Goal: Communication & Community: Answer question/provide support

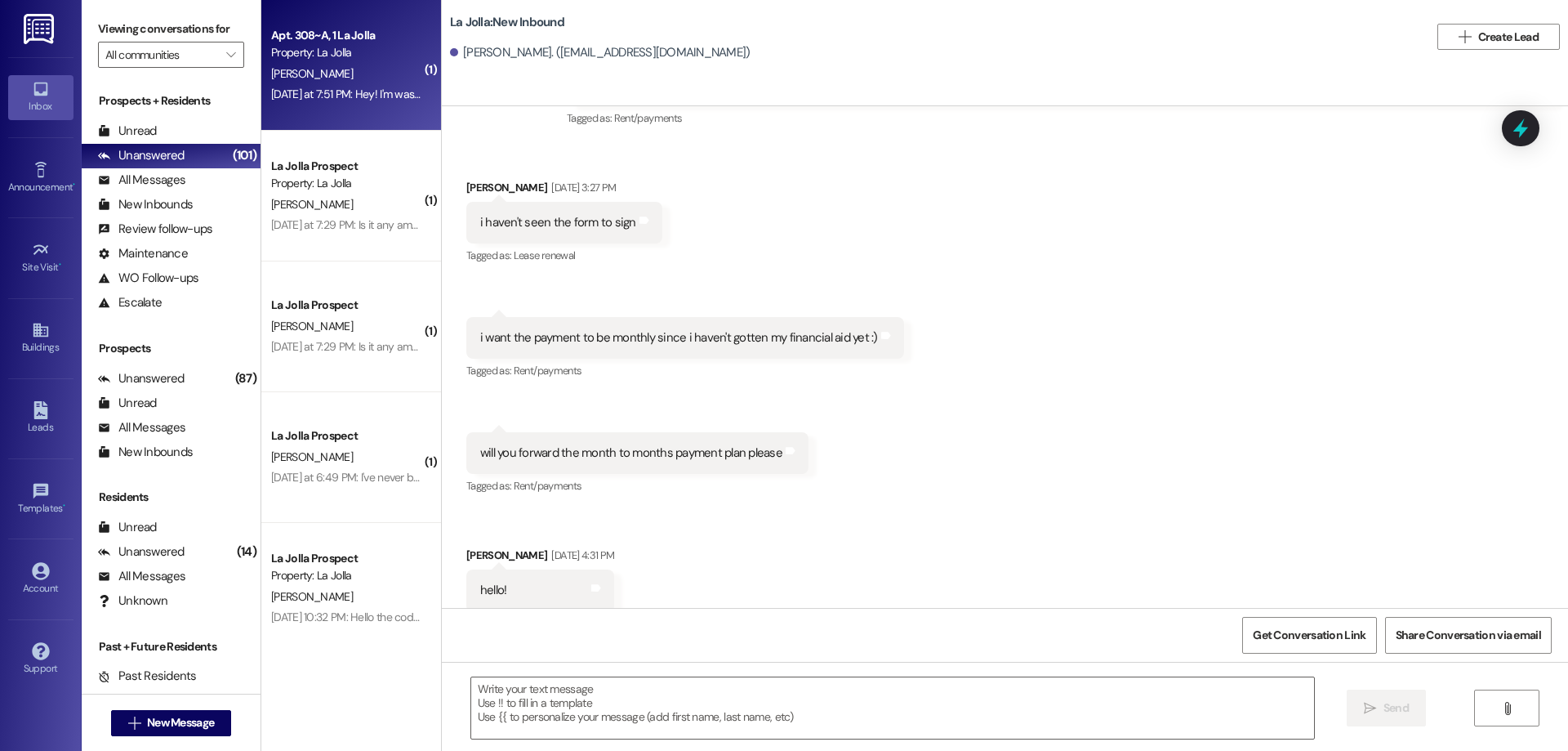
scroll to position [2619, 0]
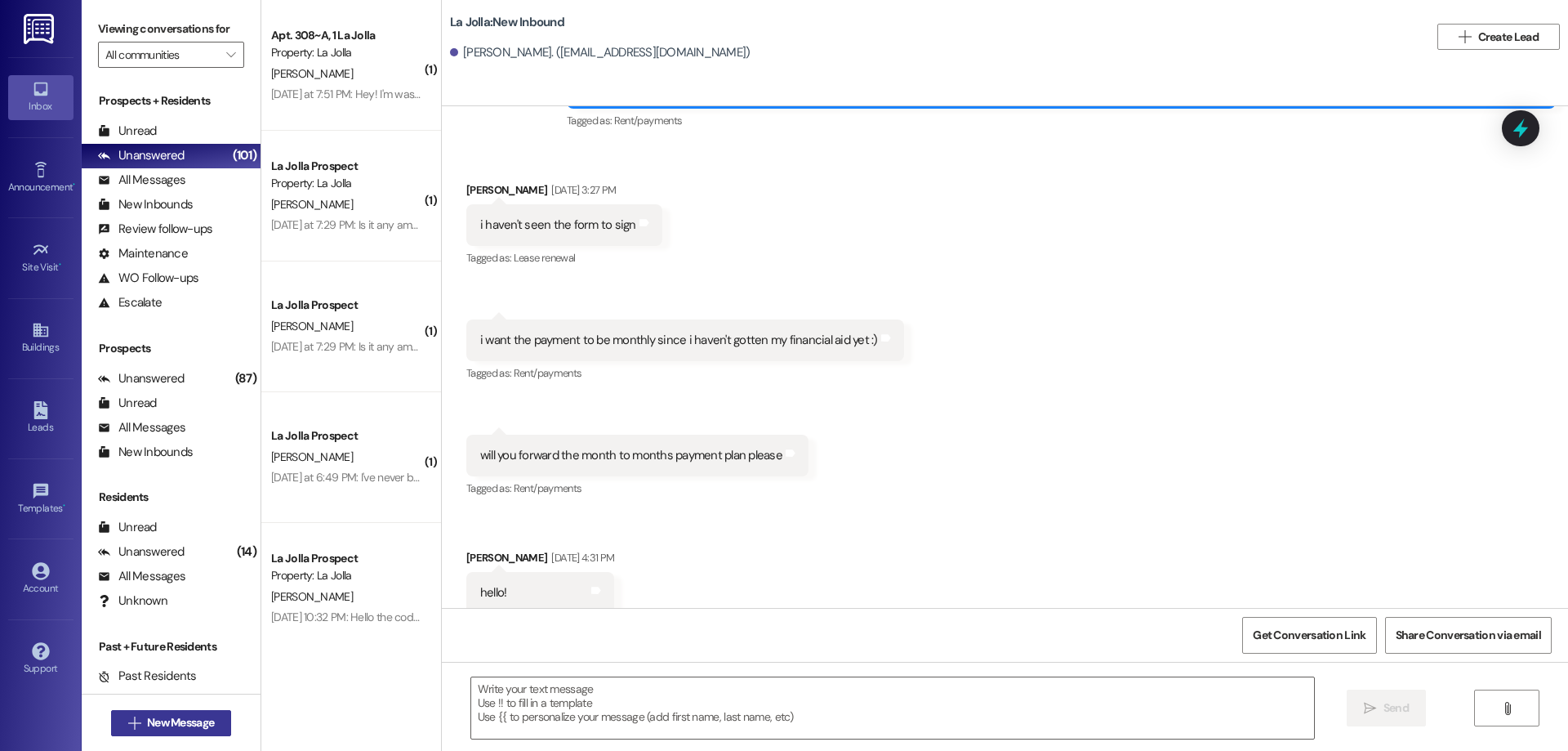
click at [160, 726] on span "New Message" at bounding box center [180, 723] width 67 height 17
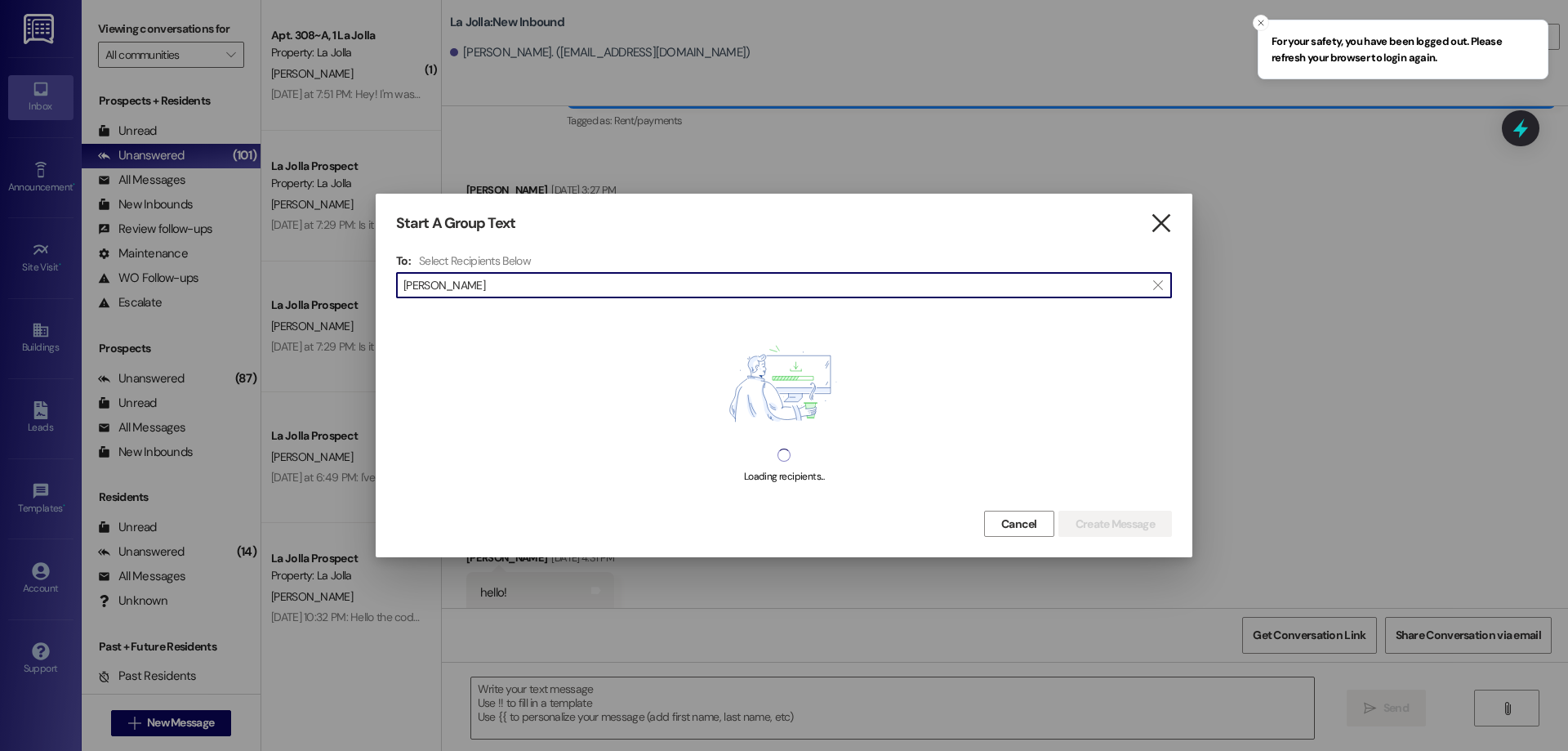
type input "[PERSON_NAME]"
click at [1156, 225] on icon "" at bounding box center [1161, 223] width 22 height 17
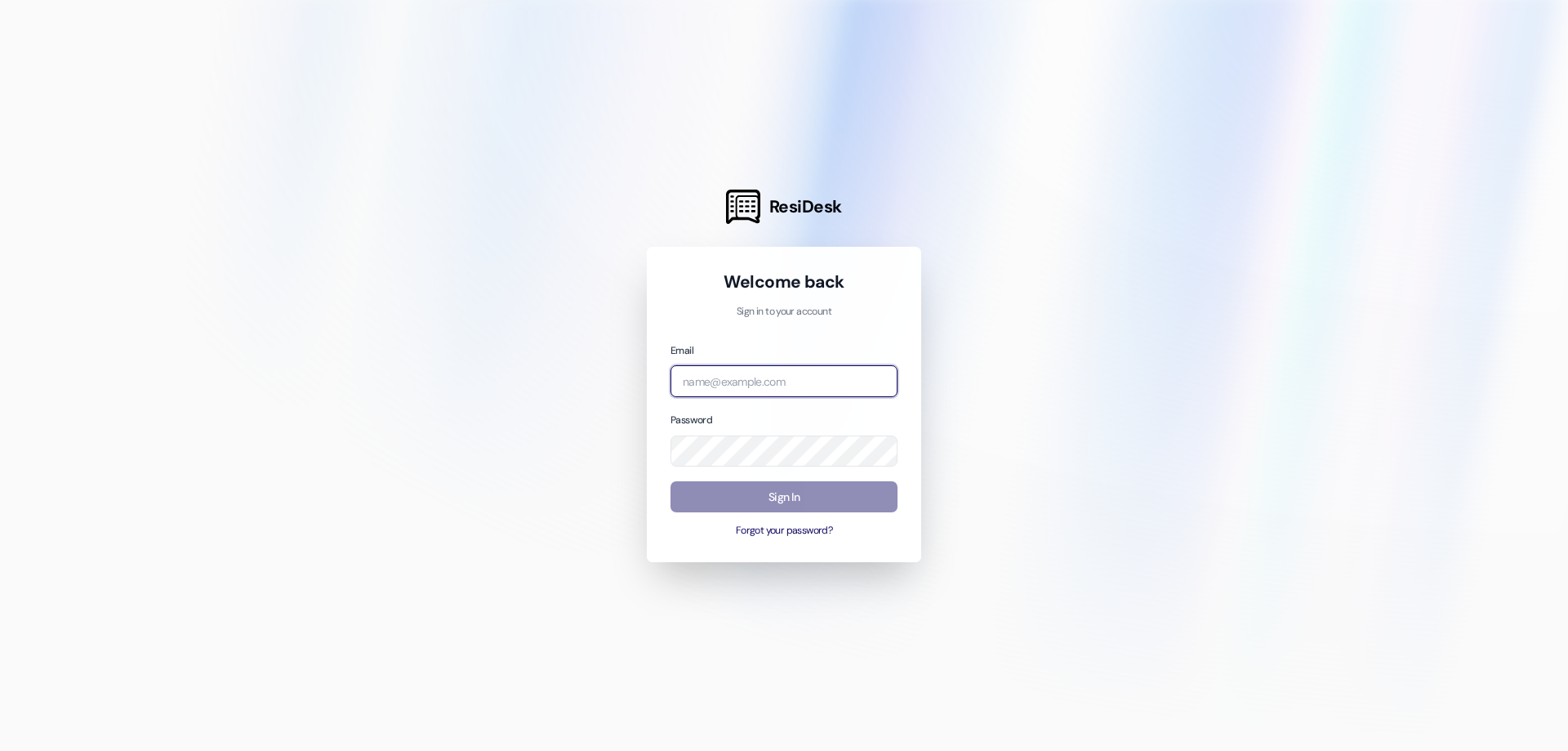
type input "[EMAIL_ADDRESS][DOMAIN_NAME]"
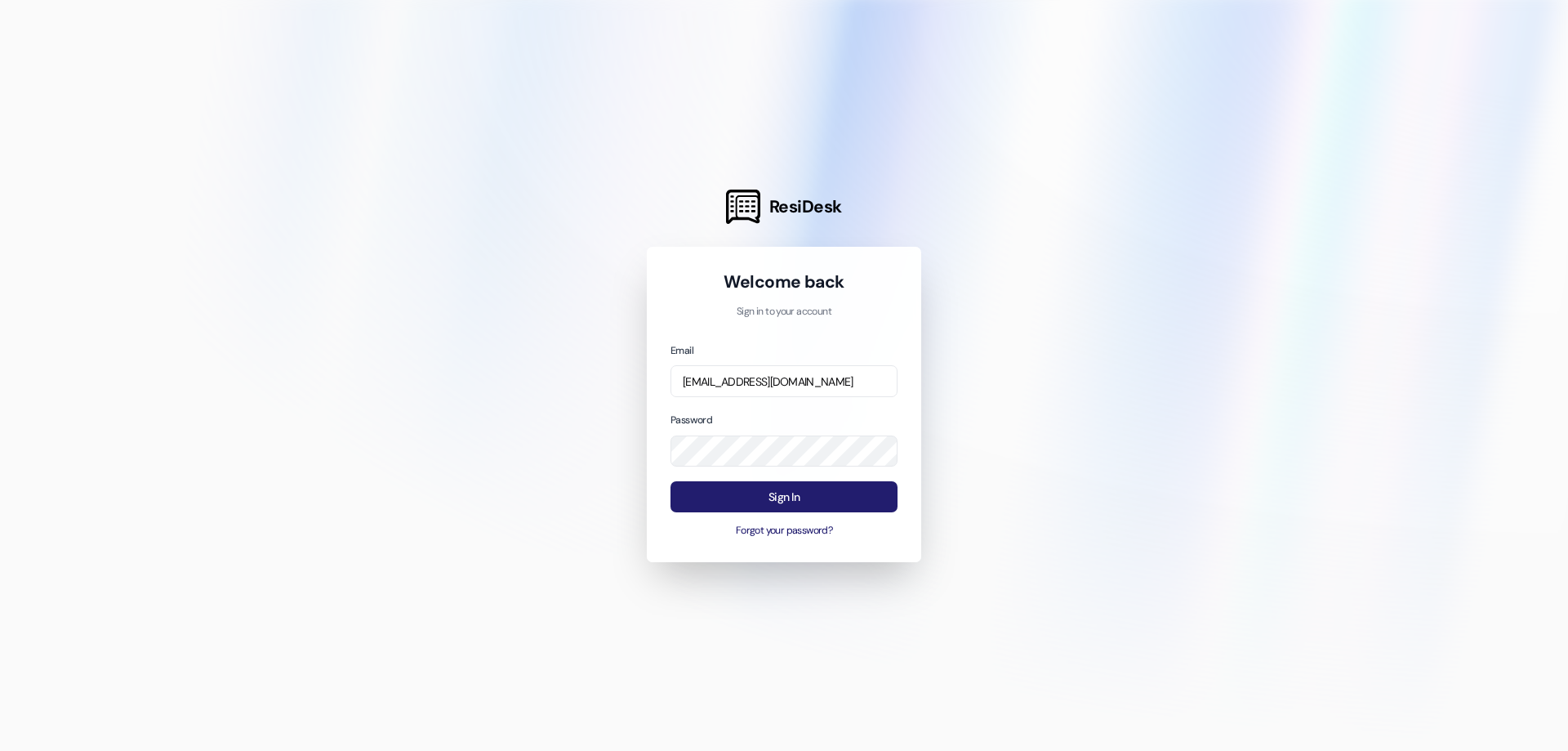
click at [832, 495] on button "Sign In" at bounding box center [784, 497] width 227 height 32
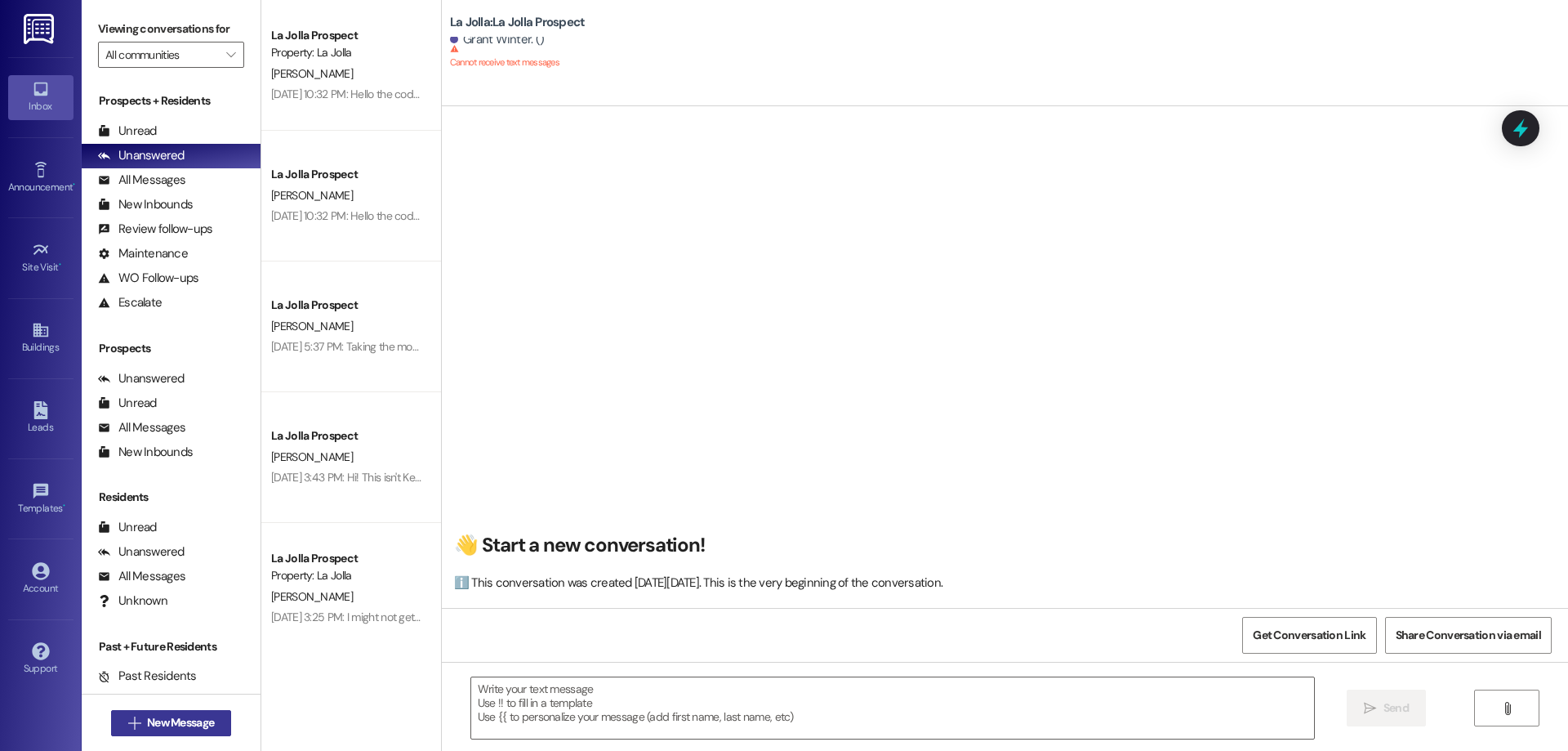
click at [215, 715] on button " New Message" at bounding box center [171, 724] width 121 height 26
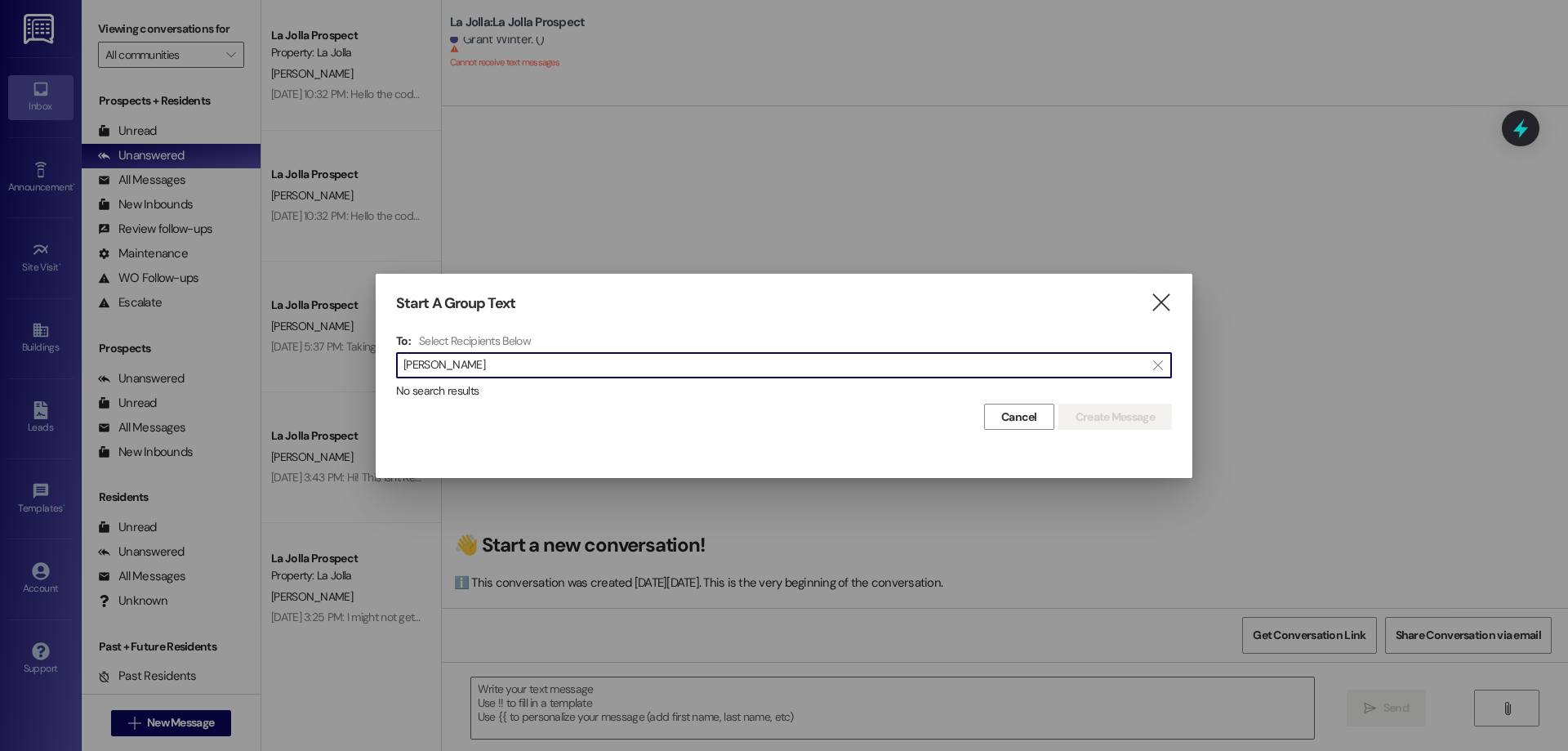
type input "[PERSON_NAME]"
click at [1174, 306] on div "Start A Group Text  To: Select Recipients Below  [PERSON_NAME]  No search re…" at bounding box center [784, 362] width 817 height 177
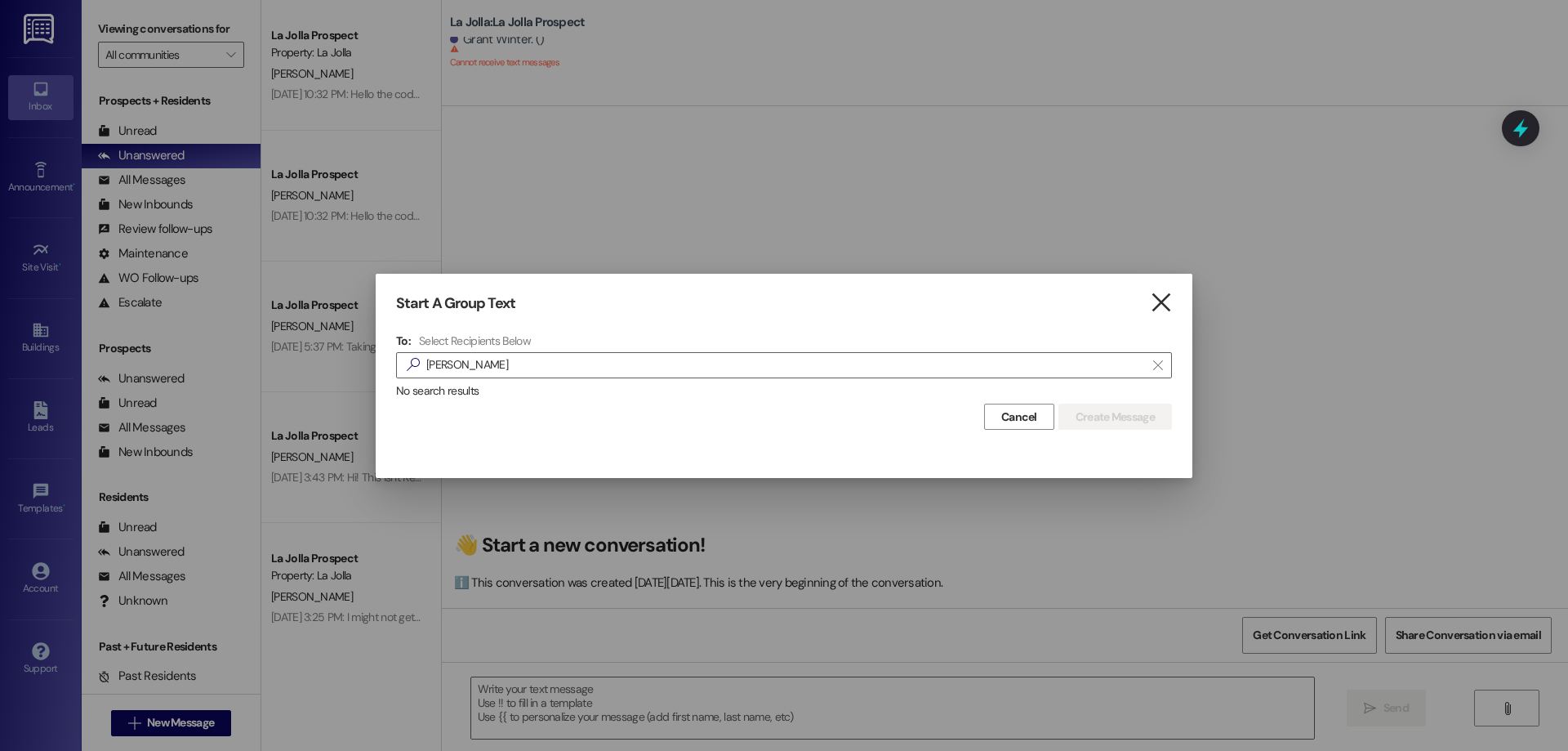
click at [1150, 302] on icon "" at bounding box center [1161, 303] width 22 height 17
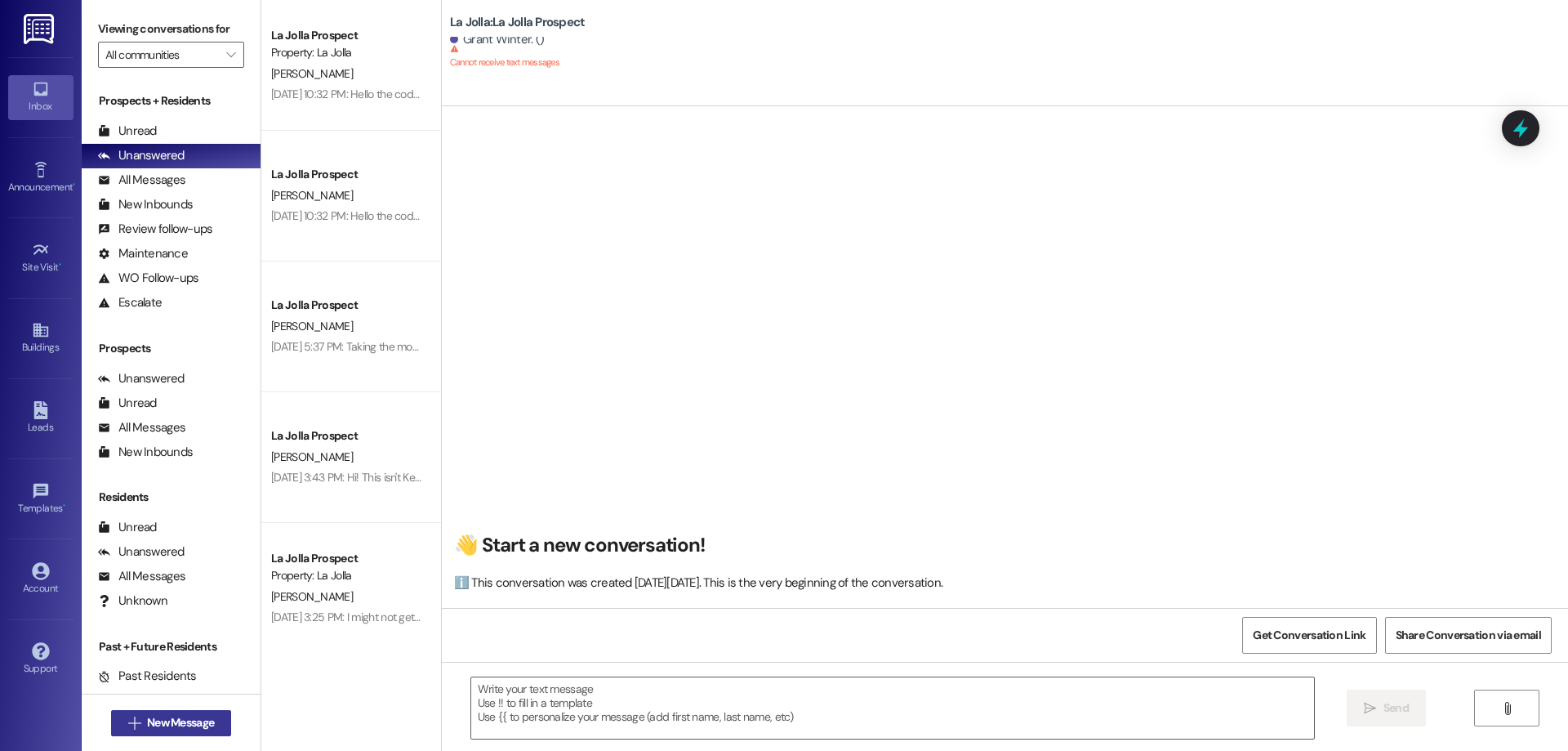
click at [147, 718] on span "New Message" at bounding box center [180, 723] width 67 height 17
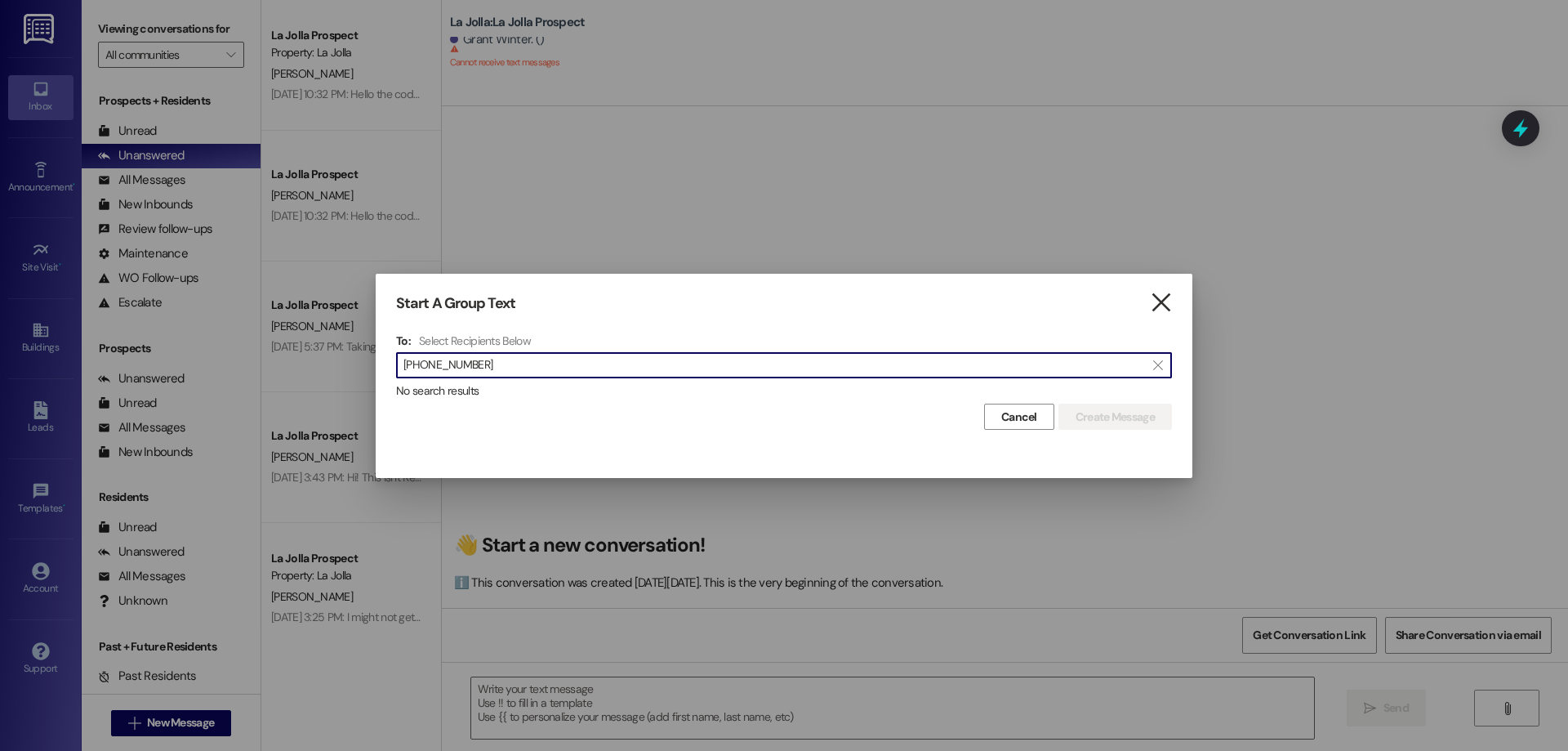
type input "[PHONE_NUMBER]"
click at [1159, 311] on icon "" at bounding box center [1161, 303] width 22 height 17
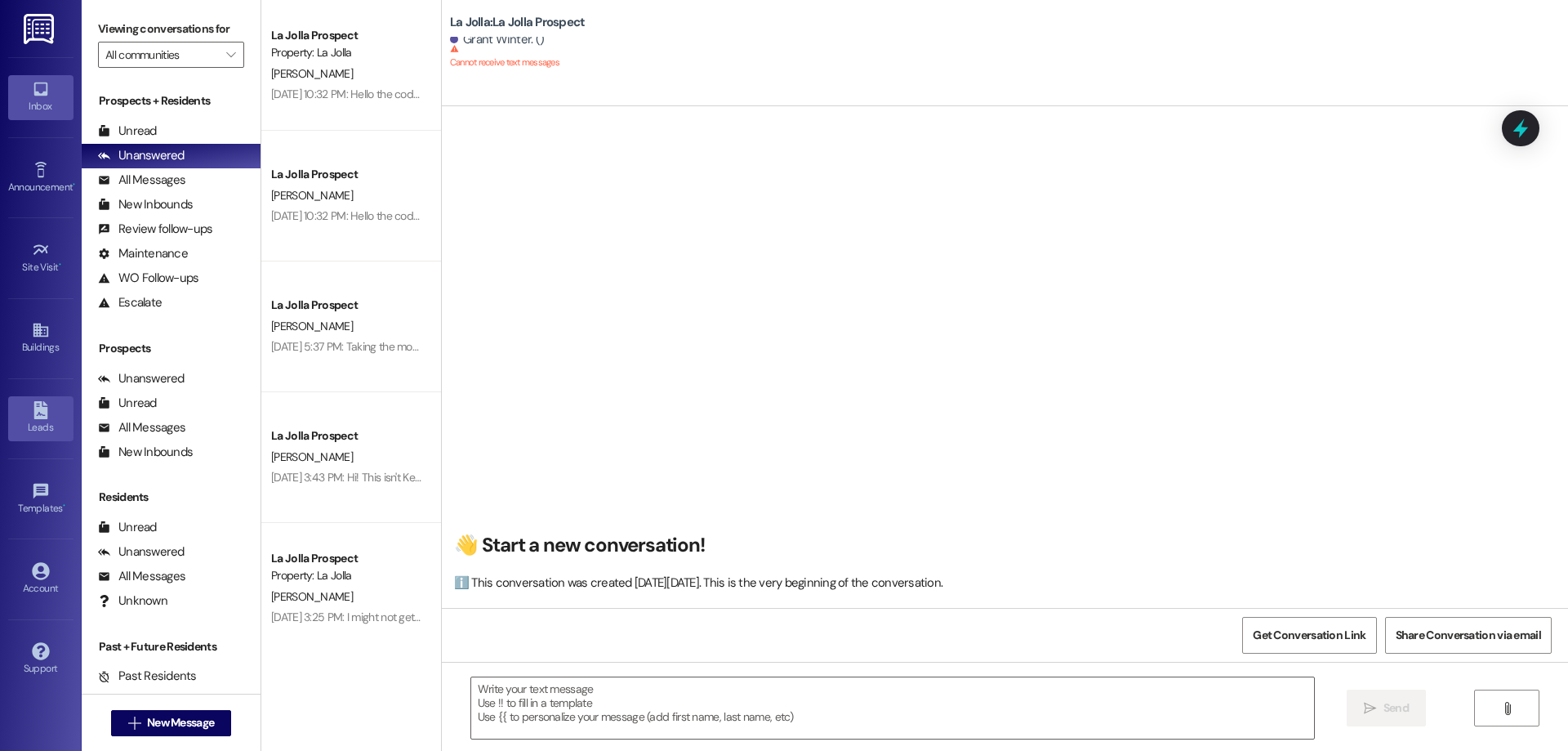
click at [21, 412] on link "Leads" at bounding box center [41, 418] width 65 height 44
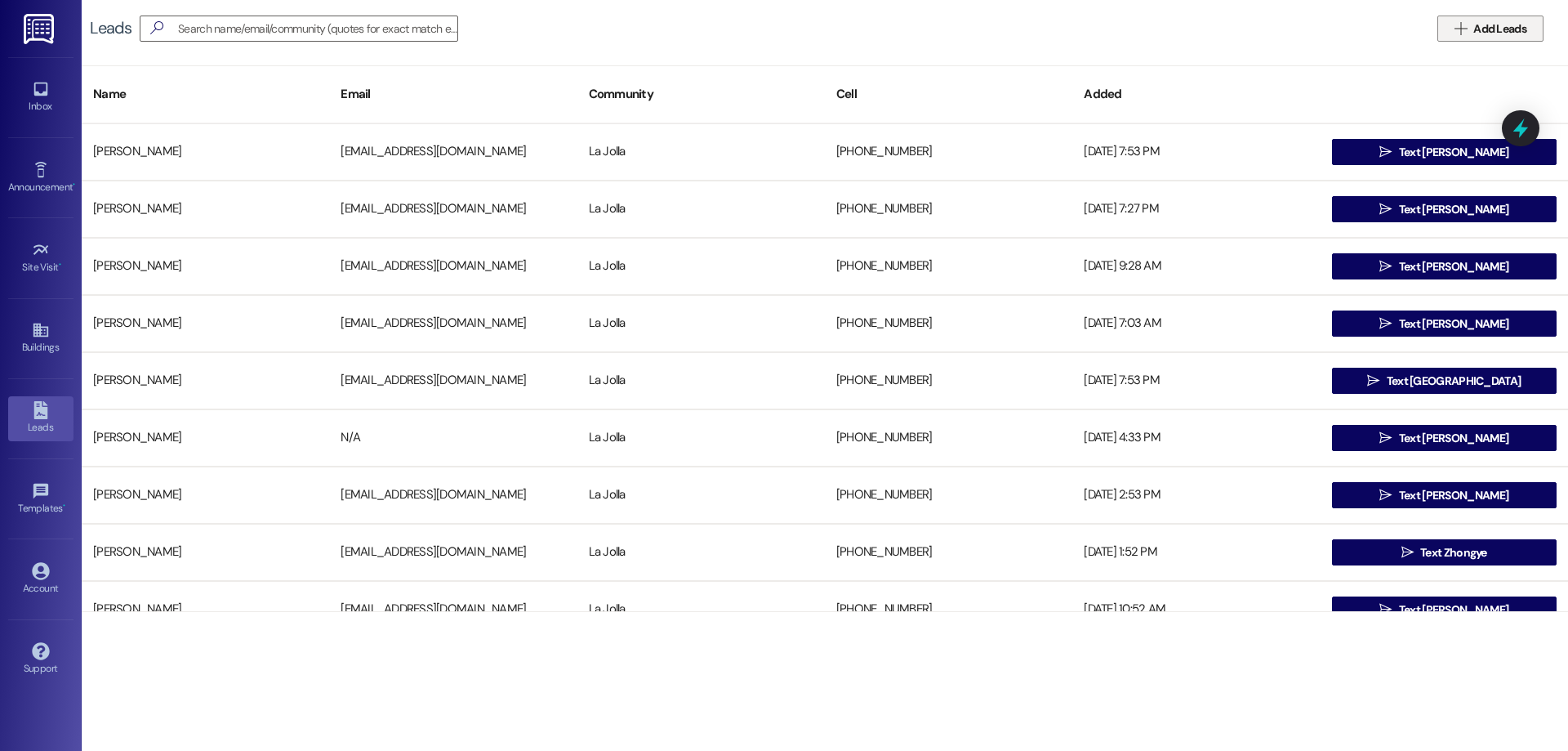
click at [1522, 19] on button " Add Leads" at bounding box center [1490, 29] width 106 height 26
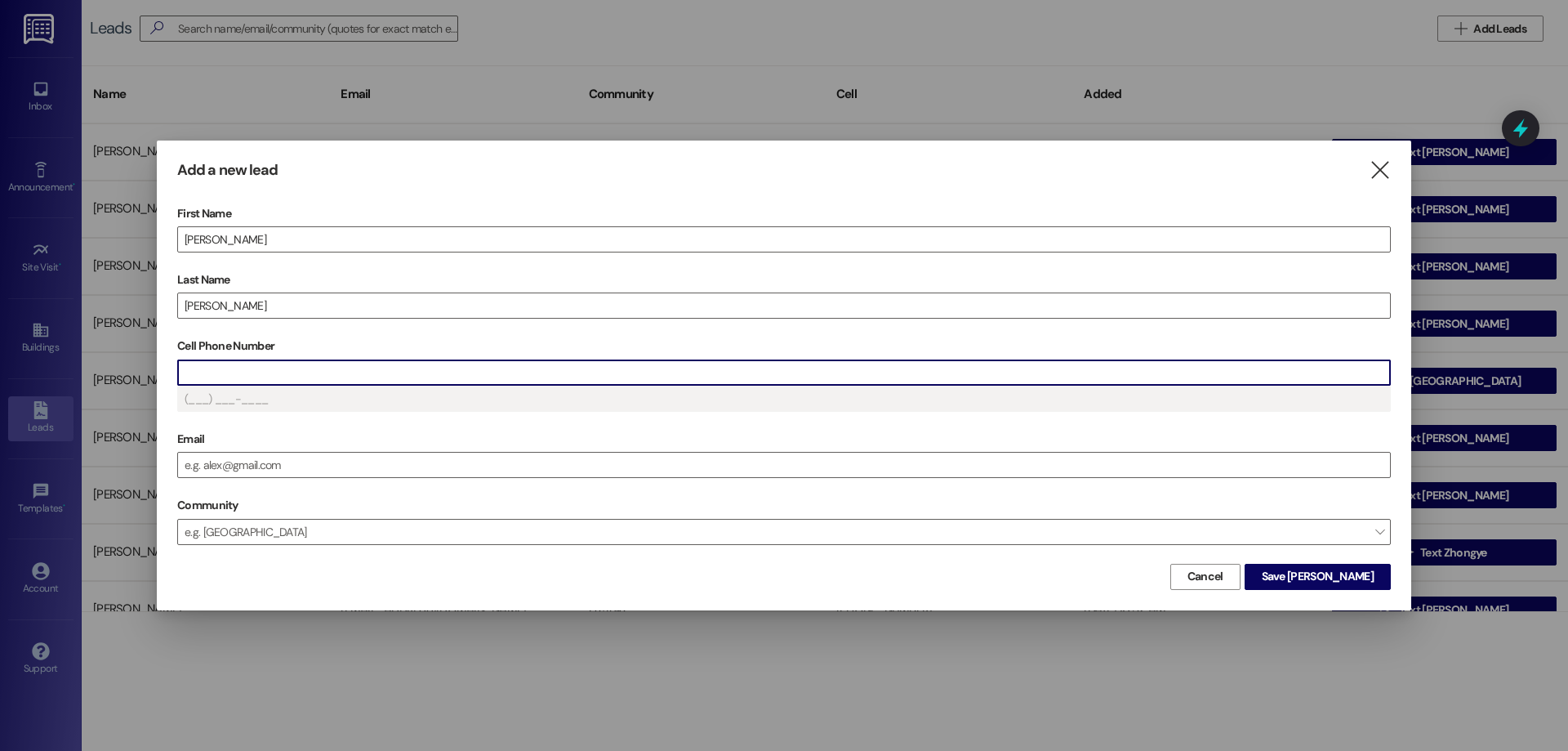
click at [319, 376] on input "Cell Phone Number" at bounding box center [784, 373] width 1212 height 25
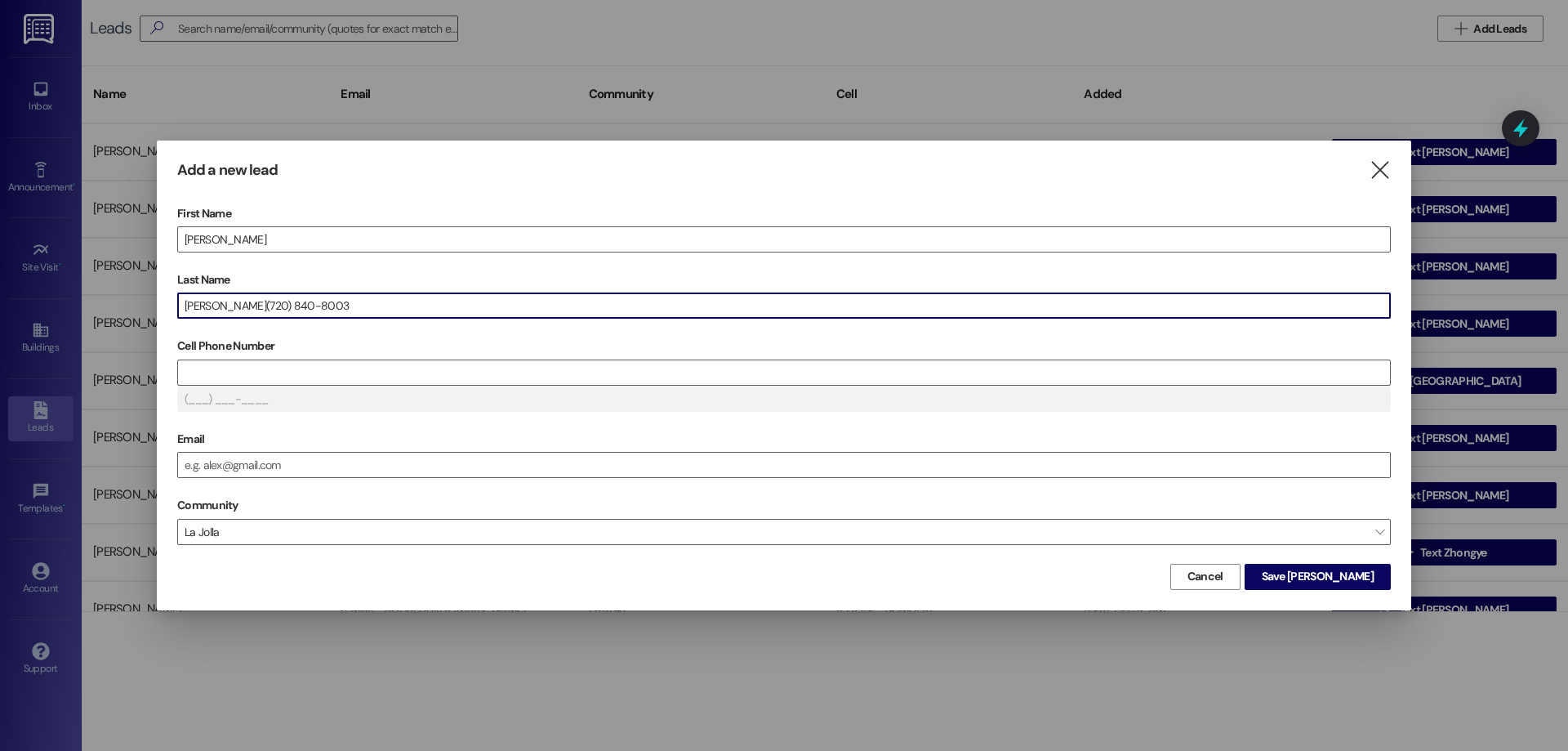
drag, startPoint x: 302, startPoint y: 308, endPoint x: 210, endPoint y: 307, distance: 92.0
click at [210, 307] on input "[PERSON_NAME](720) 840-8003" at bounding box center [784, 306] width 1212 height 25
click at [261, 370] on input "Cell Phone Number" at bounding box center [784, 373] width 1212 height 25
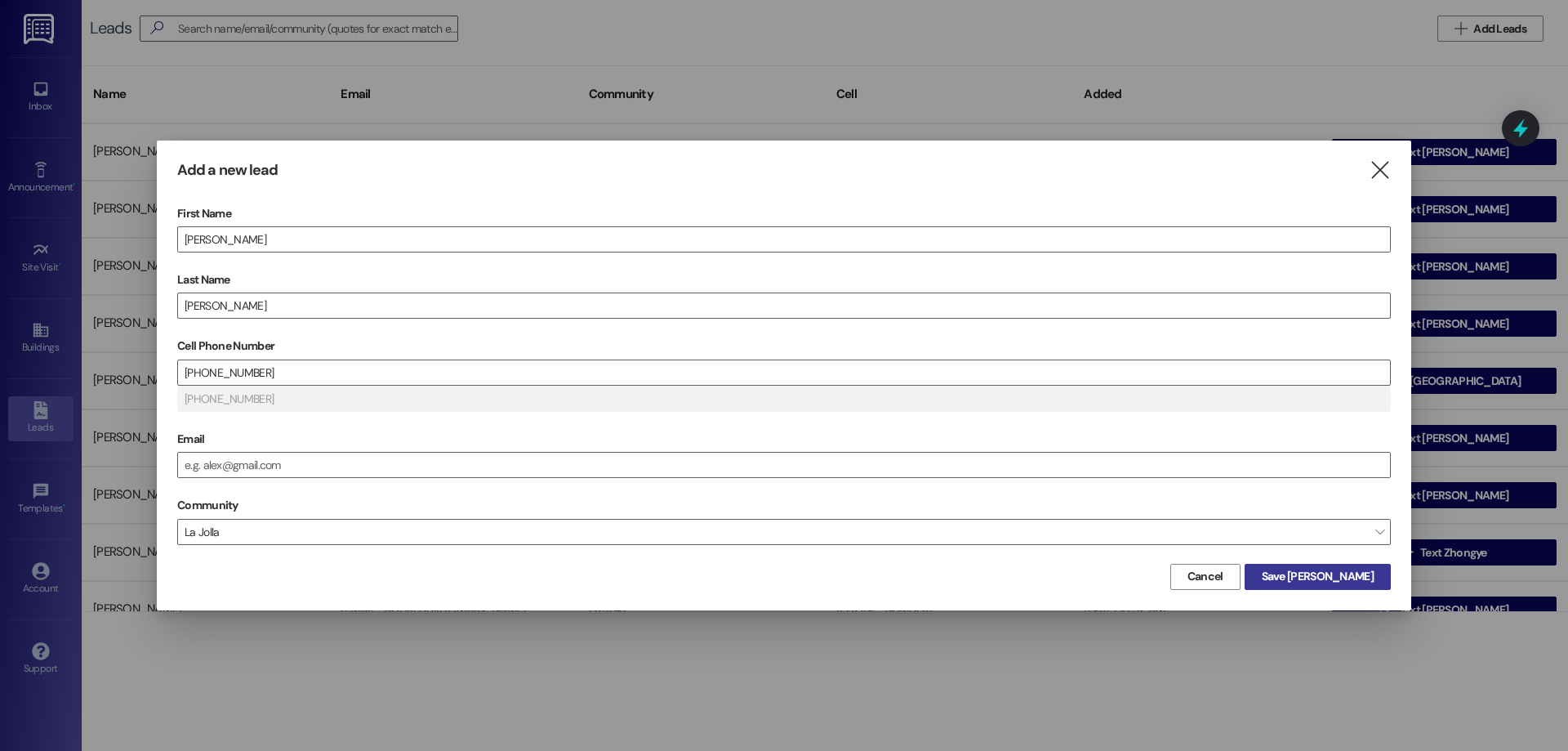
click at [1347, 576] on span "Save [PERSON_NAME]" at bounding box center [1318, 576] width 112 height 17
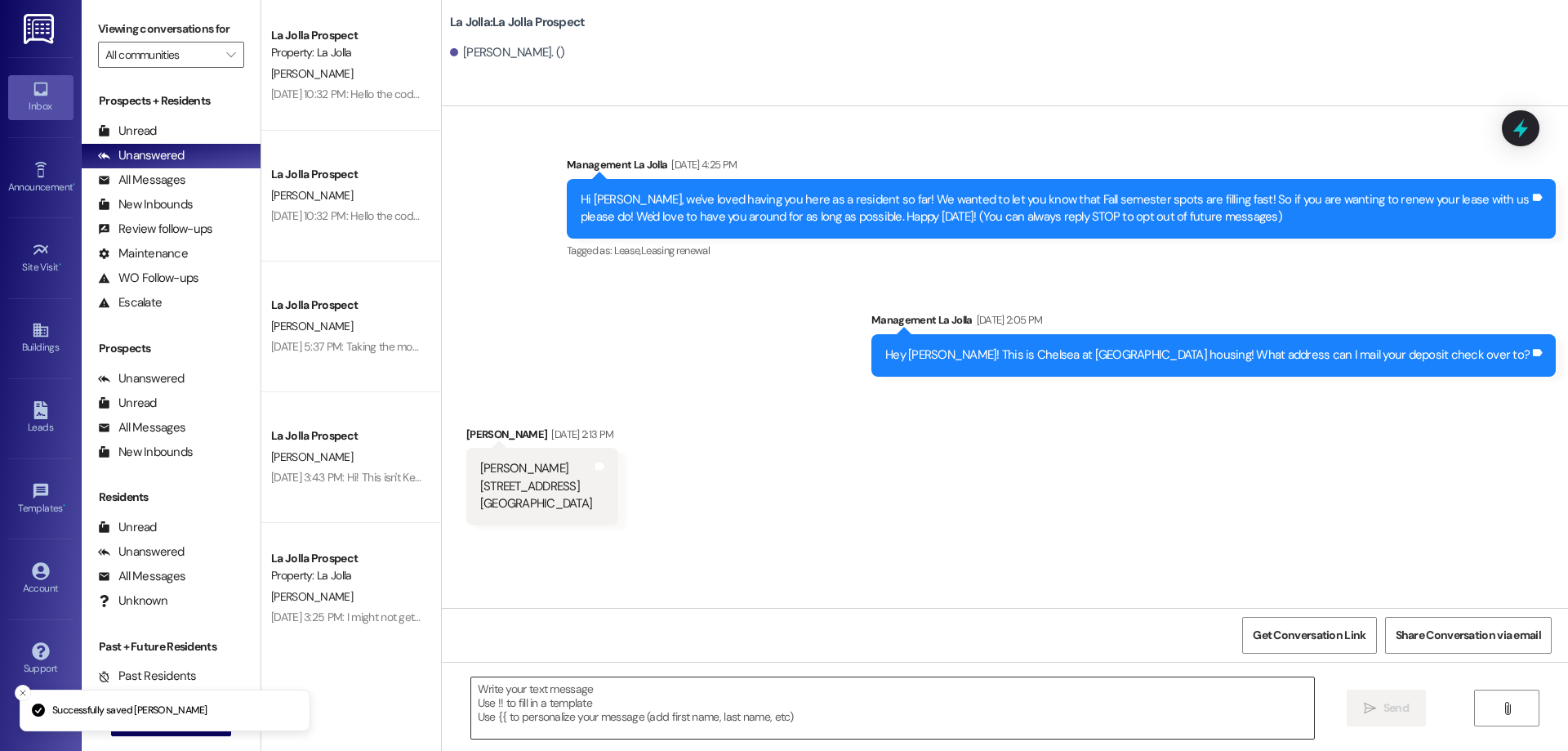
click at [560, 695] on textarea at bounding box center [893, 708] width 843 height 61
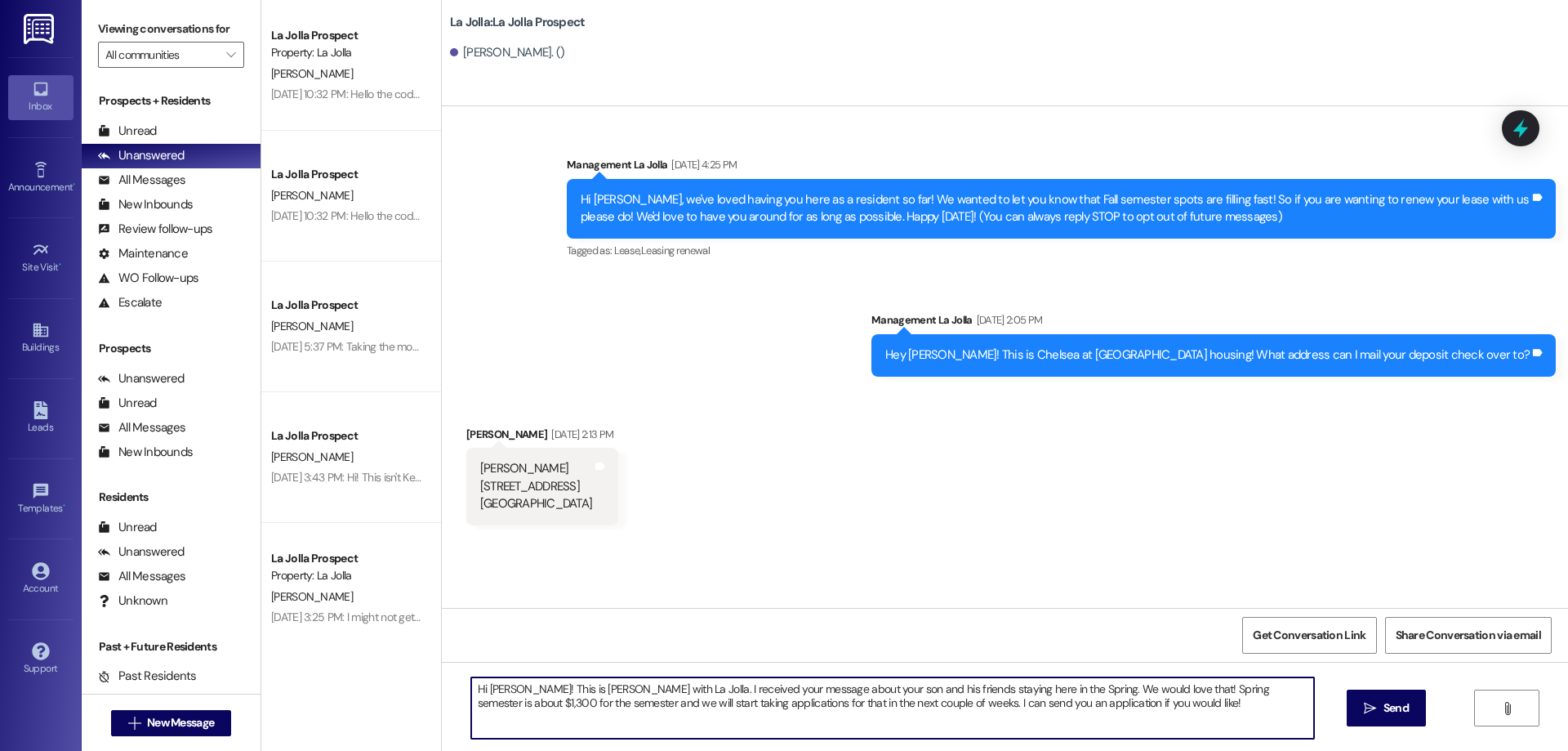
drag, startPoint x: 1094, startPoint y: 707, endPoint x: 871, endPoint y: 710, distance: 223.0
click at [871, 710] on textarea "Hi [PERSON_NAME]! This is [PERSON_NAME] with La Jolla. I received your message …" at bounding box center [893, 708] width 843 height 61
click at [1035, 710] on textarea "Hi [PERSON_NAME]! This is [PERSON_NAME] with La Jolla. I received your message …" at bounding box center [893, 708] width 843 height 61
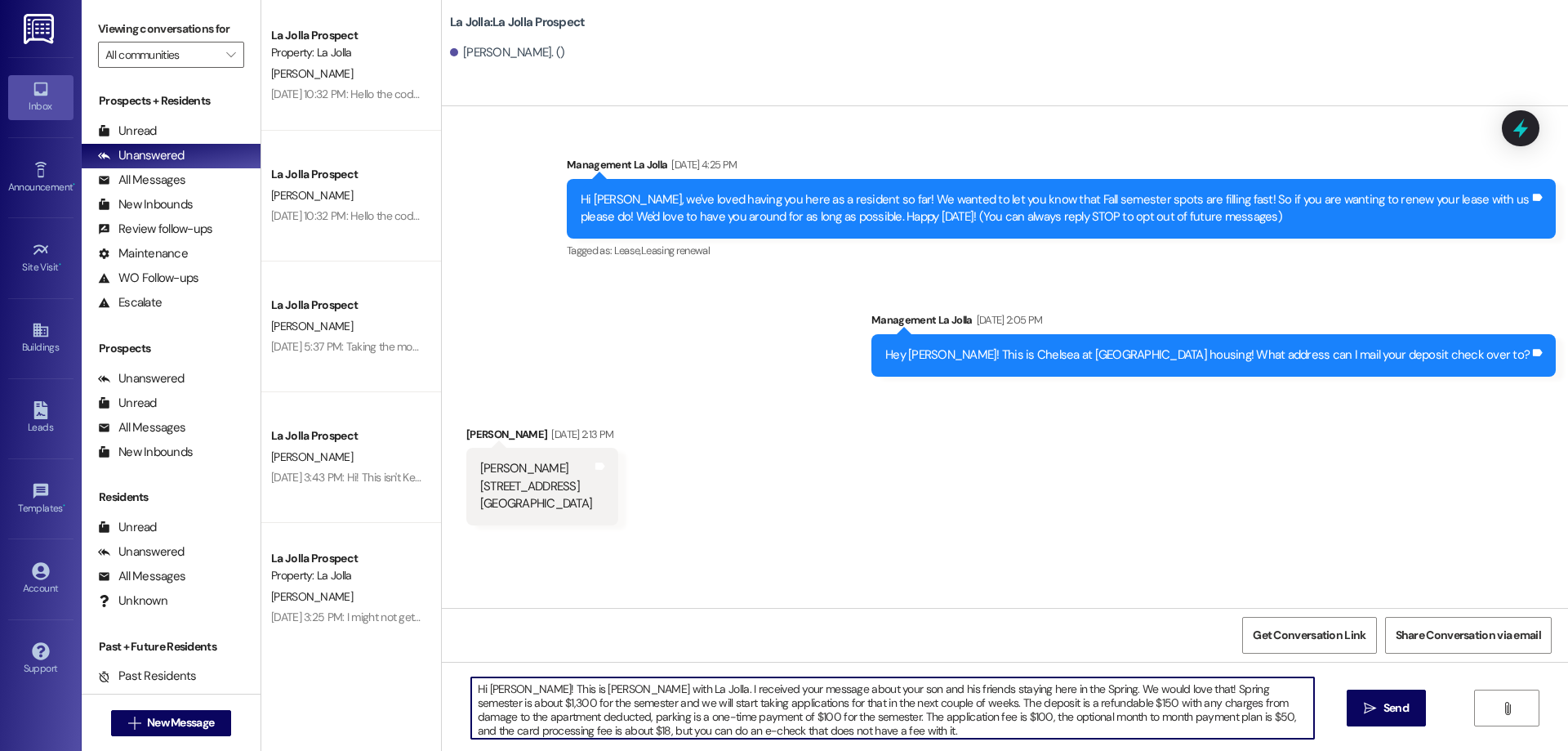
scroll to position [4, 0]
drag, startPoint x: 872, startPoint y: 699, endPoint x: 895, endPoint y: 731, distance: 39.4
click at [895, 731] on textarea "Hi [PERSON_NAME]! This is [PERSON_NAME] with La Jolla. I received your message …" at bounding box center [893, 708] width 843 height 61
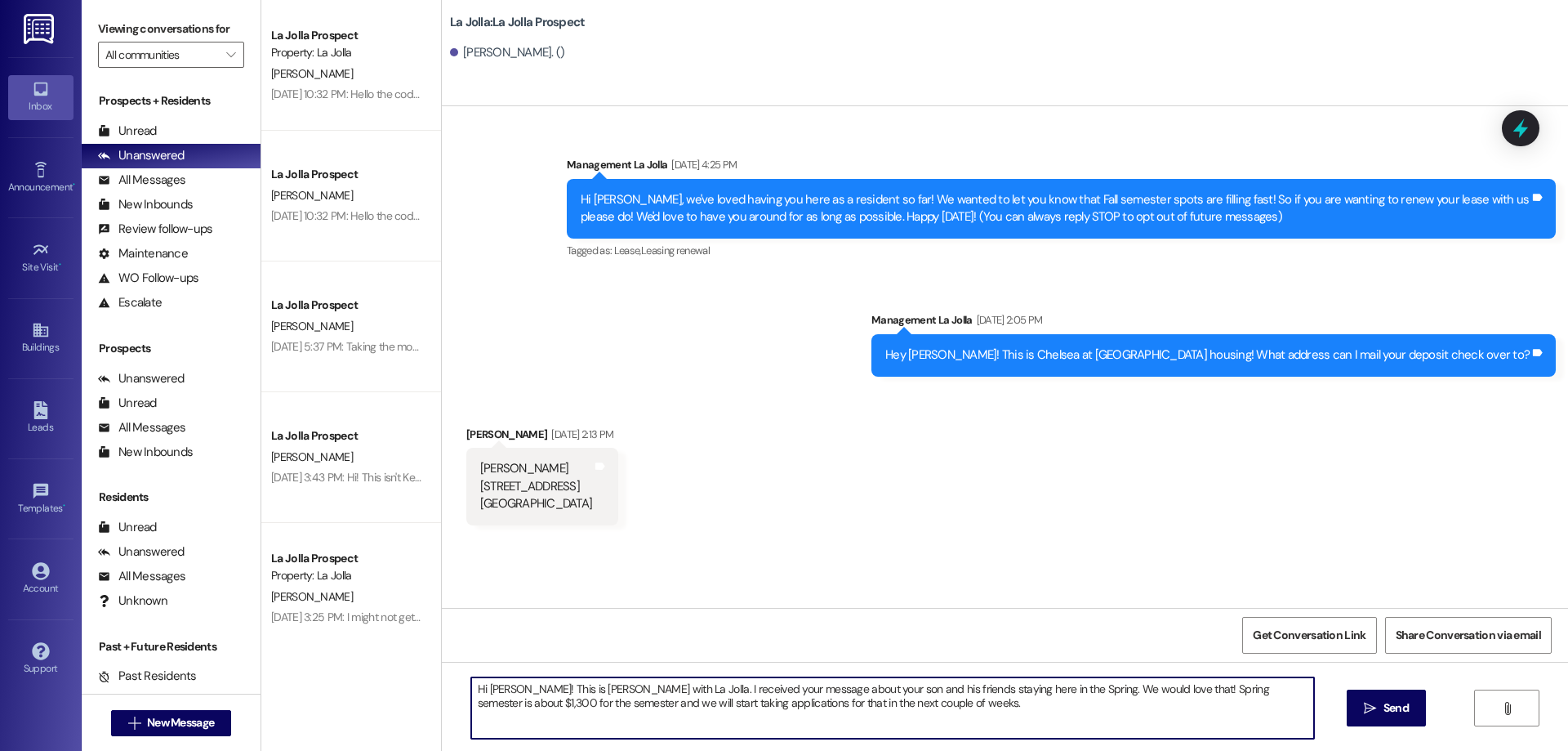
scroll to position [0, 0]
click at [963, 739] on textarea "Hi [PERSON_NAME]! This is [PERSON_NAME] with La Jolla. I received your message …" at bounding box center [893, 708] width 843 height 61
click at [962, 733] on textarea "Hi [PERSON_NAME]! This is [PERSON_NAME] with La Jolla. I received your message …" at bounding box center [893, 708] width 843 height 61
type textarea "Hi [PERSON_NAME]! This is [PERSON_NAME] with La Jolla. I received your message …"
click at [1407, 720] on button " Send" at bounding box center [1386, 708] width 79 height 36
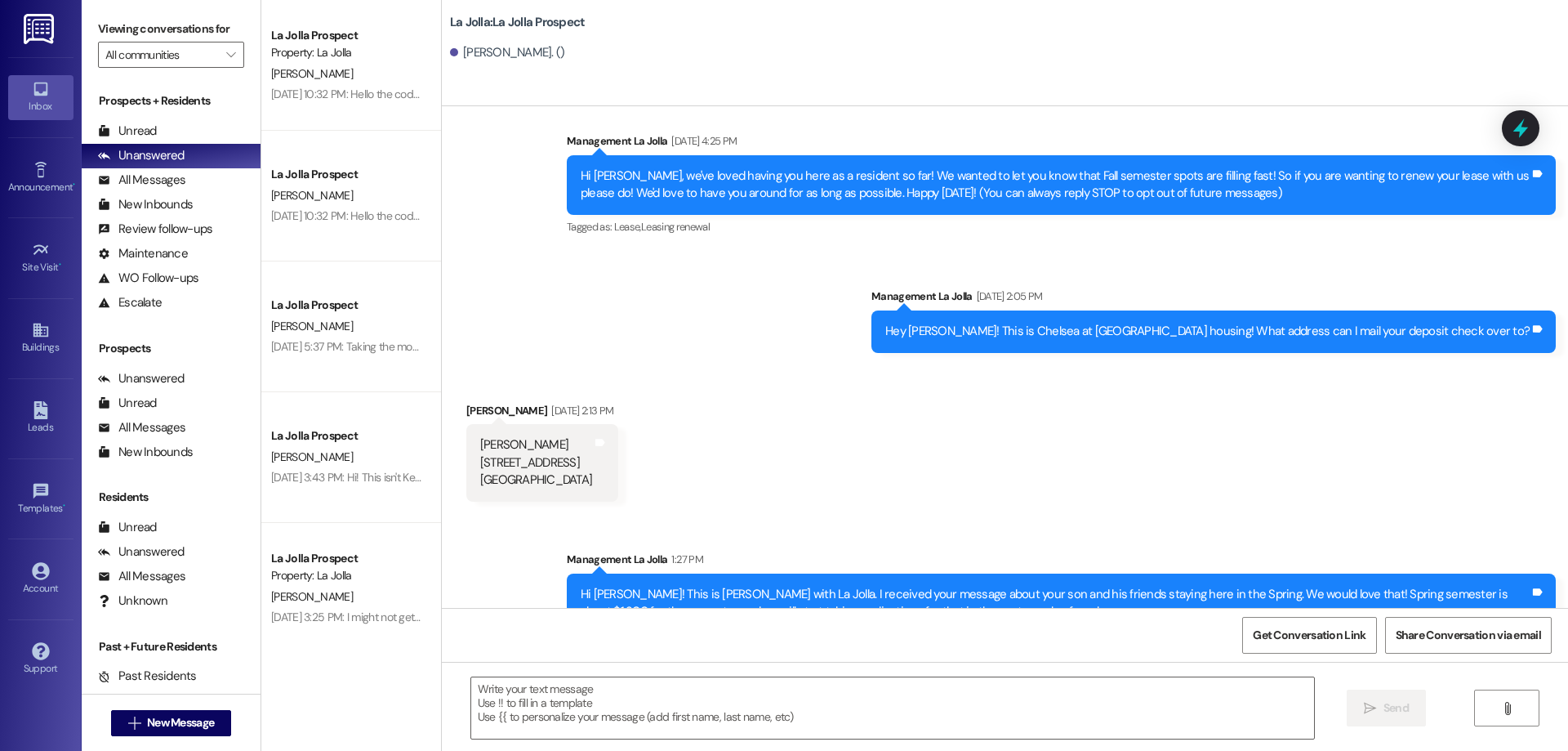
scroll to position [61, 0]
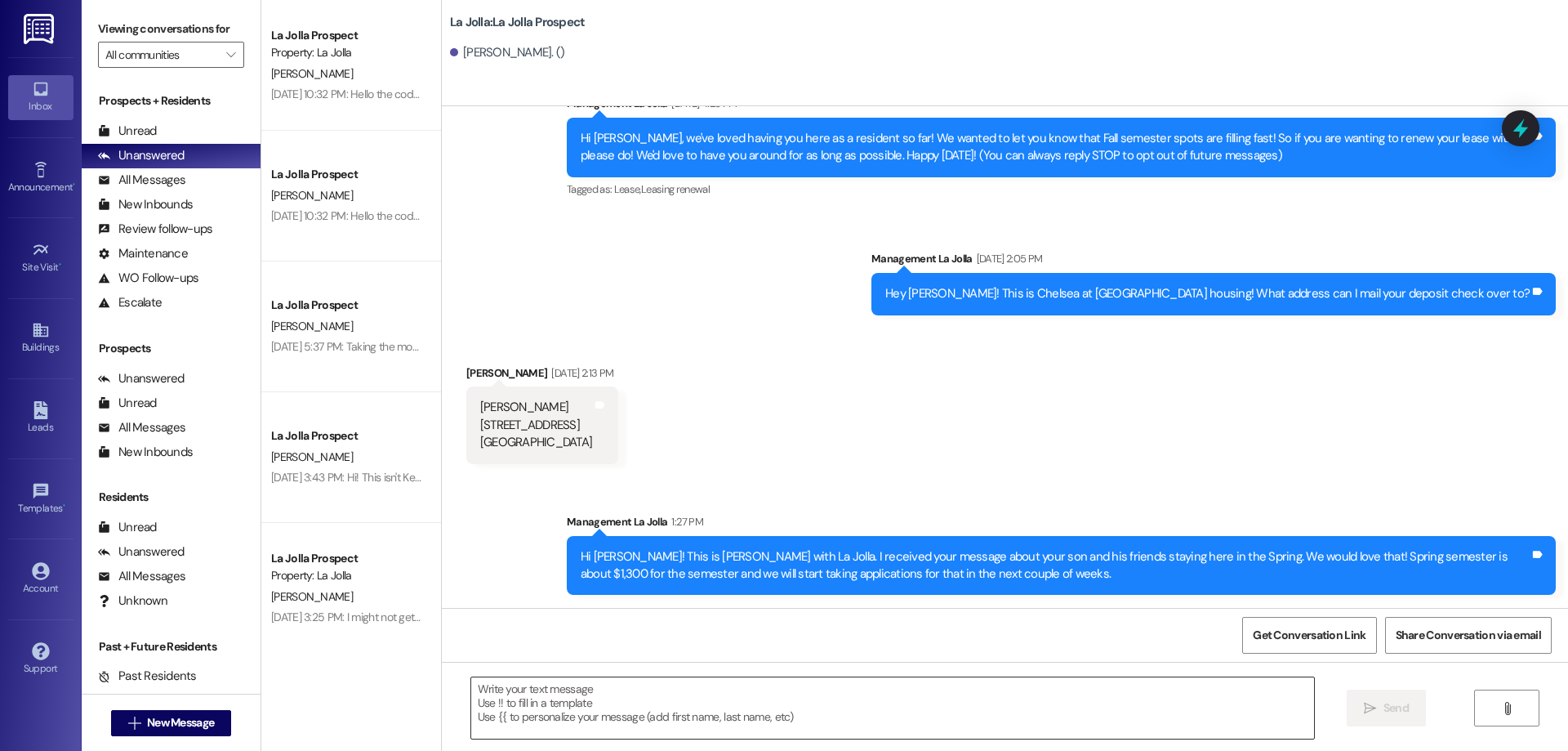
click at [795, 692] on textarea at bounding box center [893, 708] width 843 height 61
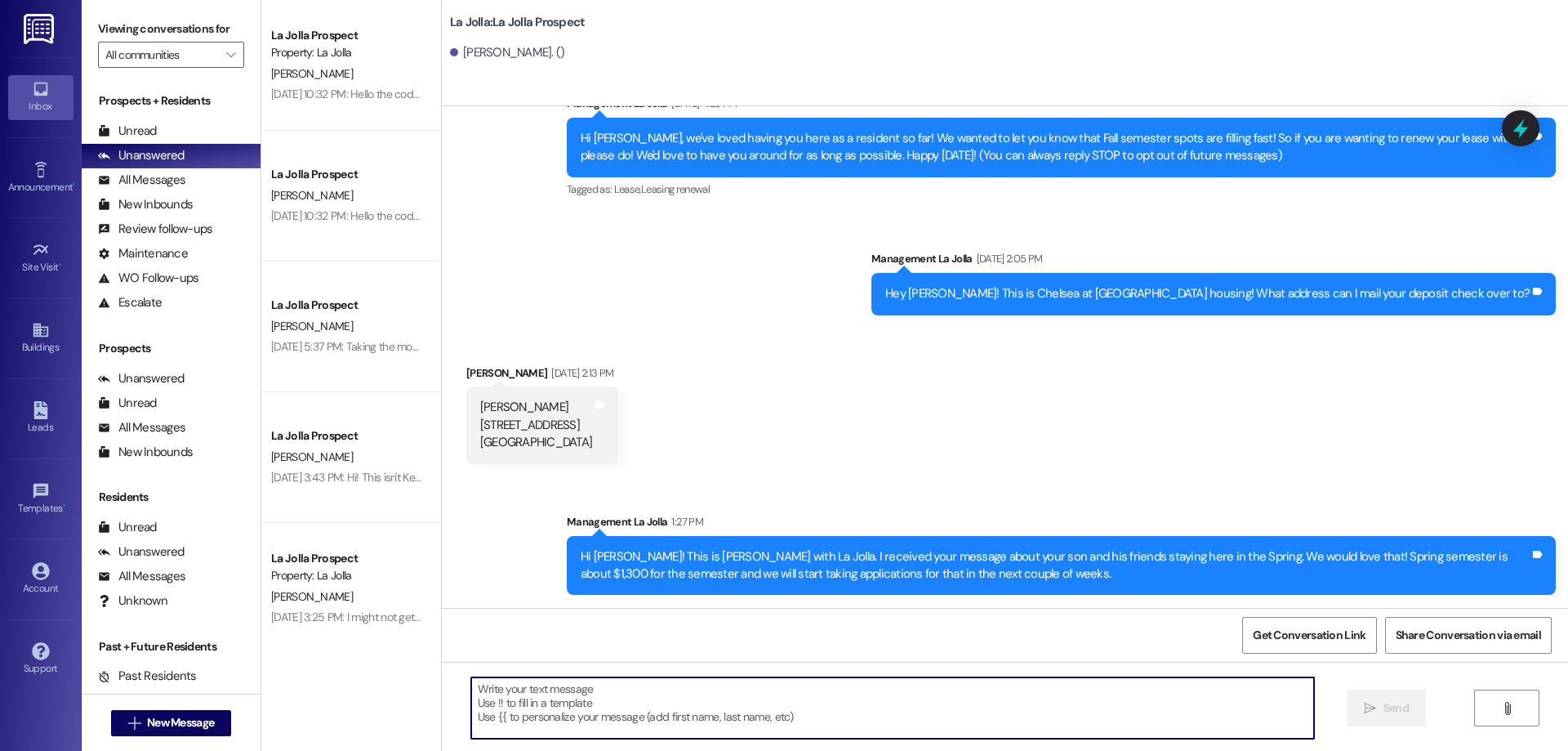
paste textarea "The deposit is a refundable $150 with any charges from damage to the apartment …"
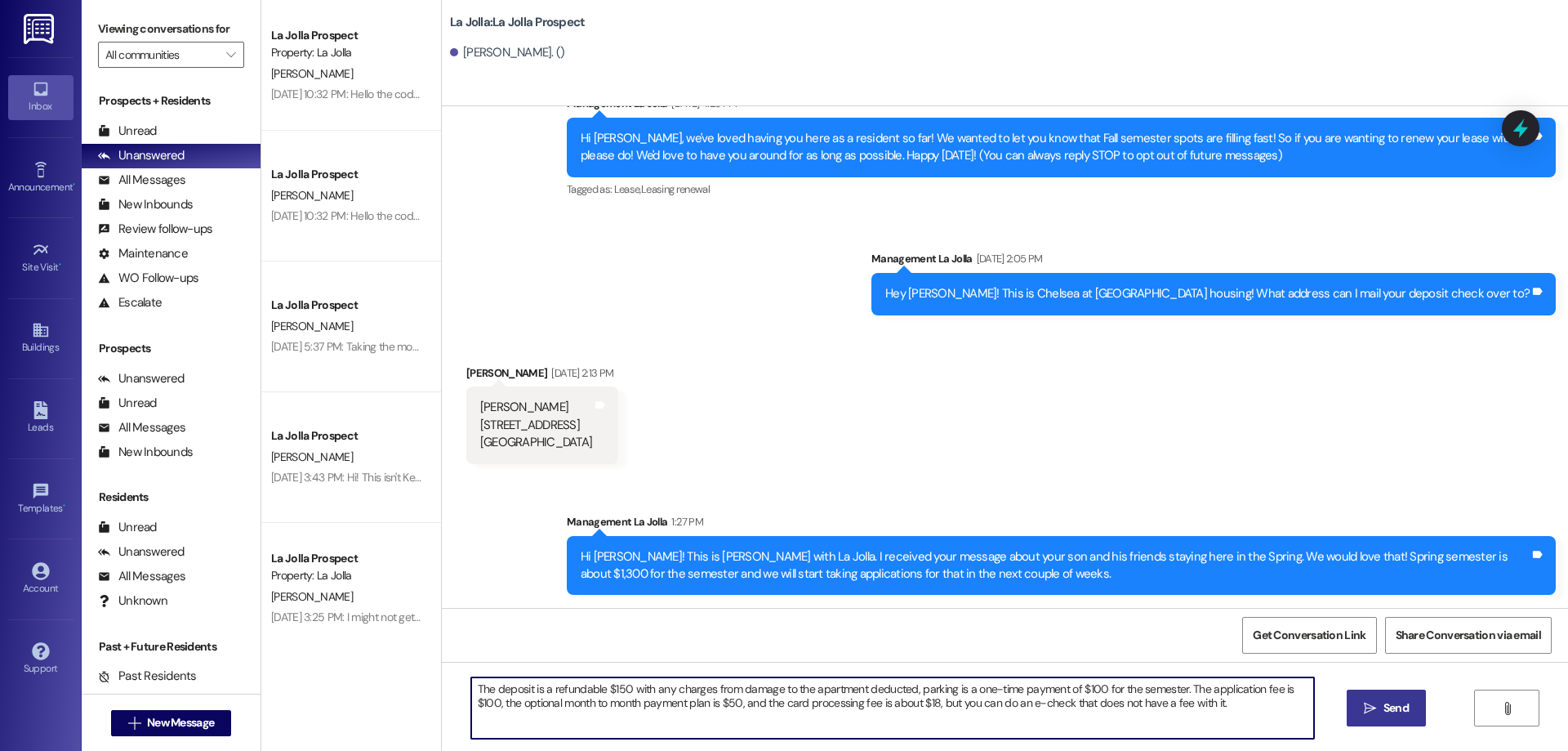
type textarea "The deposit is a refundable $150 with any charges from damage to the apartment …"
click at [1385, 708] on span "Send" at bounding box center [1396, 708] width 26 height 17
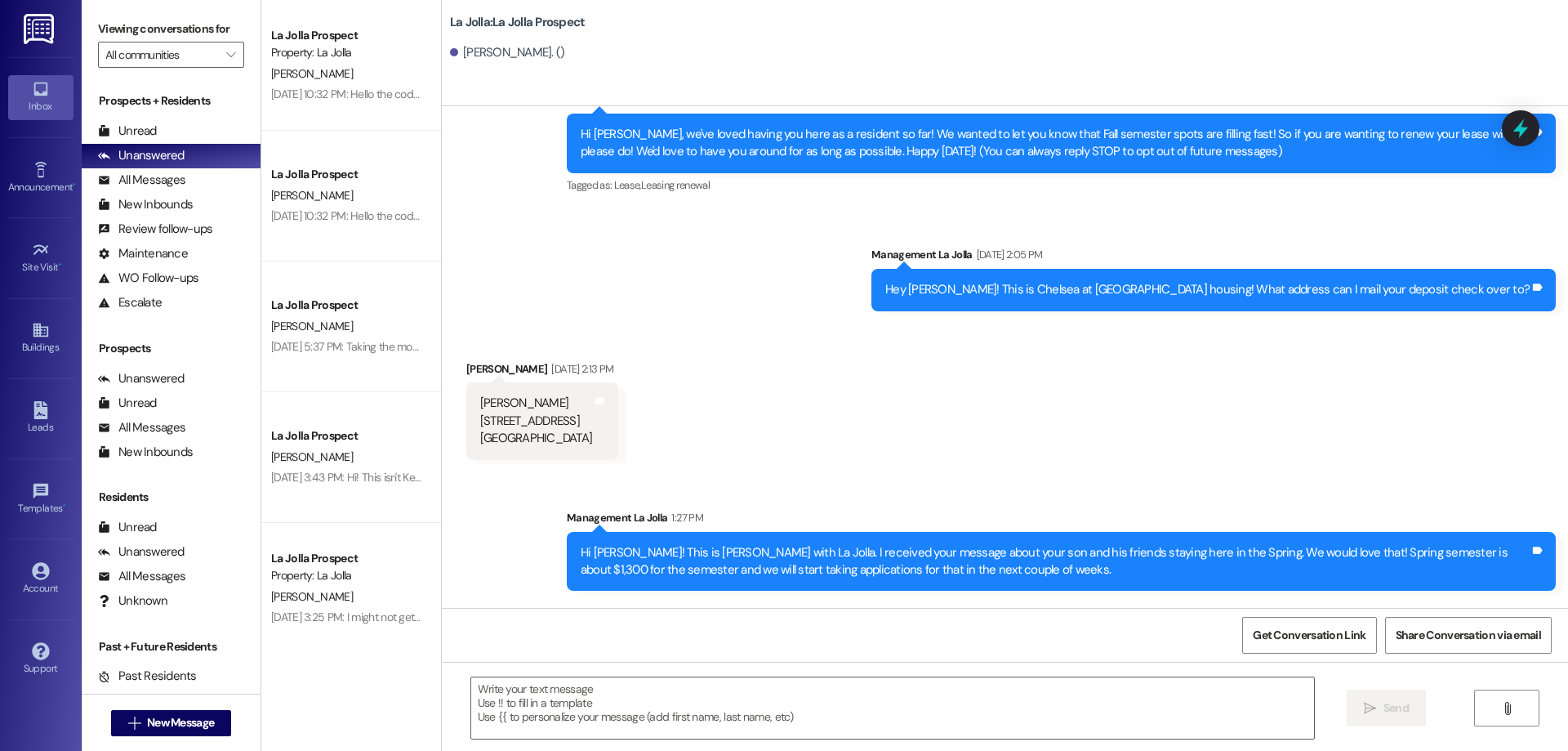
scroll to position [193, 0]
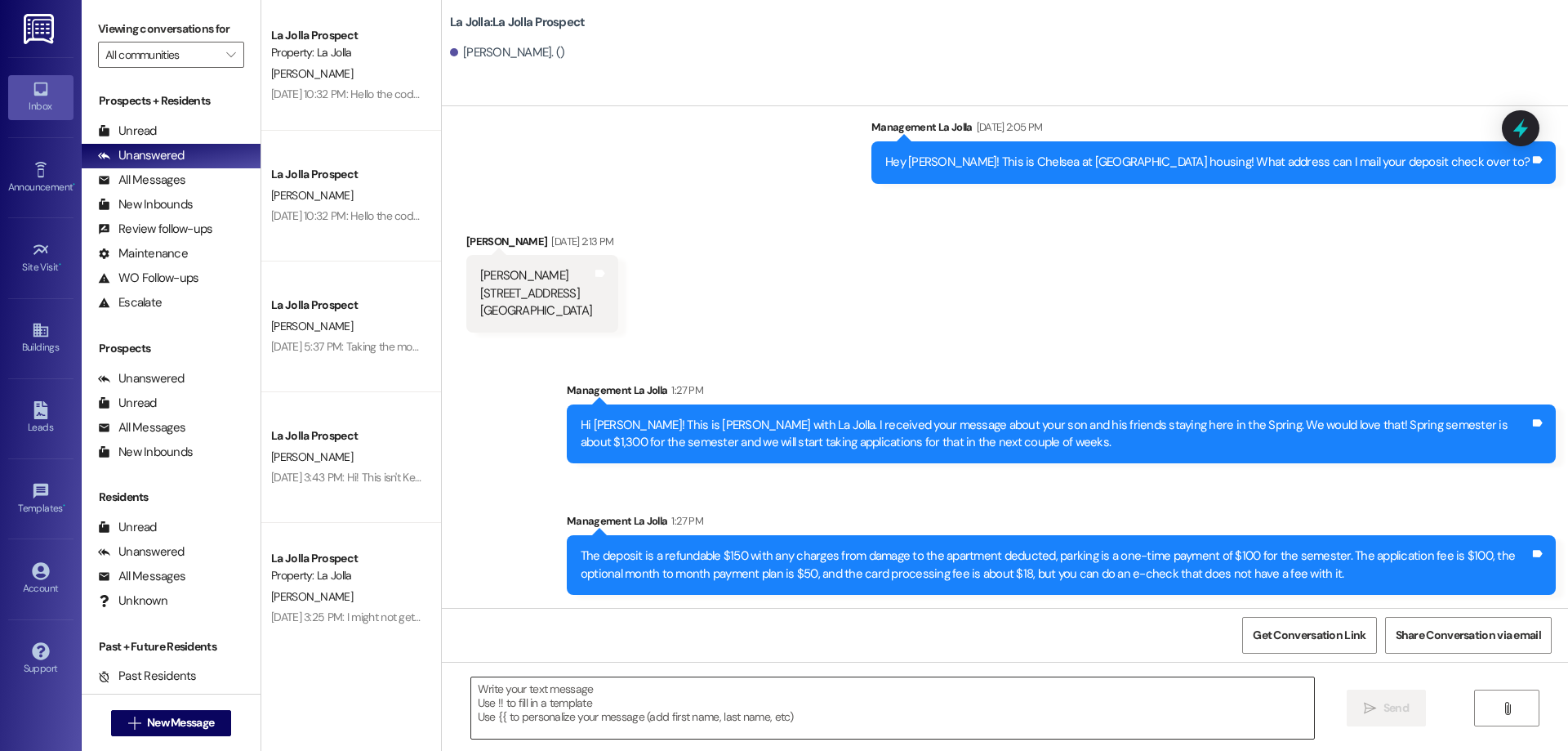
click at [612, 694] on textarea at bounding box center [893, 708] width 843 height 61
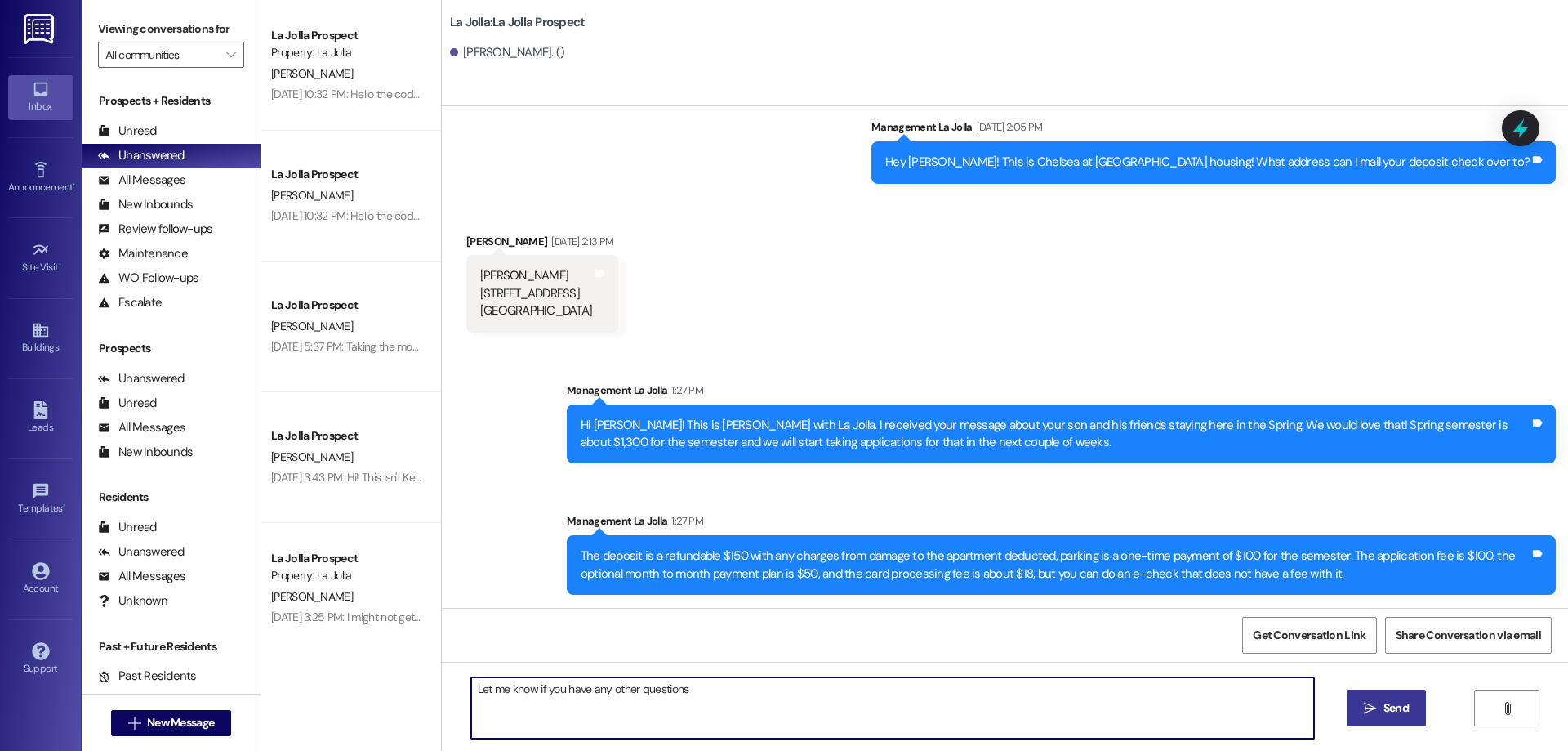
type textarea "Let me know if you have any other questions!"
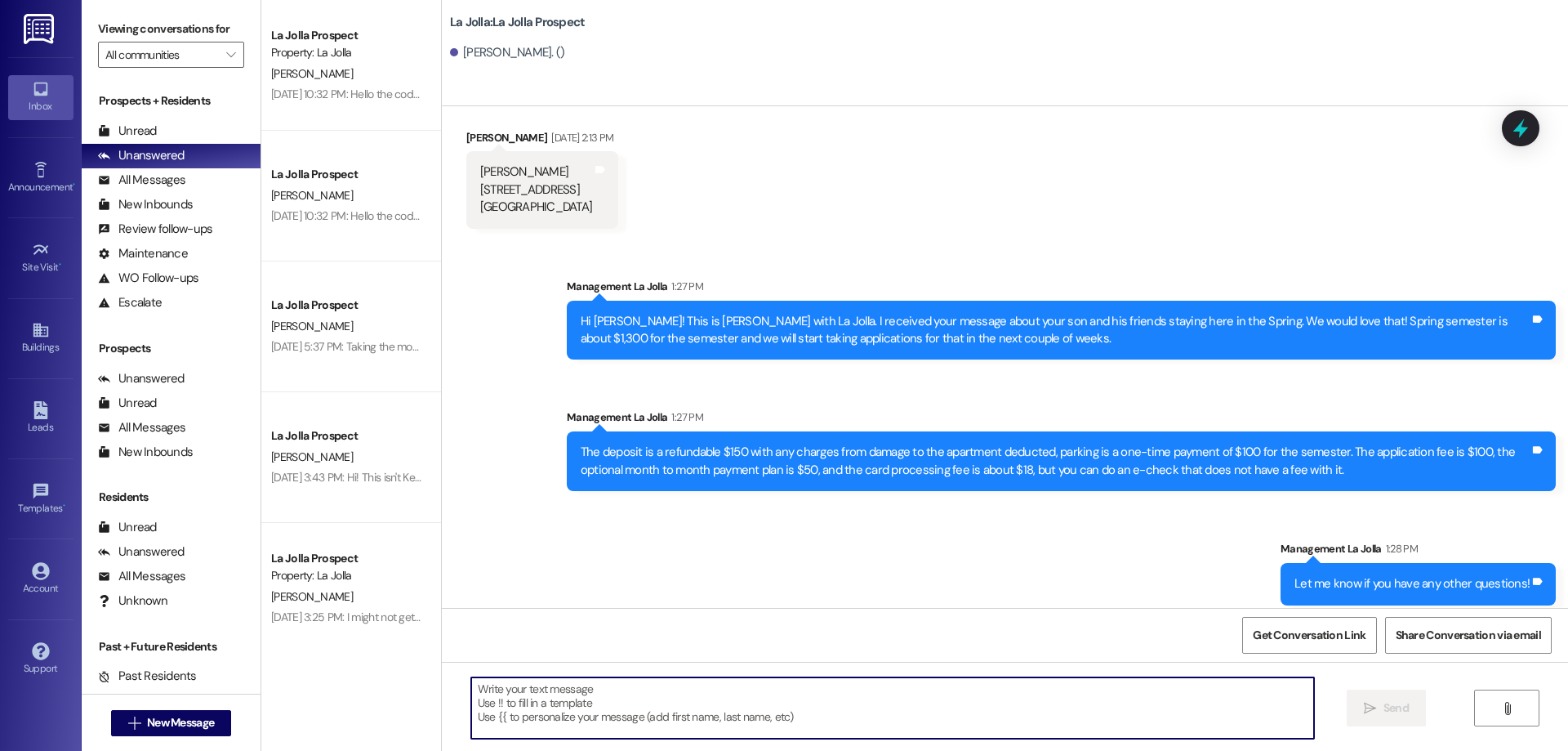
scroll to position [308, 0]
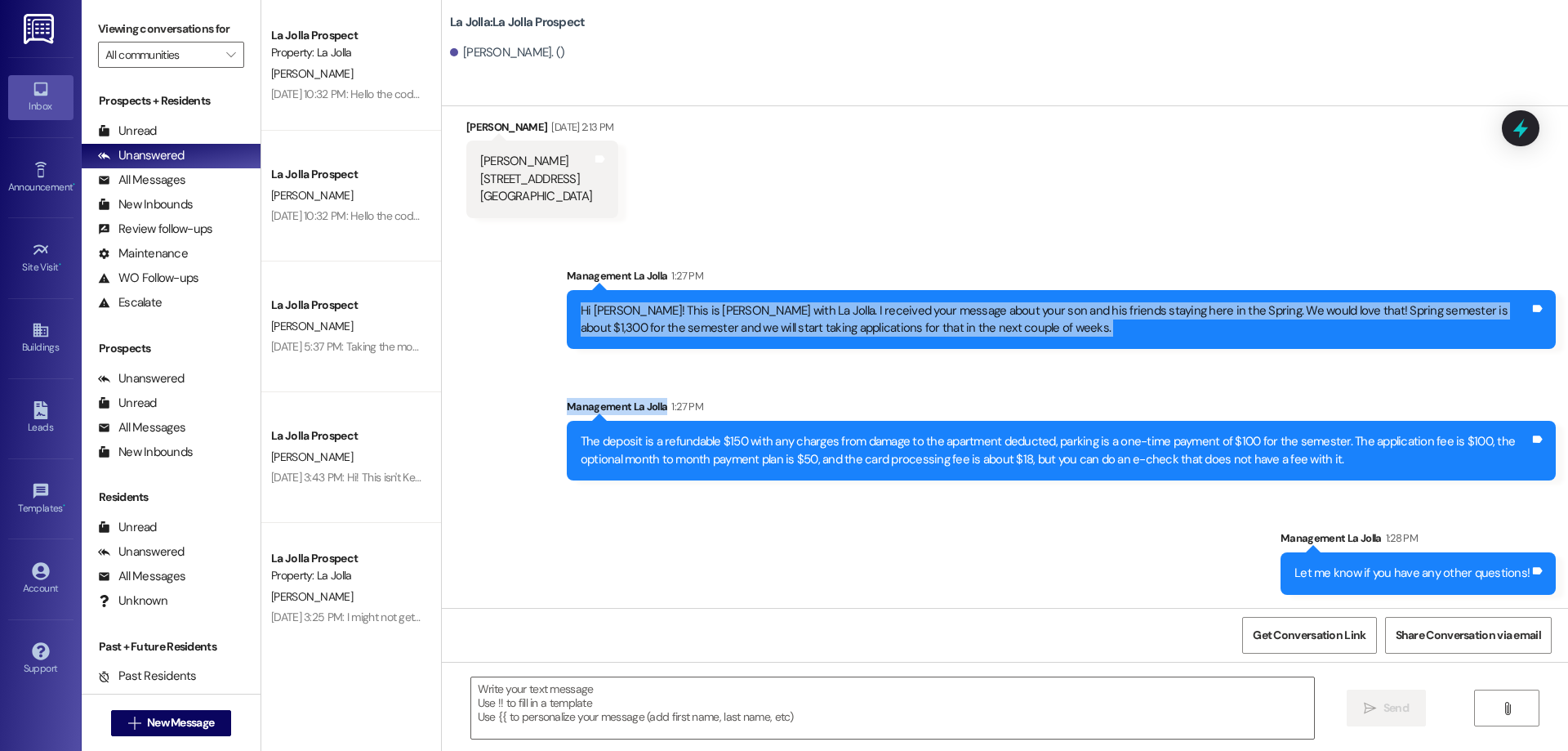
drag, startPoint x: 565, startPoint y: 309, endPoint x: 1109, endPoint y: 385, distance: 549.3
click at [1109, 385] on div "Sent via SMS Management La Jolla 1:27 PM Hi [PERSON_NAME]! This is [PERSON_NAME…" at bounding box center [1005, 419] width 1127 height 376
copy div "Hi [PERSON_NAME]! This is [PERSON_NAME] with La Jolla. I received your message …"
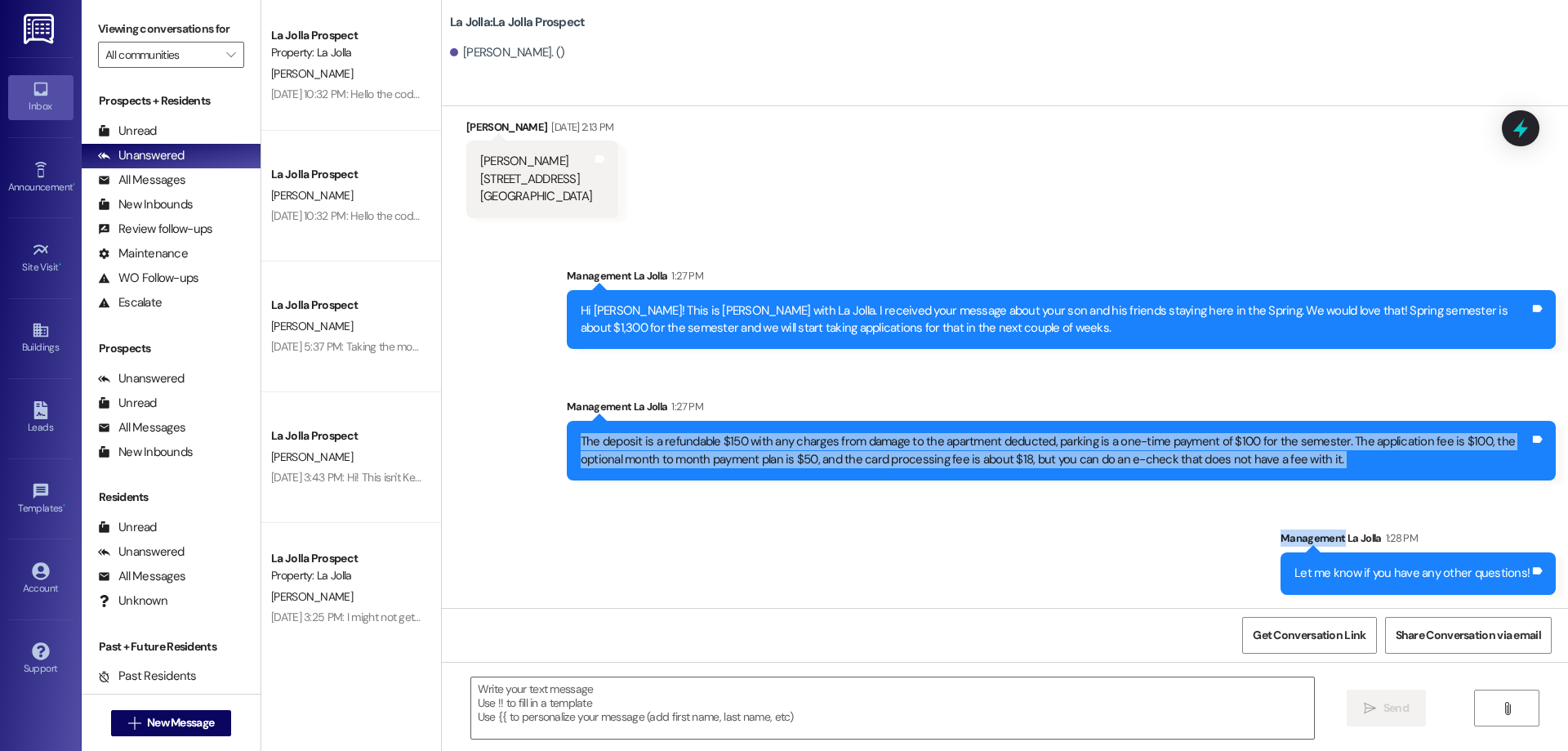
drag, startPoint x: 567, startPoint y: 442, endPoint x: 1345, endPoint y: 533, distance: 783.3
click at [1345, 533] on div "Sent via SMS Management La Jolla 1:27 PM Hi [PERSON_NAME]! This is [PERSON_NAME…" at bounding box center [1005, 419] width 1127 height 376
copy div "The deposit is a refundable $150 with any charges from damage to the apartment …"
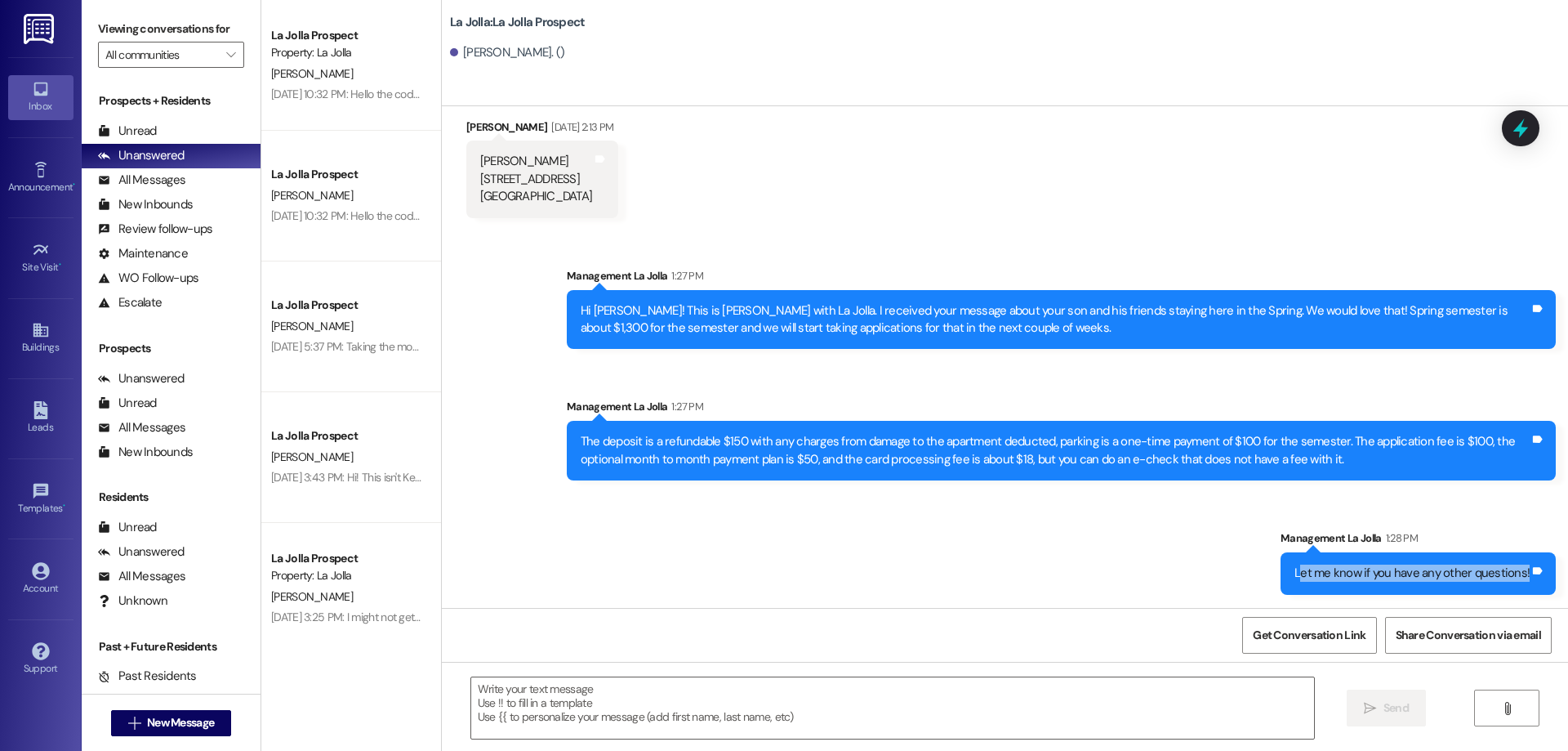
drag, startPoint x: 1299, startPoint y: 571, endPoint x: 1563, endPoint y: 567, distance: 264.0
click at [1563, 567] on div "Sent via SMS Management La Jolla [DATE] 4:25 PM Hi [PERSON_NAME], we've loved h…" at bounding box center [1005, 356] width 1127 height 502
drag, startPoint x: 1294, startPoint y: 573, endPoint x: 1544, endPoint y: 580, distance: 250.1
click at [1544, 580] on div "Let me know if you have any other questions! Tags and notes" at bounding box center [1418, 573] width 275 height 41
copy div "Let me know if you have any other questions! Tags and notes"
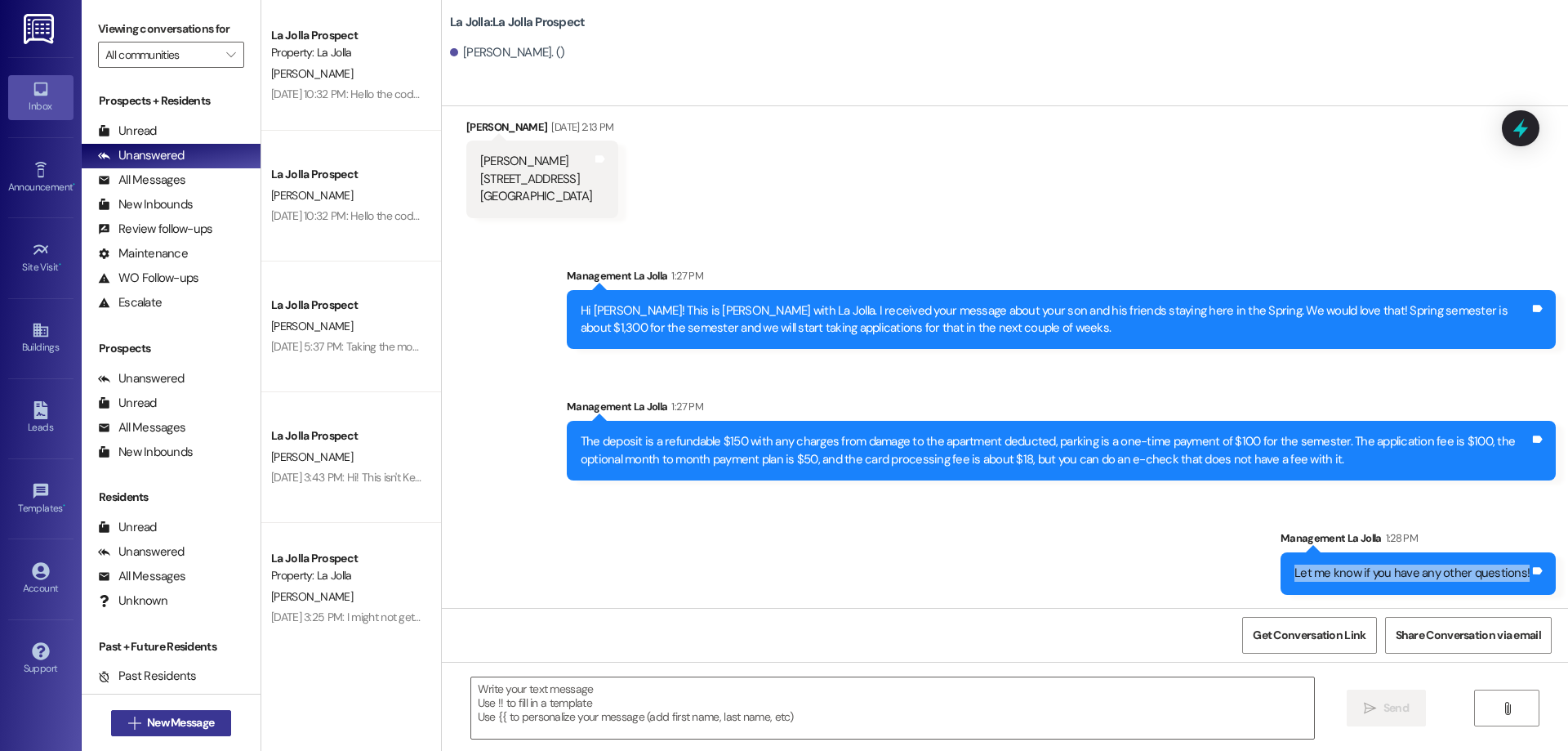
click at [167, 711] on button " New Message" at bounding box center [171, 724] width 121 height 26
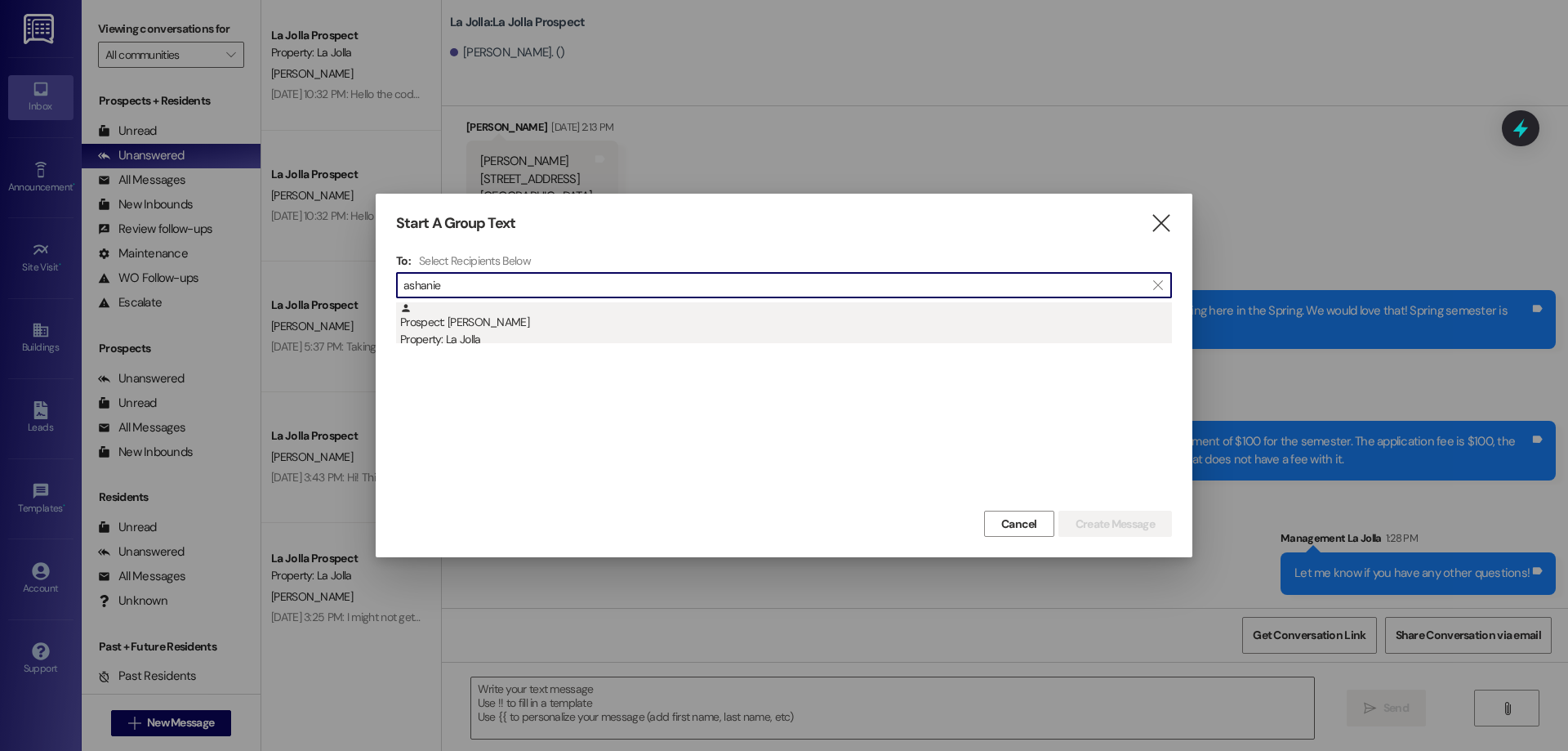
type input "ashanie"
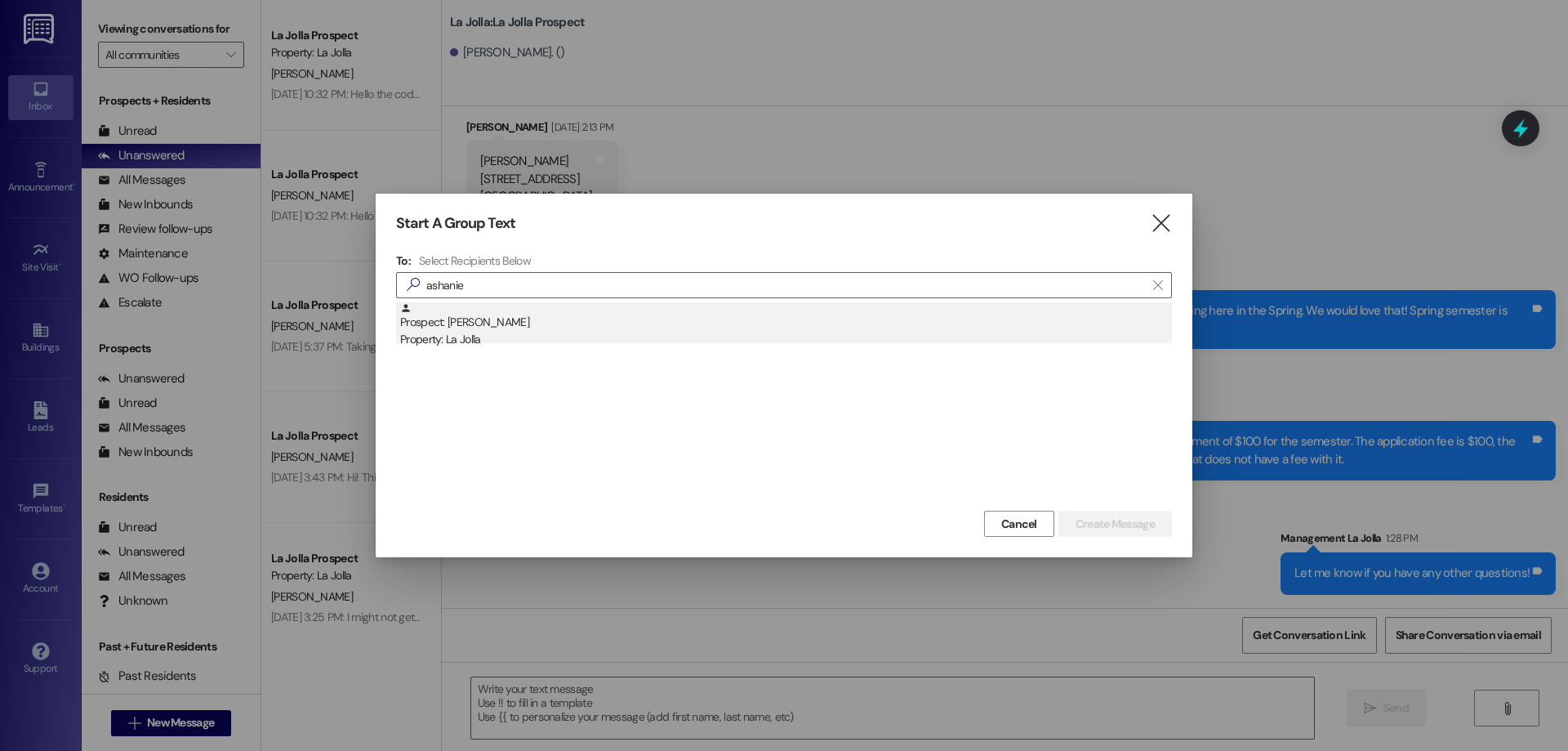
click at [541, 309] on div "Prospect: [PERSON_NAME] Property: [GEOGRAPHIC_DATA]" at bounding box center [786, 326] width 772 height 46
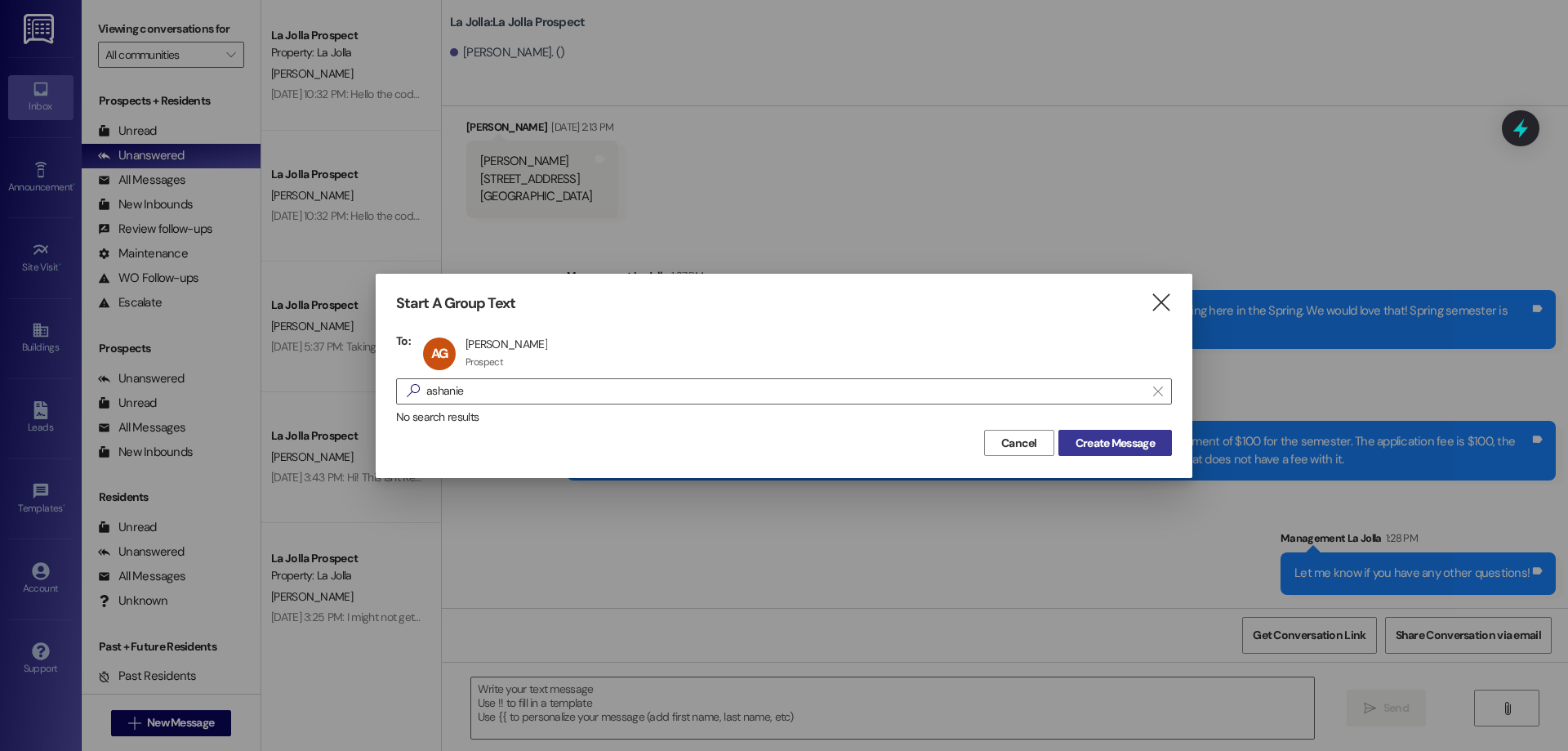
click at [1119, 444] on span "Create Message" at bounding box center [1115, 443] width 79 height 17
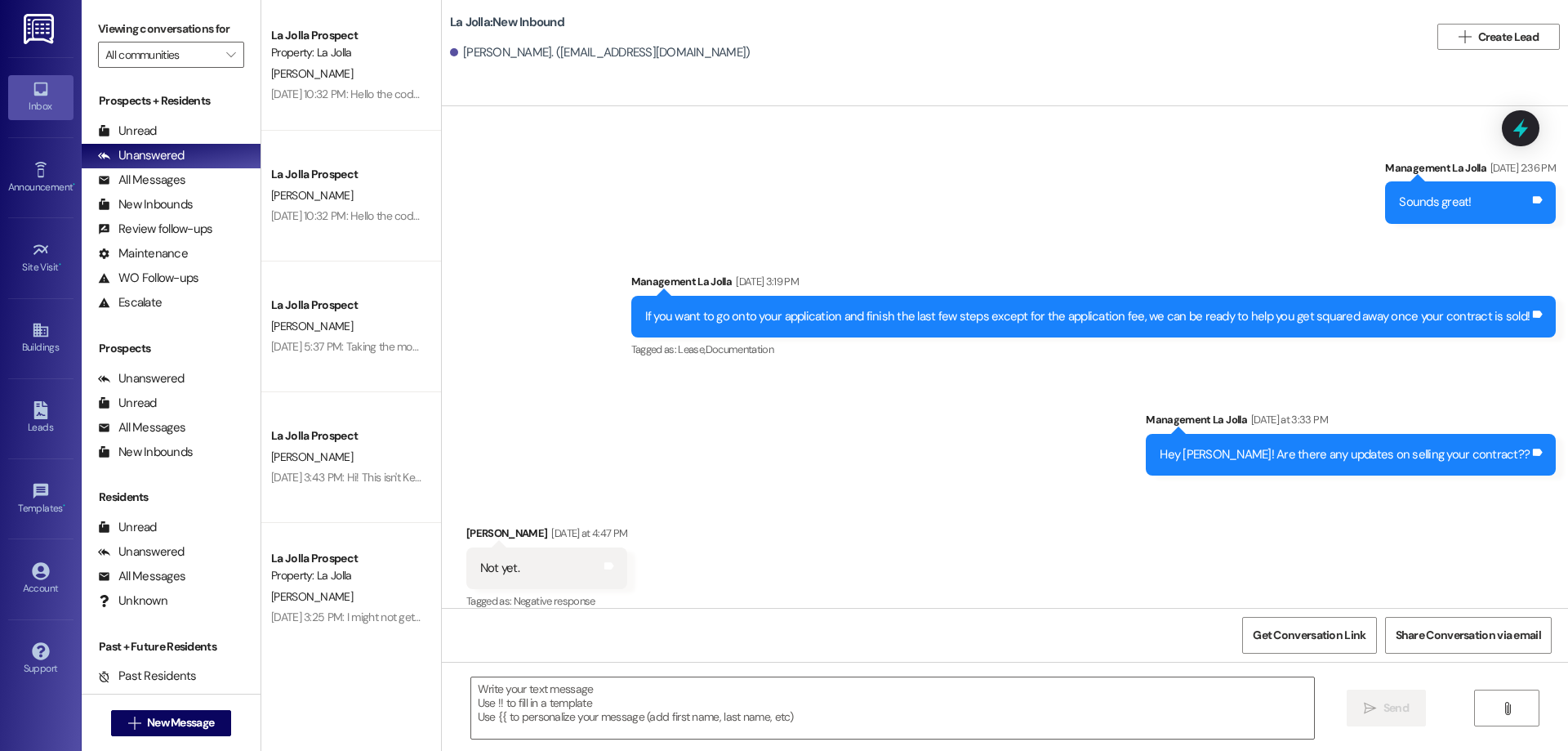
scroll to position [1399, 0]
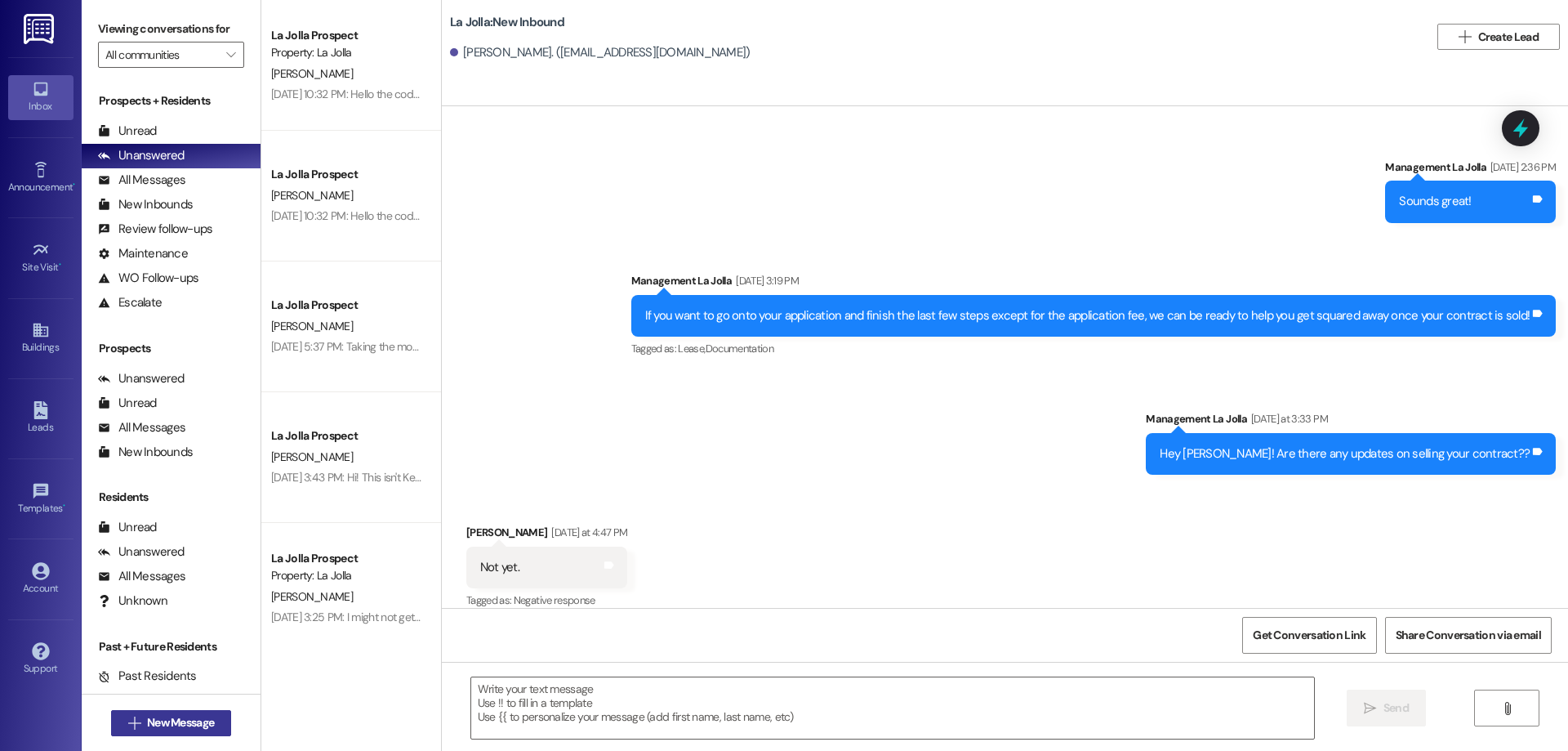
click at [173, 725] on span "New Message" at bounding box center [180, 723] width 67 height 17
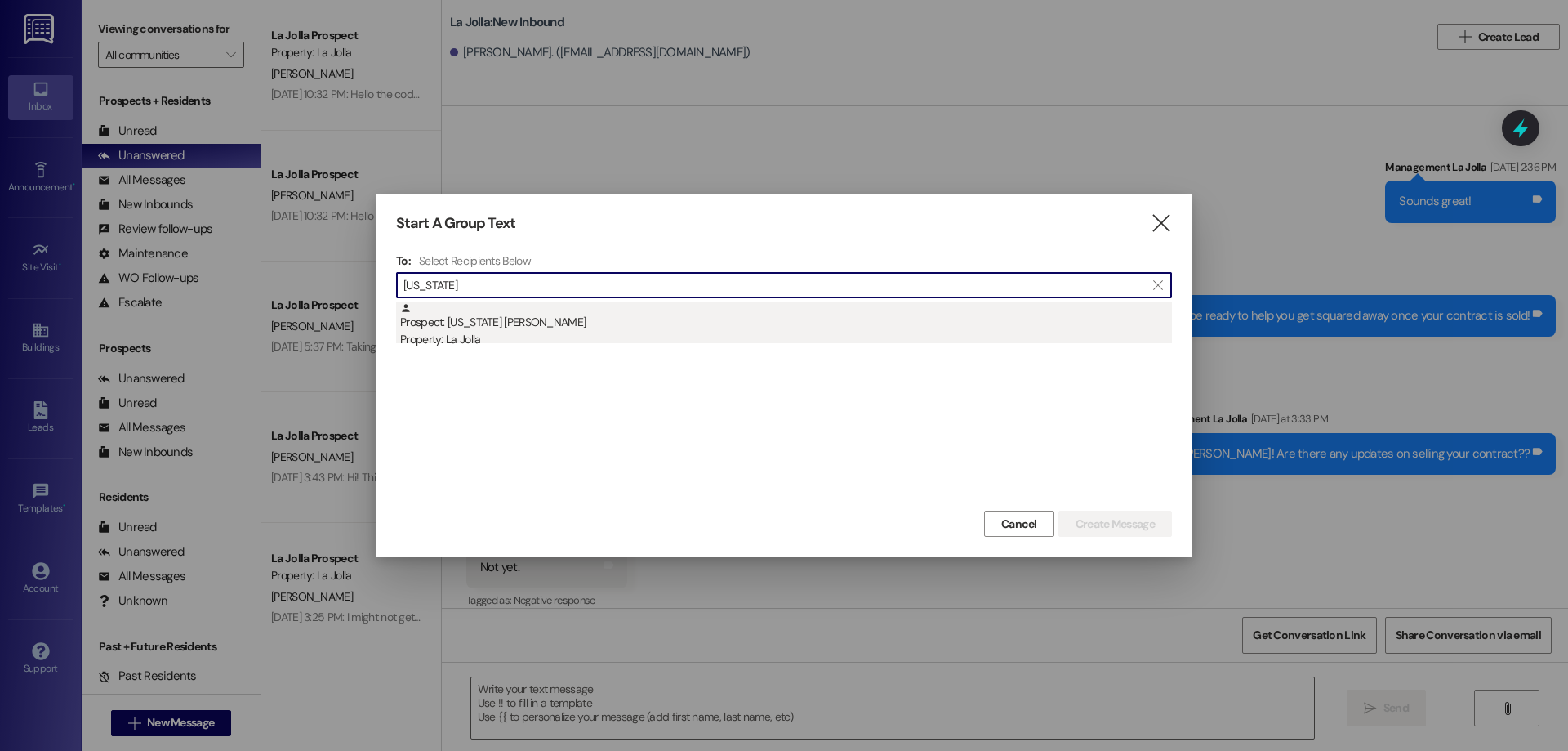
type input "[US_STATE]"
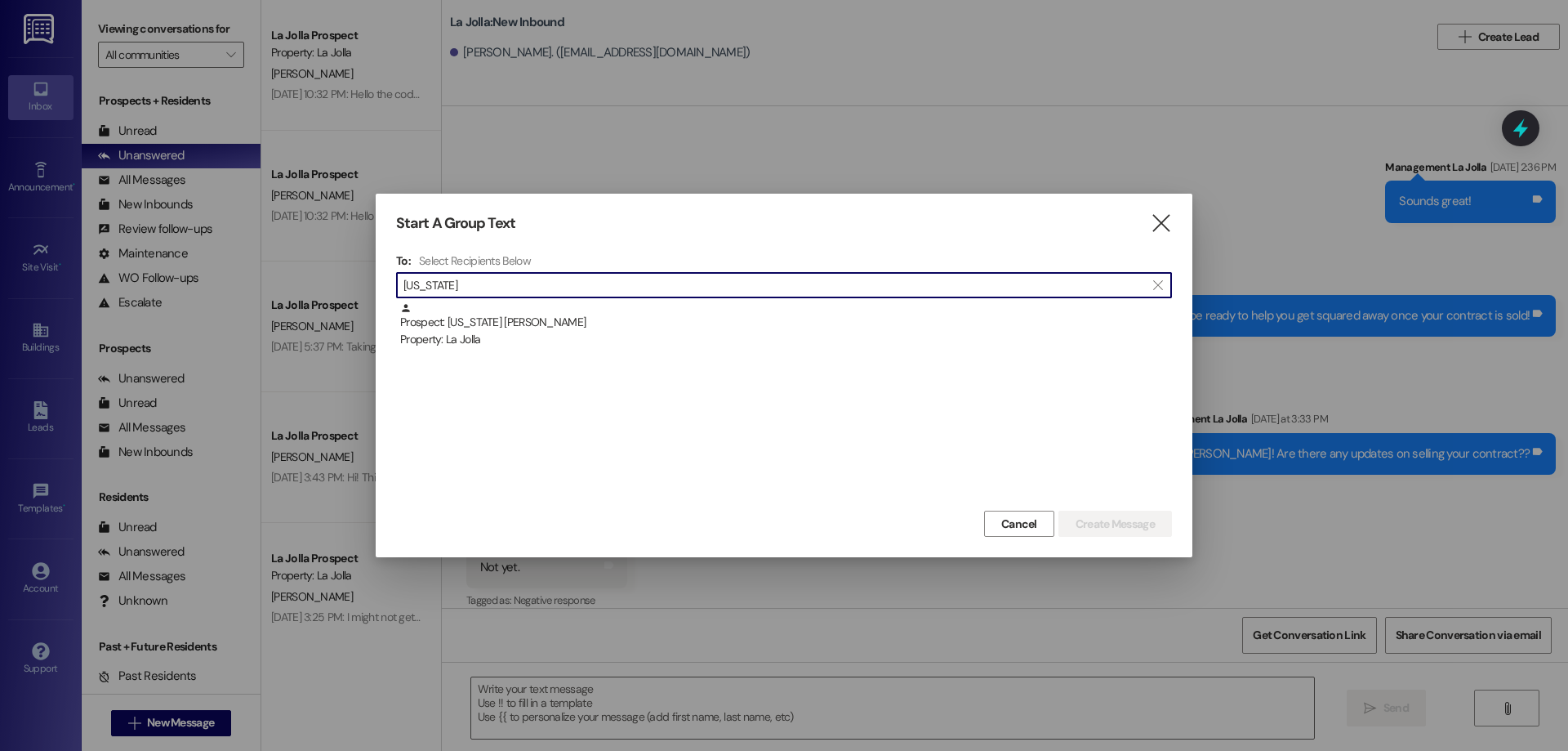
click at [522, 327] on div "Prospect: [US_STATE] [PERSON_NAME] Property: [GEOGRAPHIC_DATA]" at bounding box center [786, 326] width 772 height 46
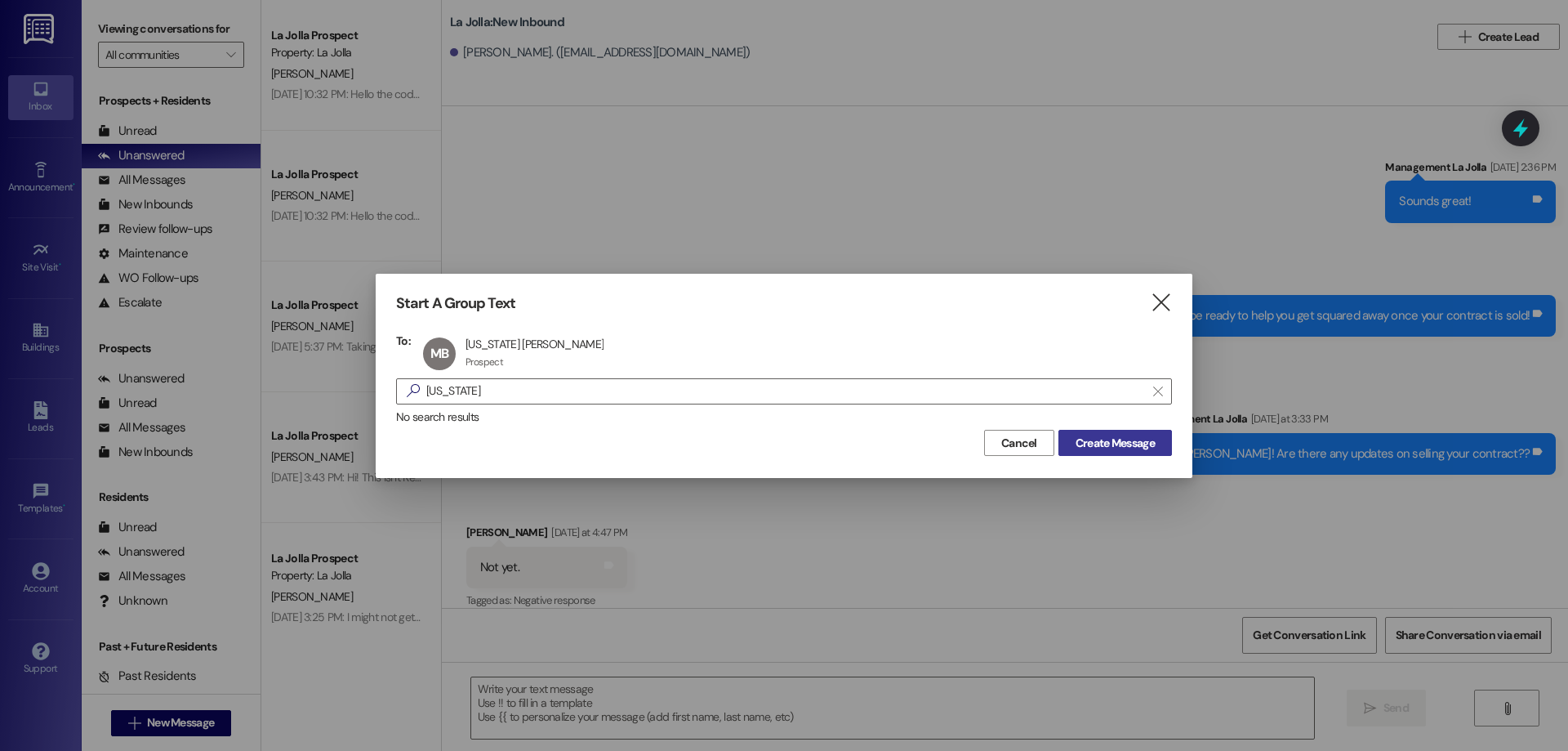
click at [1072, 438] on span "Create Message" at bounding box center [1115, 443] width 86 height 17
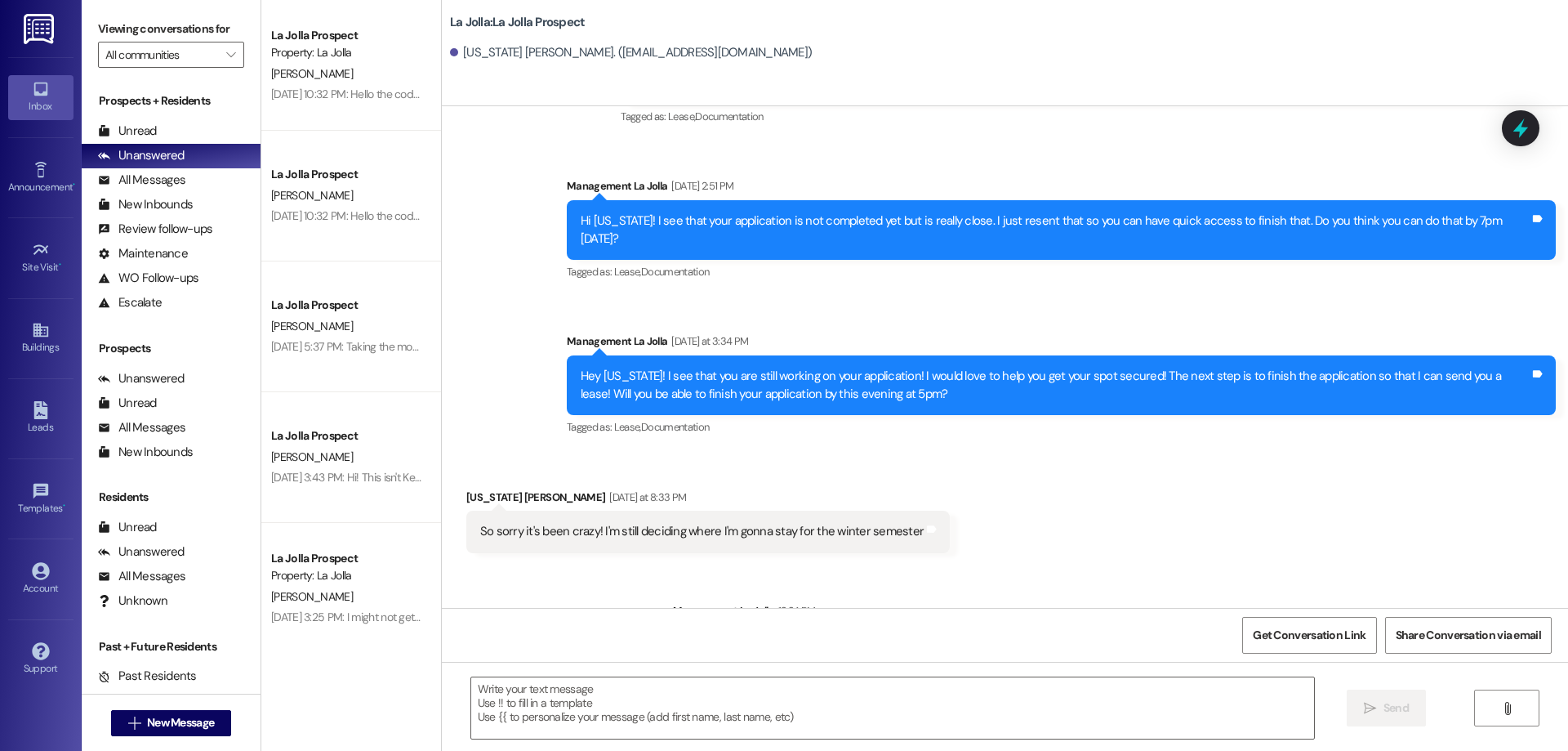
scroll to position [2364, 0]
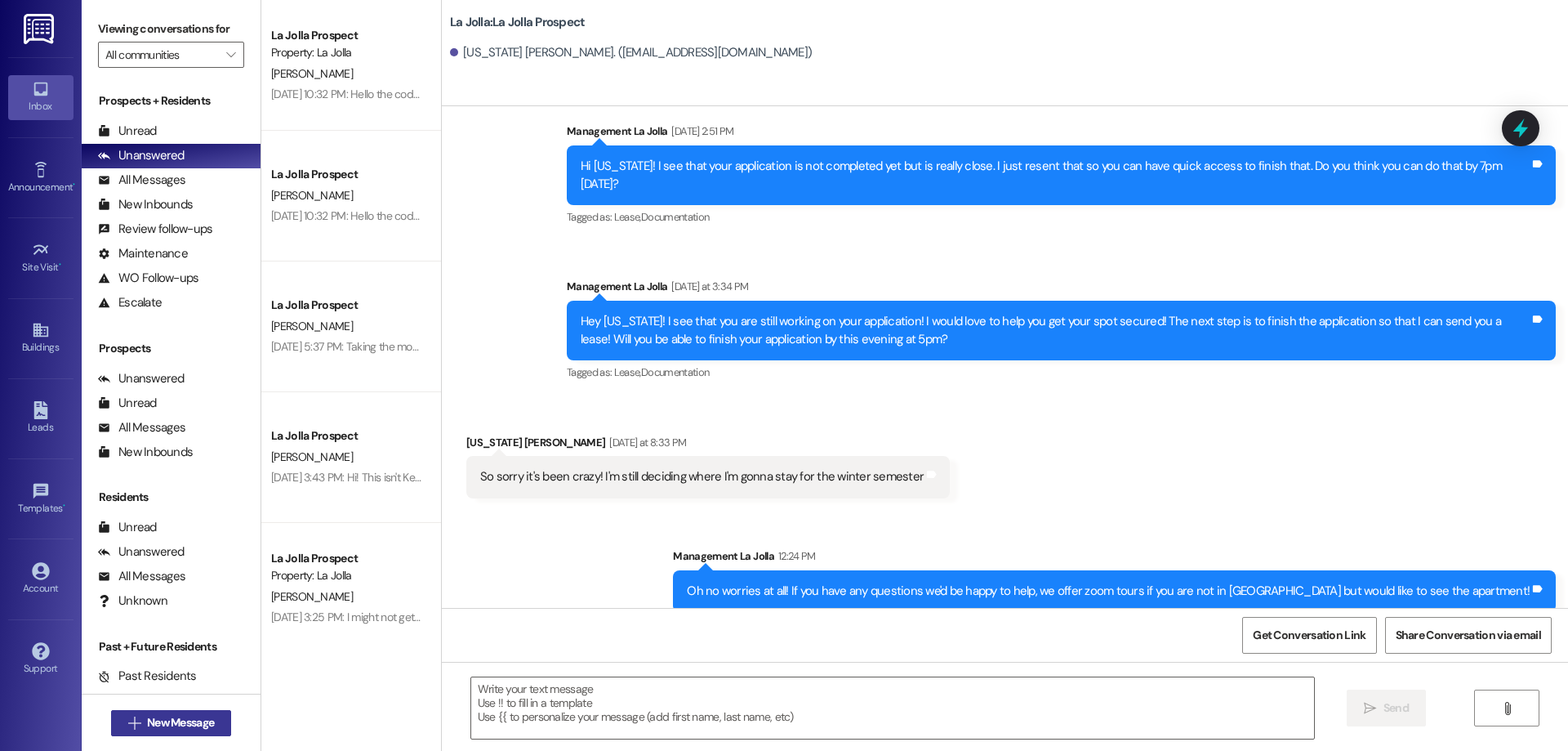
click at [144, 724] on span "New Message" at bounding box center [180, 723] width 74 height 17
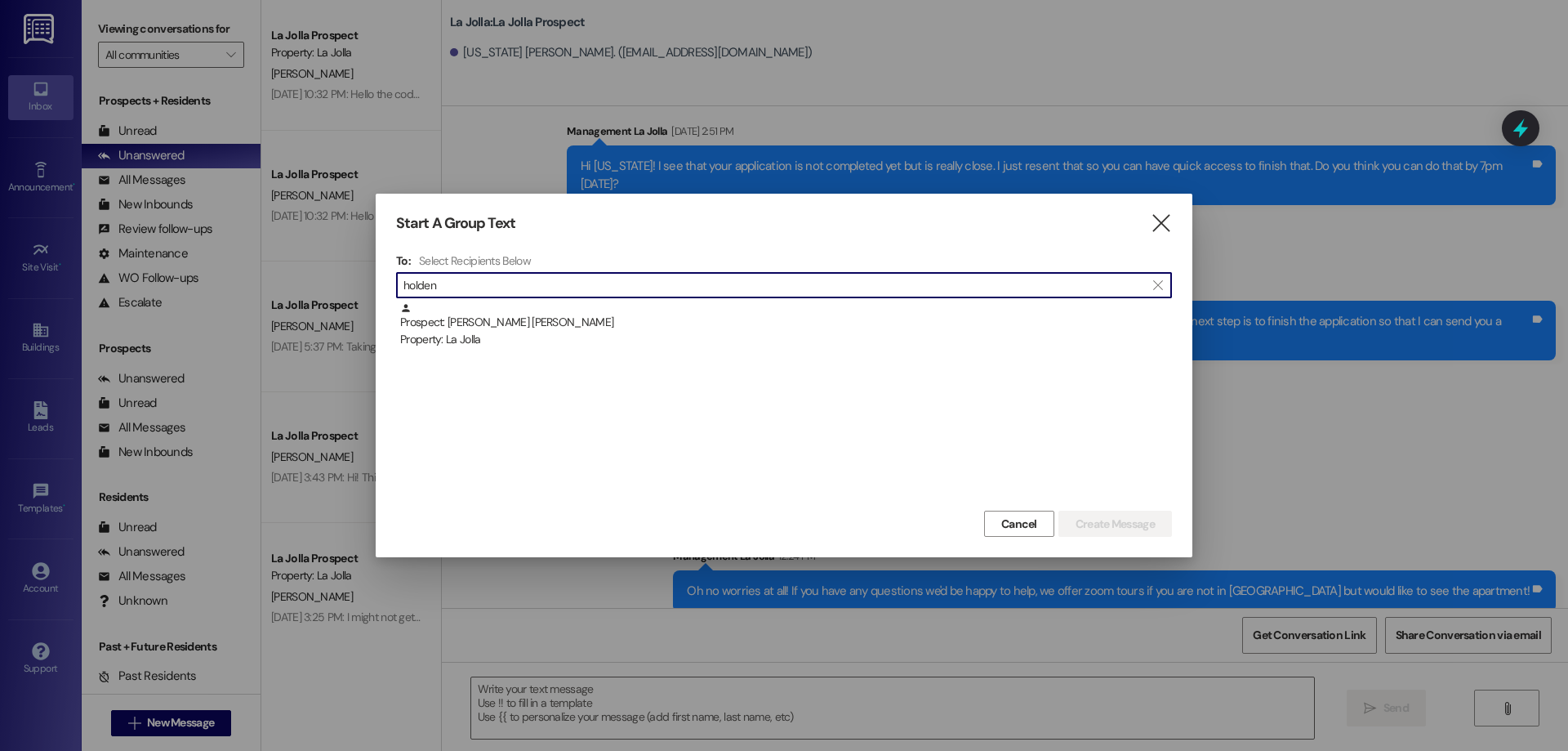
type input "holden"
click at [444, 349] on div "Prospect: Holden [PERSON_NAME] Property: [GEOGRAPHIC_DATA]" at bounding box center [784, 404] width 776 height 204
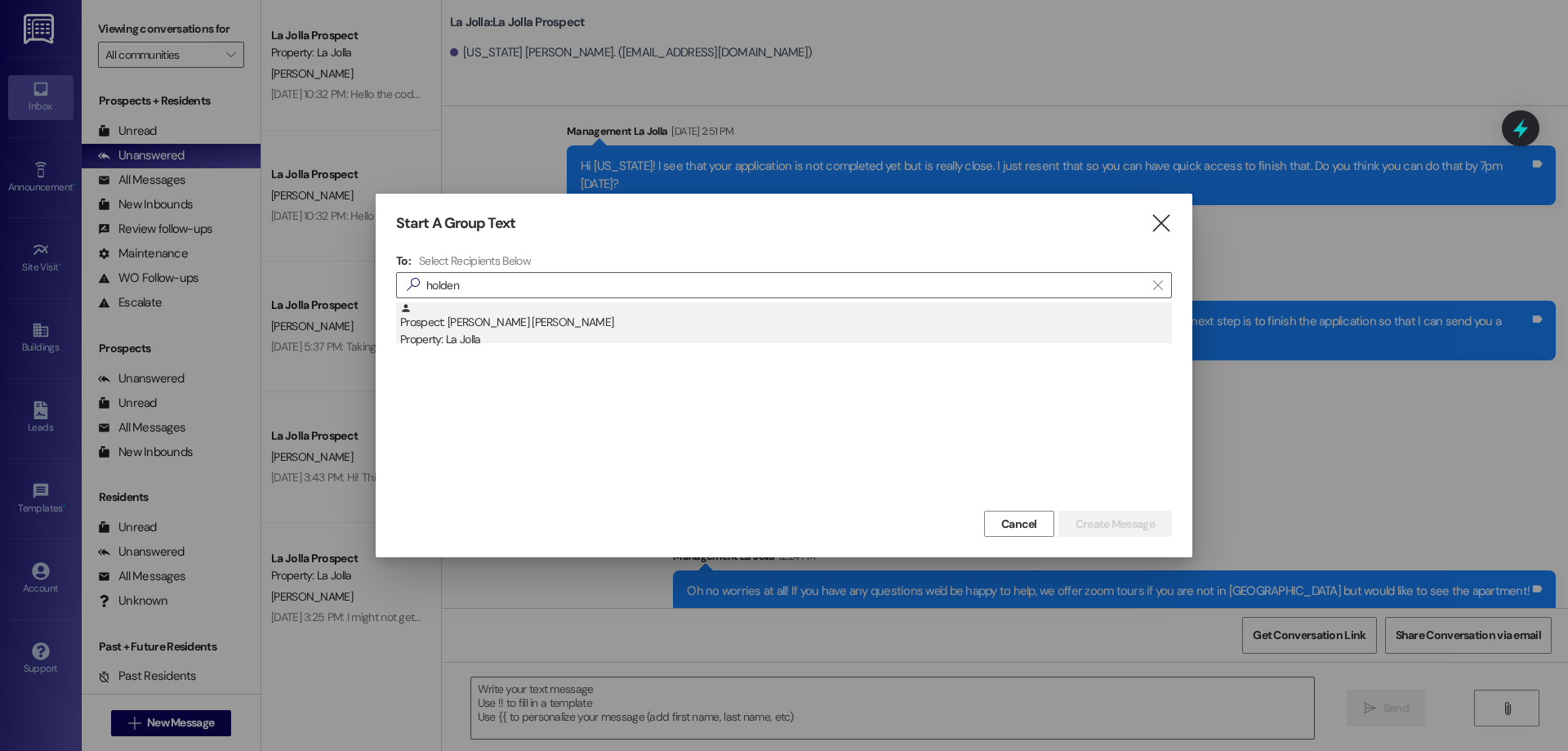
click at [462, 323] on div "Prospect: Holden [PERSON_NAME] Property: [GEOGRAPHIC_DATA]" at bounding box center [786, 326] width 772 height 46
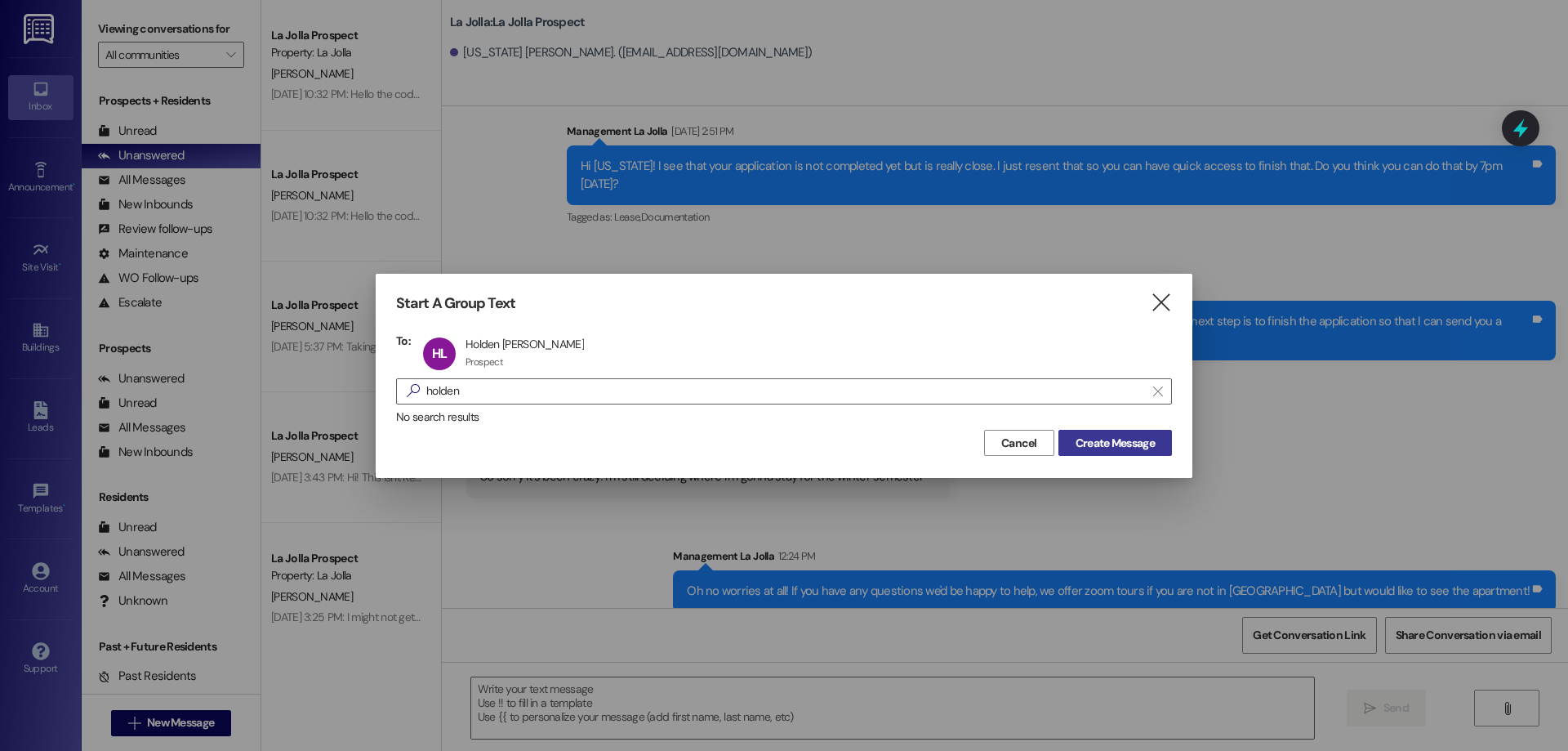
click at [1123, 435] on span "Create Message" at bounding box center [1115, 443] width 79 height 17
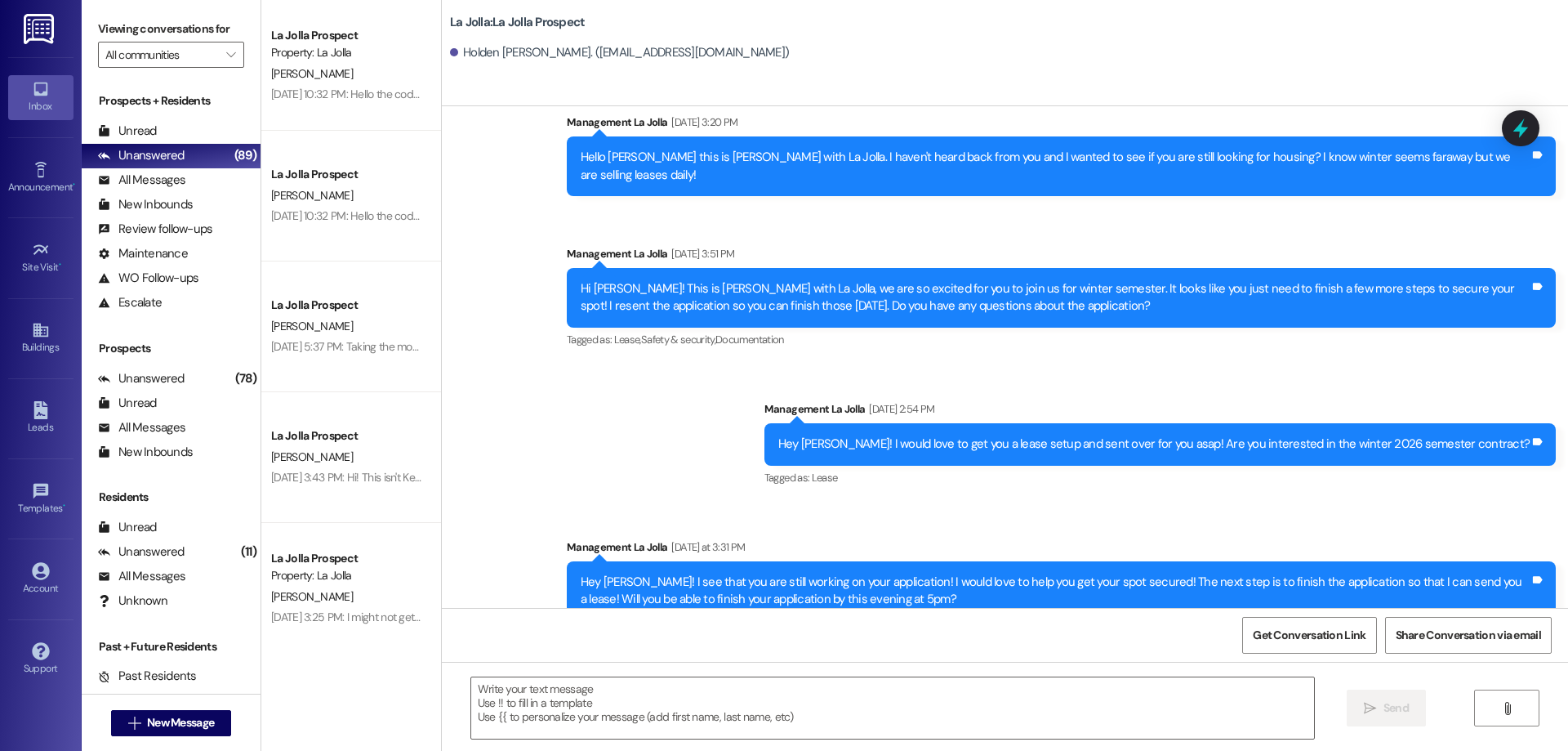
scroll to position [403, 0]
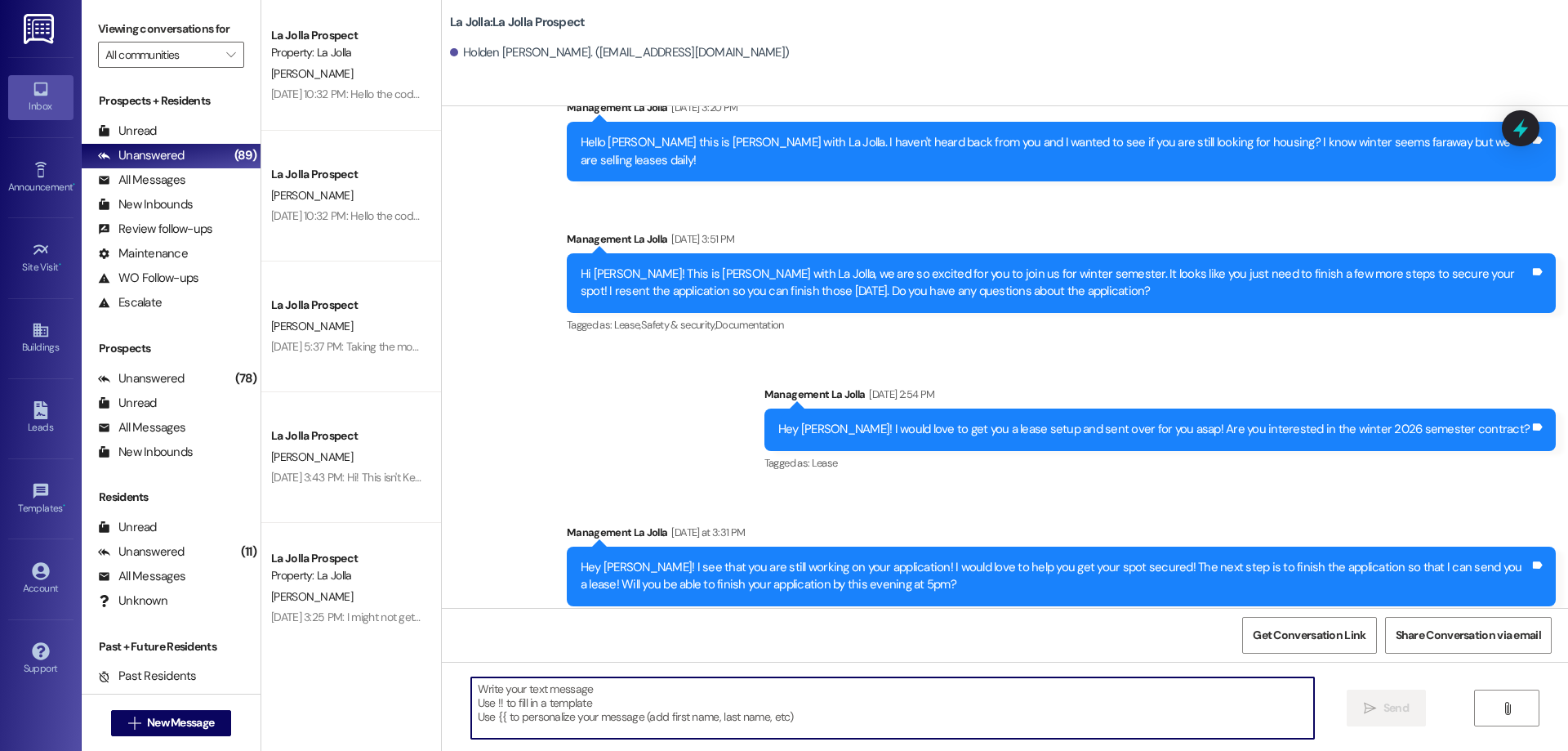
click at [603, 688] on textarea at bounding box center [893, 708] width 843 height 61
click at [128, 729] on icon "" at bounding box center [134, 724] width 12 height 13
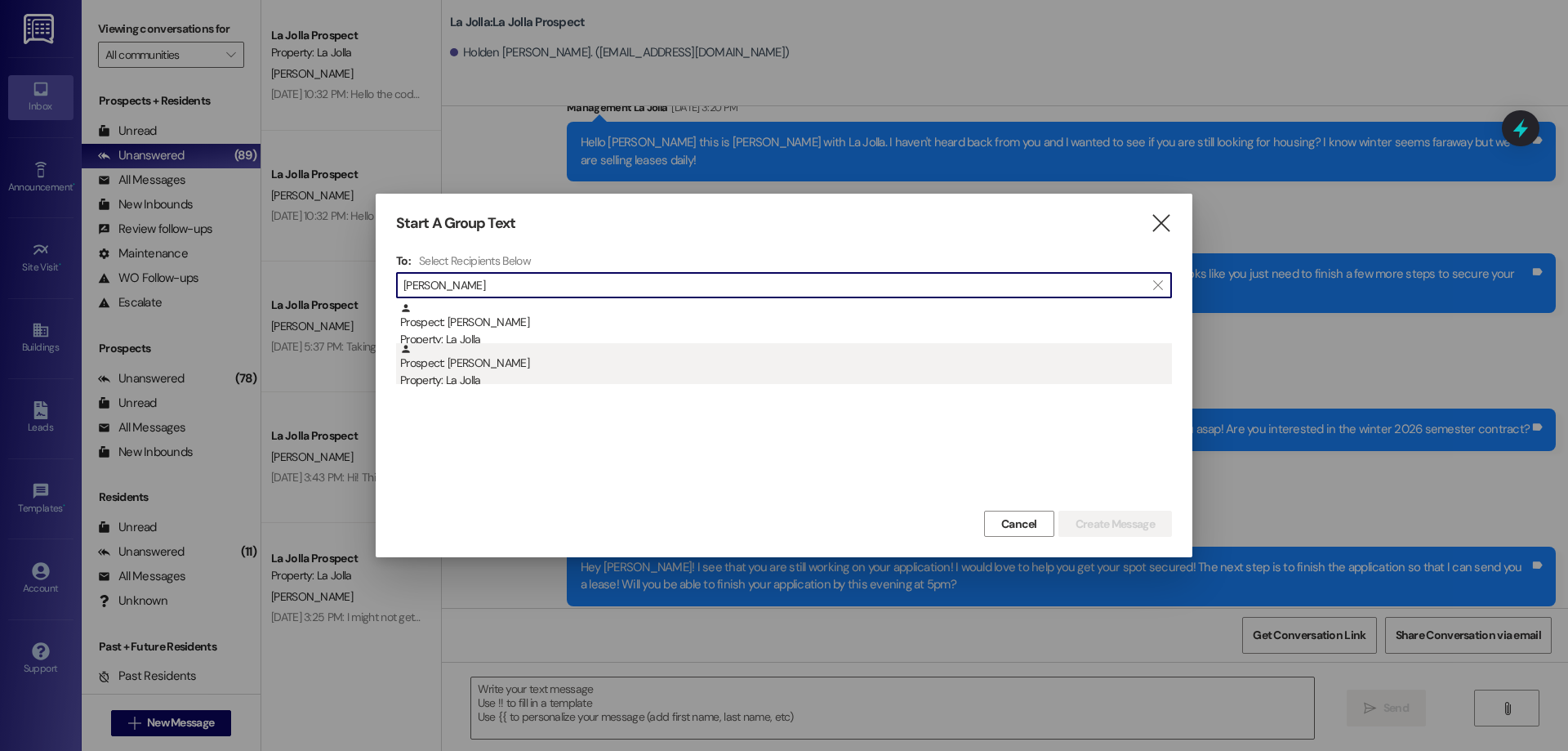
type input "[PERSON_NAME]"
click at [499, 369] on div "Prospect: [PERSON_NAME] Property: [GEOGRAPHIC_DATA]" at bounding box center [786, 366] width 772 height 46
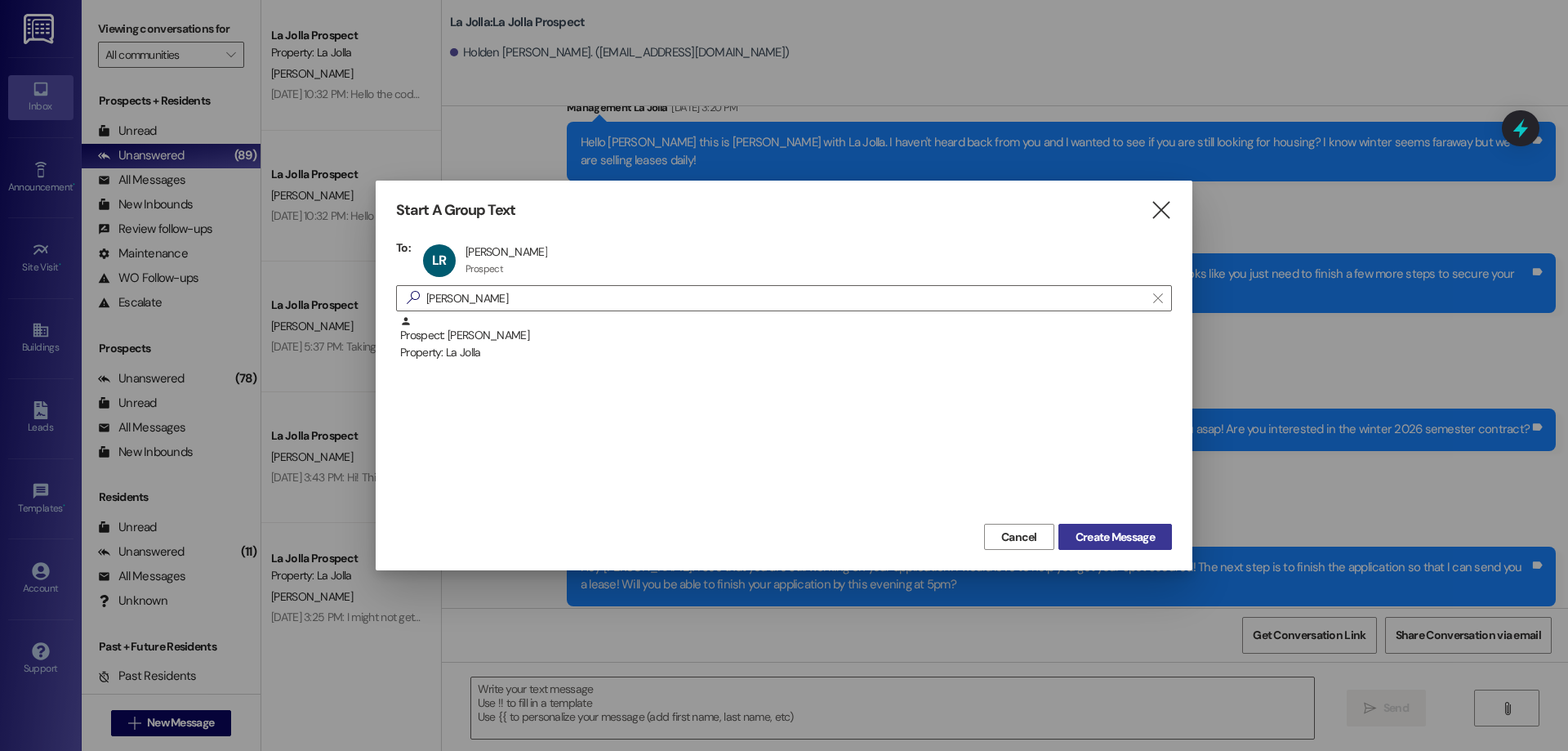
click at [1108, 529] on span "Create Message" at bounding box center [1115, 537] width 79 height 17
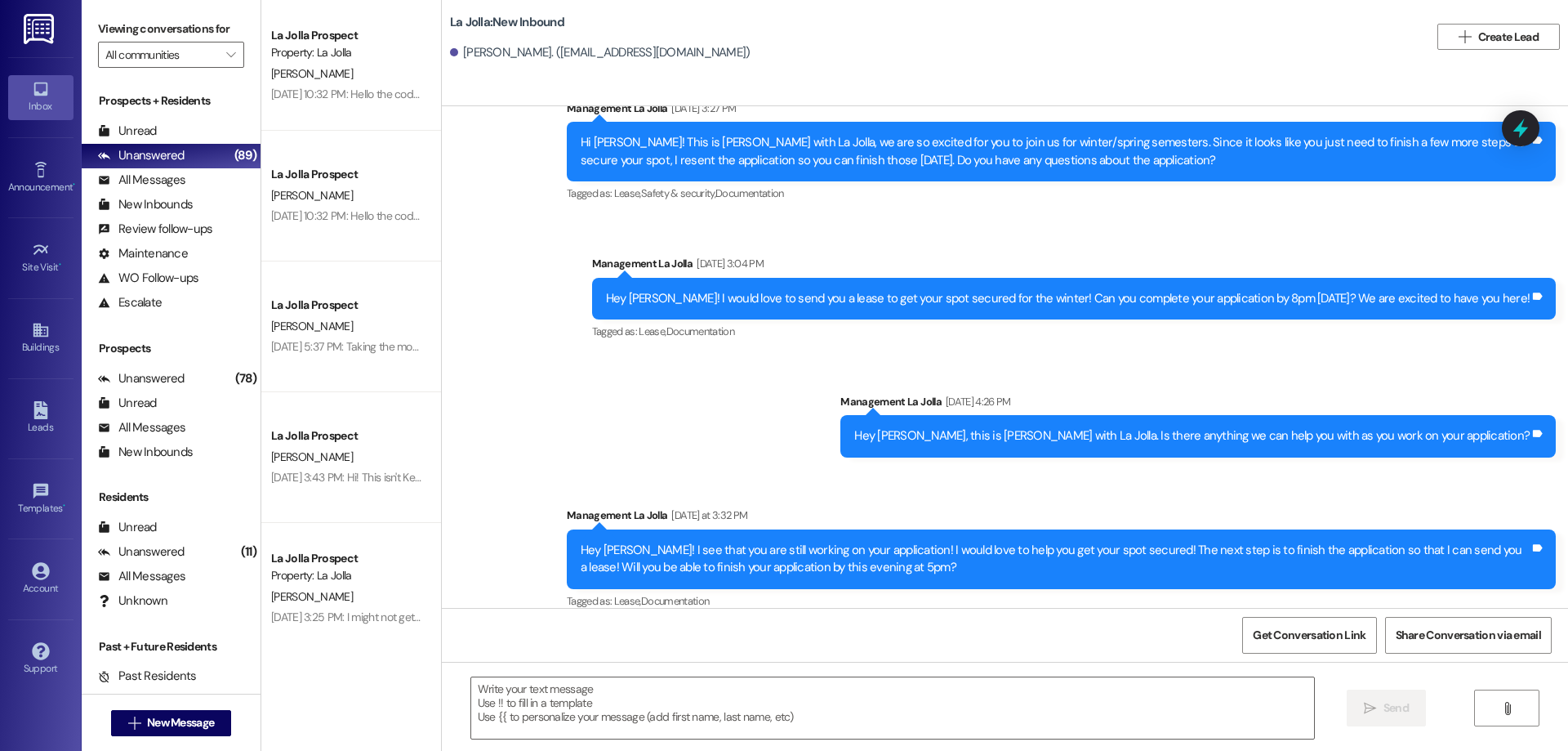
scroll to position [540, 0]
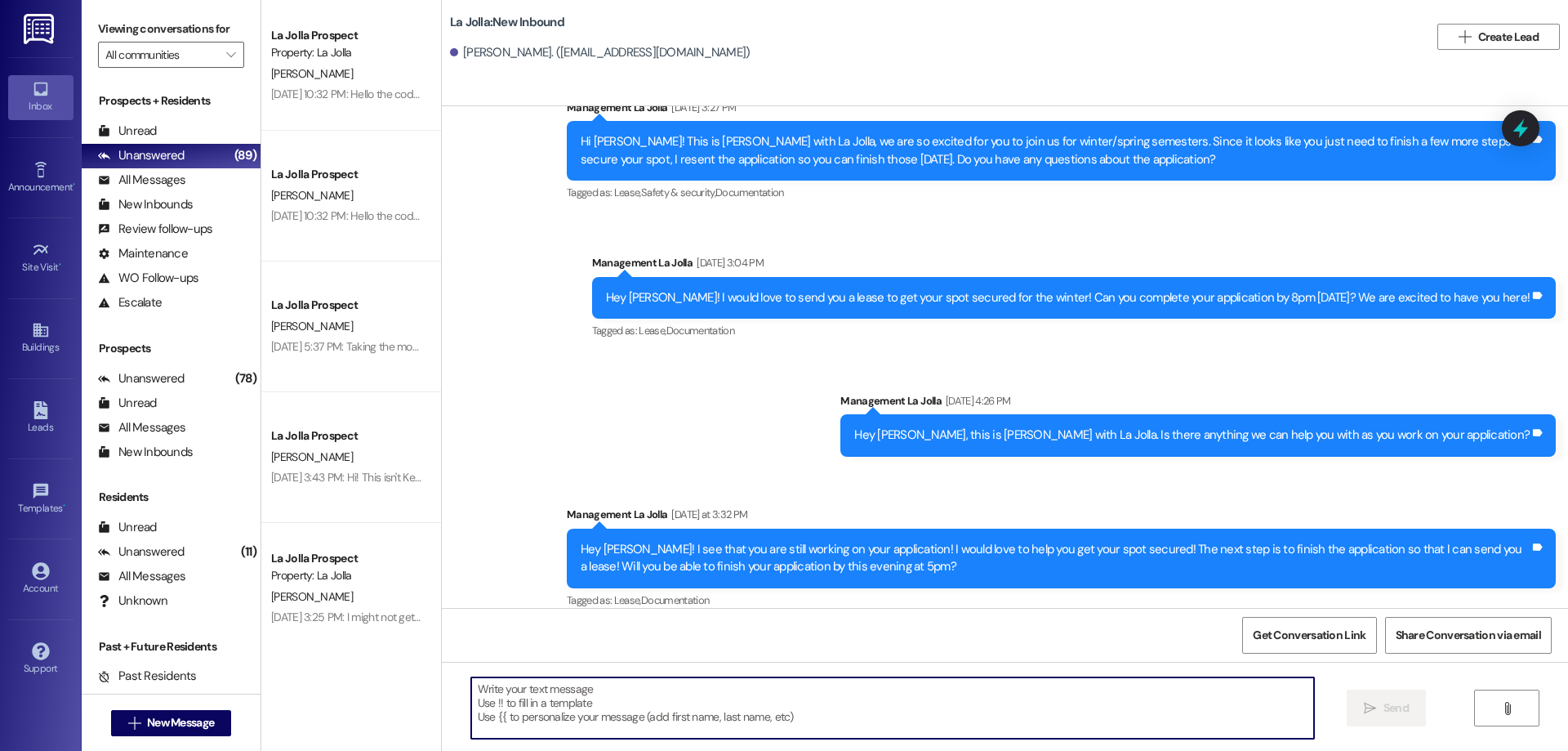
click at [607, 686] on textarea at bounding box center [893, 708] width 843 height 61
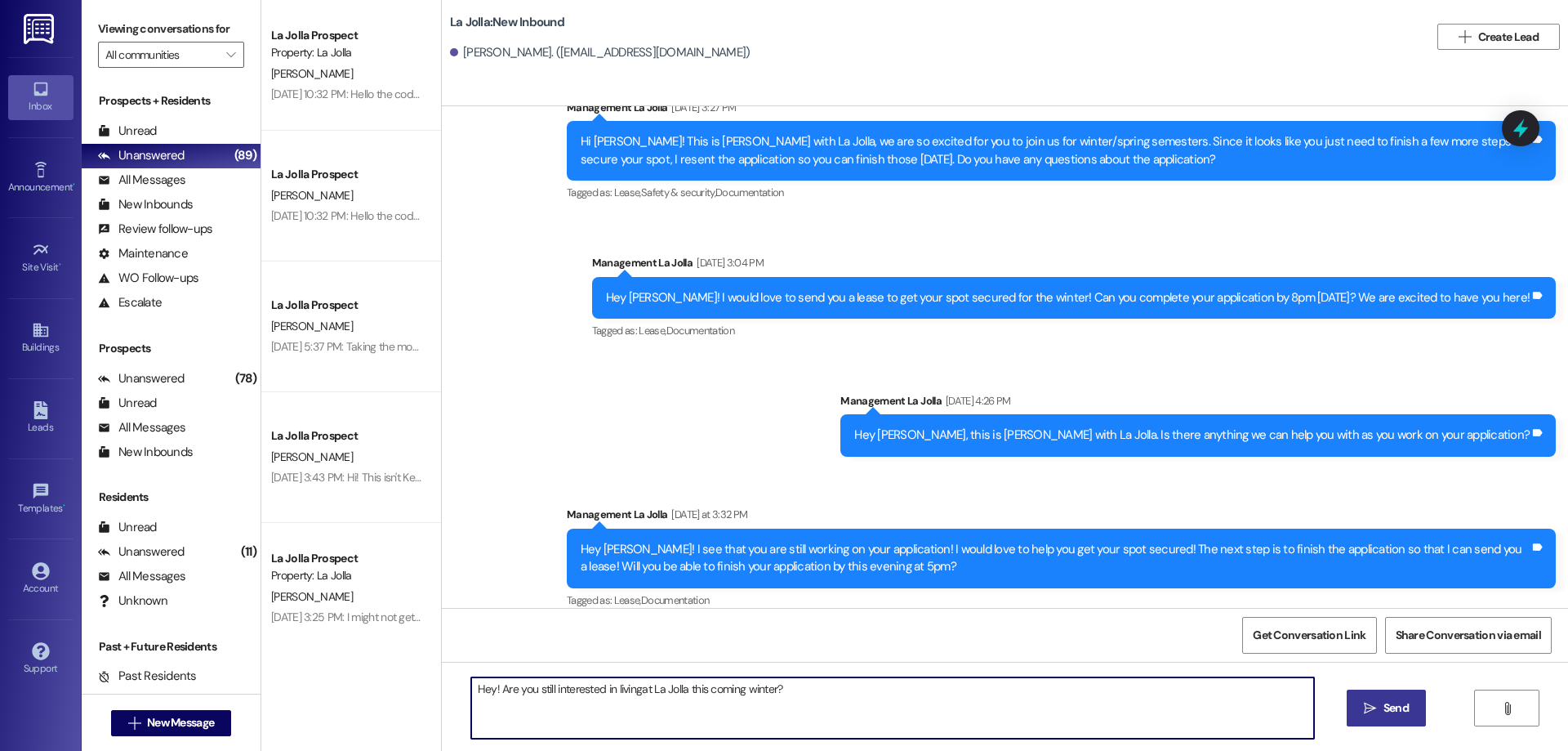
type textarea "Hey! Are you still interested in living at [GEOGRAPHIC_DATA] this coming winter?"
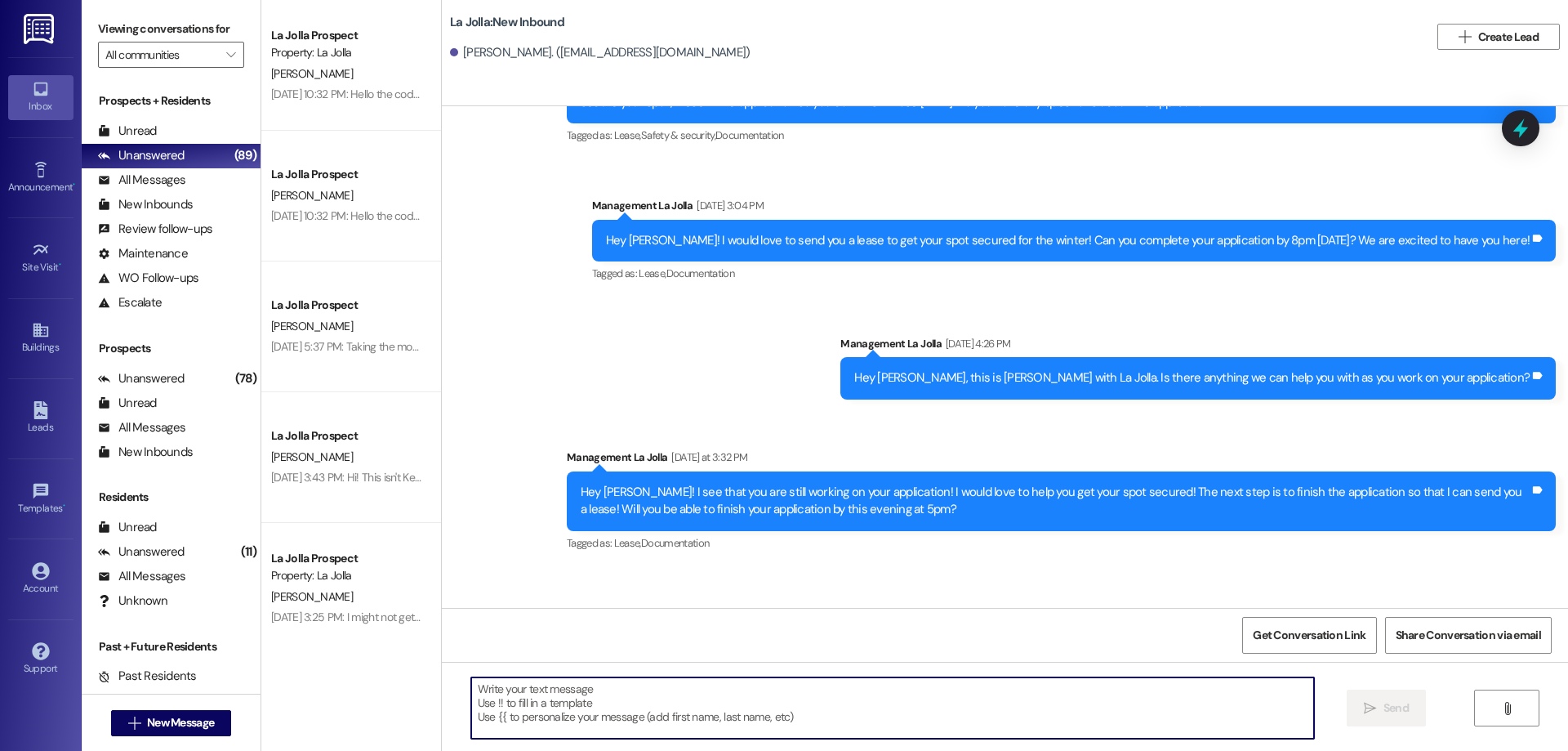
scroll to position [653, 0]
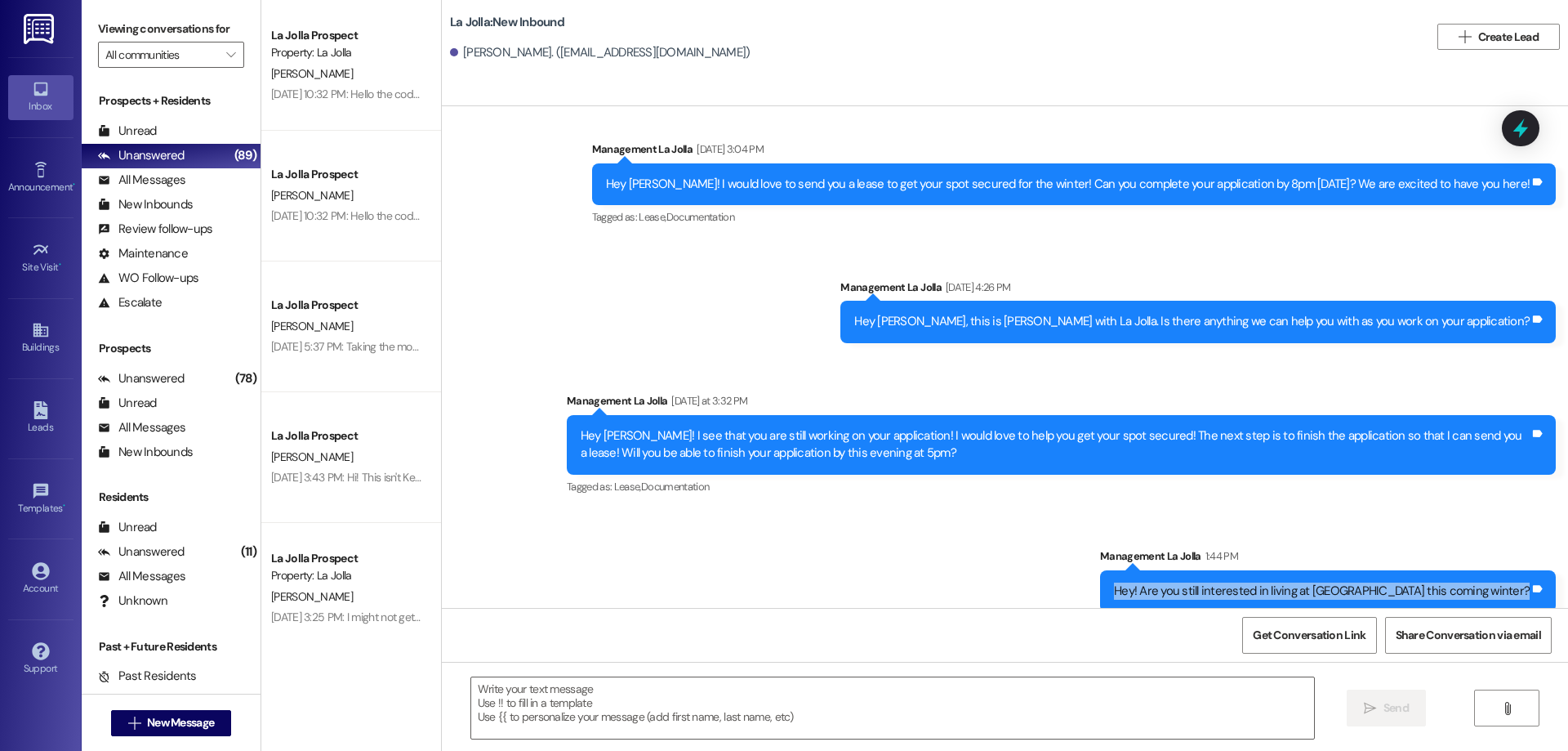
drag, startPoint x: 1192, startPoint y: 577, endPoint x: 1564, endPoint y: 576, distance: 372.0
click at [1564, 576] on div "WO Opened request: I was showe... [DATE] 9:57 AM Status : Completed Show detail…" at bounding box center [1005, 356] width 1127 height 502
copy div "Hey! Are you still interested in living at [GEOGRAPHIC_DATA] this coming winter…"
click at [183, 718] on span "New Message" at bounding box center [180, 723] width 67 height 17
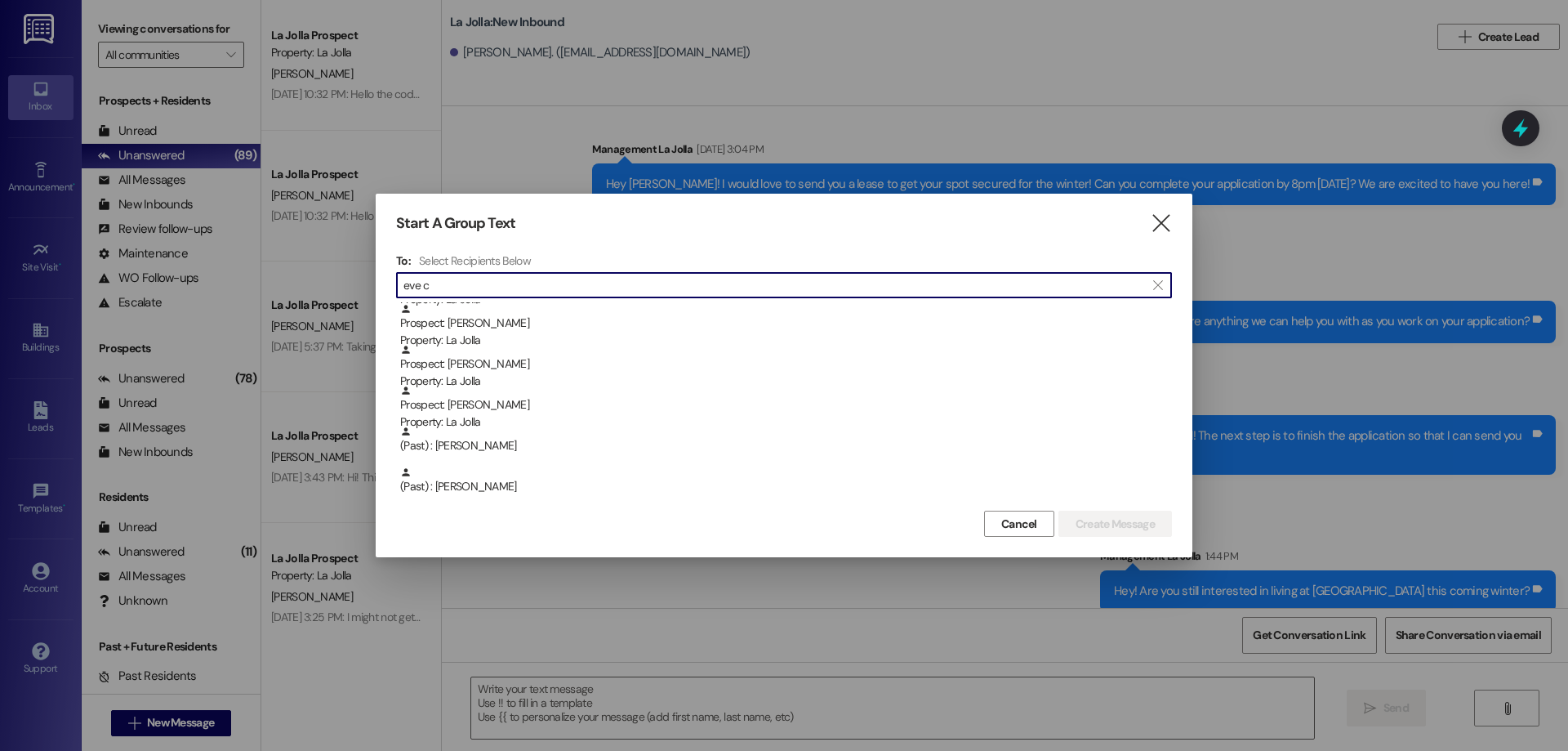
scroll to position [381, 0]
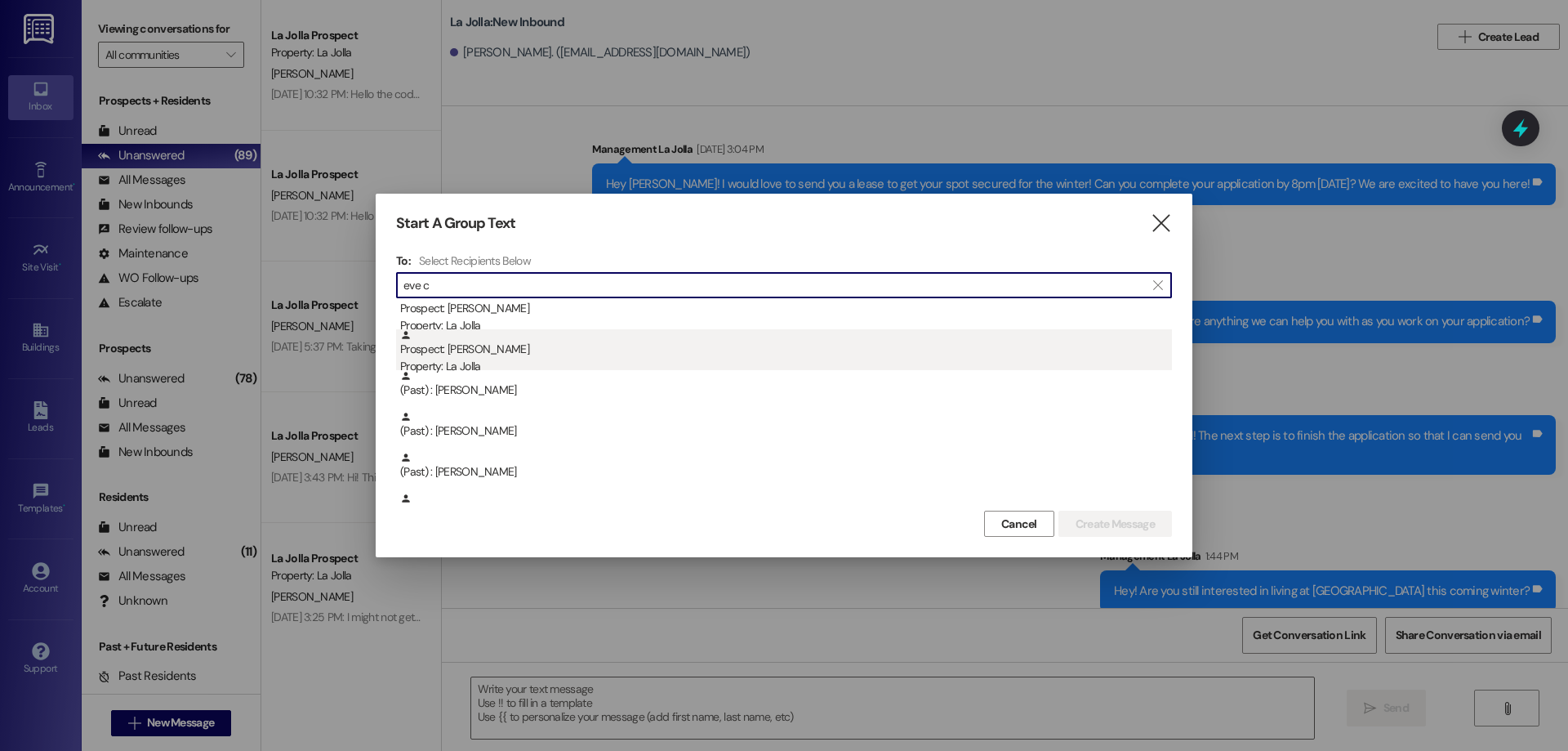
type input "eve c"
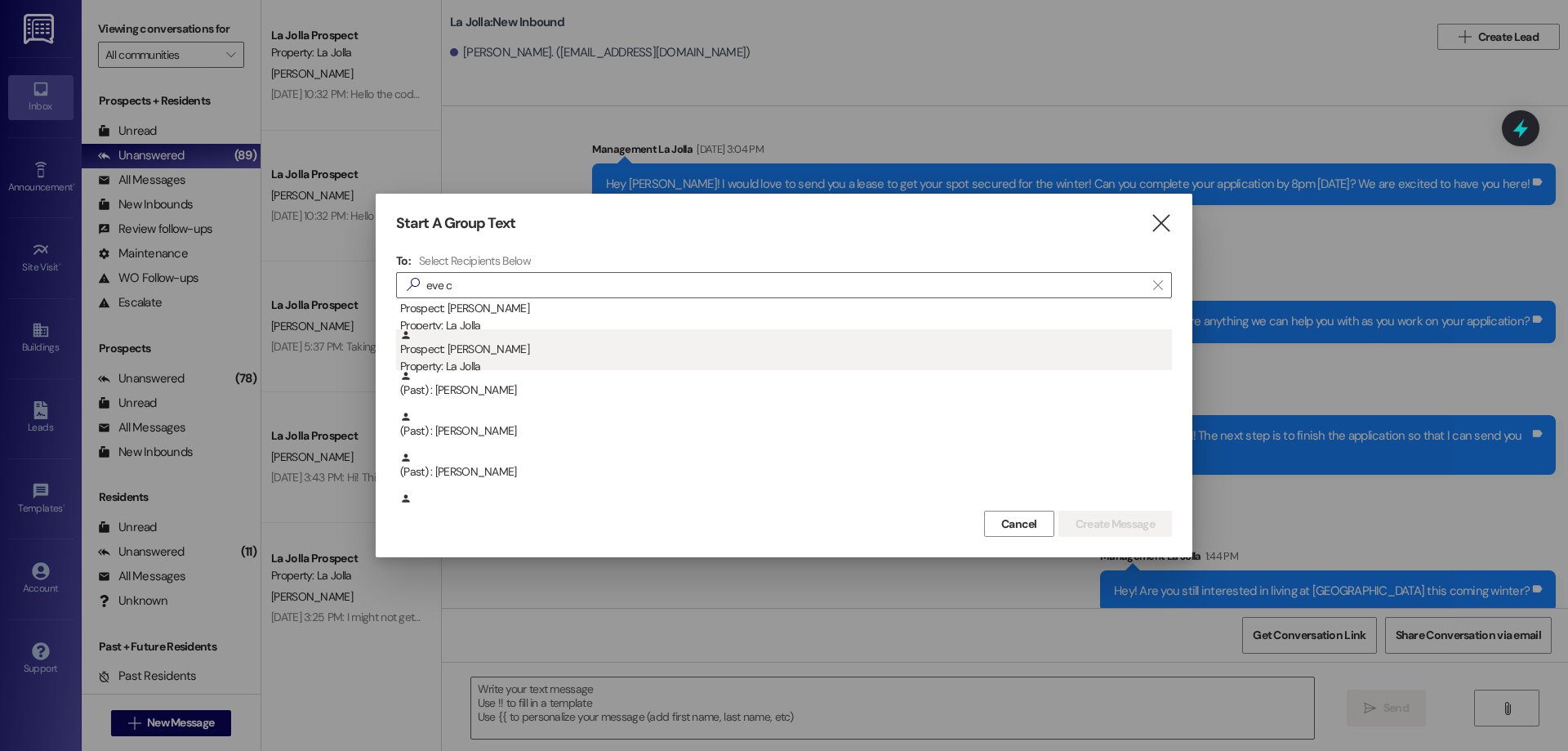
click at [517, 355] on div "Prospect: [PERSON_NAME] Property: La Jolla" at bounding box center [786, 352] width 772 height 46
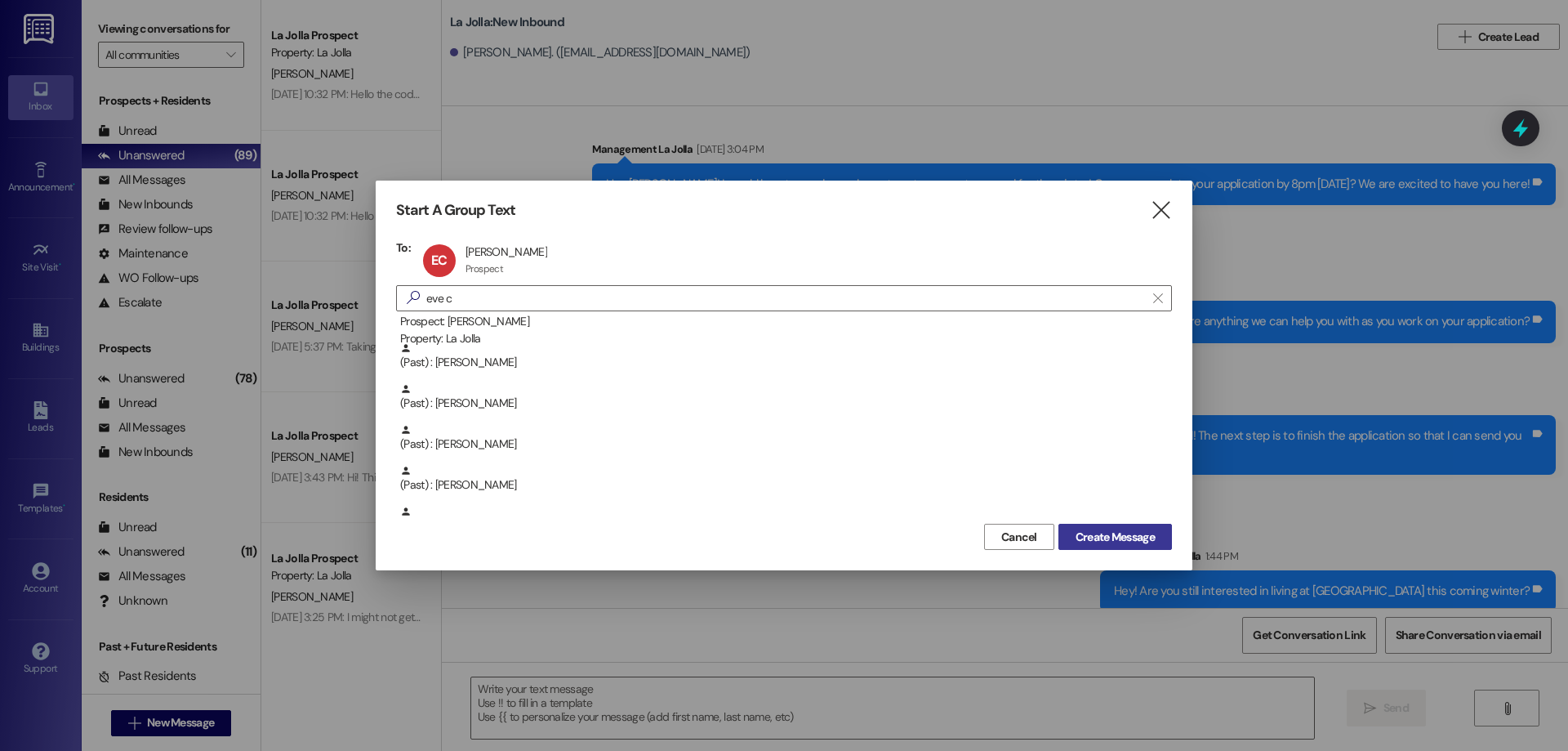
click at [1114, 539] on span "Create Message" at bounding box center [1115, 537] width 79 height 17
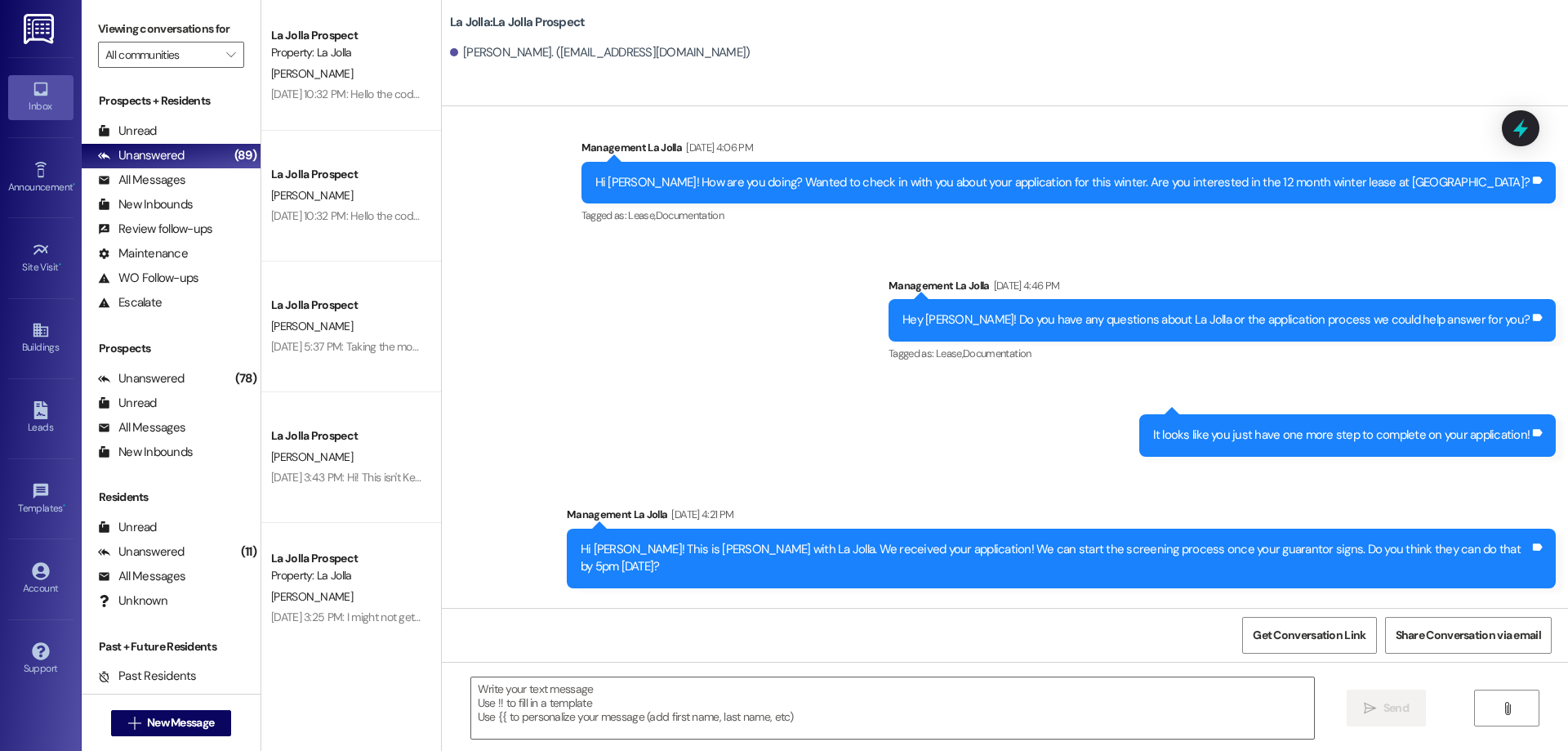
scroll to position [476, 0]
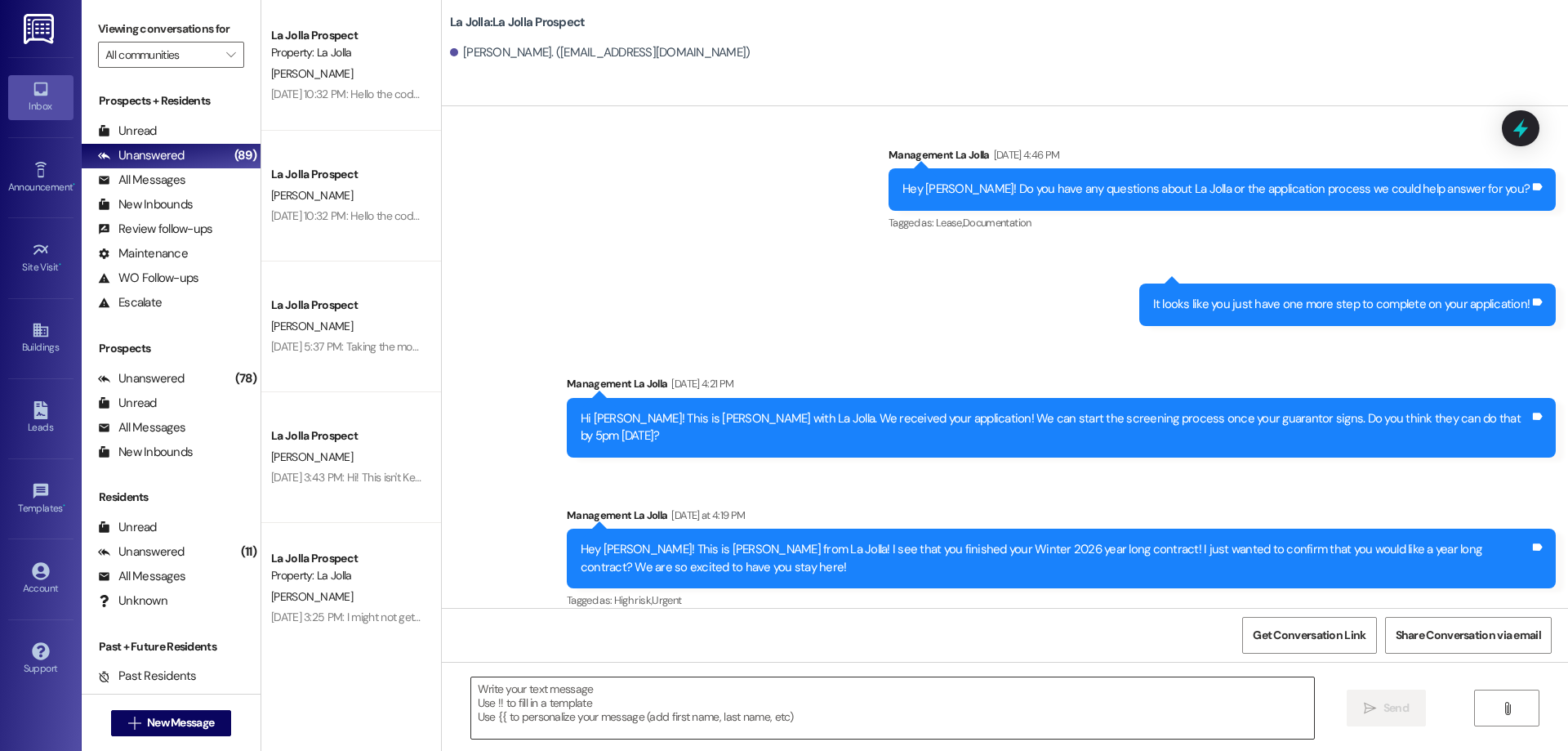
click at [778, 685] on textarea at bounding box center [893, 708] width 843 height 61
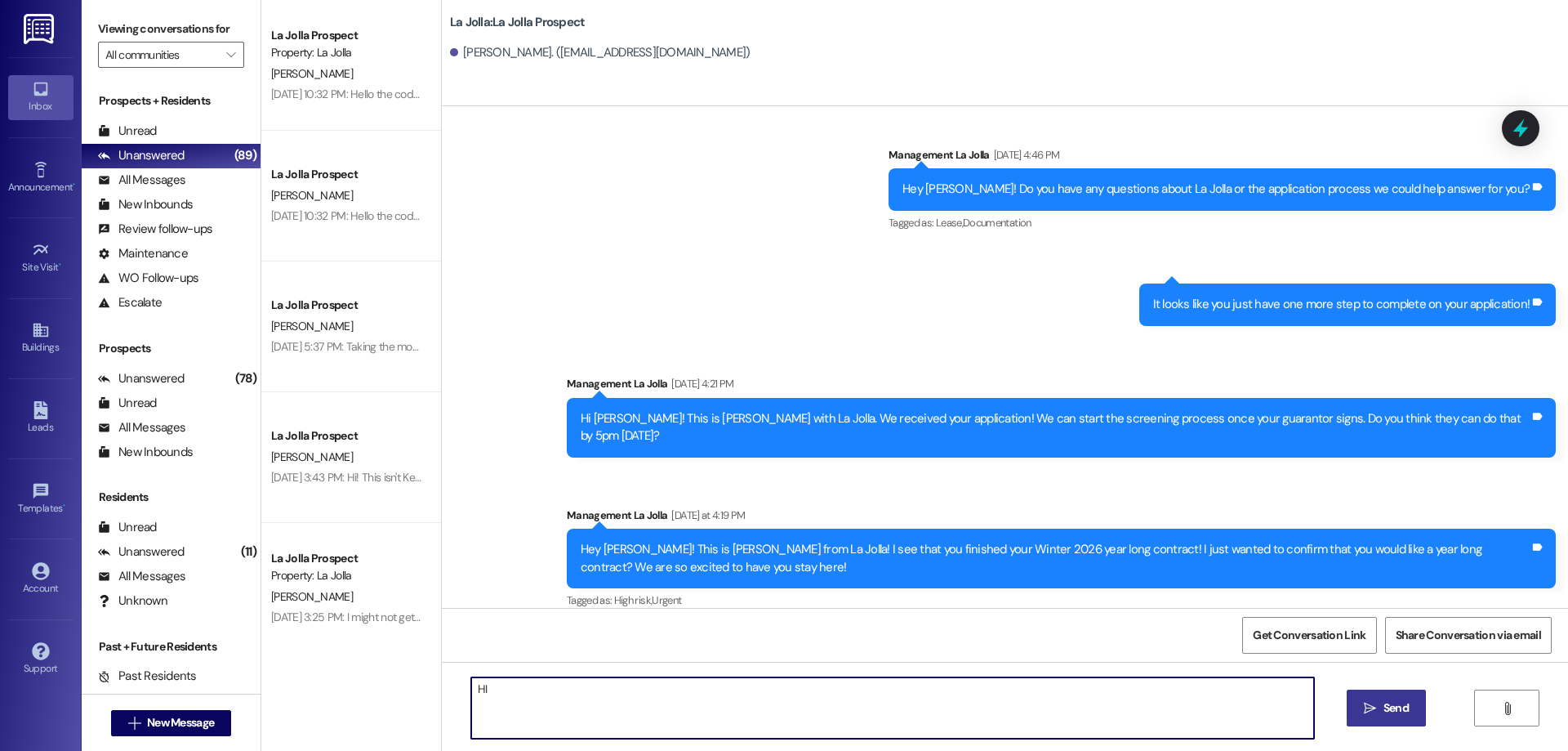
type textarea "H"
drag, startPoint x: 717, startPoint y: 686, endPoint x: 928, endPoint y: 689, distance: 211.0
click at [928, 689] on textarea "Hi [PERSON_NAME], just checking in before we send you the lease! Are you intere…" at bounding box center [893, 708] width 843 height 61
type textarea "Hi [PERSON_NAME], just checking in before we send you the lease! Would you like…"
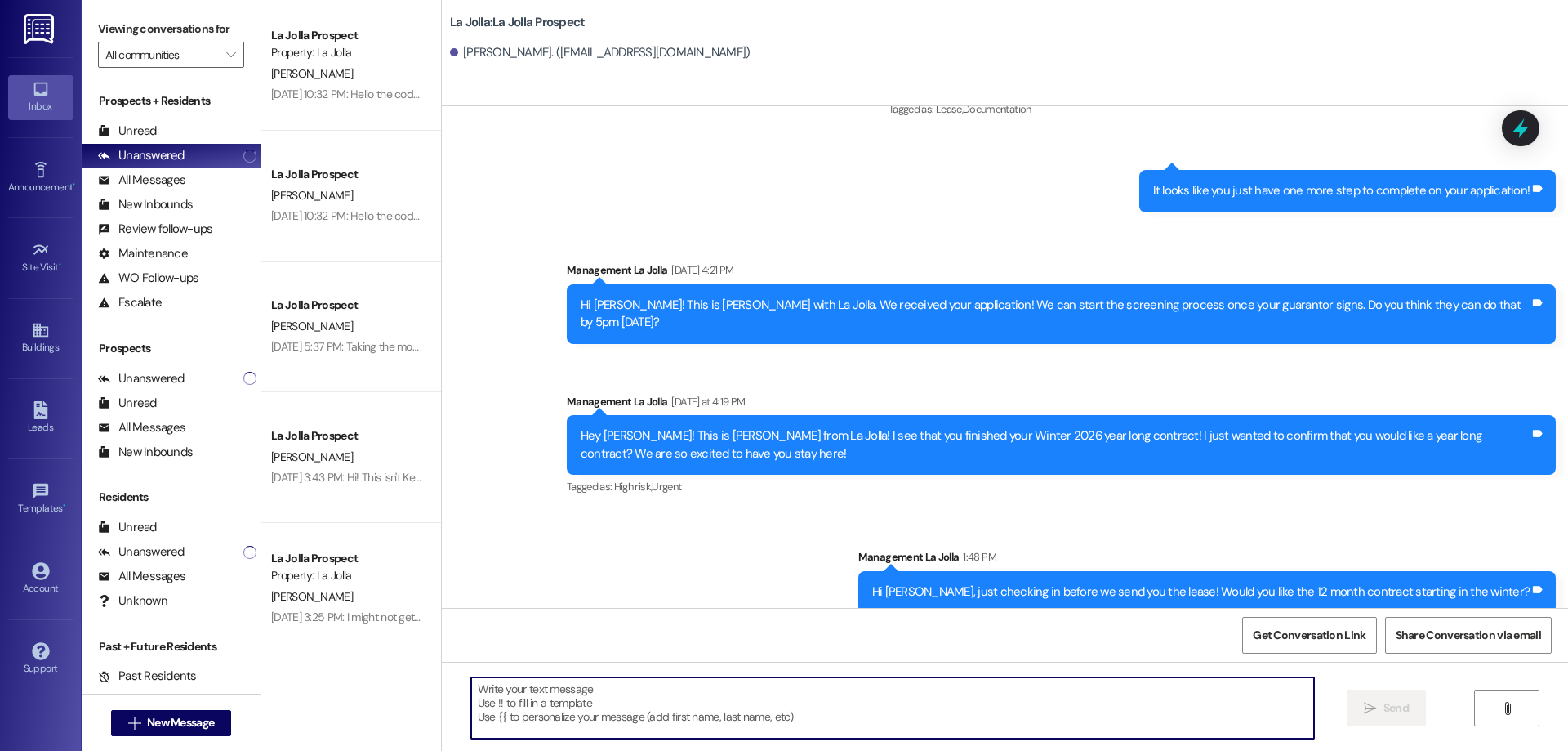
scroll to position [591, 0]
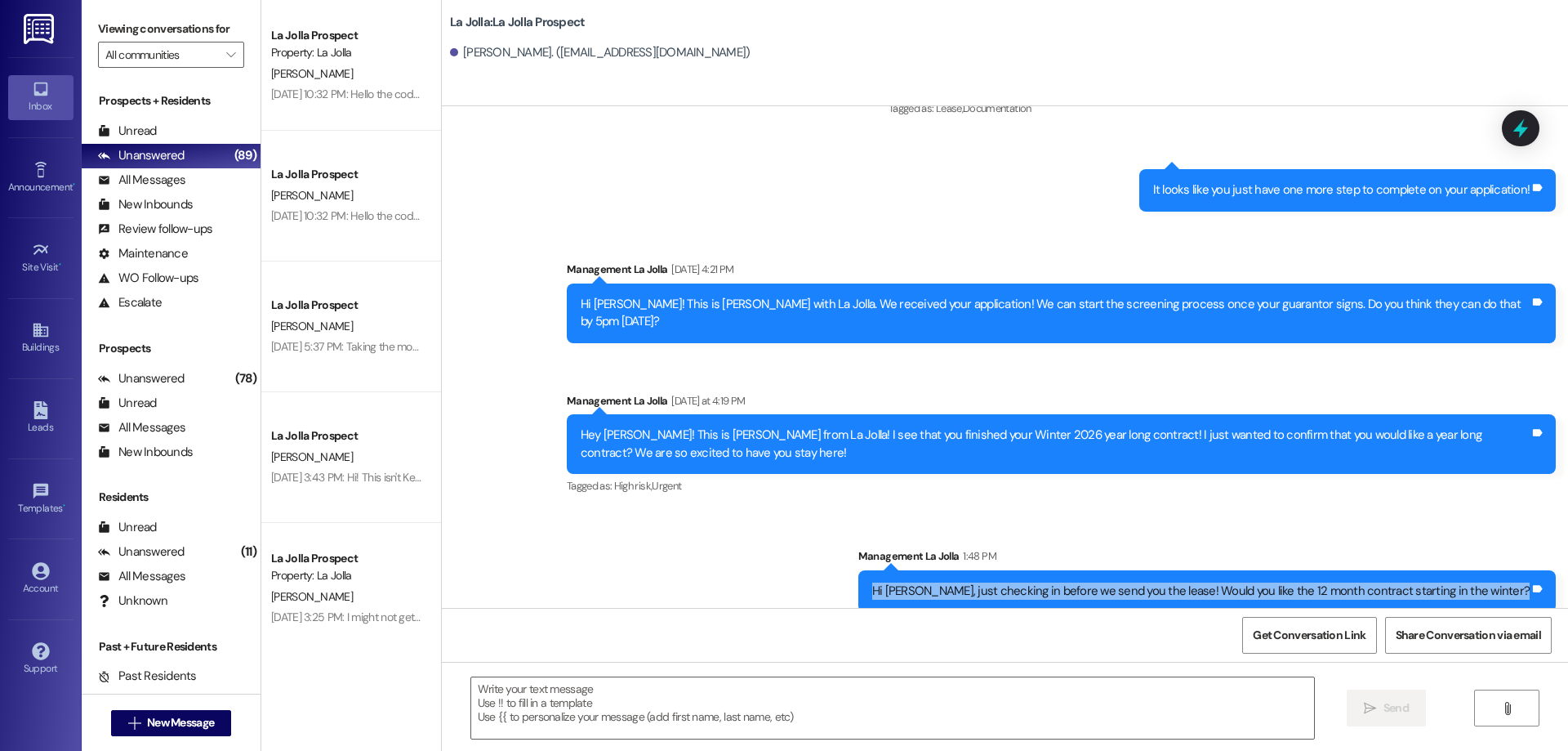
drag, startPoint x: 950, startPoint y: 572, endPoint x: 1567, endPoint y: 564, distance: 617.1
click at [1567, 564] on div "Sent via SMS Management La Jolla [DATE] 1:51 PM Hello [PERSON_NAME] this is [PE…" at bounding box center [1005, 356] width 1127 height 502
copy div "Hi [PERSON_NAME], just checking in before we send you the lease! Would you like…"
click at [184, 720] on span "New Message" at bounding box center [180, 723] width 67 height 17
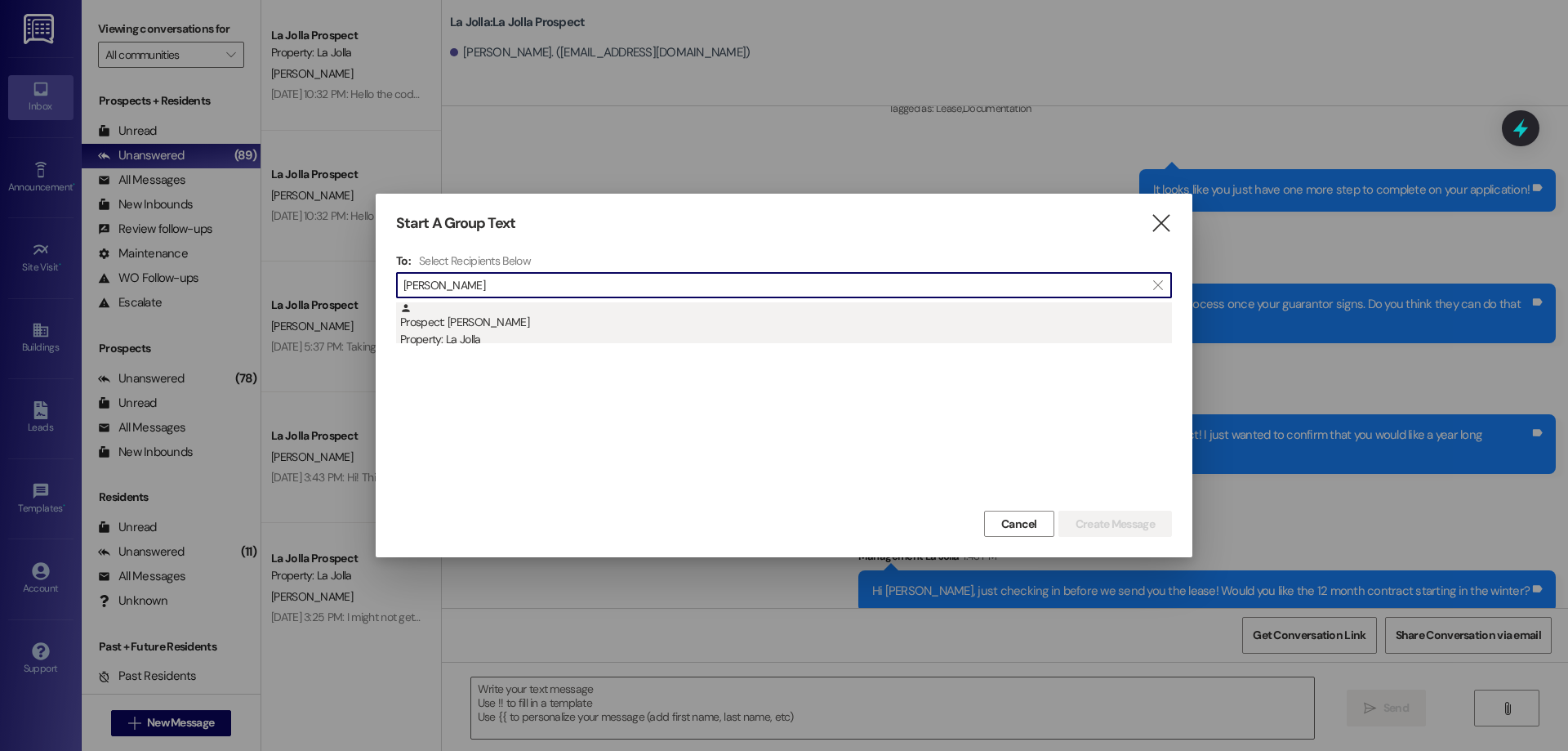
type input "[PERSON_NAME]"
click at [598, 332] on div "Property: La Jolla" at bounding box center [786, 339] width 772 height 17
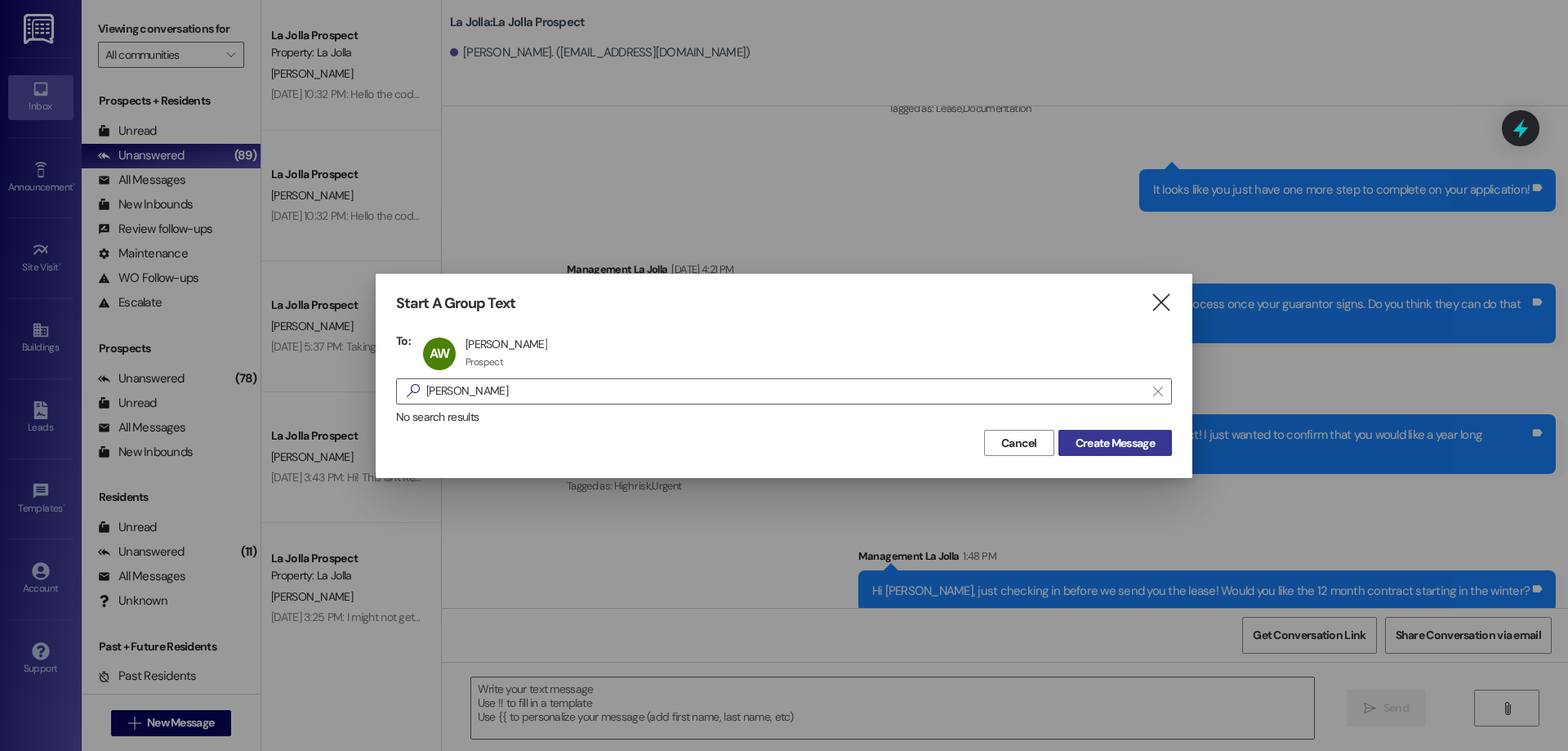
click at [1150, 436] on span "Create Message" at bounding box center [1115, 443] width 79 height 17
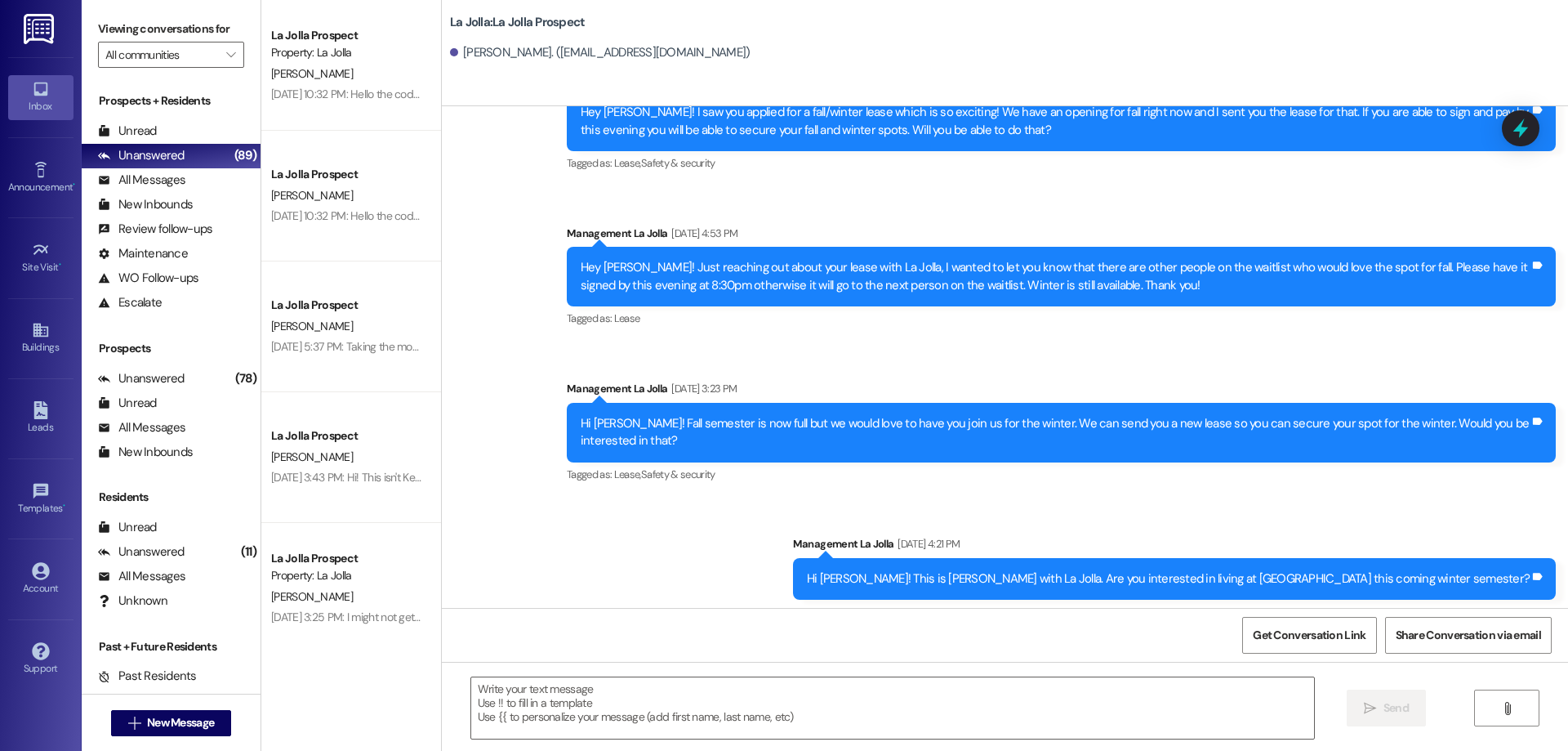
scroll to position [403, 0]
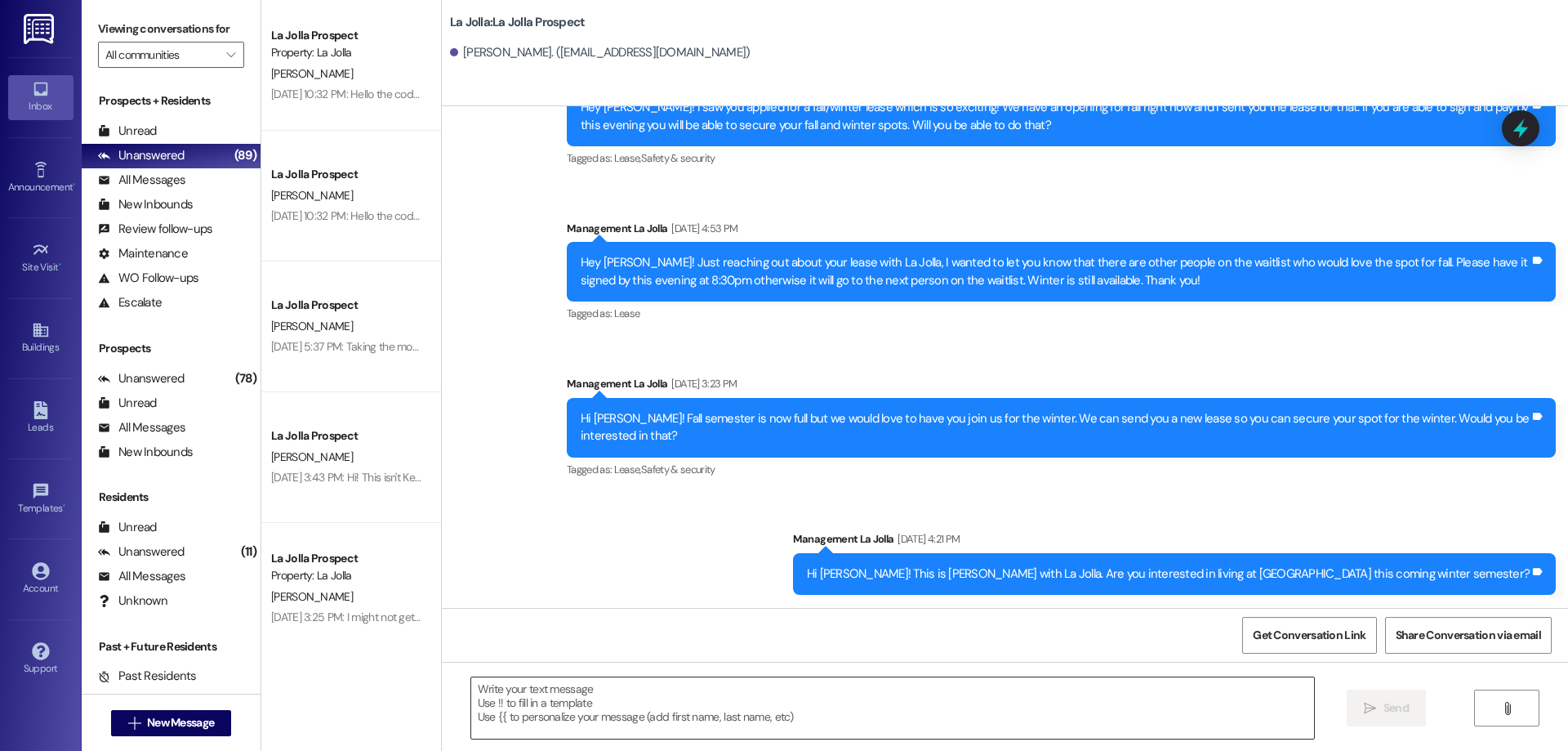
click at [848, 681] on textarea at bounding box center [893, 708] width 843 height 61
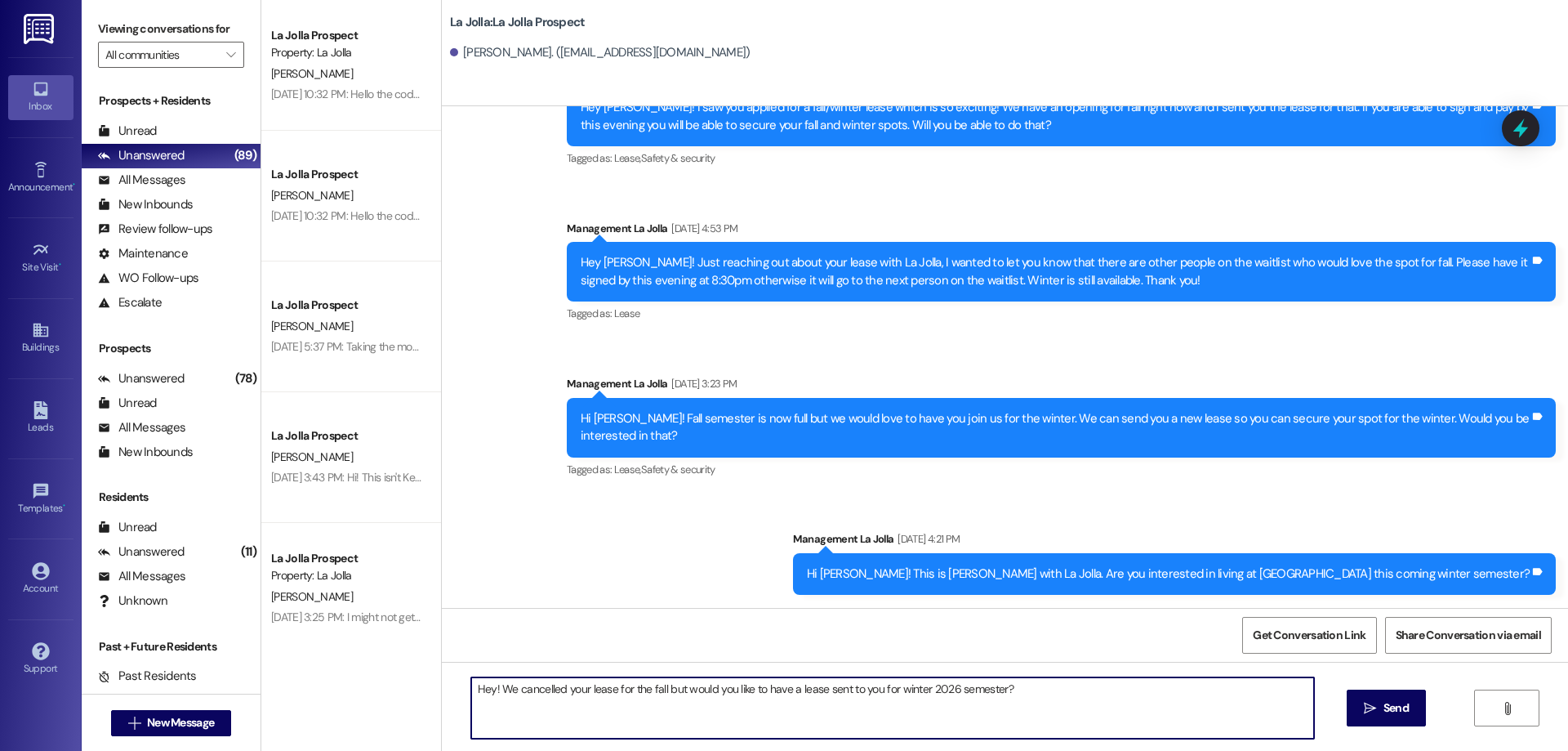
type textarea "Hey! We cancelled your lease for the fall but would you like to have a lease se…"
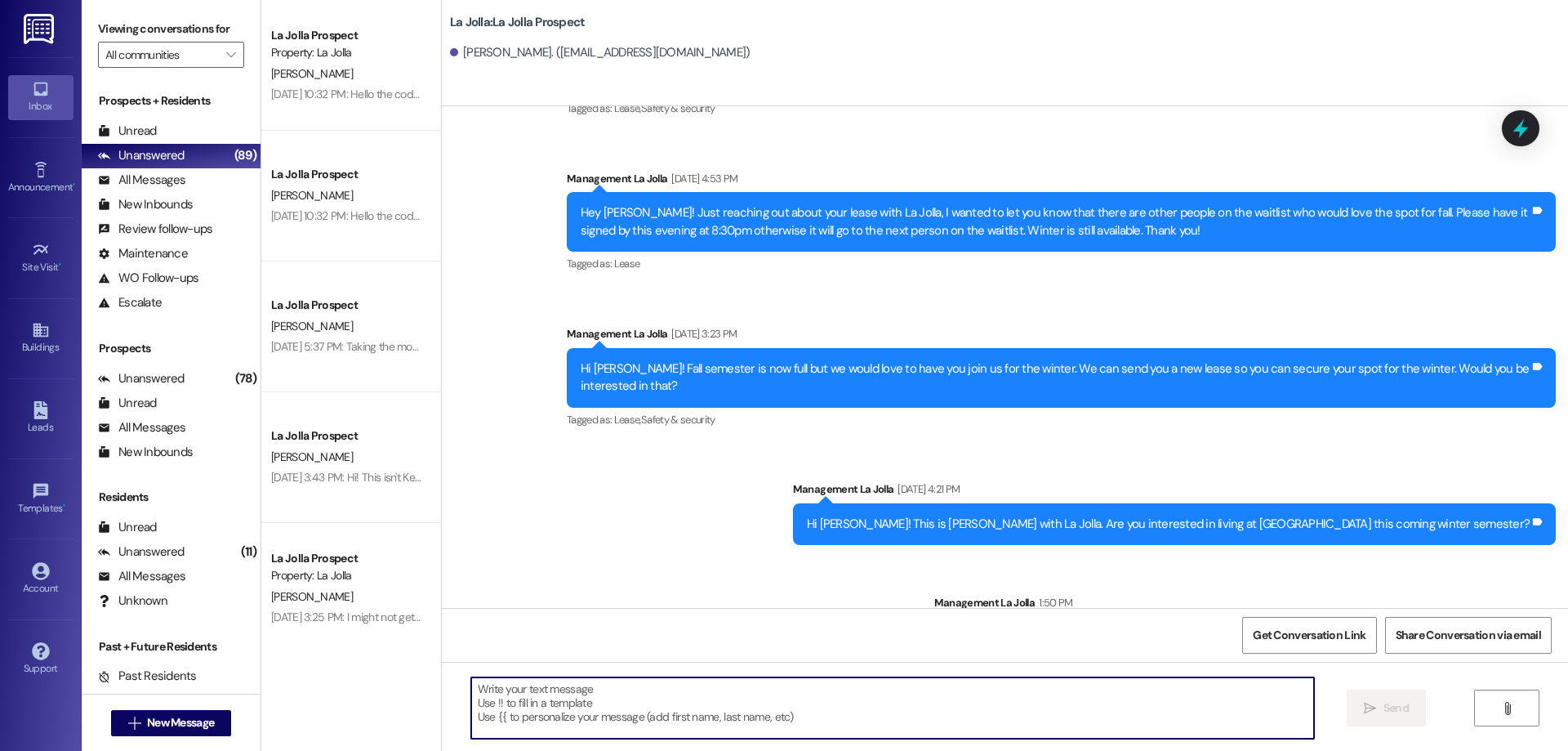
scroll to position [517, 0]
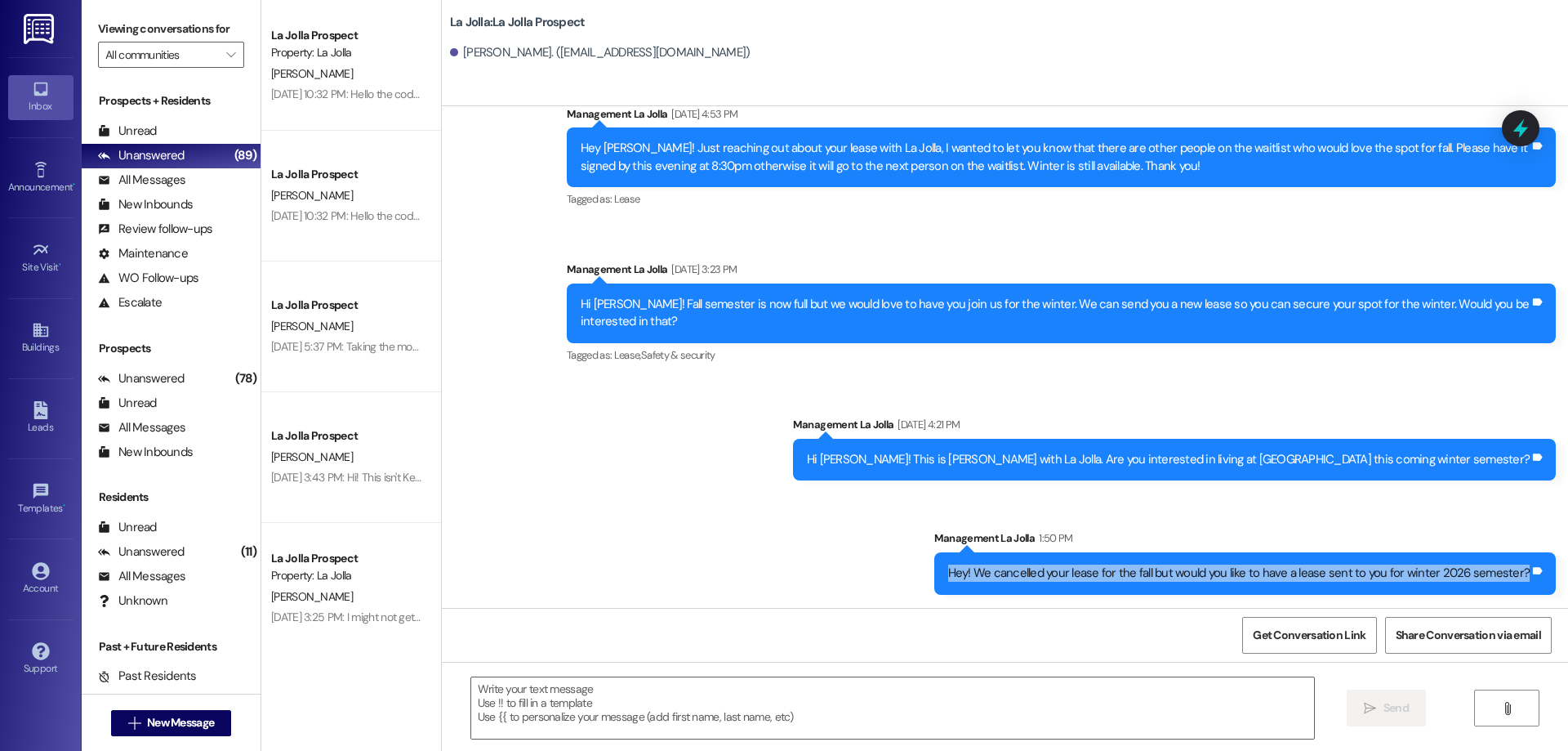
drag, startPoint x: 951, startPoint y: 568, endPoint x: 1567, endPoint y: 566, distance: 616.0
click at [1567, 566] on div "Sent via SMS Management La Jolla [DATE] 1:45 PM Hello [PERSON_NAME] this is [PE…" at bounding box center [1005, 356] width 1127 height 502
copy div "Hey! We cancelled your lease for the fall but would you like to have a lease se…"
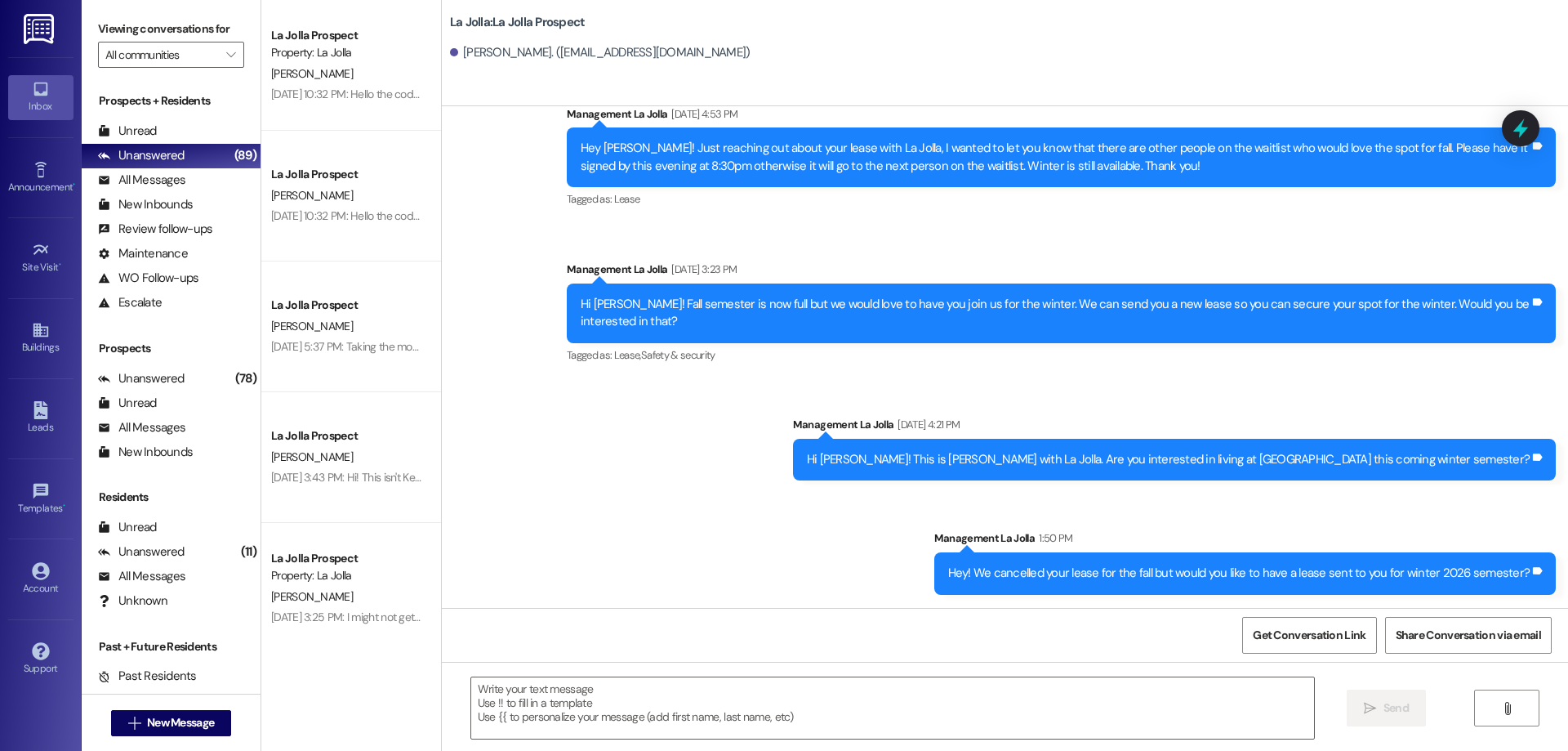
click at [610, 500] on div "Sent via SMS Management La Jolla [DATE] 1:45 PM Hello [PERSON_NAME] this is [PE…" at bounding box center [1005, 104] width 1127 height 1005
click at [156, 712] on button " New Message" at bounding box center [171, 724] width 121 height 26
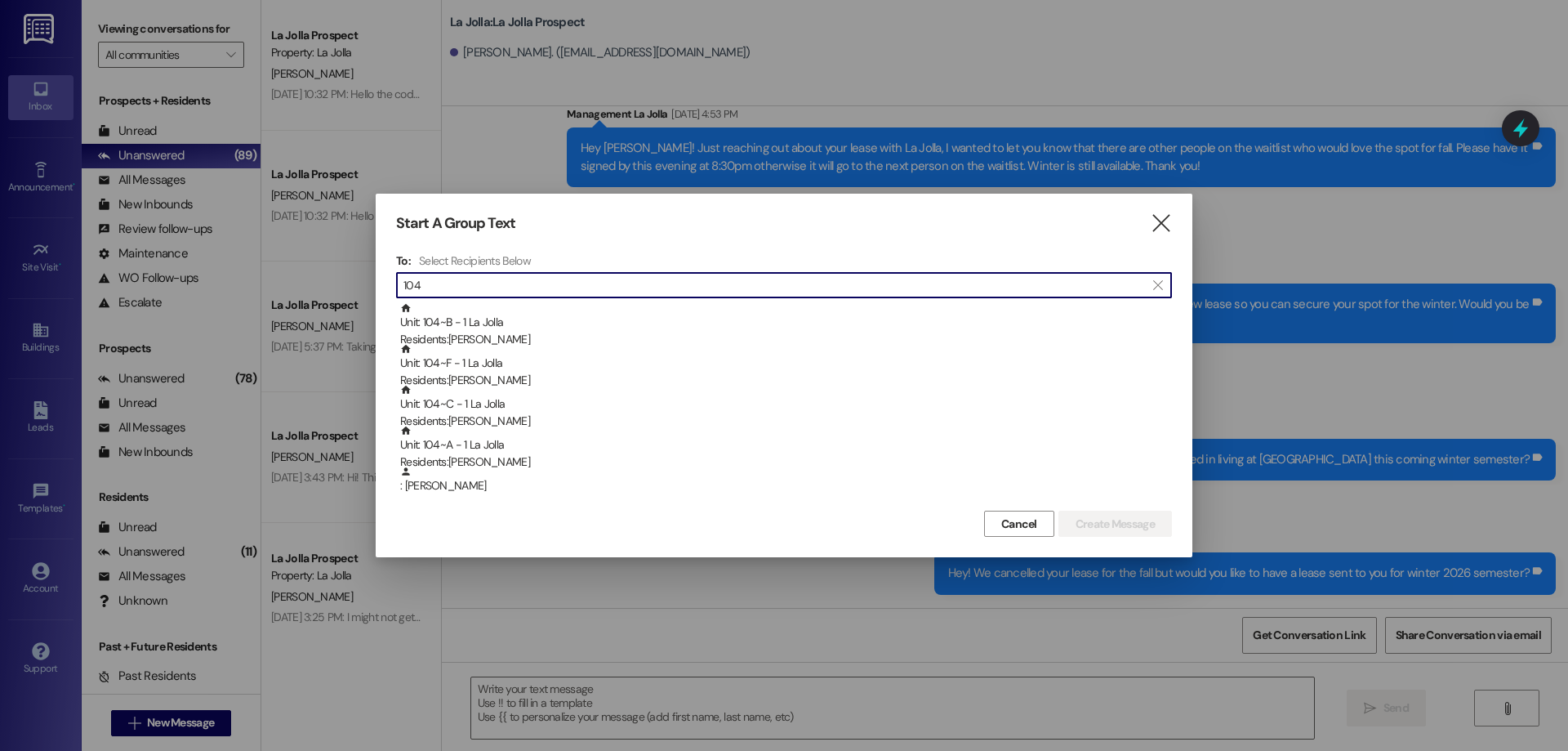
drag, startPoint x: 486, startPoint y: 289, endPoint x: 396, endPoint y: 285, distance: 90.1
click at [396, 285] on div " 104 " at bounding box center [784, 285] width 776 height 26
drag, startPoint x: 444, startPoint y: 283, endPoint x: 378, endPoint y: 280, distance: 66.1
click at [378, 280] on div "Start A Group Text  To: Select Recipients Below  ski  Unit: 210~D - 1 La Jol…" at bounding box center [784, 376] width 817 height 364
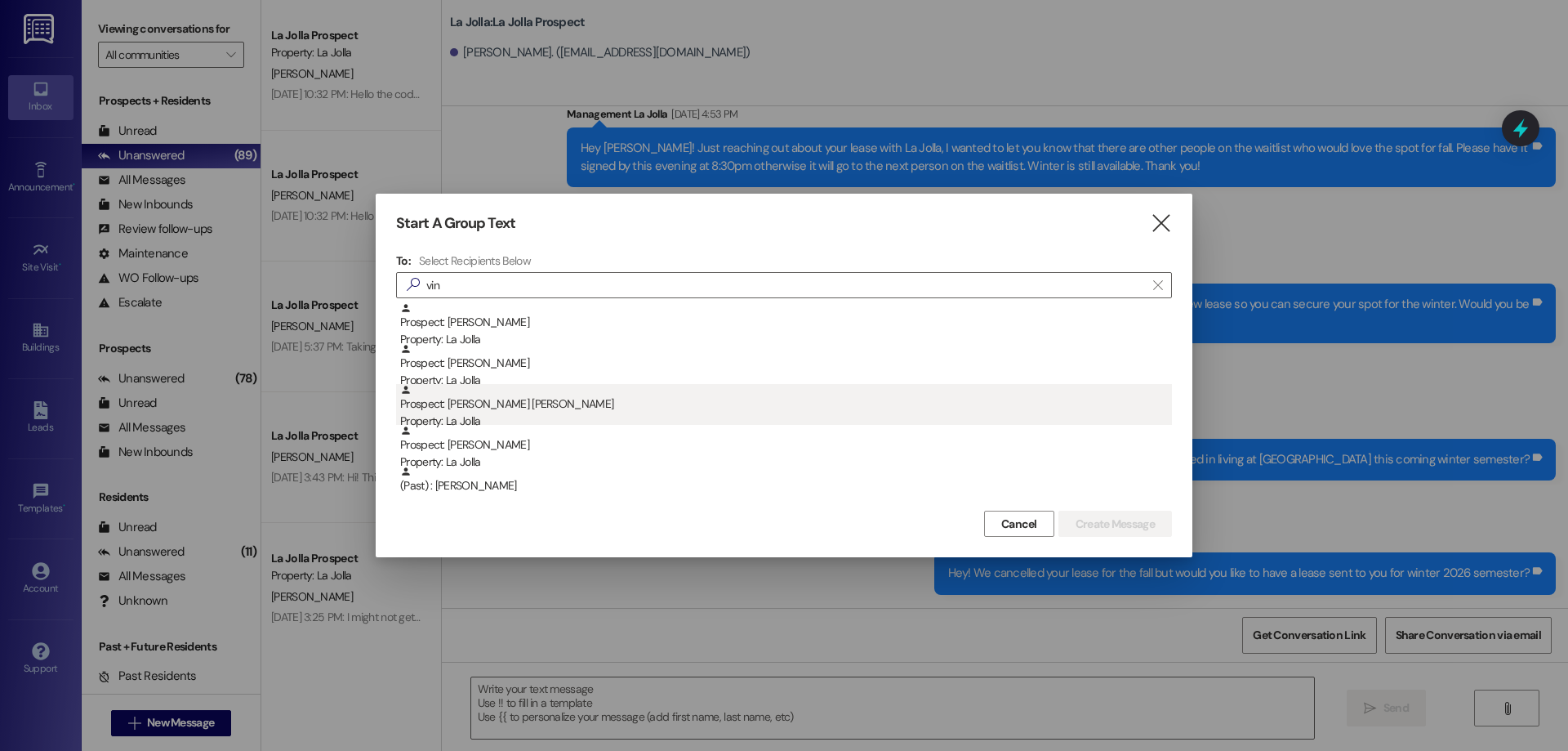
click at [477, 407] on div "Prospect: [PERSON_NAME] Pag [PERSON_NAME] Property: La Jolla" at bounding box center [786, 407] width 772 height 46
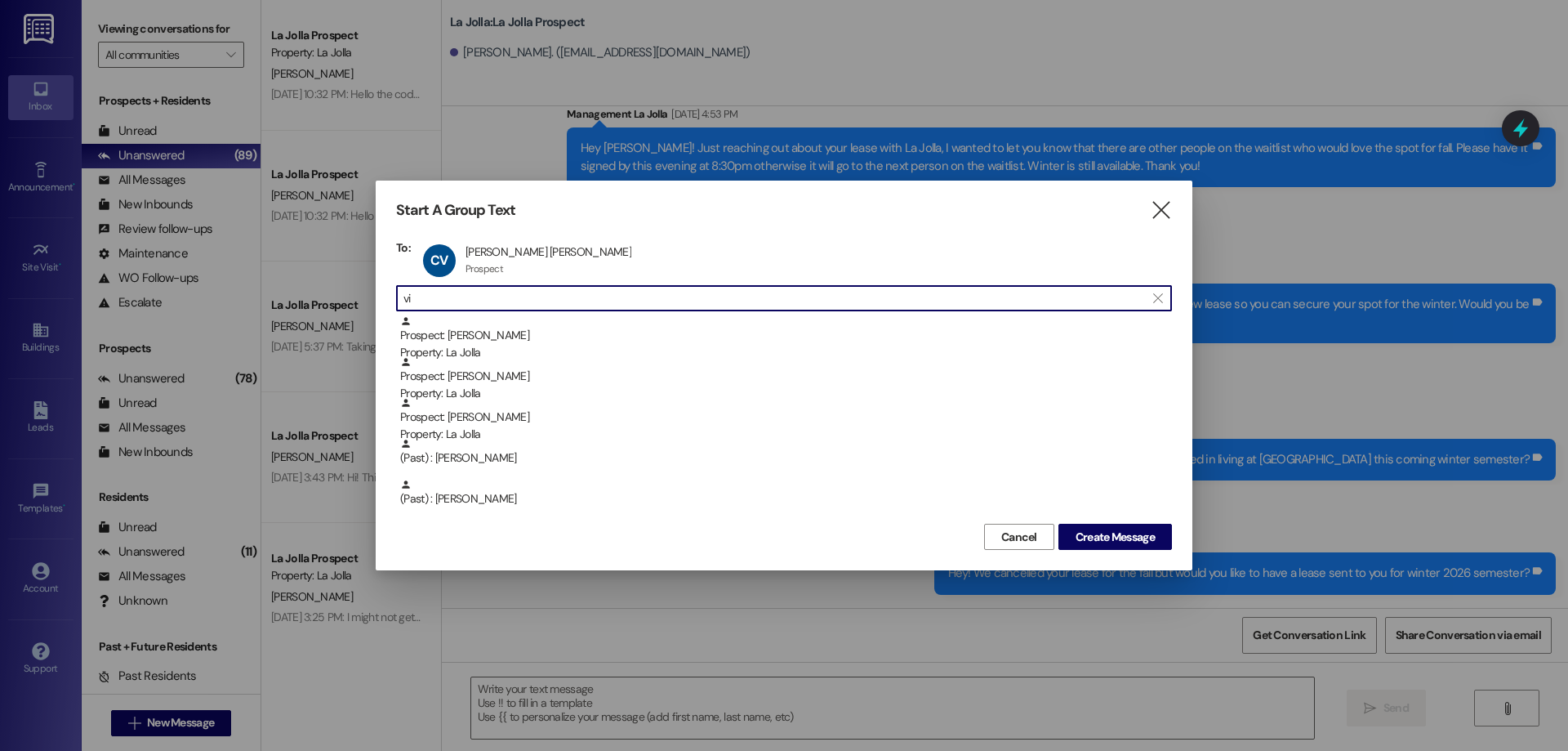
type input "v"
type input "p"
type input "o"
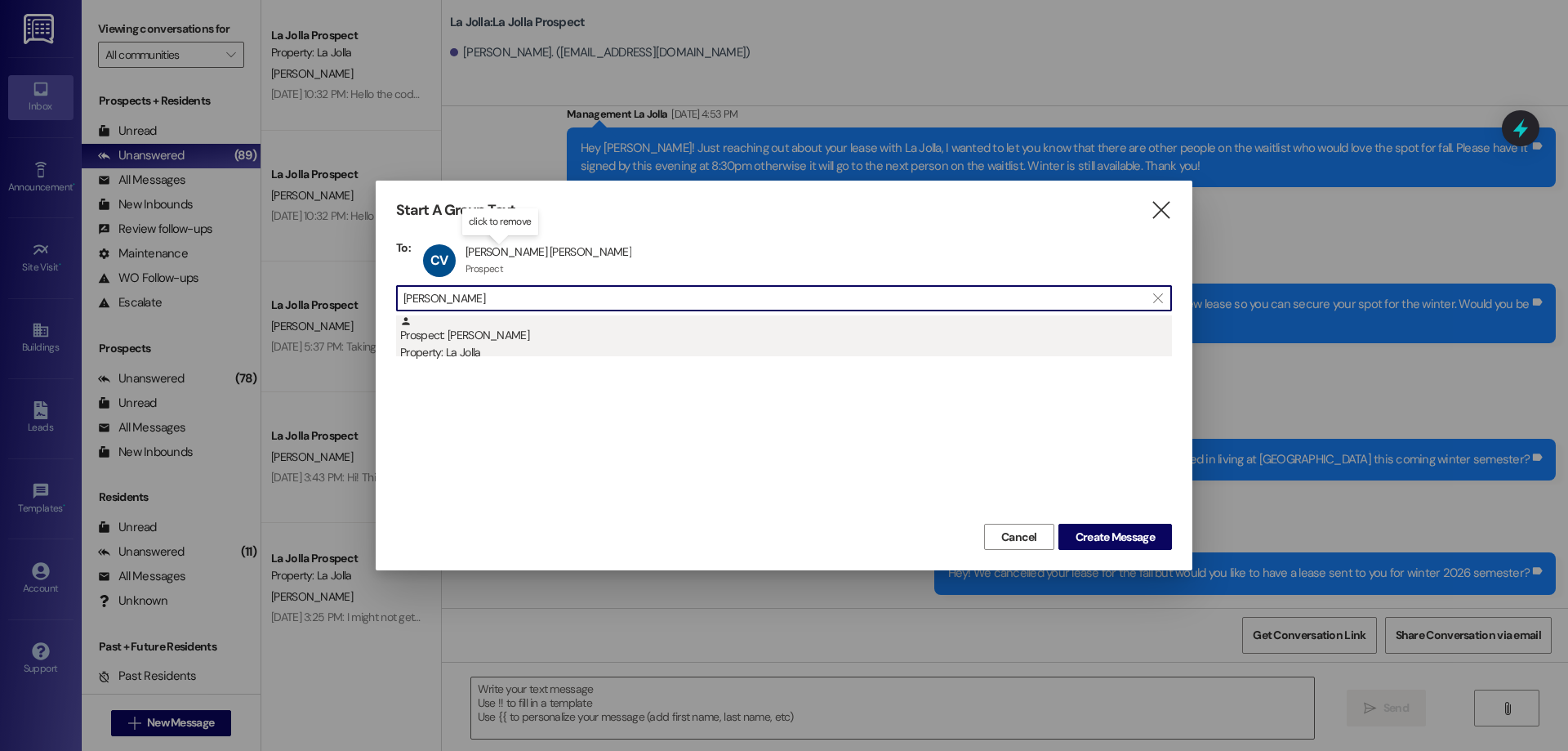
type input "[PERSON_NAME]"
click at [531, 324] on div "Prospect: [PERSON_NAME] Property: La Jolla" at bounding box center [786, 338] width 772 height 46
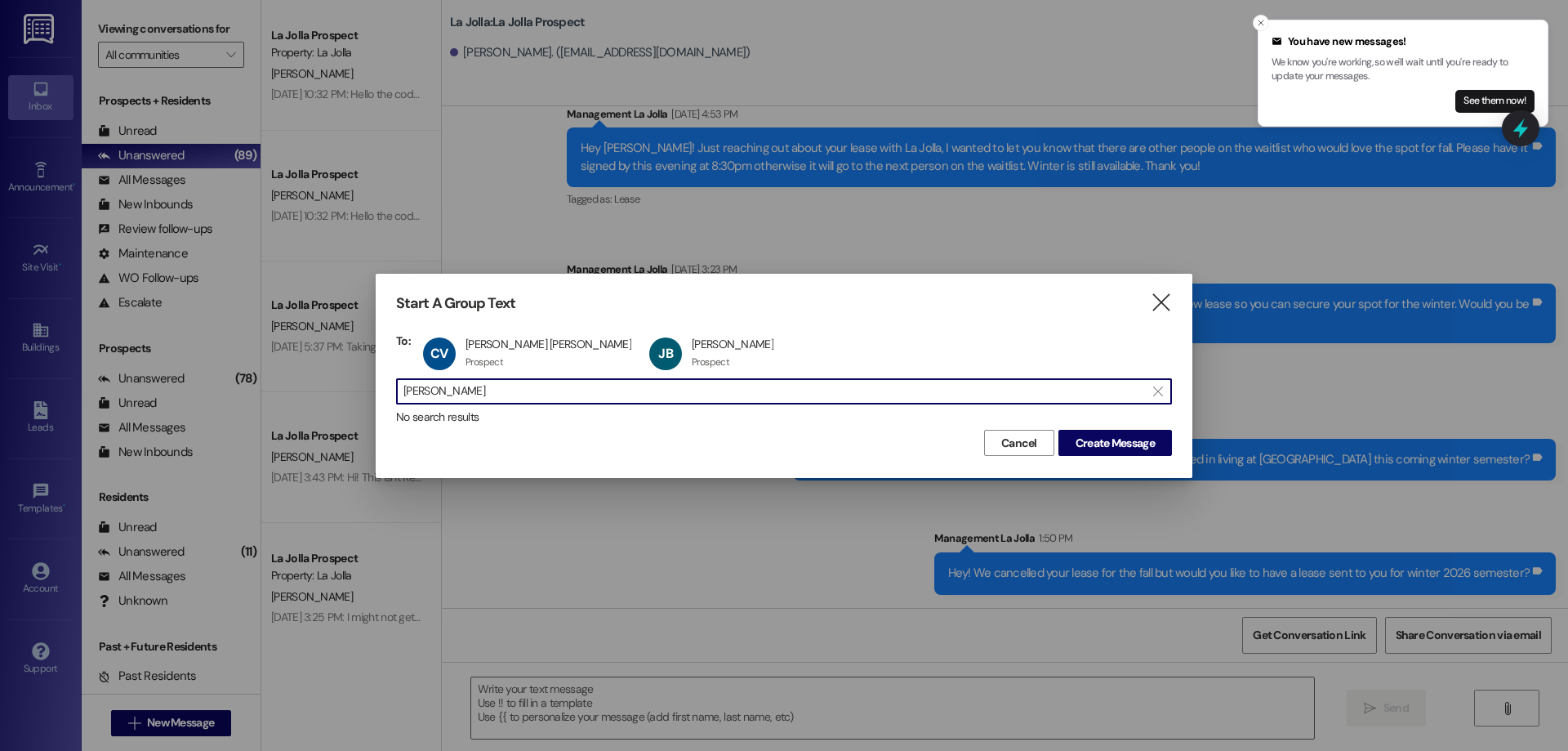
scroll to position [1, 0]
drag, startPoint x: 474, startPoint y: 385, endPoint x: 380, endPoint y: 403, distance: 95.7
click at [380, 403] on div "Start A Group Text  To: CV [PERSON_NAME] [PERSON_NAME] [PERSON_NAME] [PERSON_N…" at bounding box center [784, 376] width 817 height 203
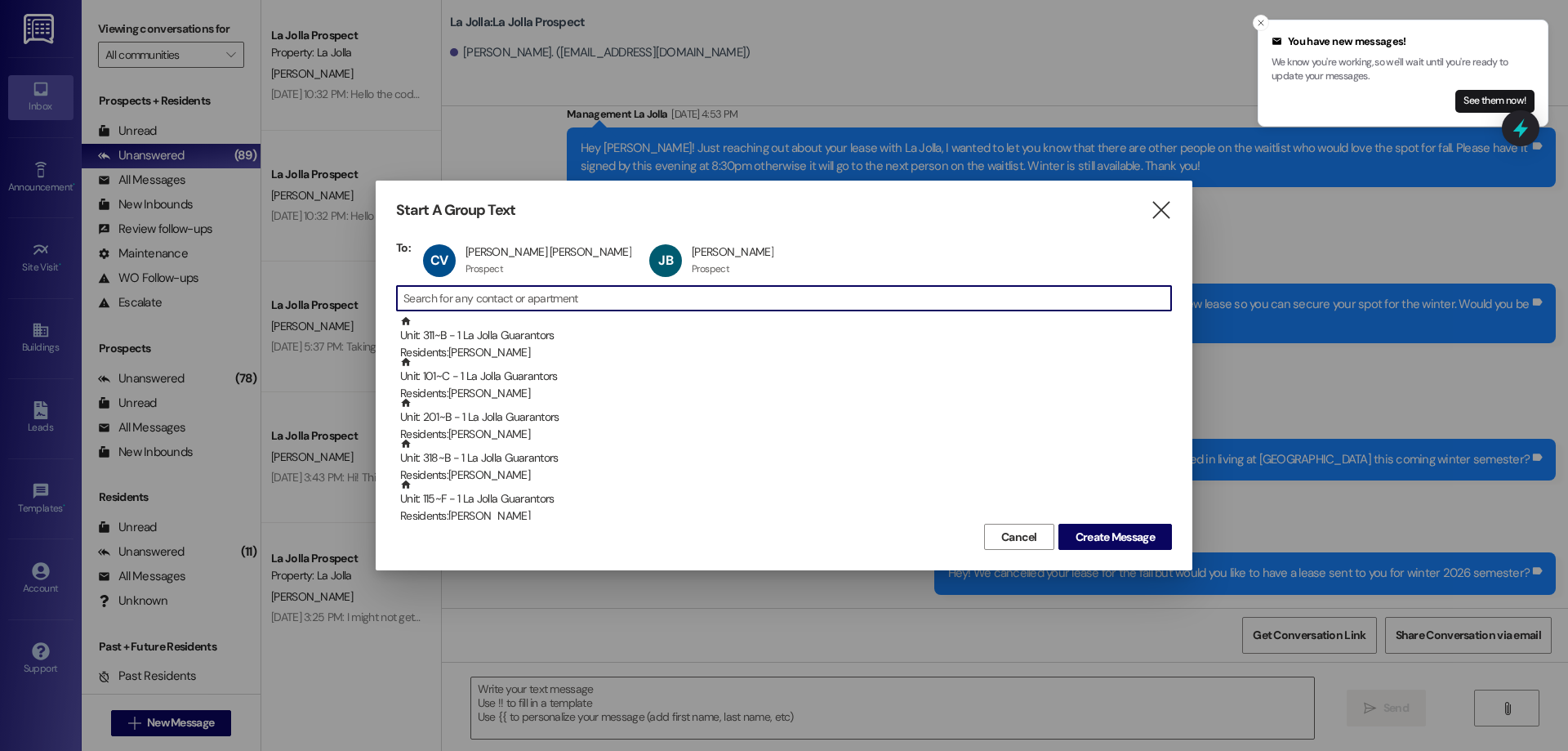
scroll to position [0, 0]
type input "d"
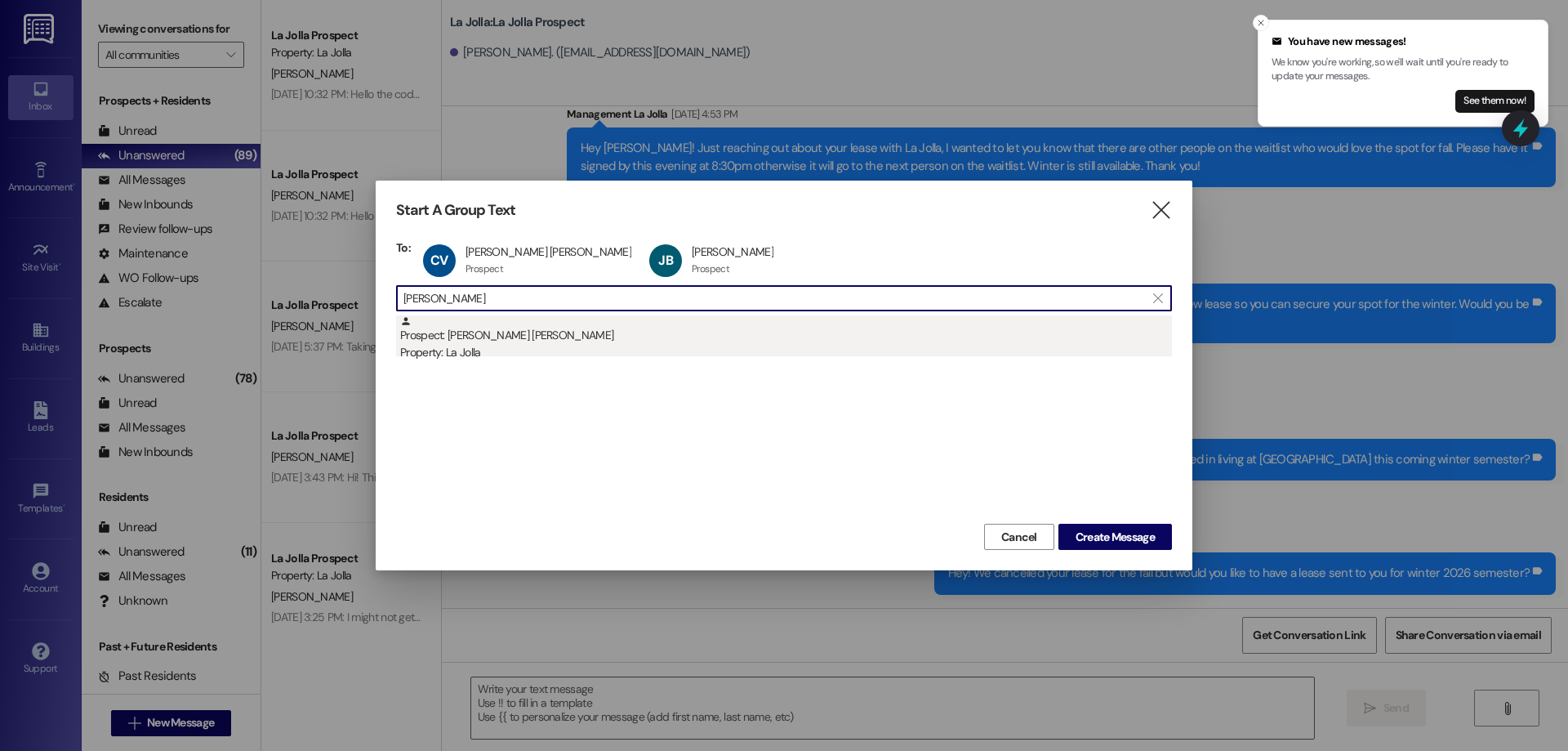
click at [540, 350] on div "Property: La Jolla" at bounding box center [786, 352] width 772 height 17
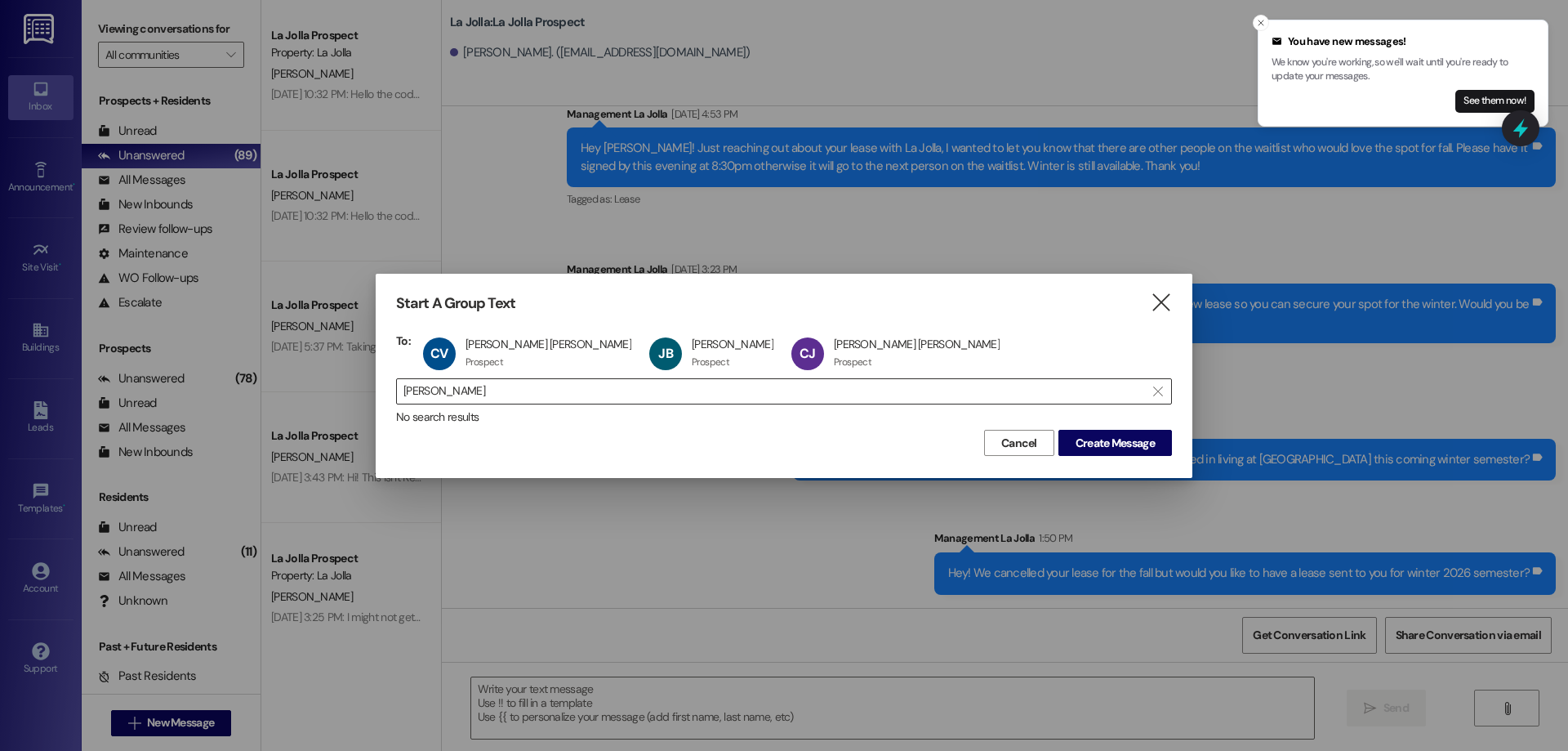
click at [494, 389] on input "[PERSON_NAME]" at bounding box center [774, 391] width 741 height 23
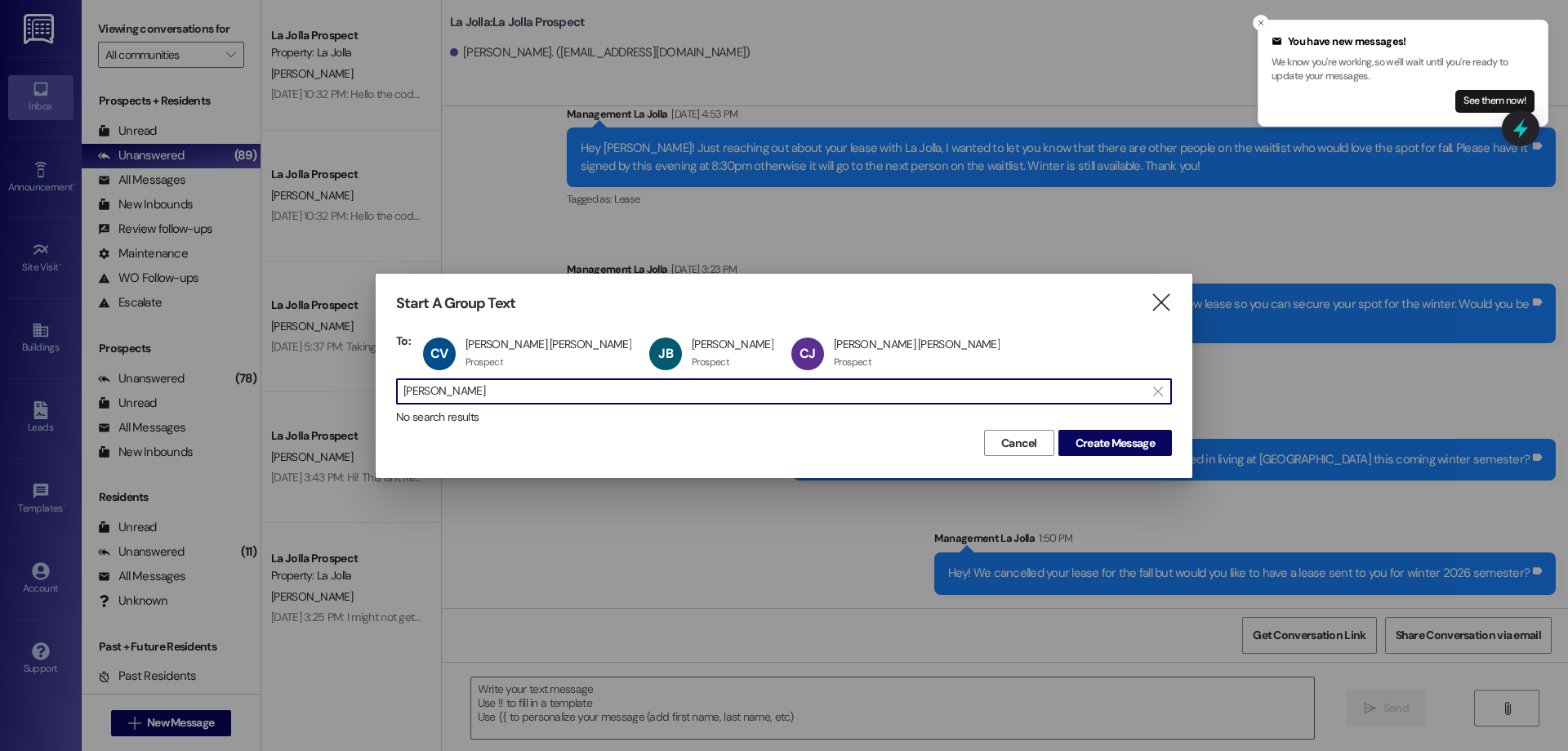
drag, startPoint x: 441, startPoint y: 400, endPoint x: 399, endPoint y: 392, distance: 42.8
click at [399, 392] on div " [PERSON_NAME] " at bounding box center [784, 391] width 776 height 26
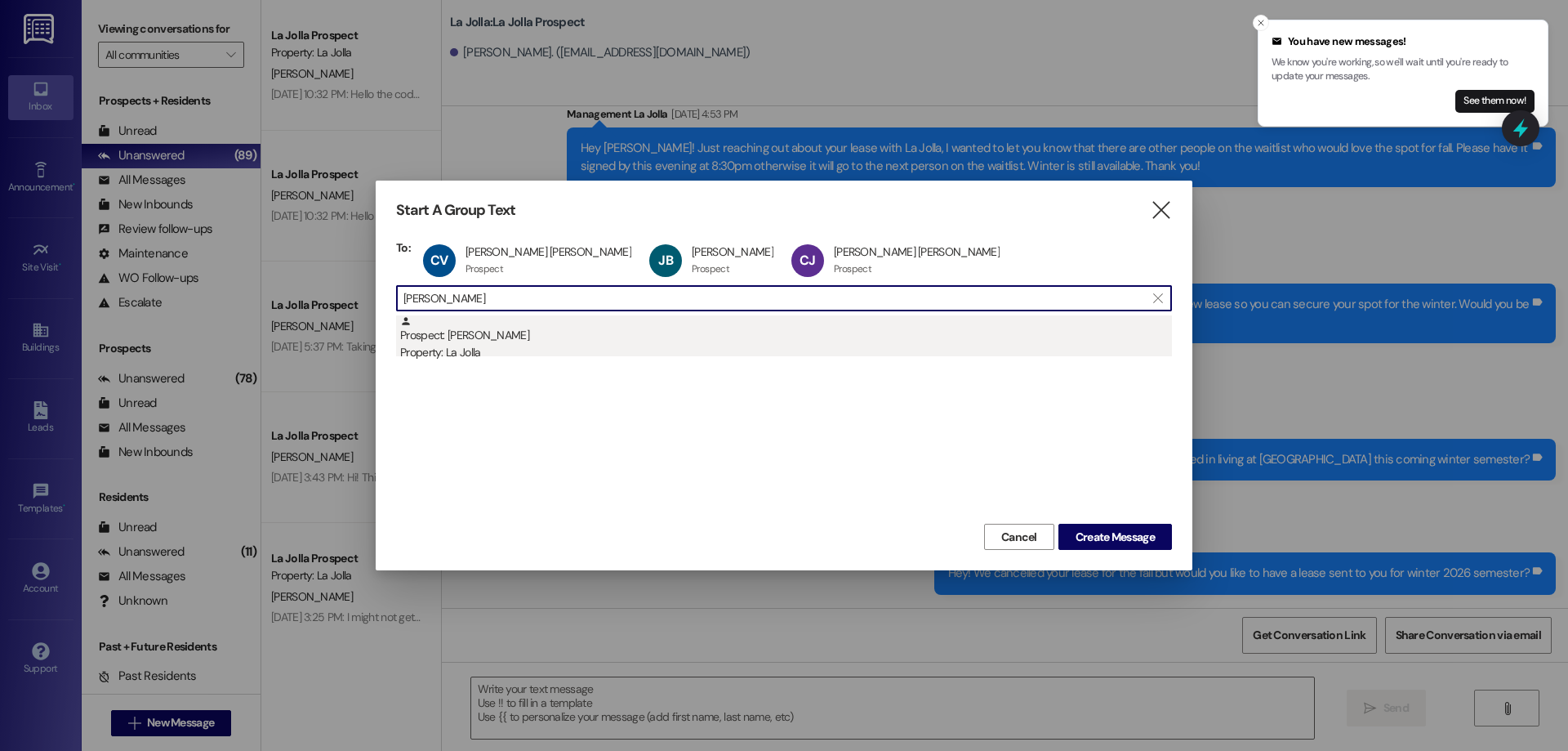
click at [471, 352] on div "Property: La Jolla" at bounding box center [786, 352] width 772 height 17
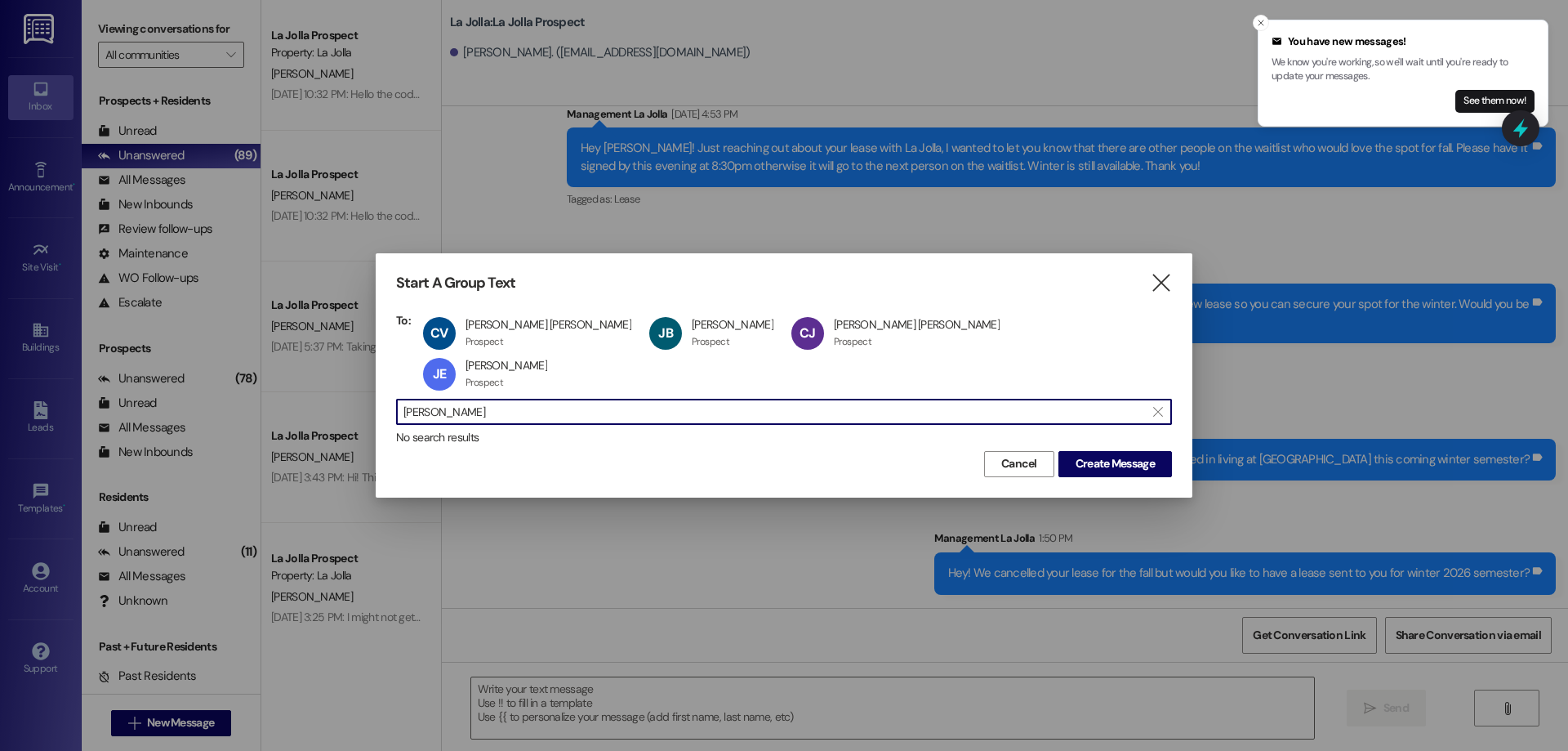
drag, startPoint x: 474, startPoint y: 394, endPoint x: 369, endPoint y: 391, distance: 105.0
click at [369, 391] on div "Start A Group Text  To: CV [PERSON_NAME] [PERSON_NAME] [PERSON_NAME] [PERSON_N…" at bounding box center [784, 376] width 1568 height 751
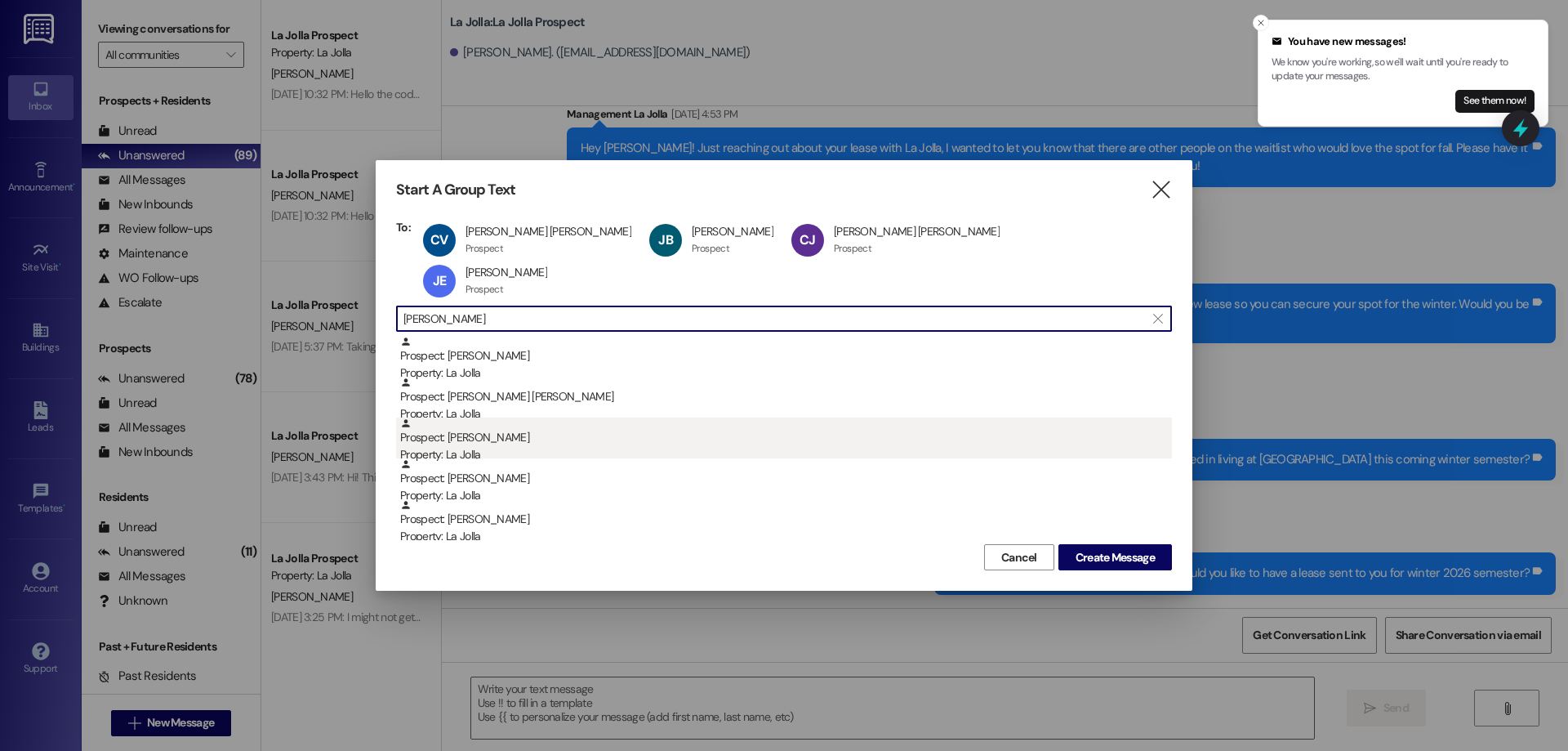
type input "[PERSON_NAME]"
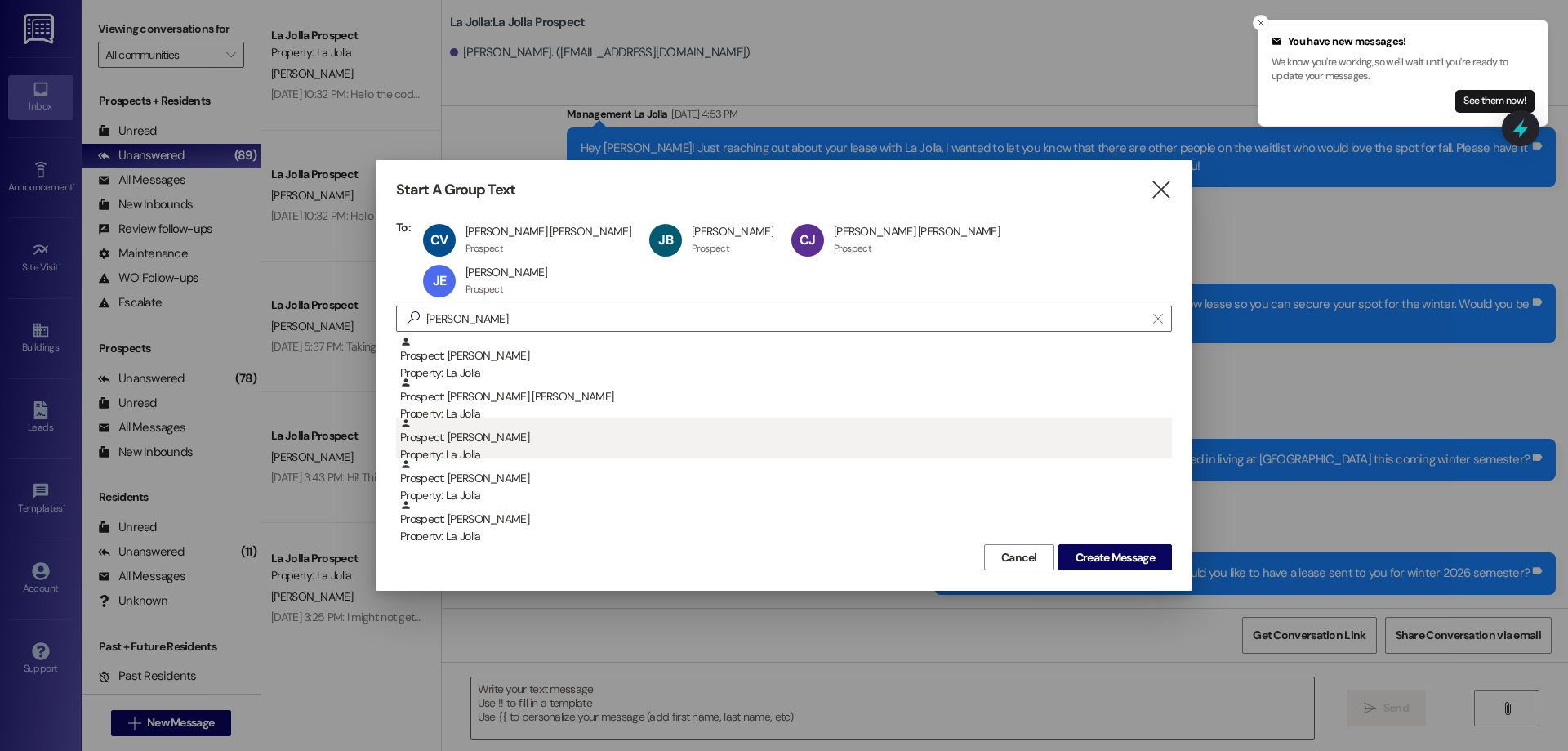
click at [457, 418] on div "Prospect: [PERSON_NAME] Property: La Jolla" at bounding box center [786, 441] width 772 height 46
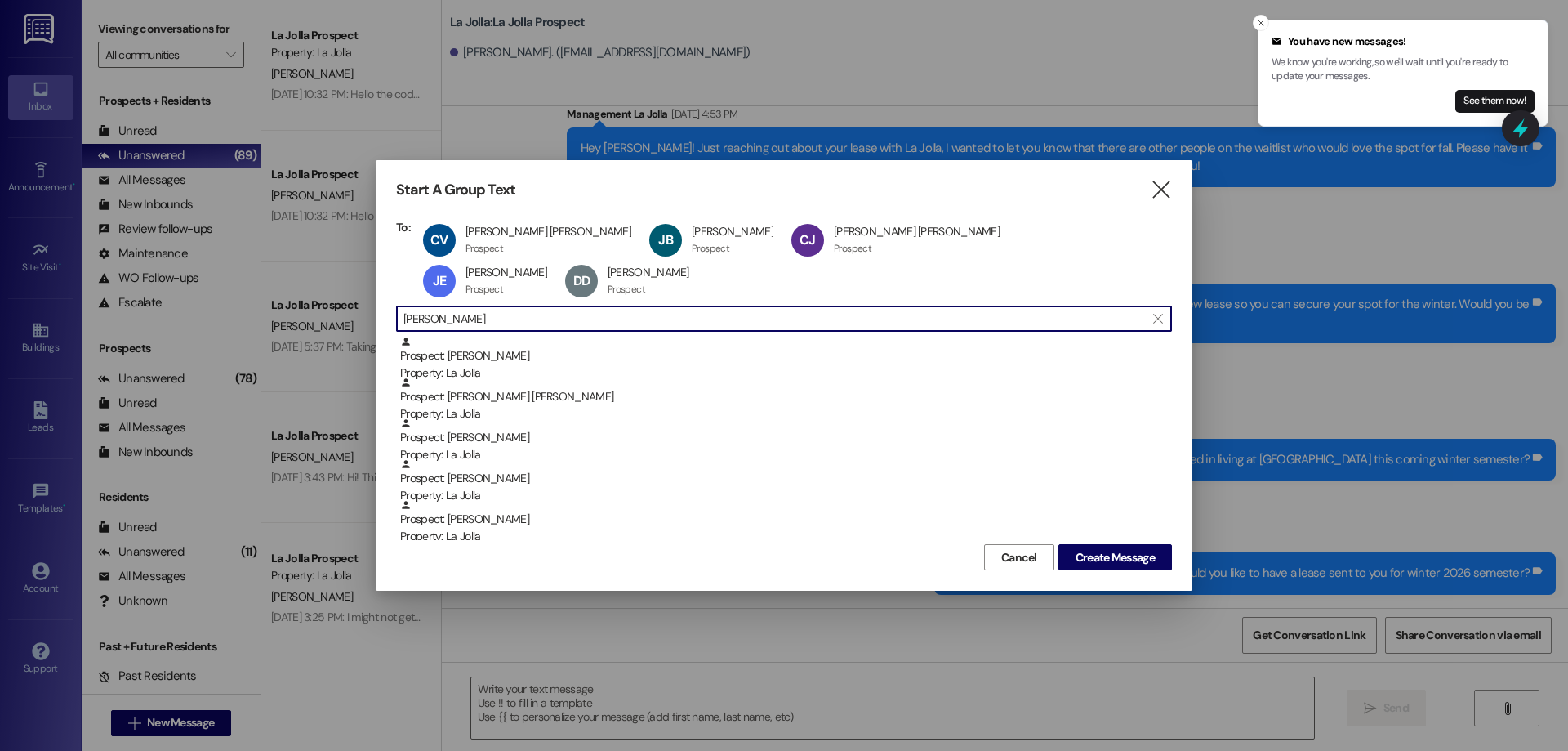
drag, startPoint x: 527, startPoint y: 308, endPoint x: 367, endPoint y: 308, distance: 160.0
click at [376, 308] on div "Start A Group Text  To: CV [PERSON_NAME] [PERSON_NAME] [PERSON_NAME] [PERSON_N…" at bounding box center [784, 376] width 817 height 431
type input "S"
paste input "[PHONE_NUMBER]"
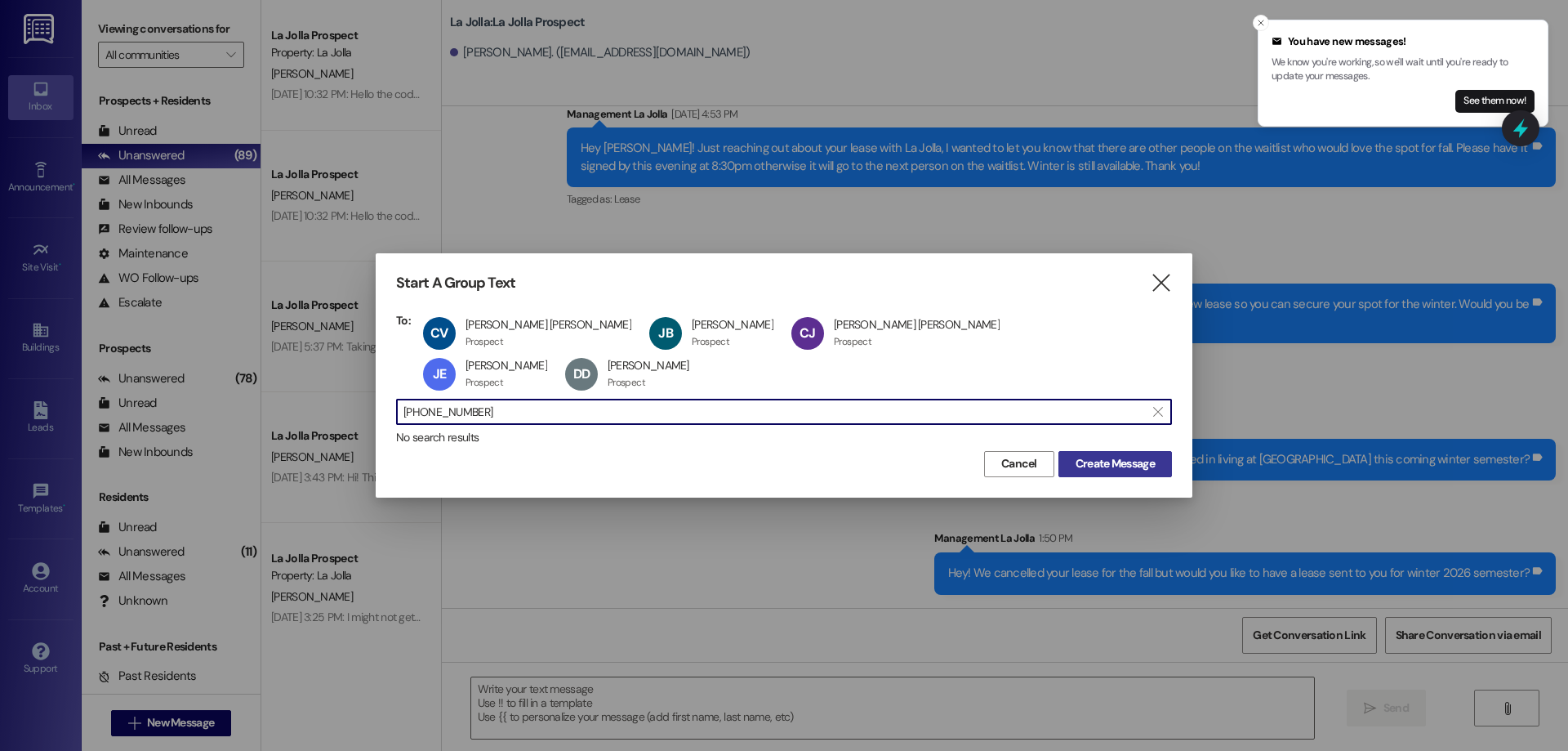
type input "[PHONE_NUMBER]"
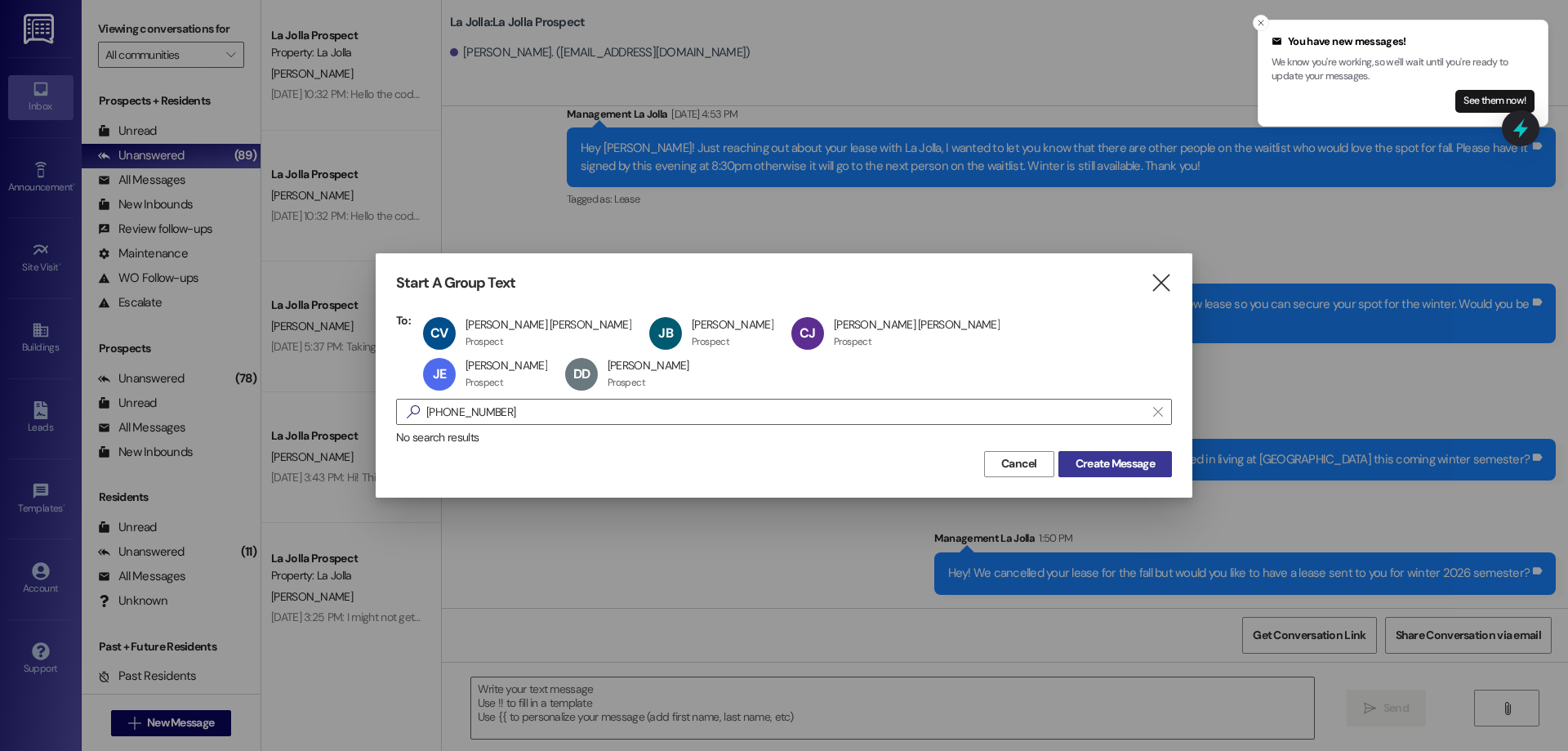
click at [1086, 455] on span "Create Message" at bounding box center [1115, 463] width 79 height 17
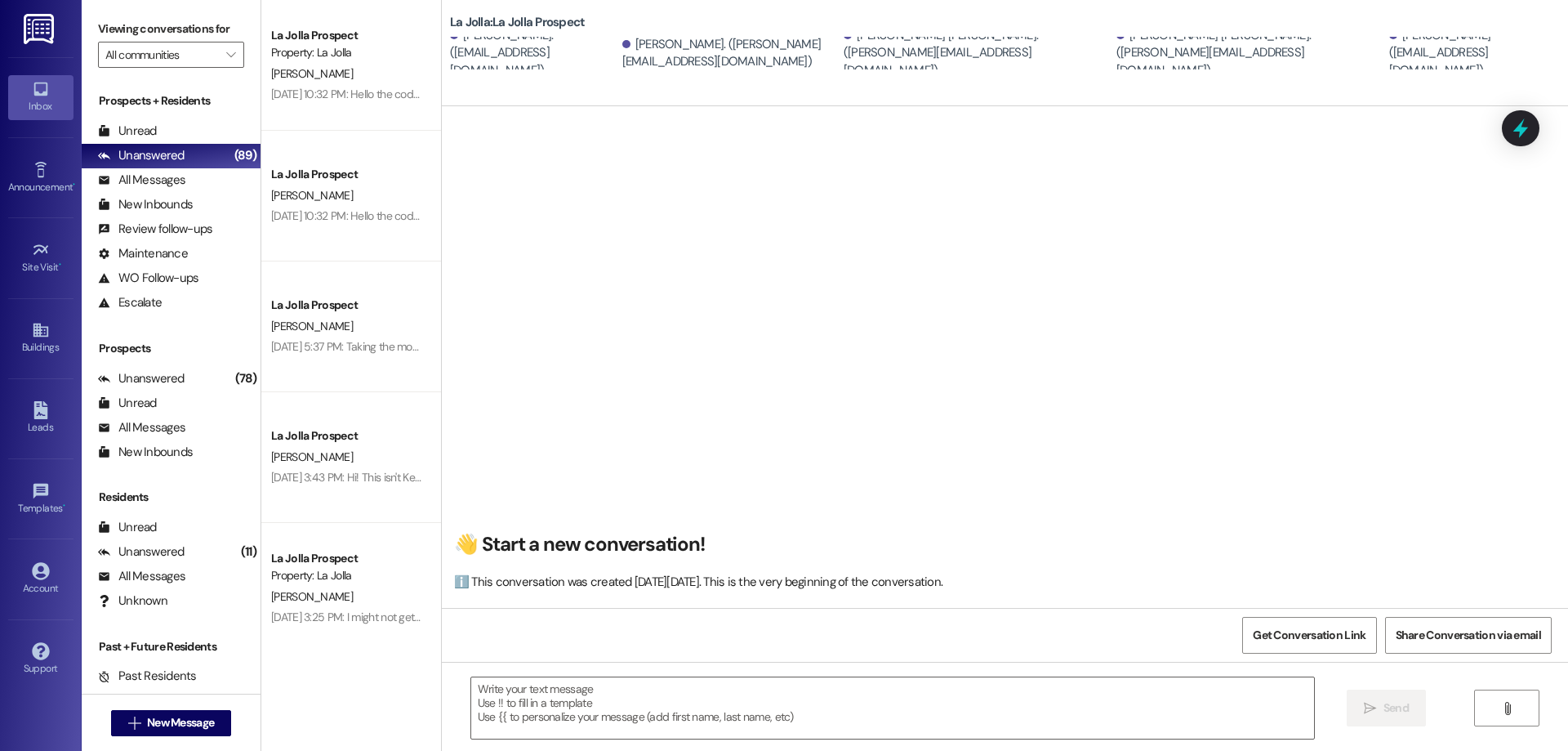
scroll to position [1, 0]
click at [622, 696] on textarea at bounding box center [893, 708] width 843 height 61
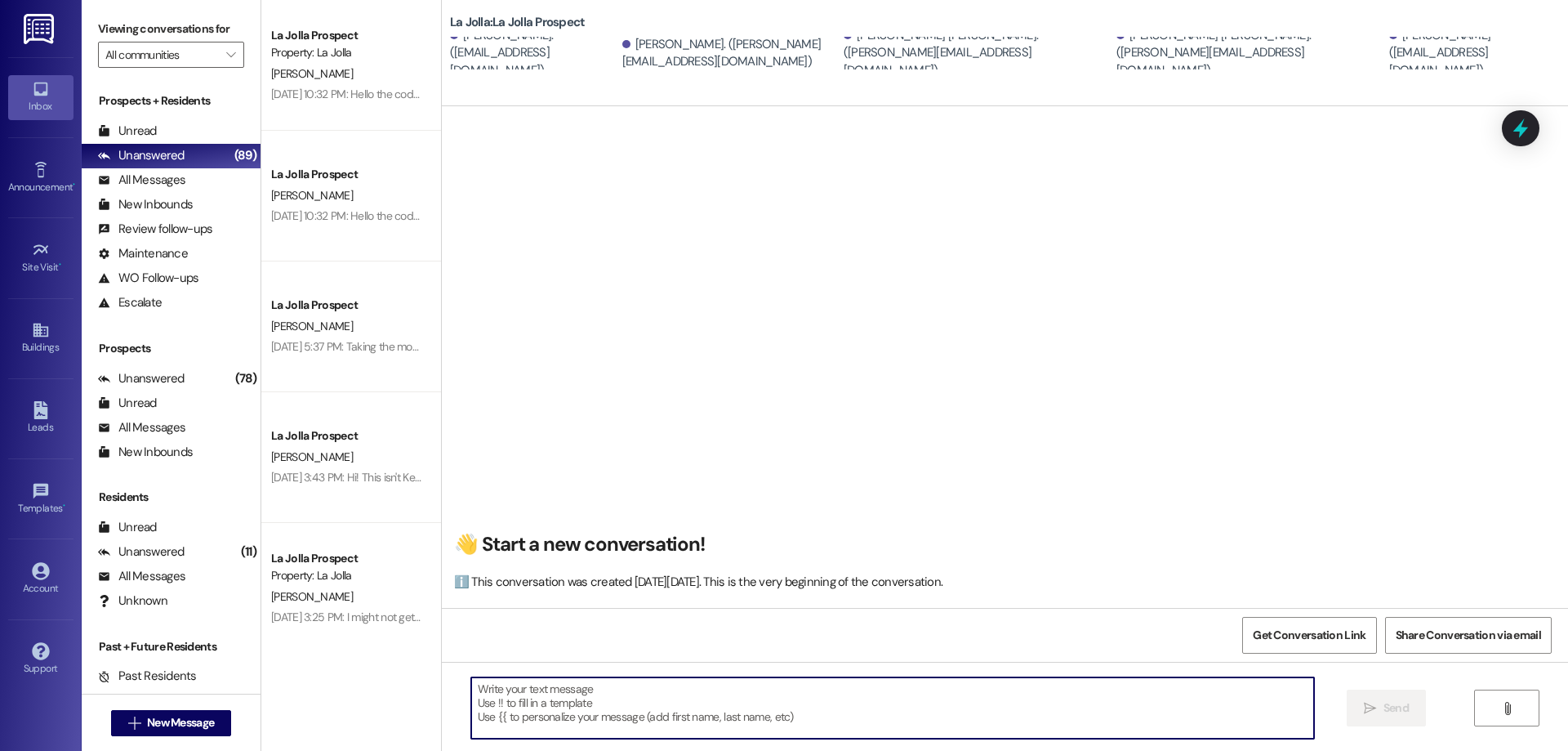
paste textarea "Hi! There are a few complications that came up with your apartment and we are n…"
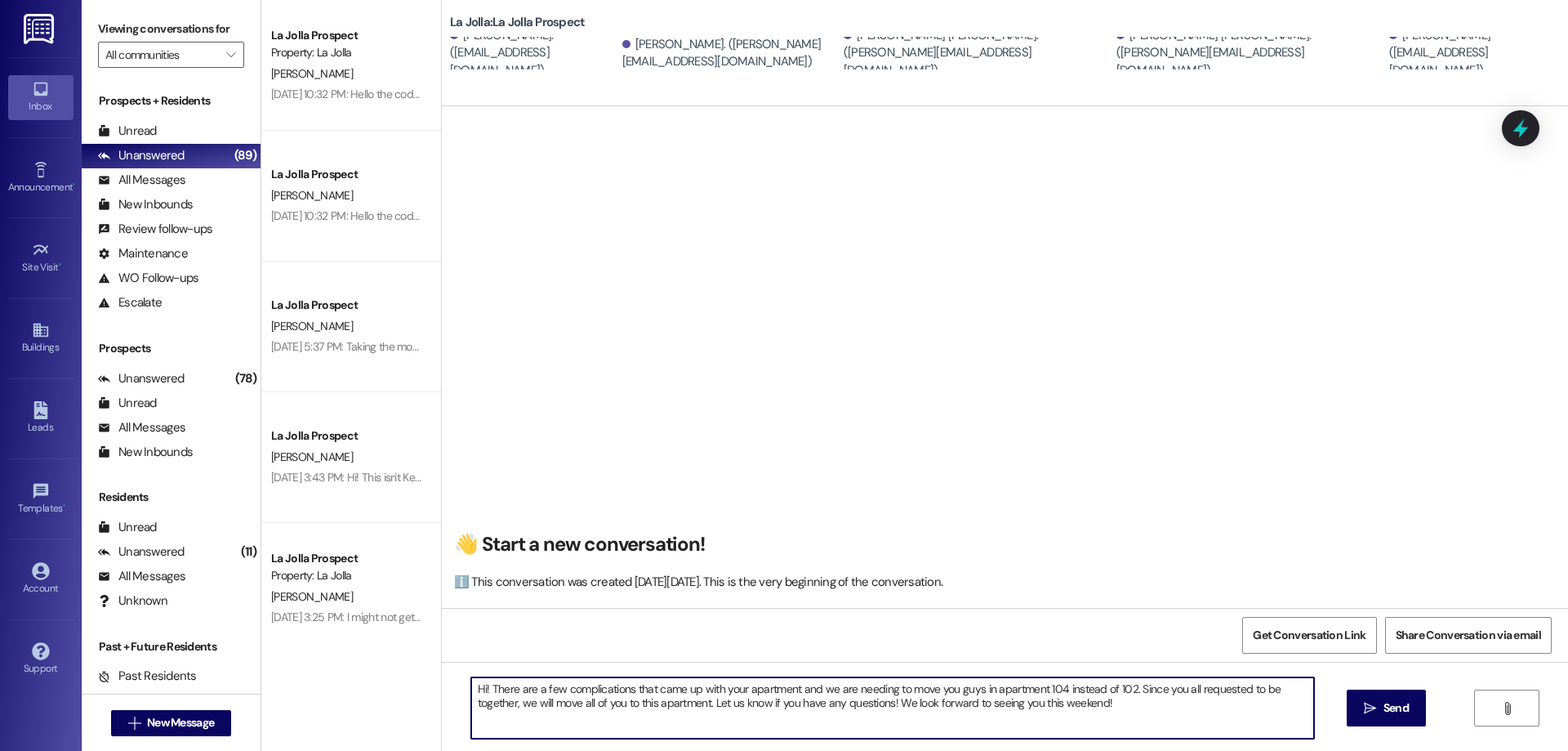
click at [886, 707] on textarea "Hi! There are a few complications that came up with your apartment and we are n…" at bounding box center [893, 708] width 843 height 61
type textarea "Hi! There are a few complications that came up with your apartment and we are n…"
click at [1399, 706] on span "Send" at bounding box center [1396, 708] width 26 height 17
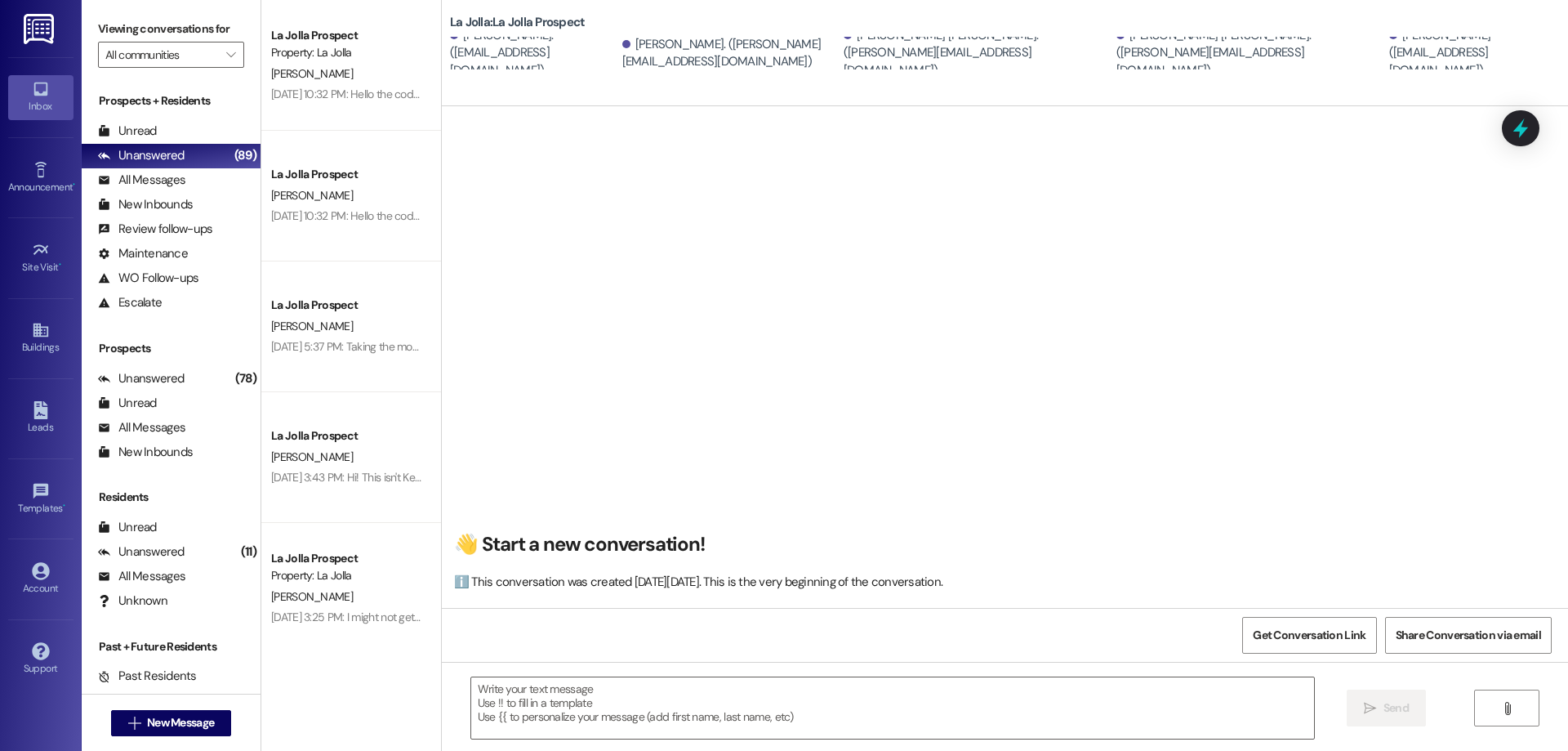
scroll to position [0, 0]
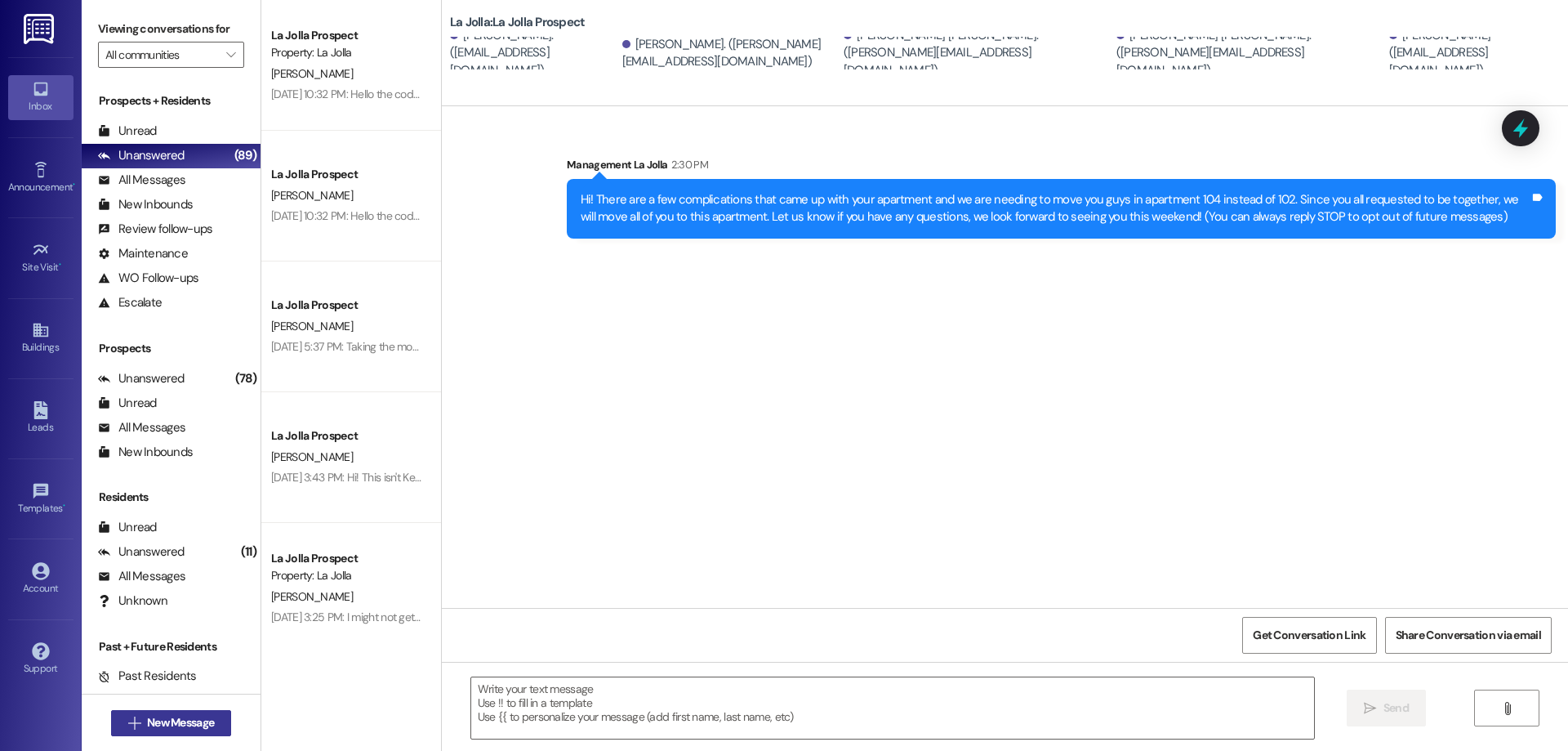
click at [192, 710] on button " New Message" at bounding box center [171, 724] width 121 height 26
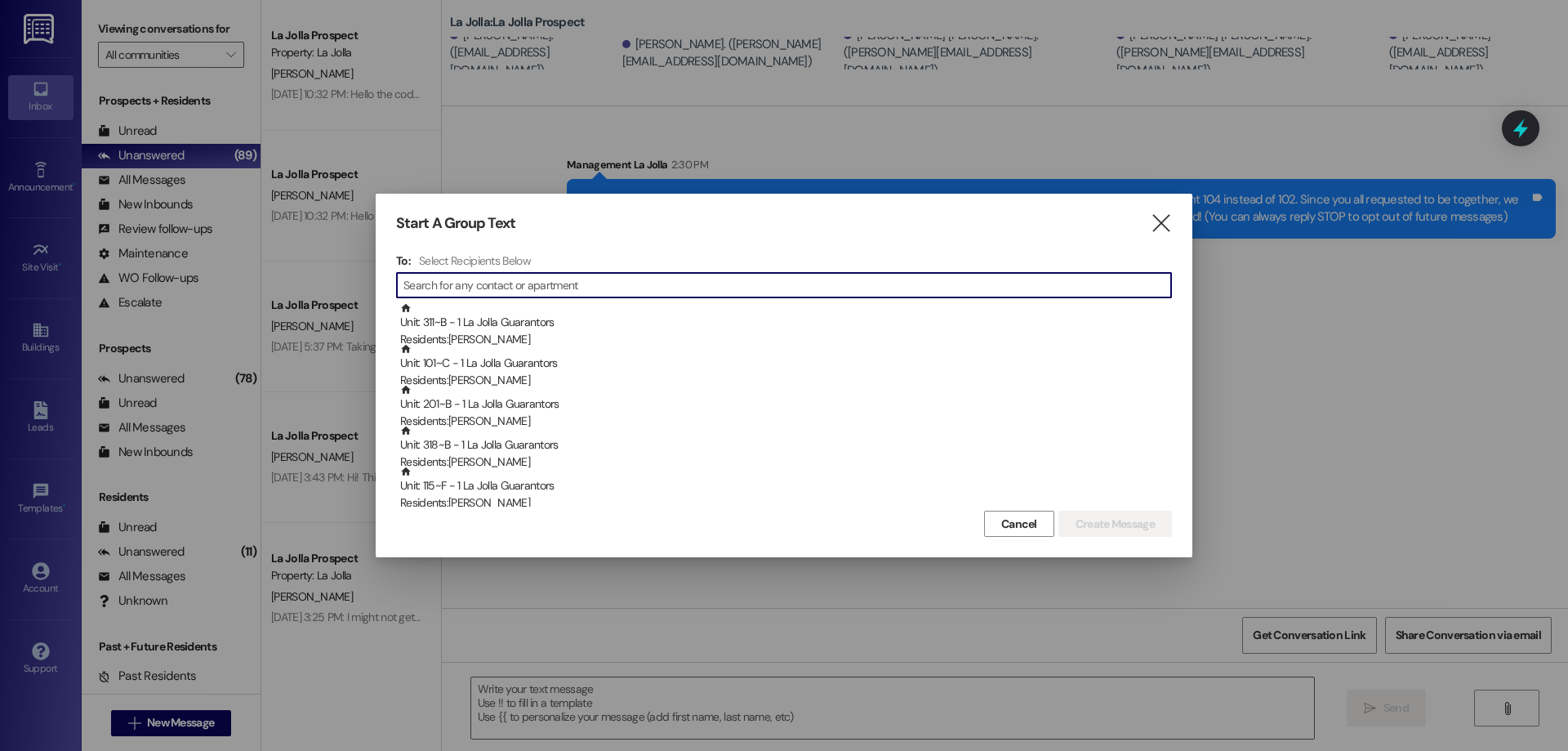
drag, startPoint x: 1174, startPoint y: 222, endPoint x: 1080, endPoint y: 242, distance: 96.1
click at [1174, 223] on div "Start A Group Text  To: Select Recipients Below  Unit: 311~B - 1 La Jolla Gua…" at bounding box center [784, 376] width 817 height 364
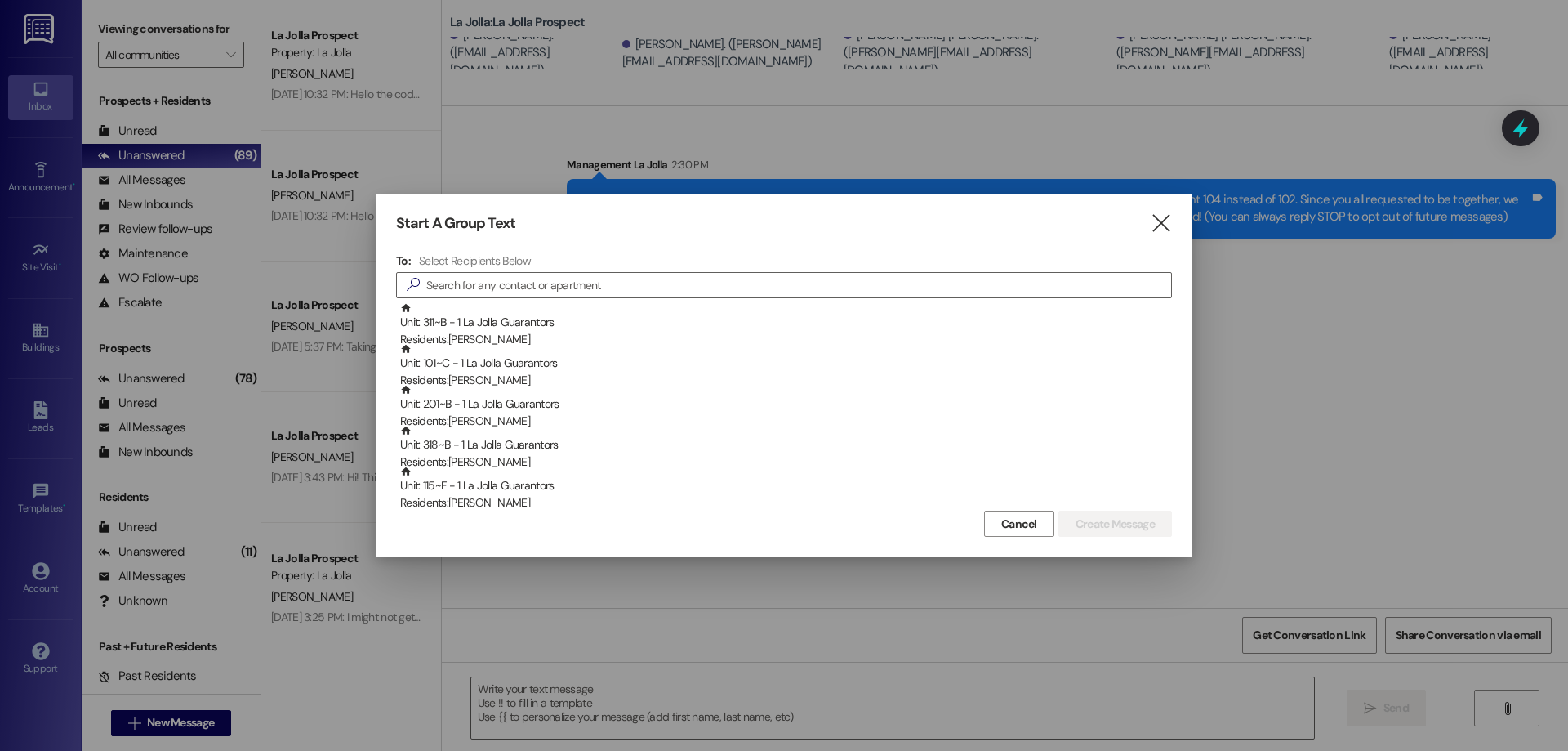
drag, startPoint x: 1027, startPoint y: 530, endPoint x: 668, endPoint y: 525, distance: 359.0
click at [1027, 531] on span "Cancel" at bounding box center [1018, 524] width 36 height 17
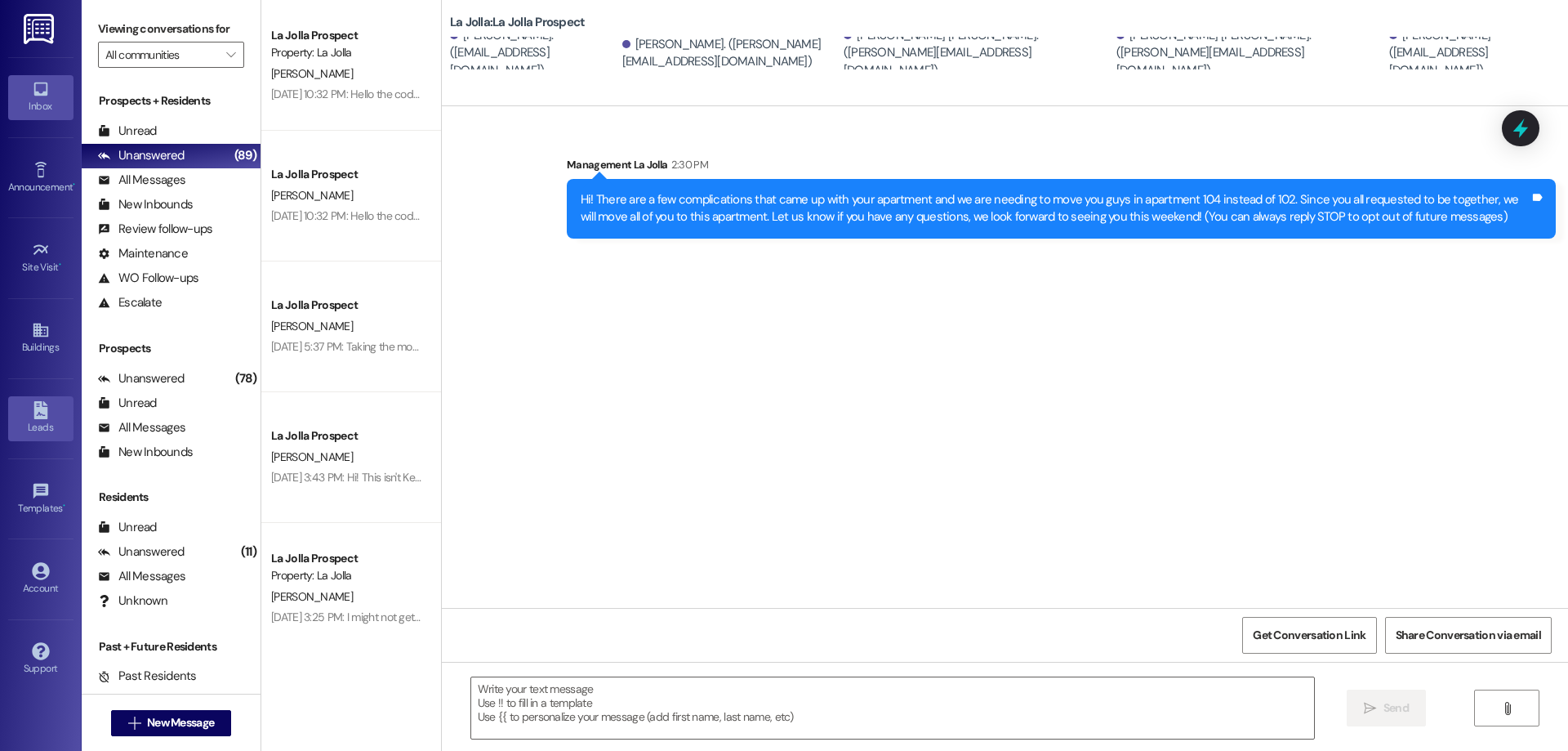
click at [39, 407] on icon at bounding box center [41, 410] width 18 height 18
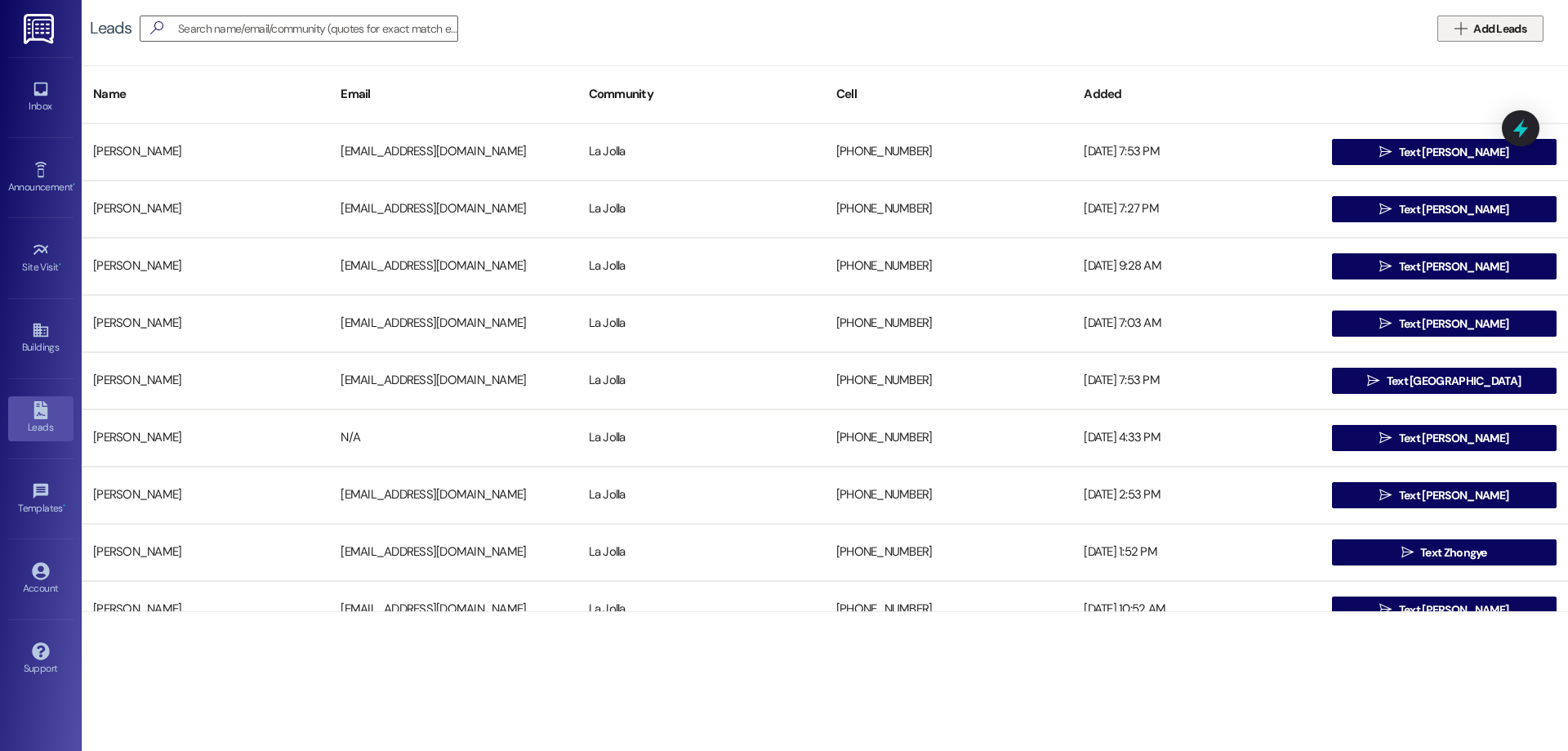
click at [1456, 36] on span " Add Leads" at bounding box center [1490, 29] width 79 height 17
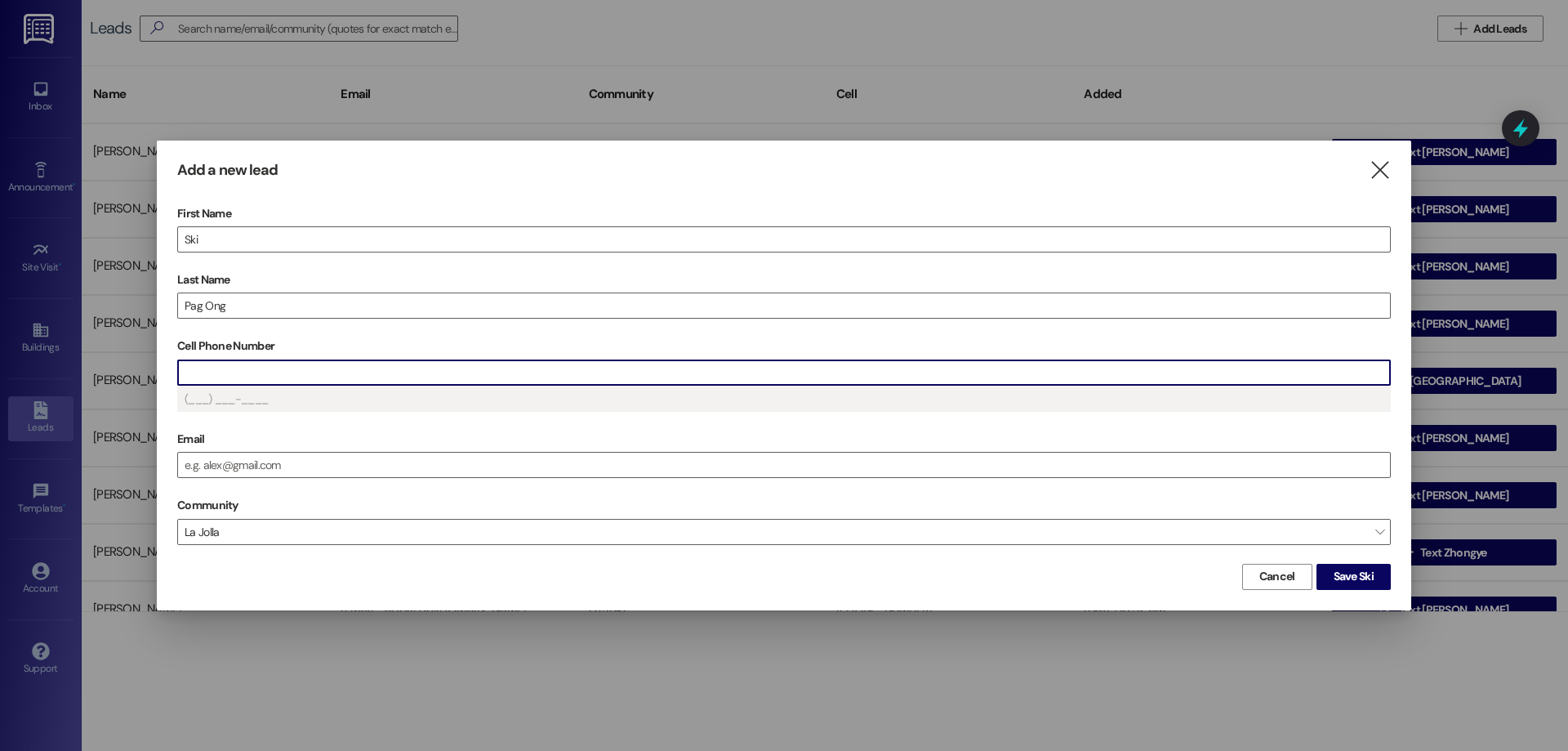
click at [869, 365] on input "Cell Phone Number" at bounding box center [784, 373] width 1212 height 25
click at [1366, 581] on span "Save Ski" at bounding box center [1353, 576] width 40 height 17
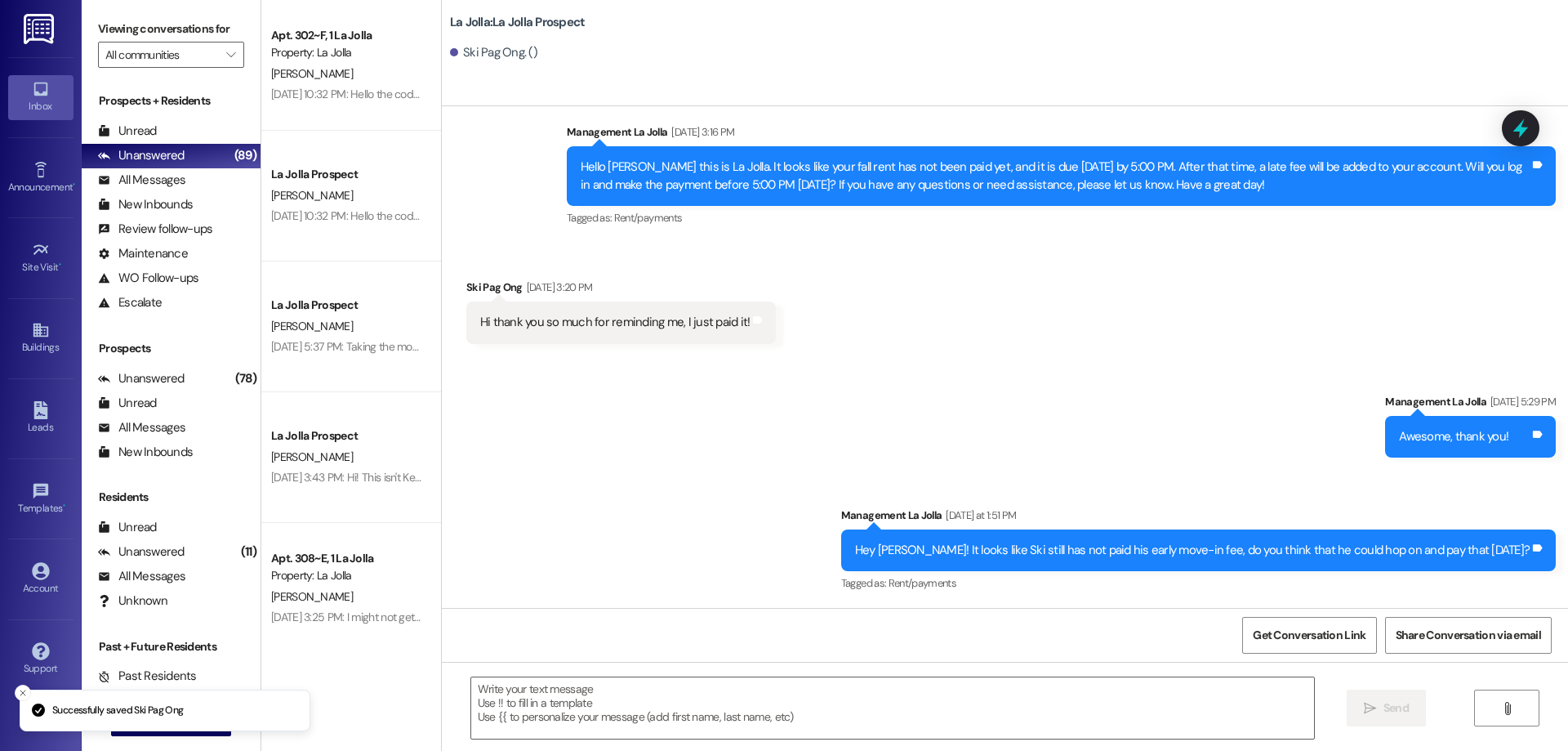
scroll to position [2026, 0]
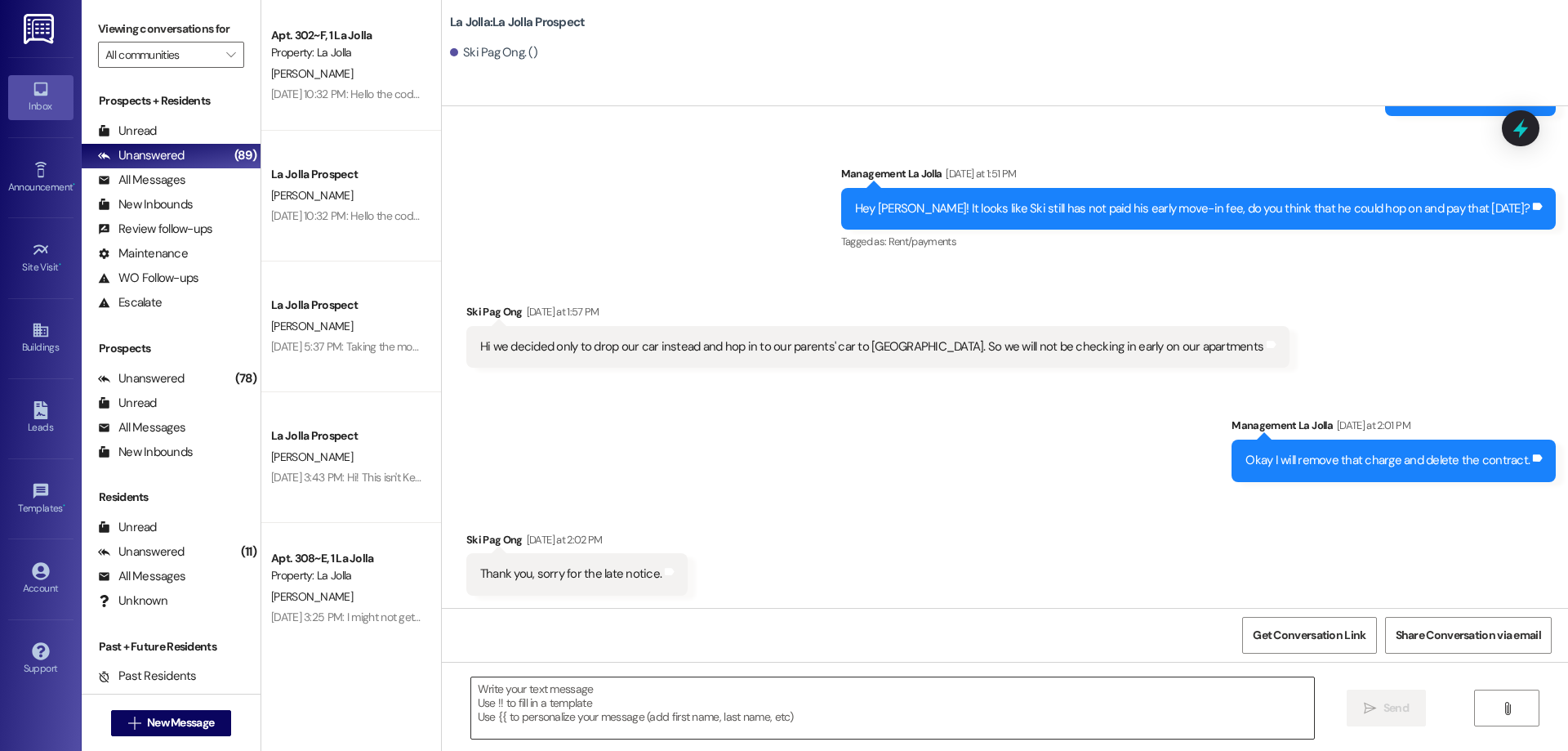
click at [648, 704] on textarea at bounding box center [893, 708] width 843 height 61
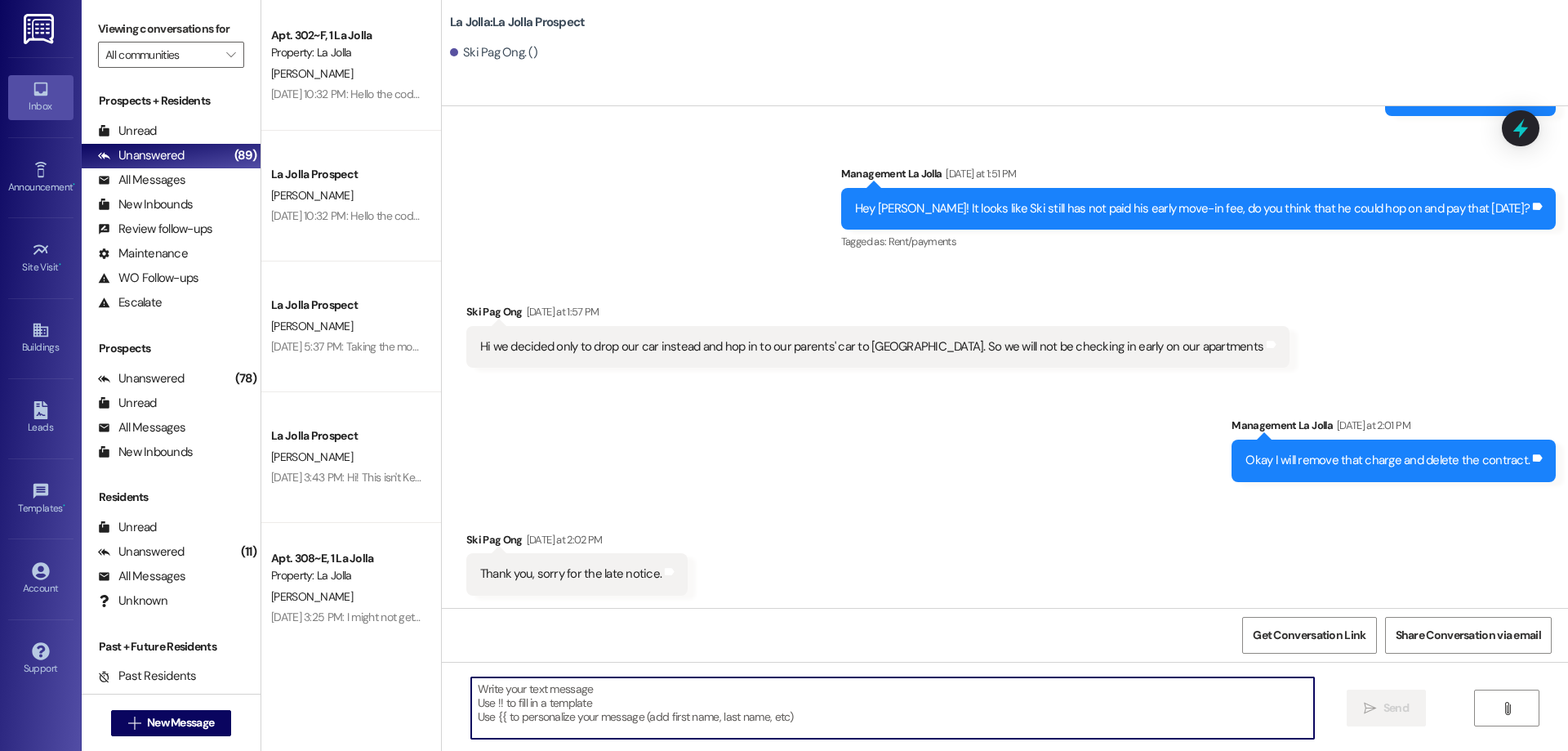
paste textarea "[PHONE_NUMBER]"
type textarea "[PHONE_NUMBER]"
drag, startPoint x: 590, startPoint y: 678, endPoint x: 417, endPoint y: 682, distance: 173.0
click at [417, 682] on div "Apt. 302~F, 1 La Jolla Property: La Jolla [PERSON_NAME] [DATE] 10:32 PM: Hello …" at bounding box center [914, 376] width 1307 height 751
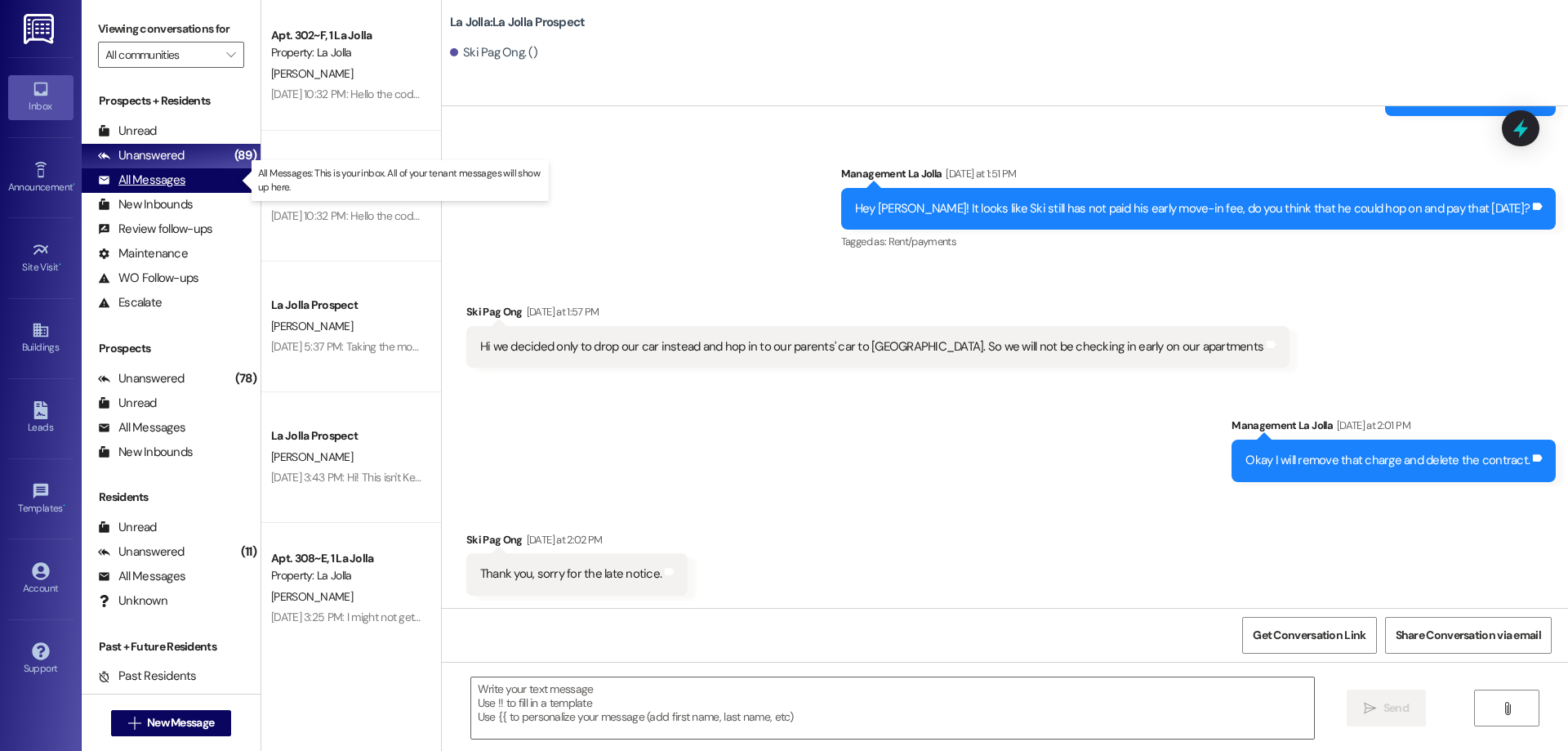
click at [168, 189] on div "All Messages" at bounding box center [142, 179] width 88 height 17
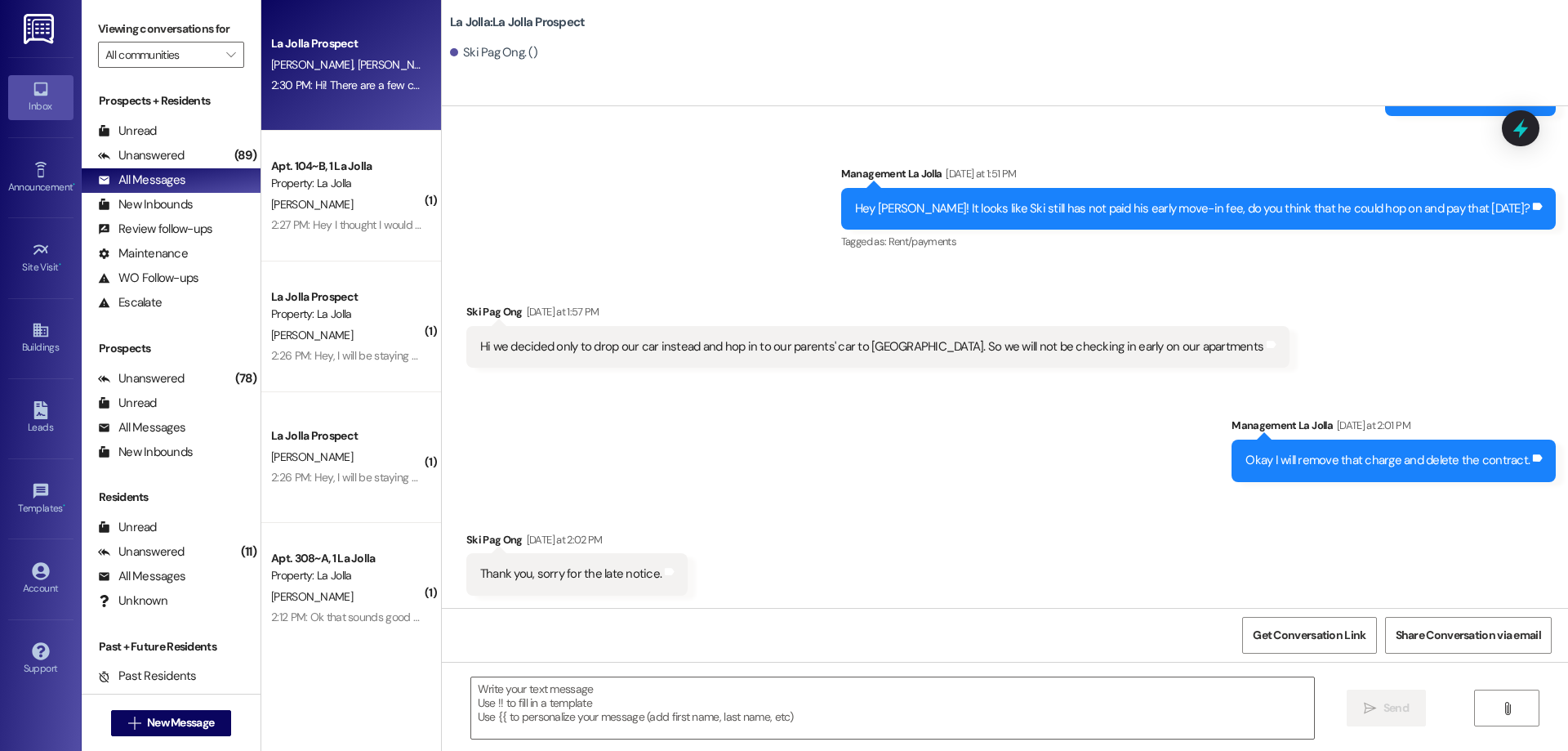
click at [307, 108] on div "La Jolla Prospect [PERSON_NAME] [PERSON_NAME] S. Pag Ong [PERSON_NAME] [PERSON_…" at bounding box center [350, 65] width 179 height 131
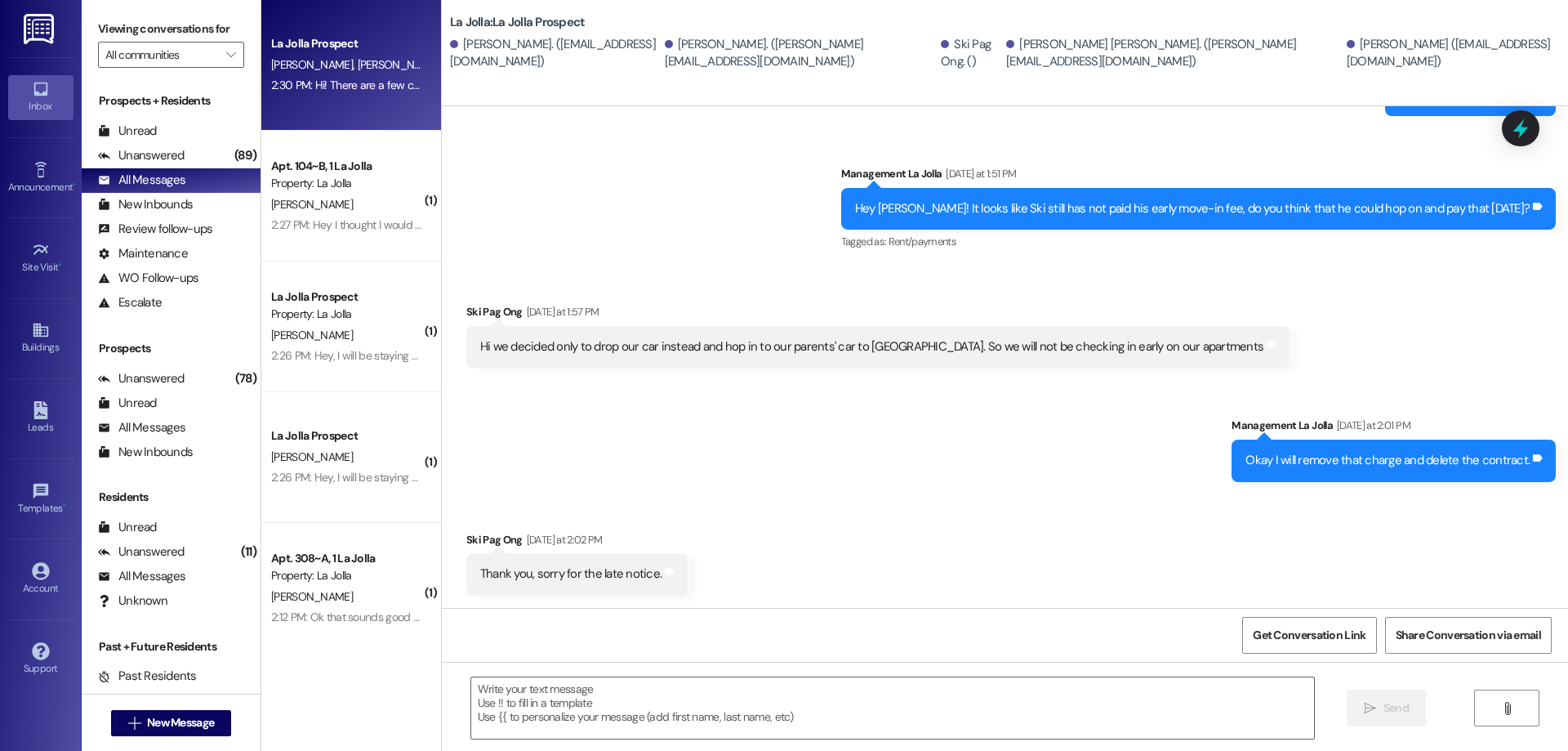
scroll to position [0, 0]
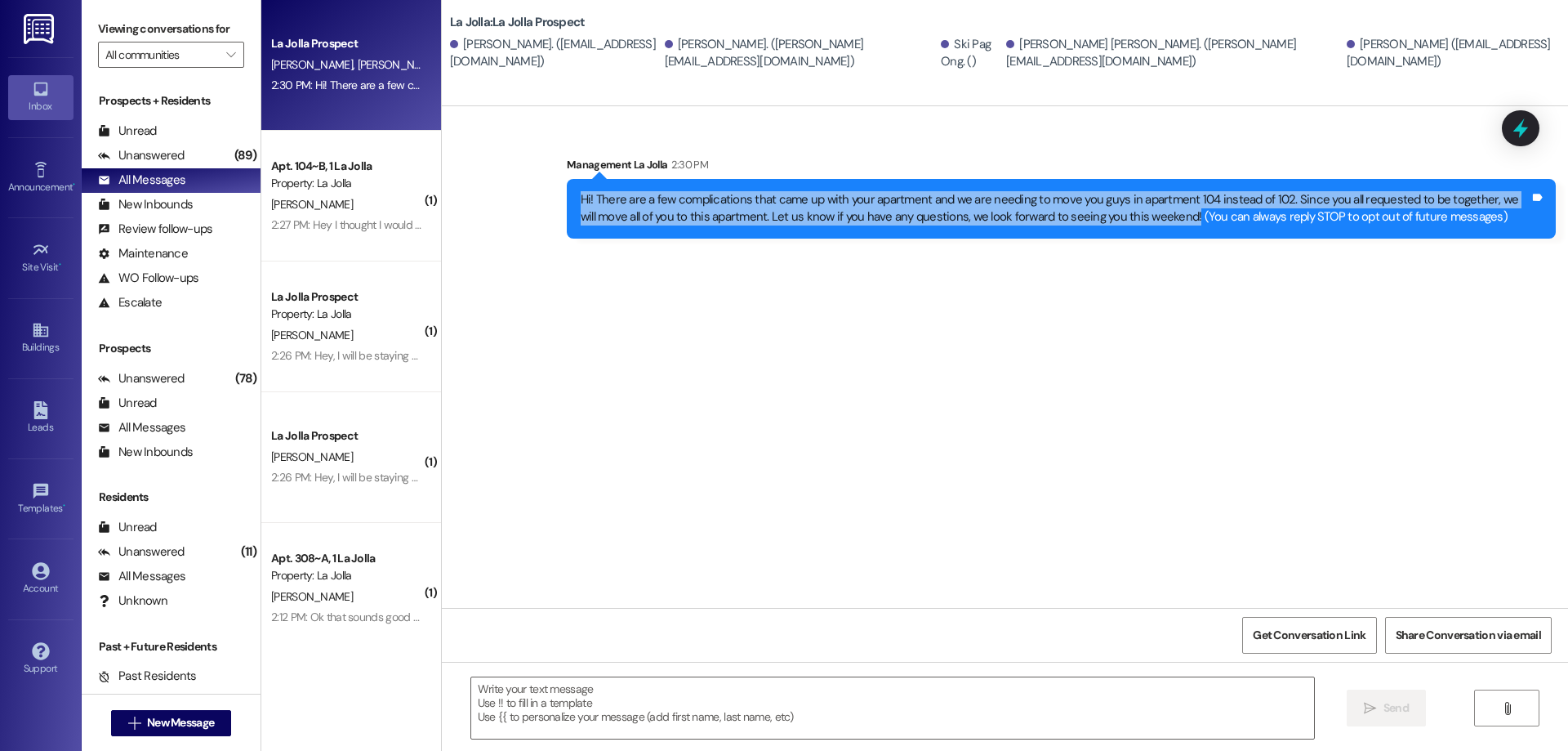
drag, startPoint x: 570, startPoint y: 197, endPoint x: 1160, endPoint y: 233, distance: 591.1
click at [1160, 233] on div "Hi! There are a few complications that came up with your apartment and we are n…" at bounding box center [1061, 208] width 989 height 60
copy div "Hi! There are a few complications that came up with your apartment and we are n…"
click at [877, 323] on div "Sent via SMS Management La Jolla 2:30 PM Hi! There are a few complications that…" at bounding box center [1005, 356] width 1127 height 502
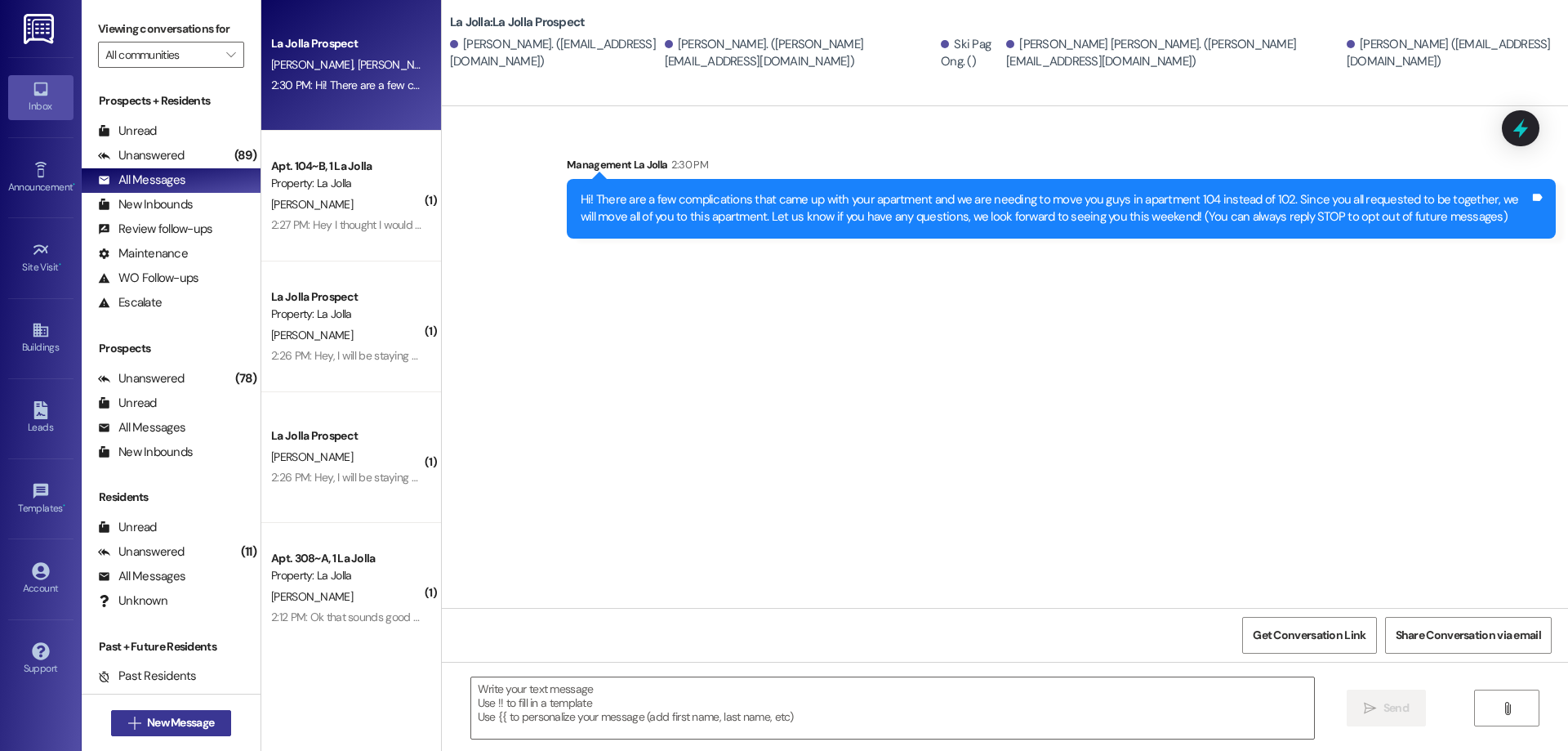
click at [188, 715] on span "New Message" at bounding box center [180, 723] width 67 height 17
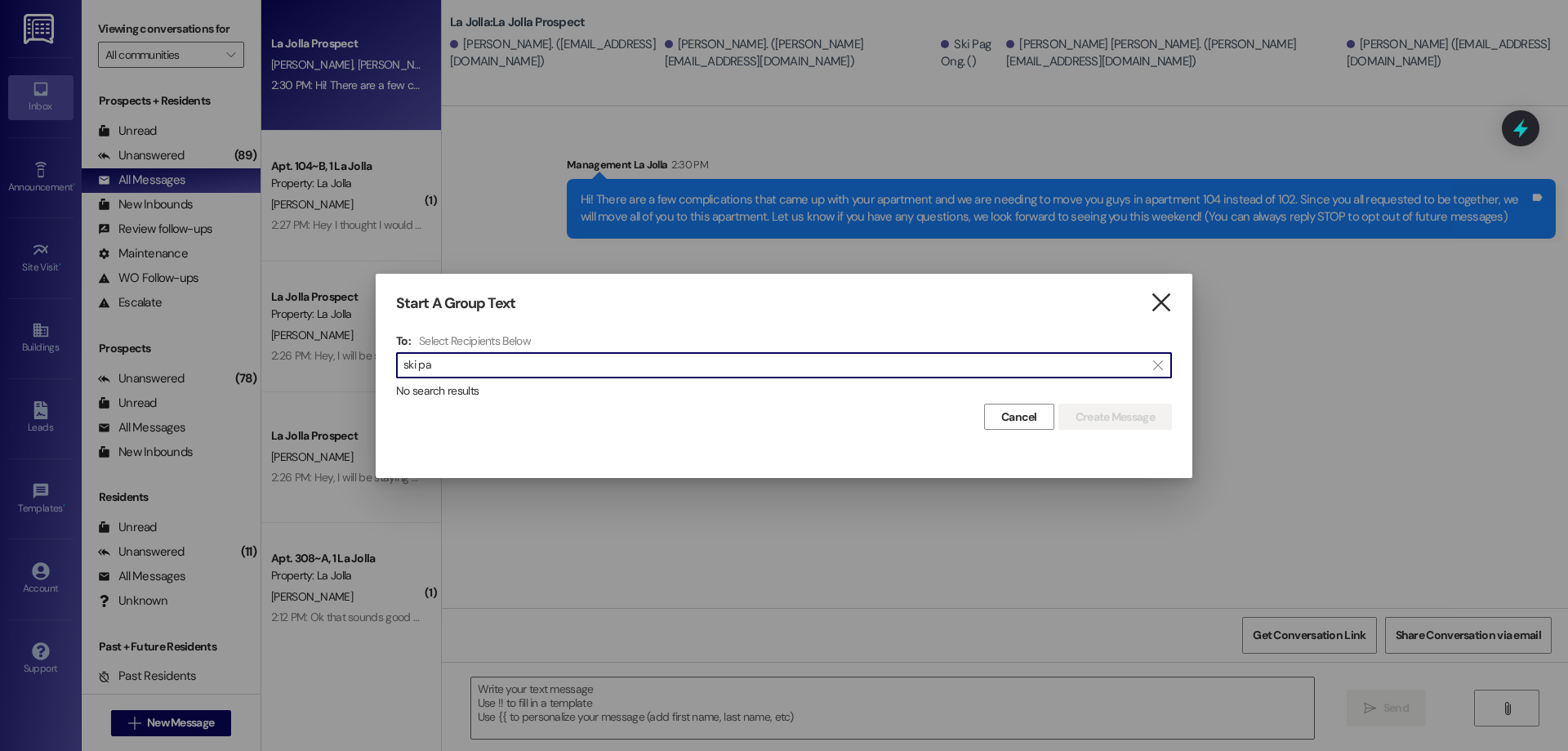
type input "ski pa"
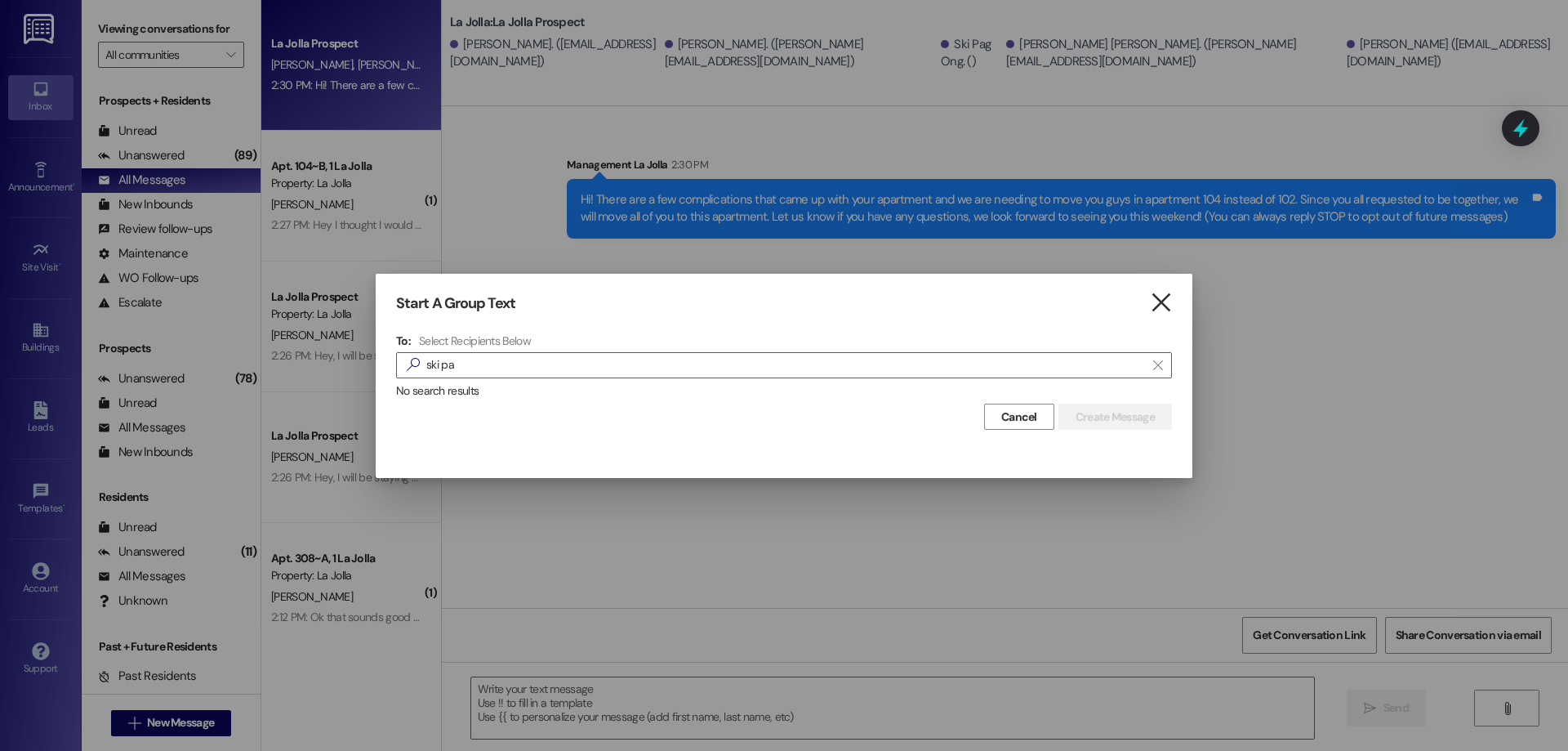
click at [1159, 294] on icon "" at bounding box center [1161, 303] width 22 height 17
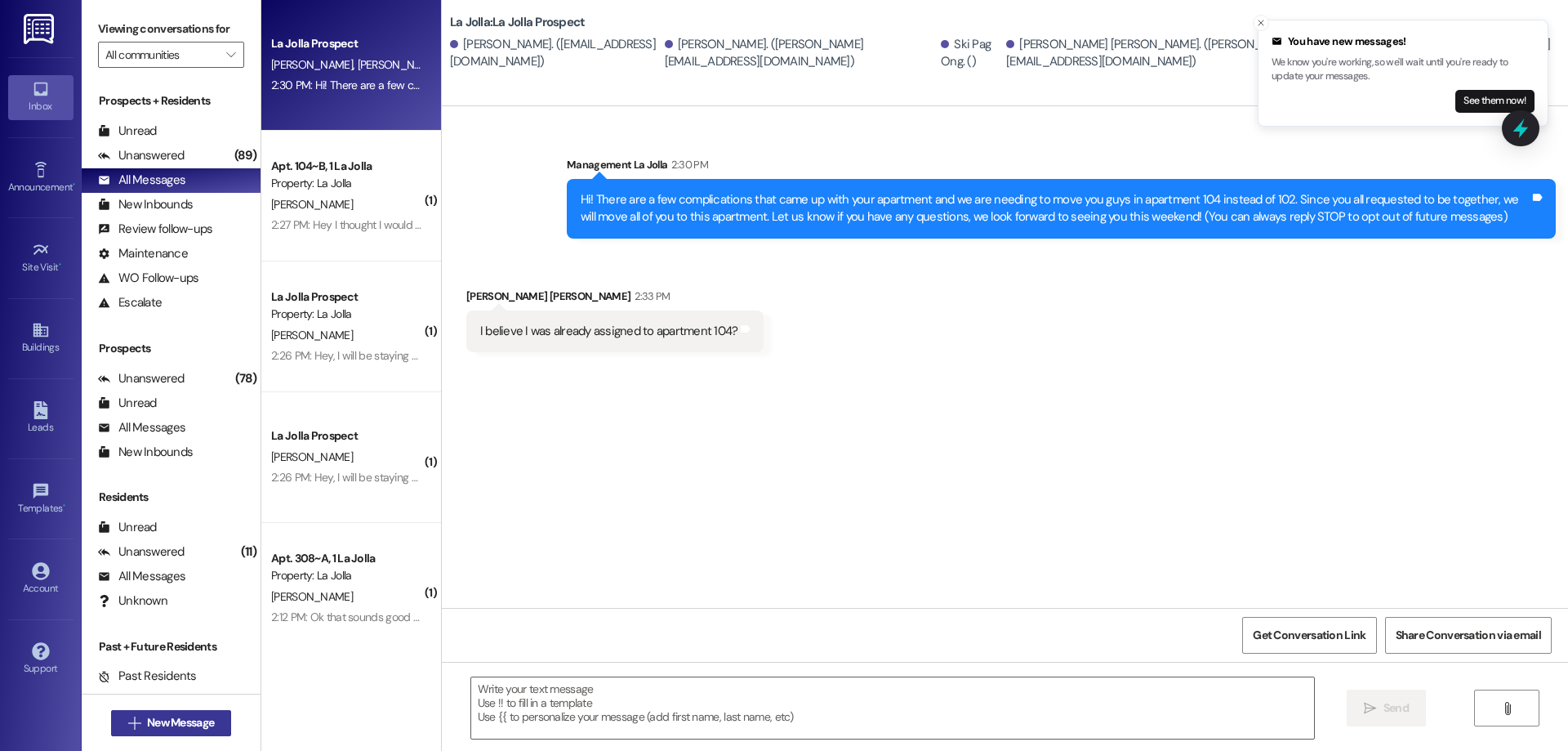
click at [157, 725] on span "New Message" at bounding box center [180, 723] width 67 height 17
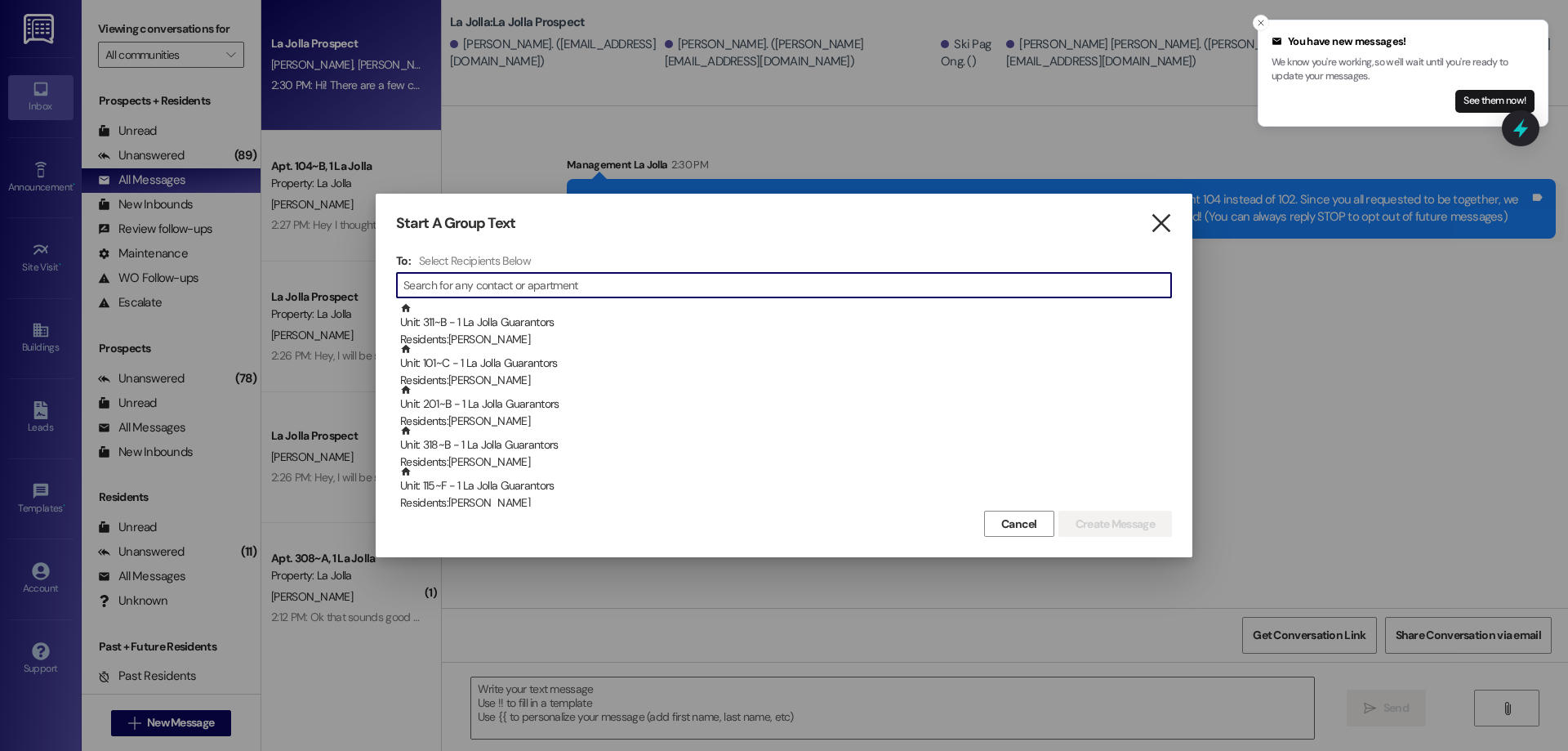
click at [1160, 215] on icon "" at bounding box center [1161, 223] width 22 height 17
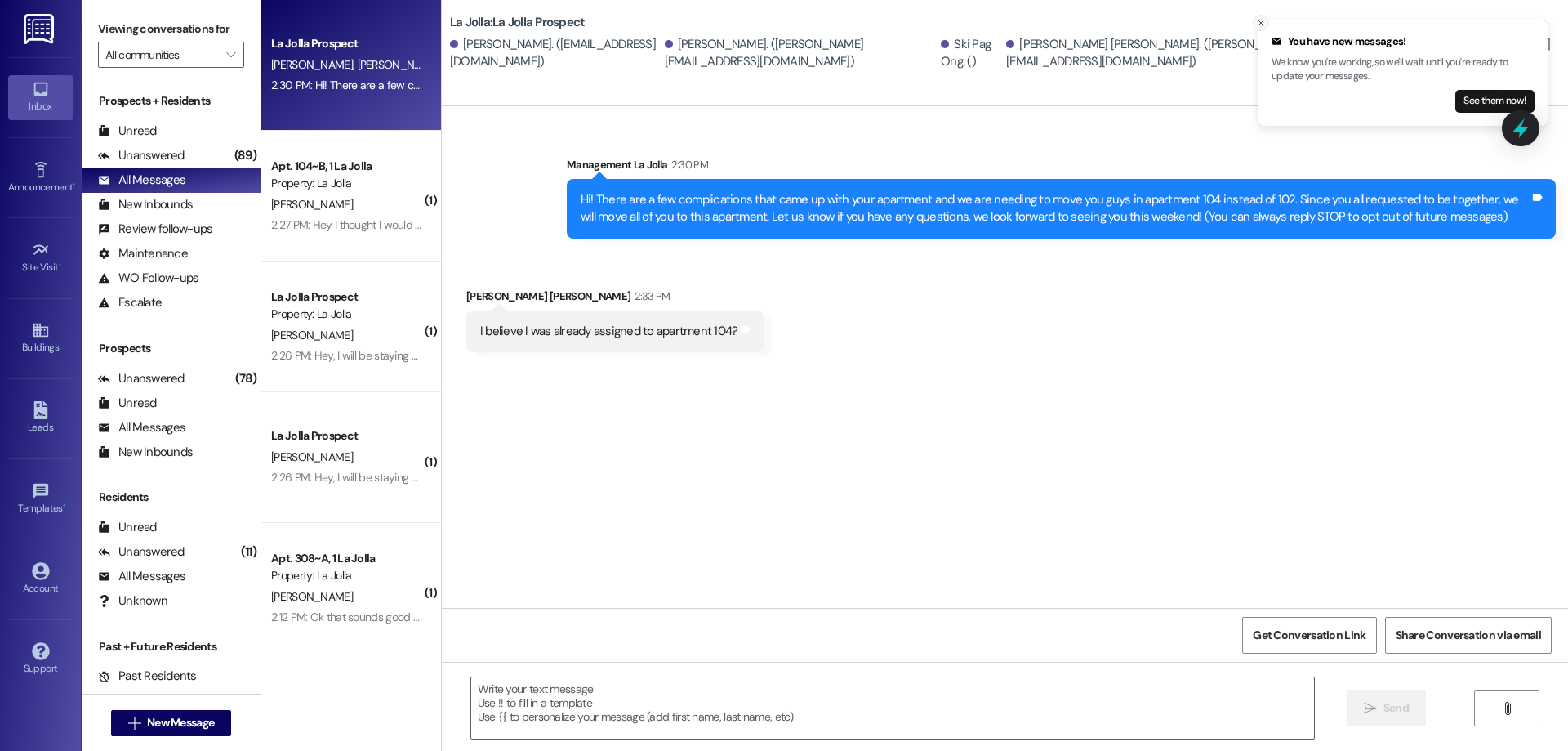
click at [1263, 23] on icon "Close toast" at bounding box center [1261, 23] width 10 height 10
click at [965, 54] on div "Ski Pag Ong. ()" at bounding box center [971, 53] width 61 height 35
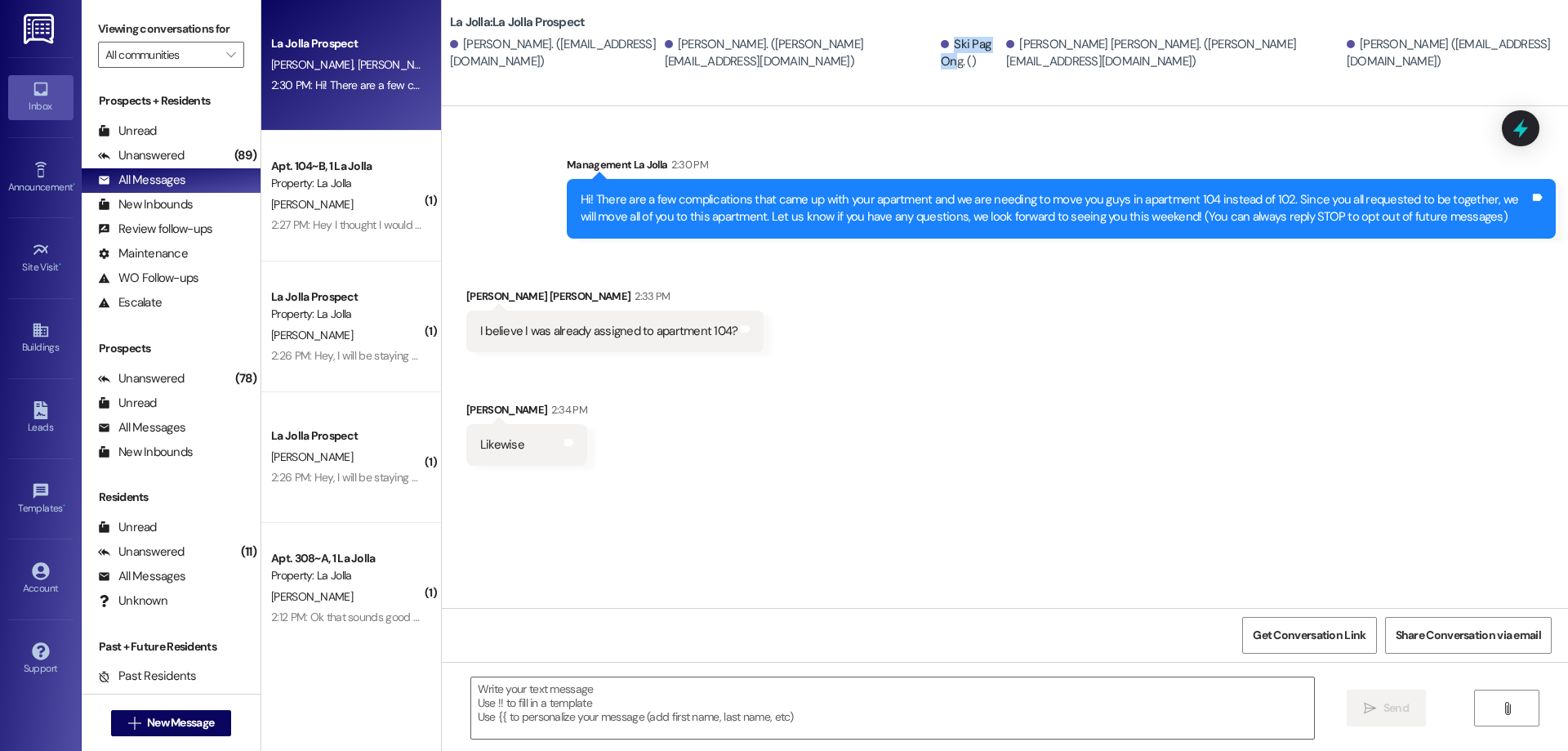
drag, startPoint x: 902, startPoint y: 45, endPoint x: 952, endPoint y: 51, distance: 50.4
click at [952, 51] on div "Ski Pag Ong. ()" at bounding box center [971, 53] width 61 height 35
click at [914, 139] on div "Sent via SMS Management La Jolla 2:30 PM Hi! There are a few complications that…" at bounding box center [1005, 184] width 1127 height 132
click at [212, 712] on button " New Message" at bounding box center [171, 724] width 121 height 26
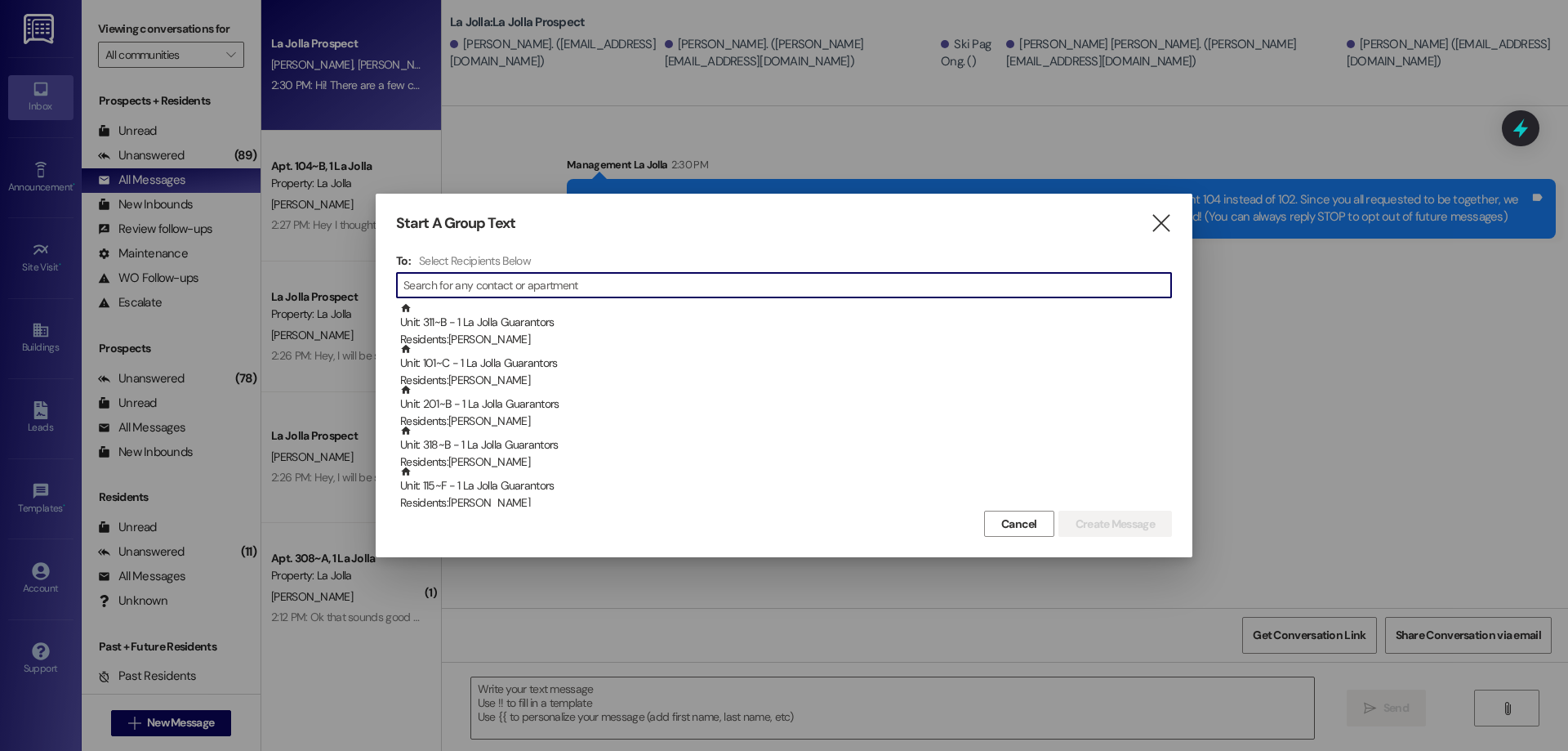
paste input "[PHONE_NUMBER]"
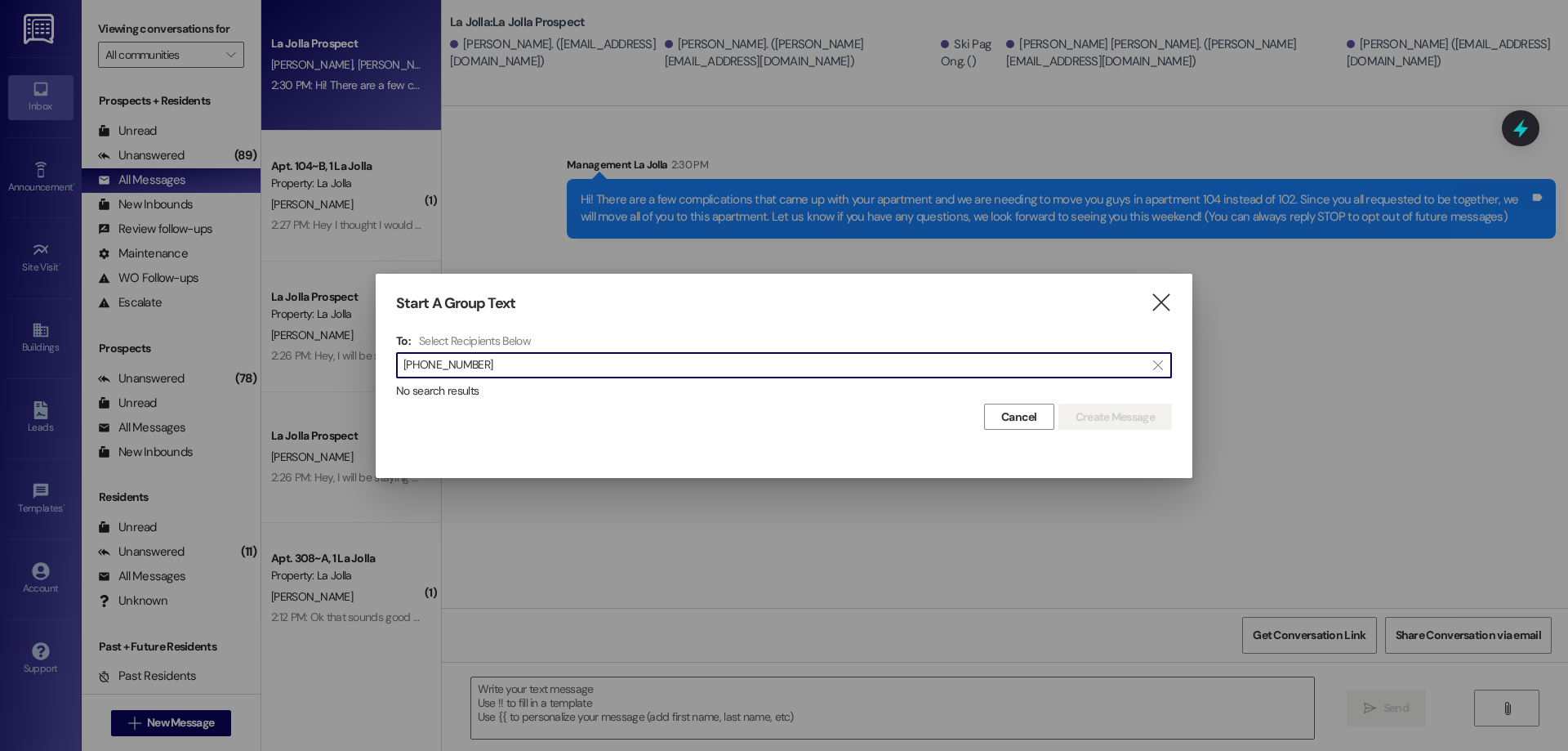
type input "[PHONE_NUMBER]"
click at [995, 395] on div "No search results" at bounding box center [784, 390] width 776 height 17
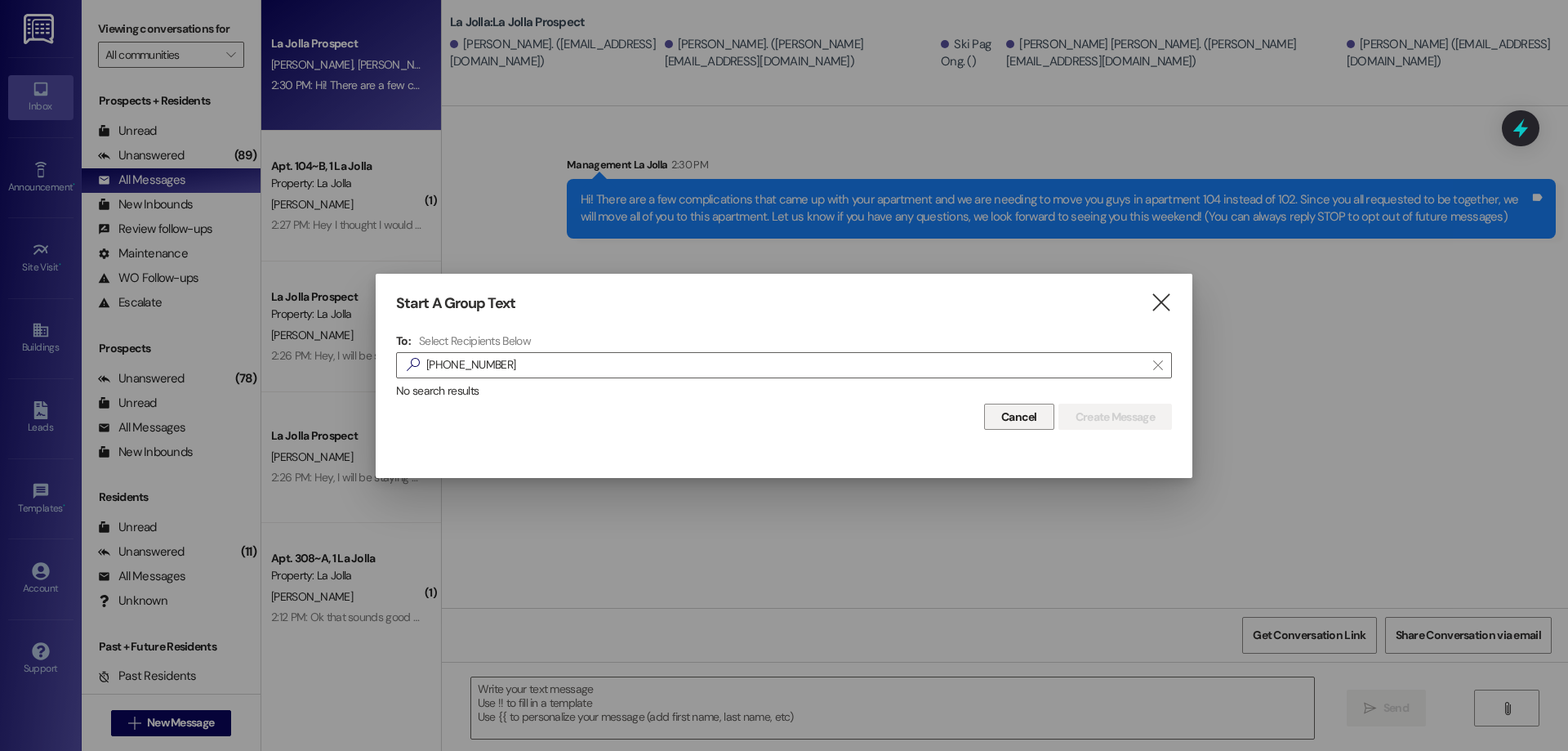
click at [1001, 412] on span "Cancel" at bounding box center [1018, 417] width 36 height 17
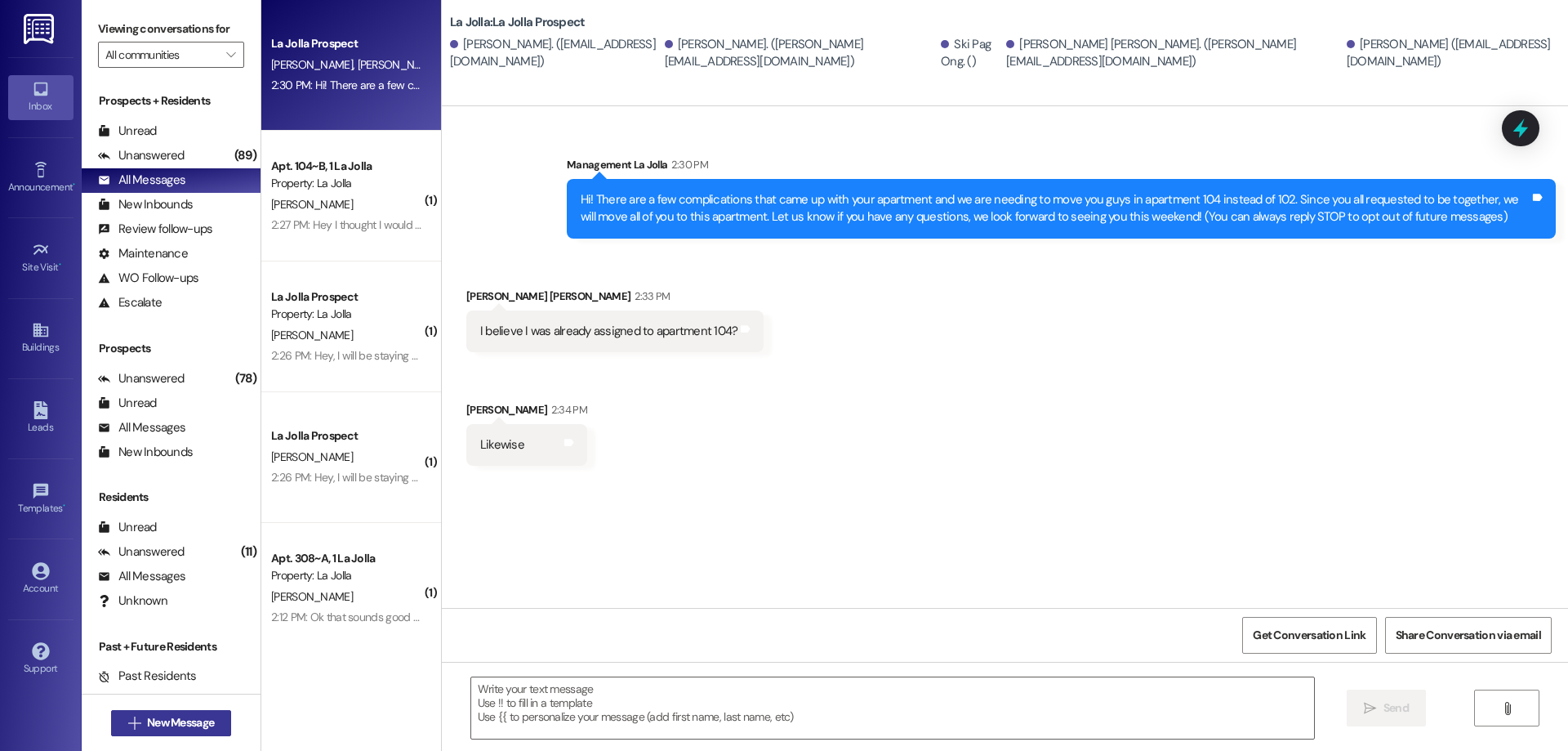
click at [220, 724] on button " New Message" at bounding box center [171, 724] width 121 height 26
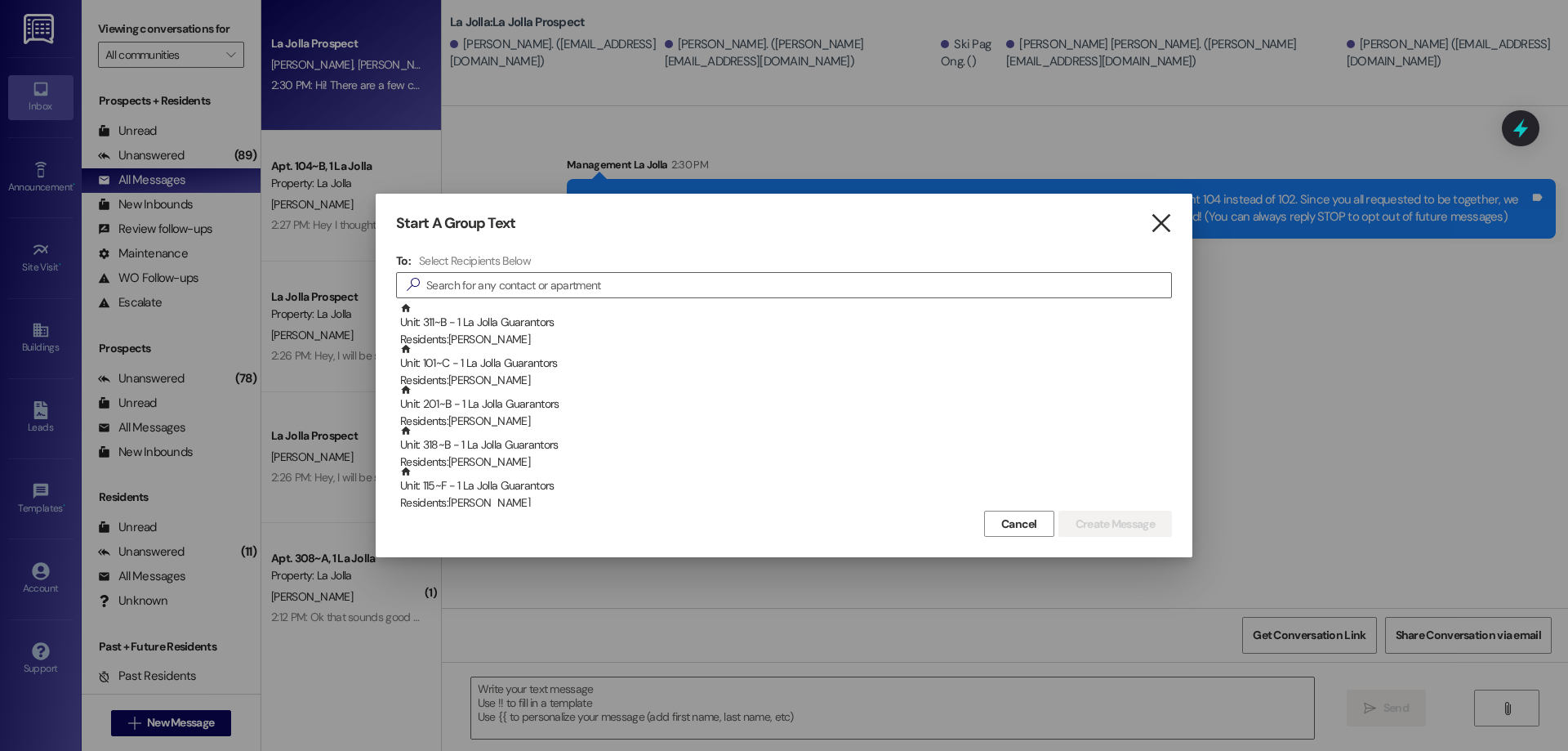
click at [1169, 221] on icon "" at bounding box center [1161, 223] width 22 height 17
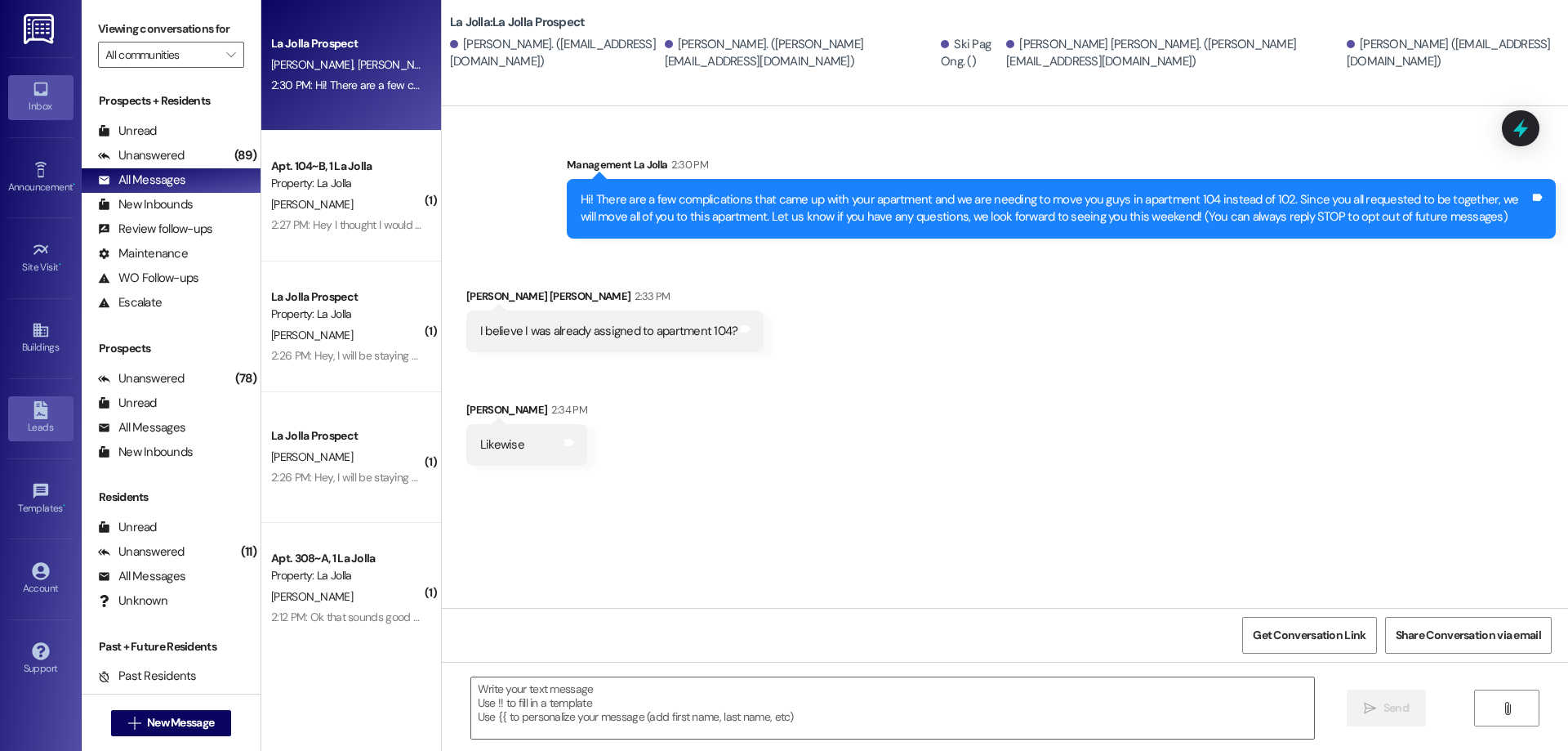
click at [26, 422] on div "Leads" at bounding box center [41, 428] width 82 height 17
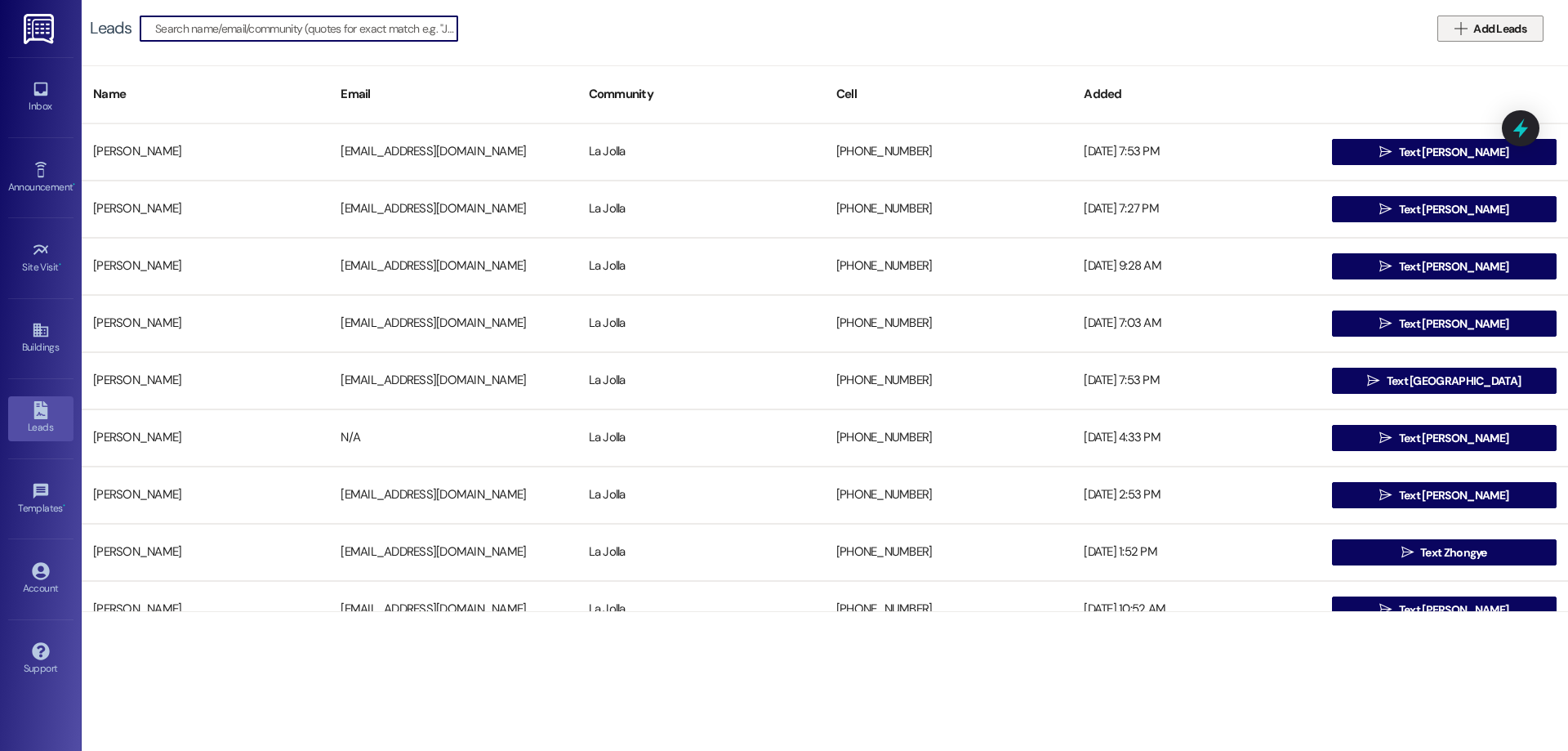
click at [1448, 26] on button " Add Leads" at bounding box center [1490, 29] width 106 height 26
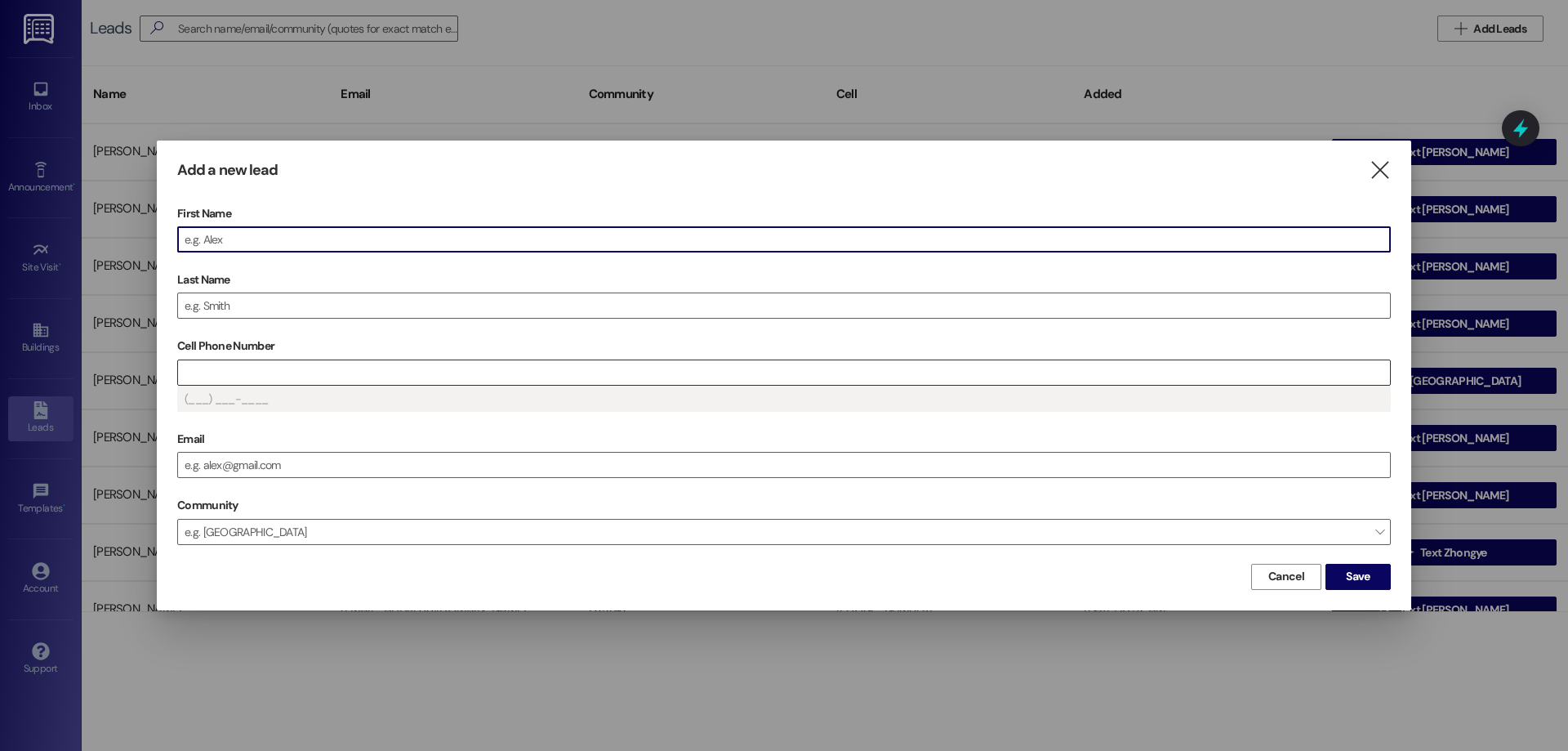
click at [383, 368] on input "Cell Phone Number" at bounding box center [784, 373] width 1212 height 25
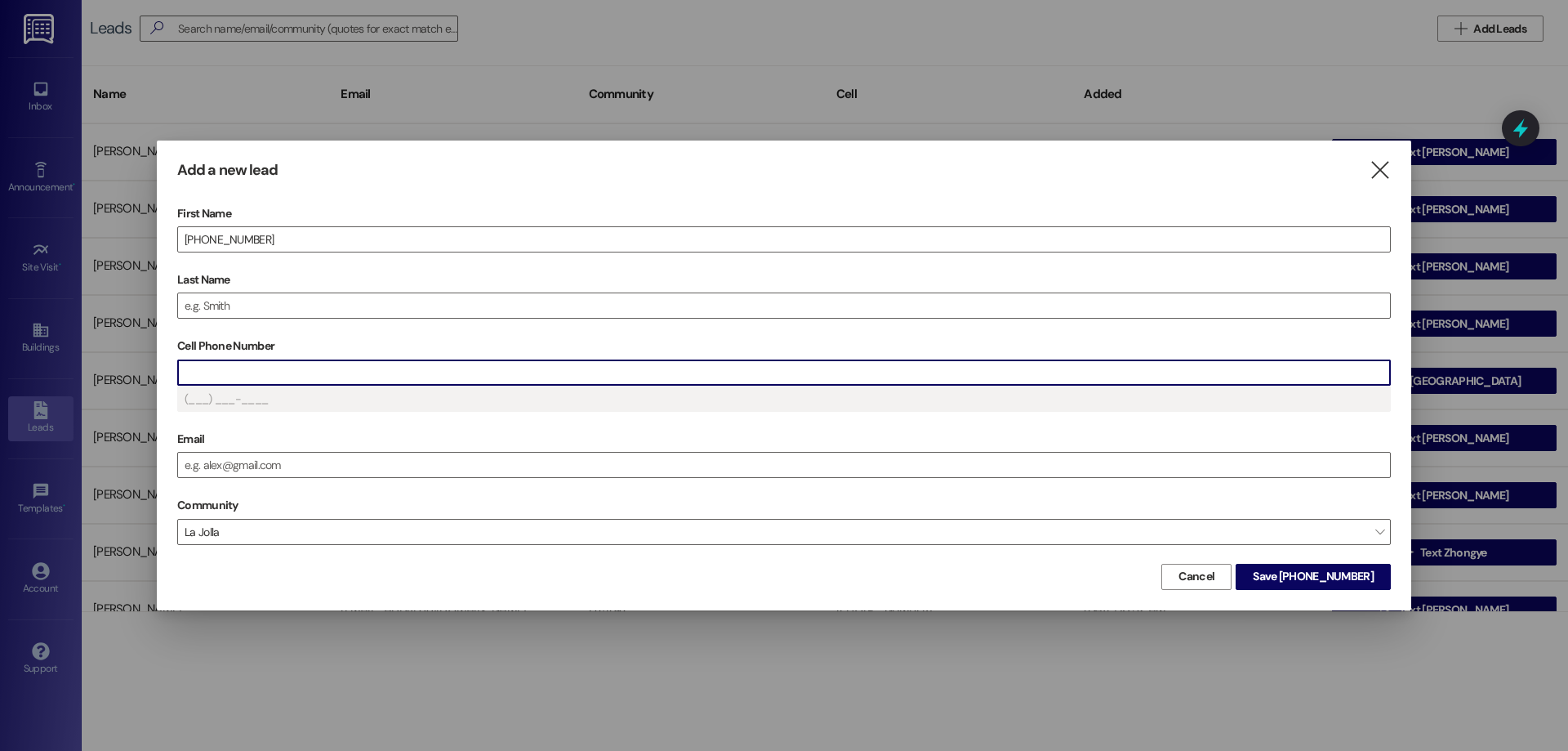
click at [291, 370] on input "Cell Phone Number" at bounding box center [784, 373] width 1212 height 25
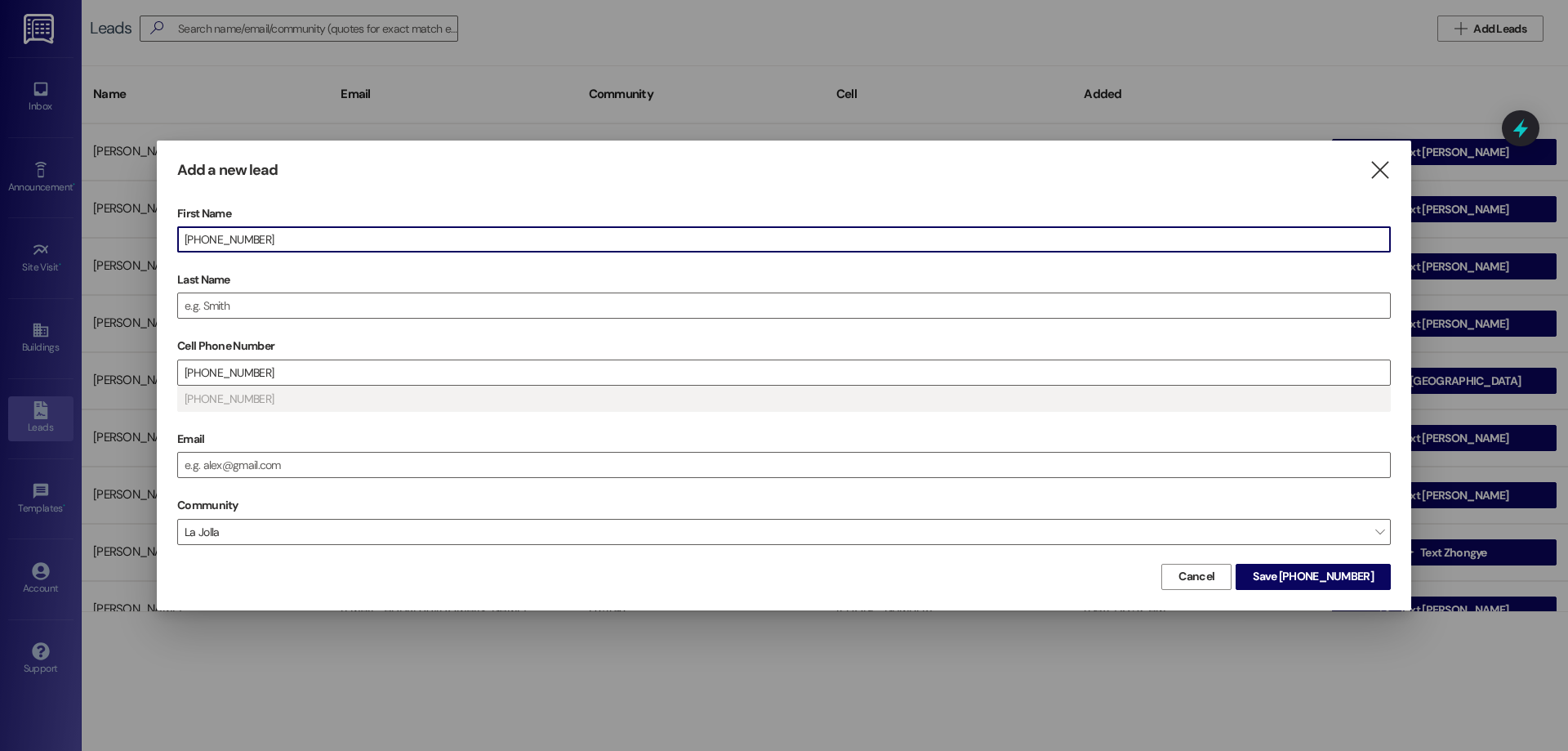
drag, startPoint x: 293, startPoint y: 235, endPoint x: 157, endPoint y: 227, distance: 136.2
click at [157, 227] on div "Add a new lead  First Name [PHONE_NUMBER] Last Name Cell Phone Number [PHONE_N…" at bounding box center [784, 375] width 1255 height 469
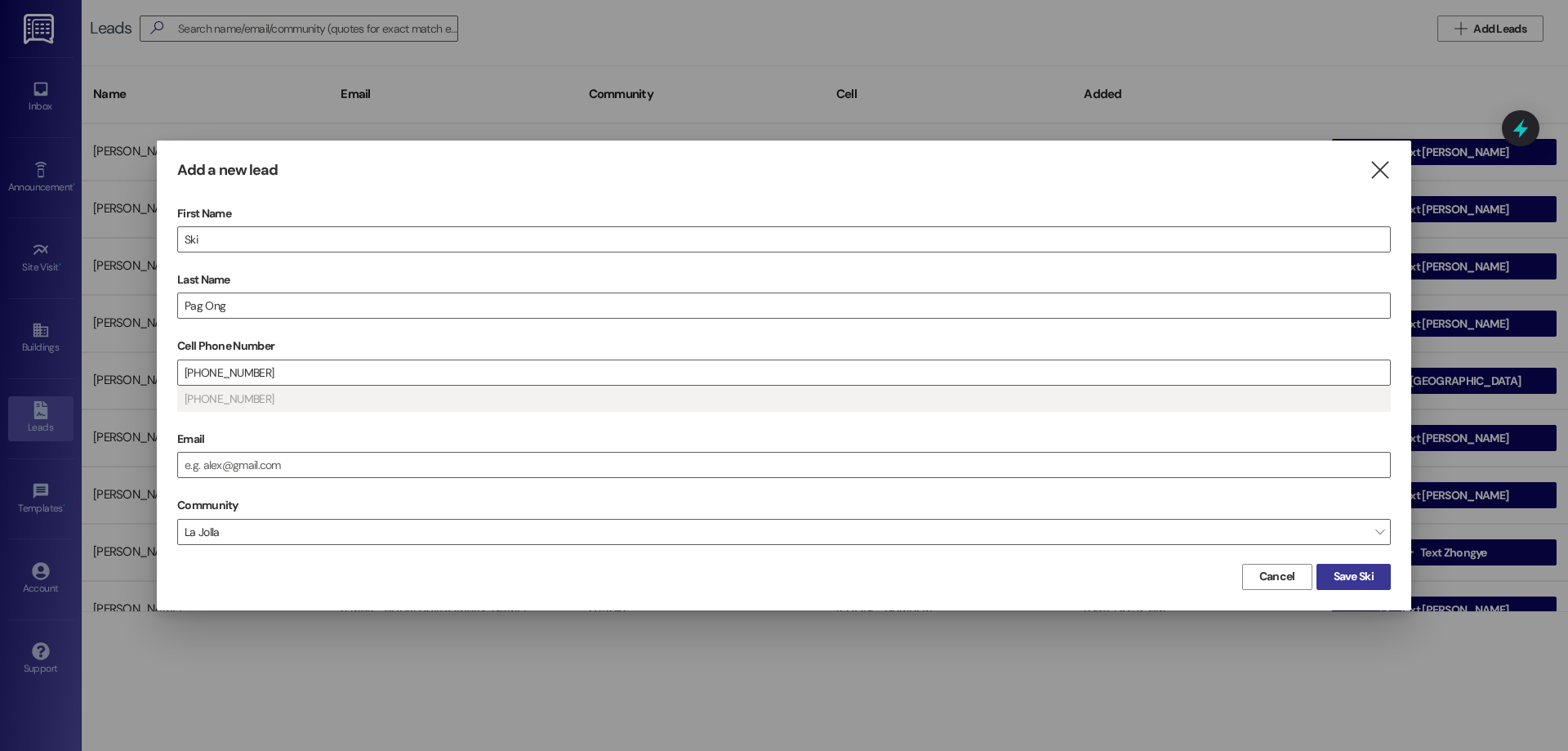
click at [1354, 586] on button "Save Ski" at bounding box center [1354, 577] width 74 height 26
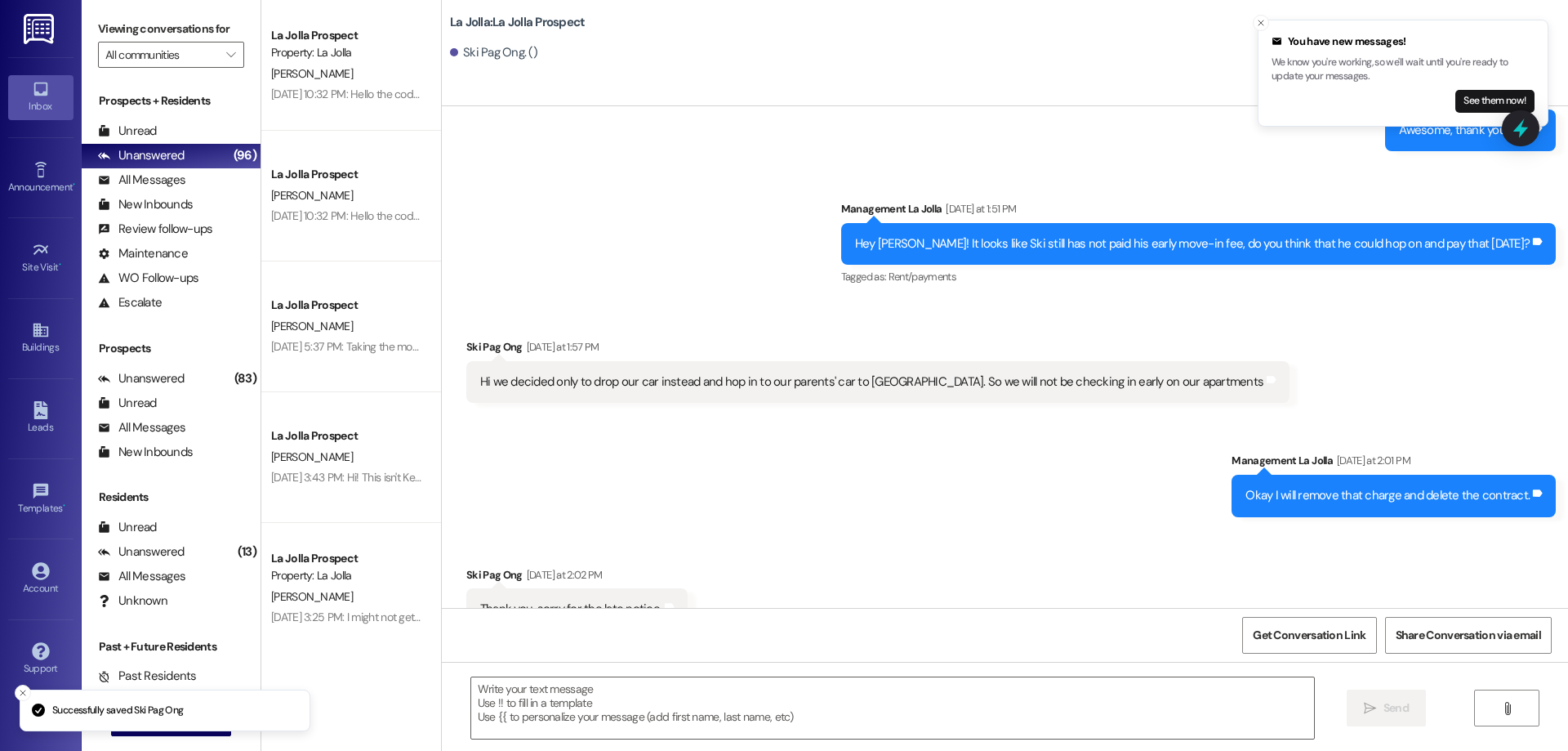
scroll to position [2026, 0]
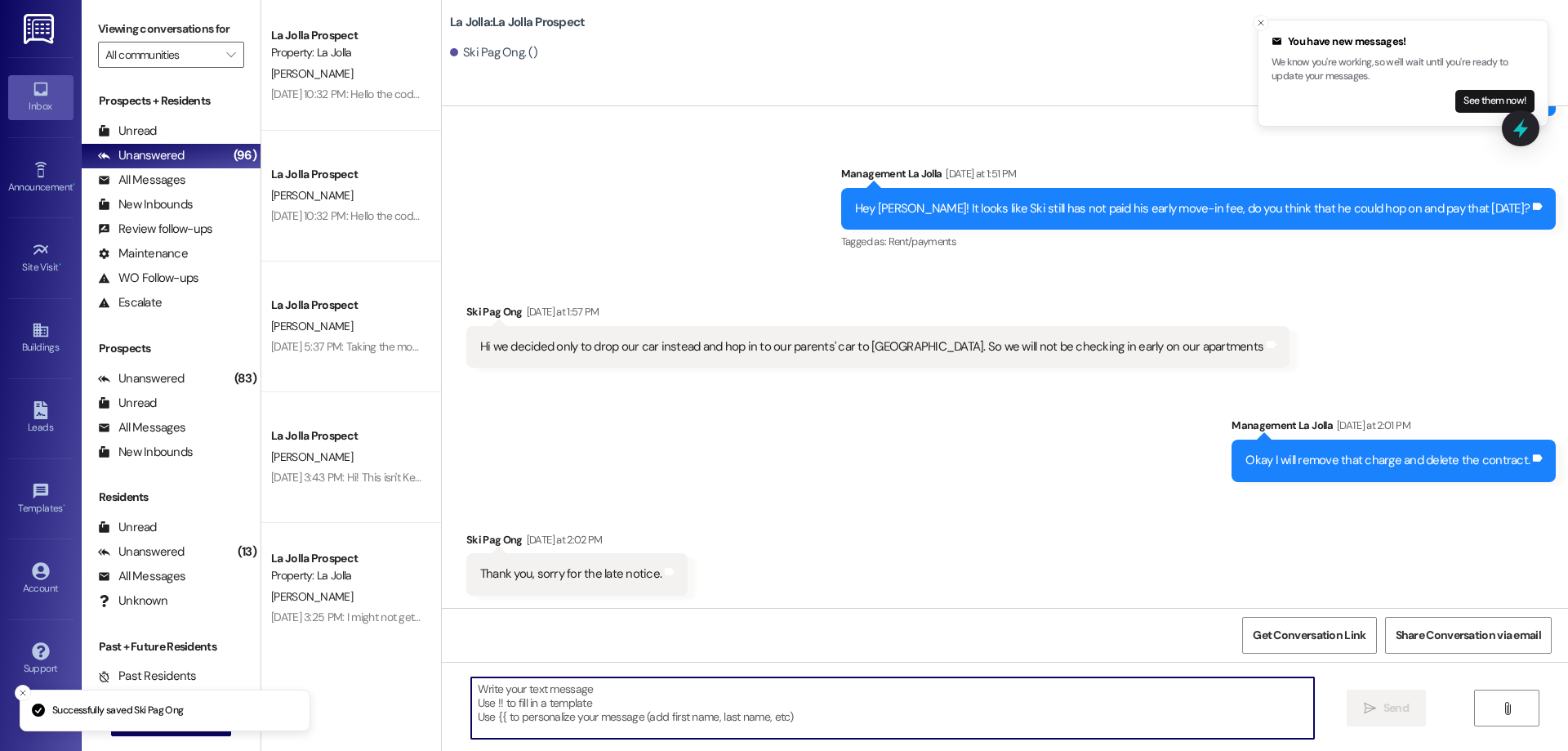
click at [623, 689] on textarea at bounding box center [893, 708] width 843 height 61
paste textarea "Hi! There are a few complications that came up with your apartment and we are n…"
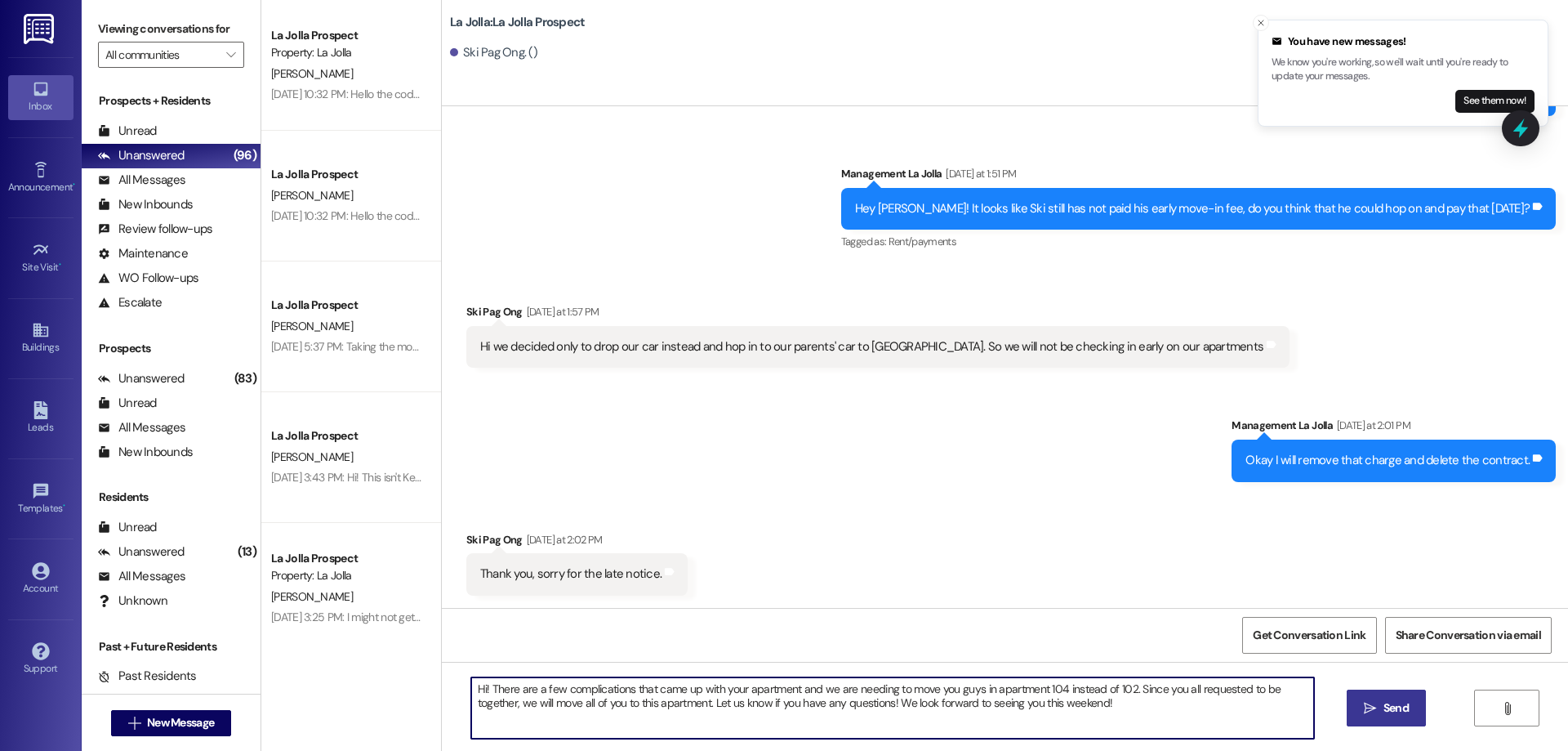
type textarea "Hi! There are a few complications that came up with your apartment and we are n…"
click at [1380, 700] on span "Send" at bounding box center [1396, 708] width 32 height 17
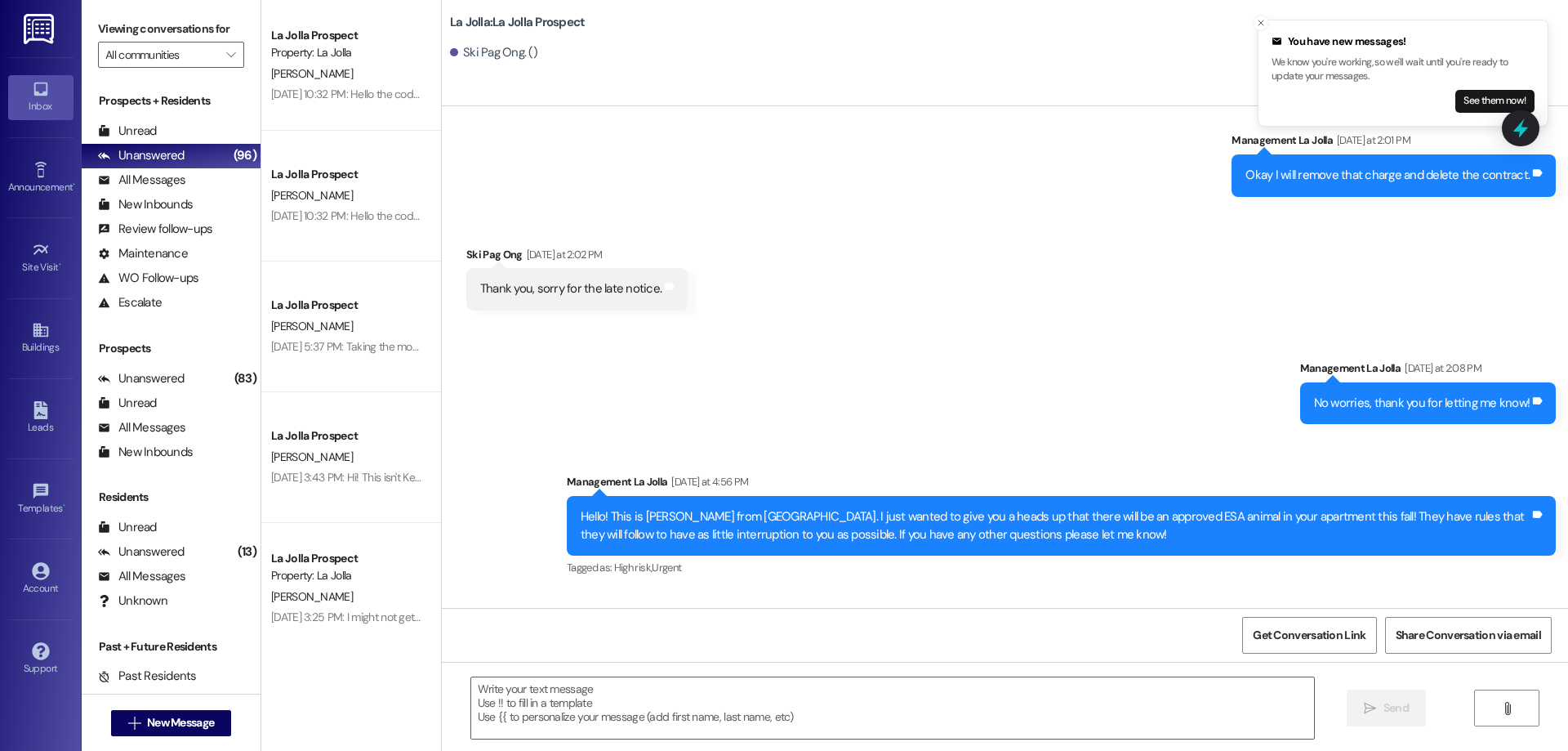
scroll to position [2428, 0]
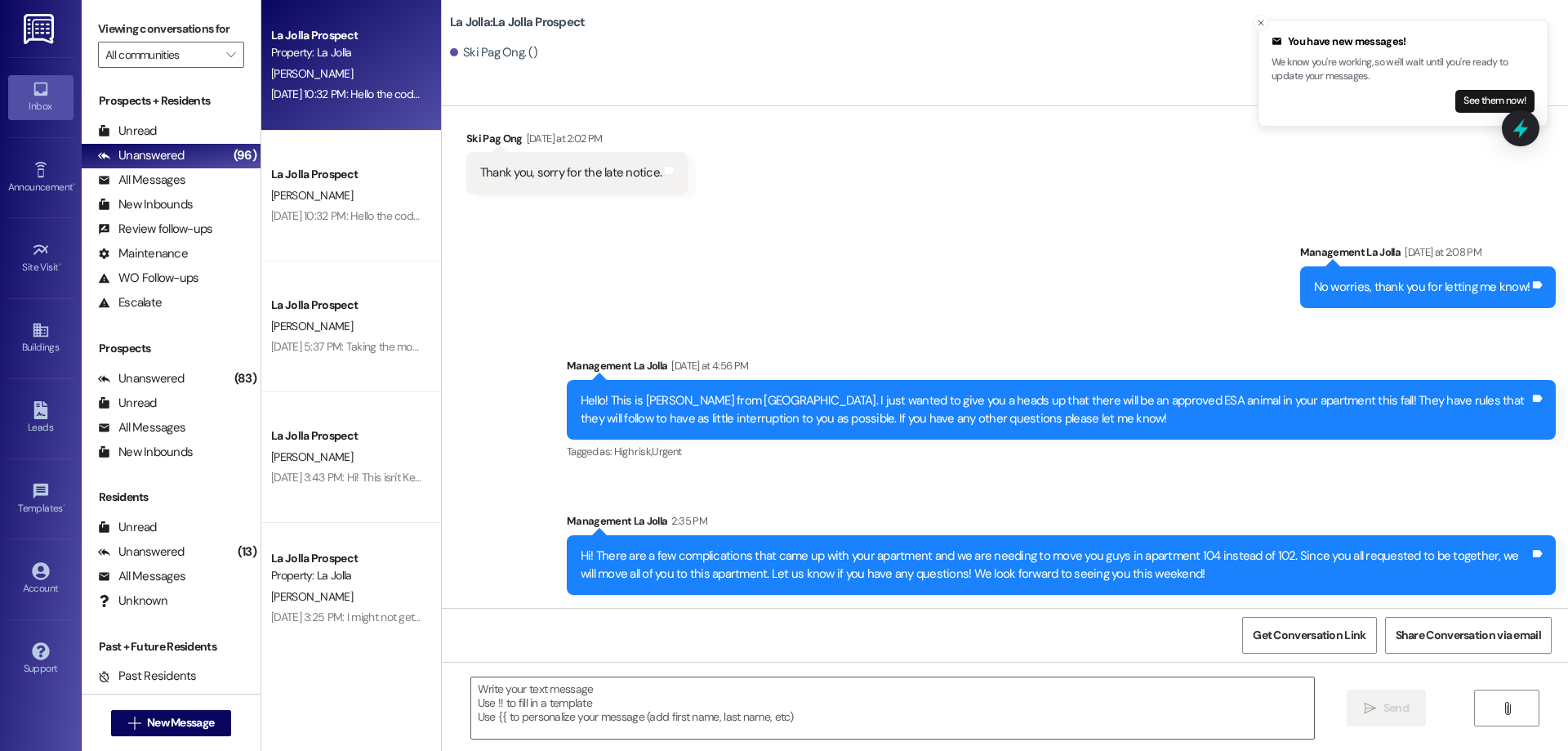
click at [354, 113] on div "La Jolla Prospect Property: La Jolla [PERSON_NAME] [DATE] 10:32 PM: Hello the c…" at bounding box center [350, 65] width 179 height 131
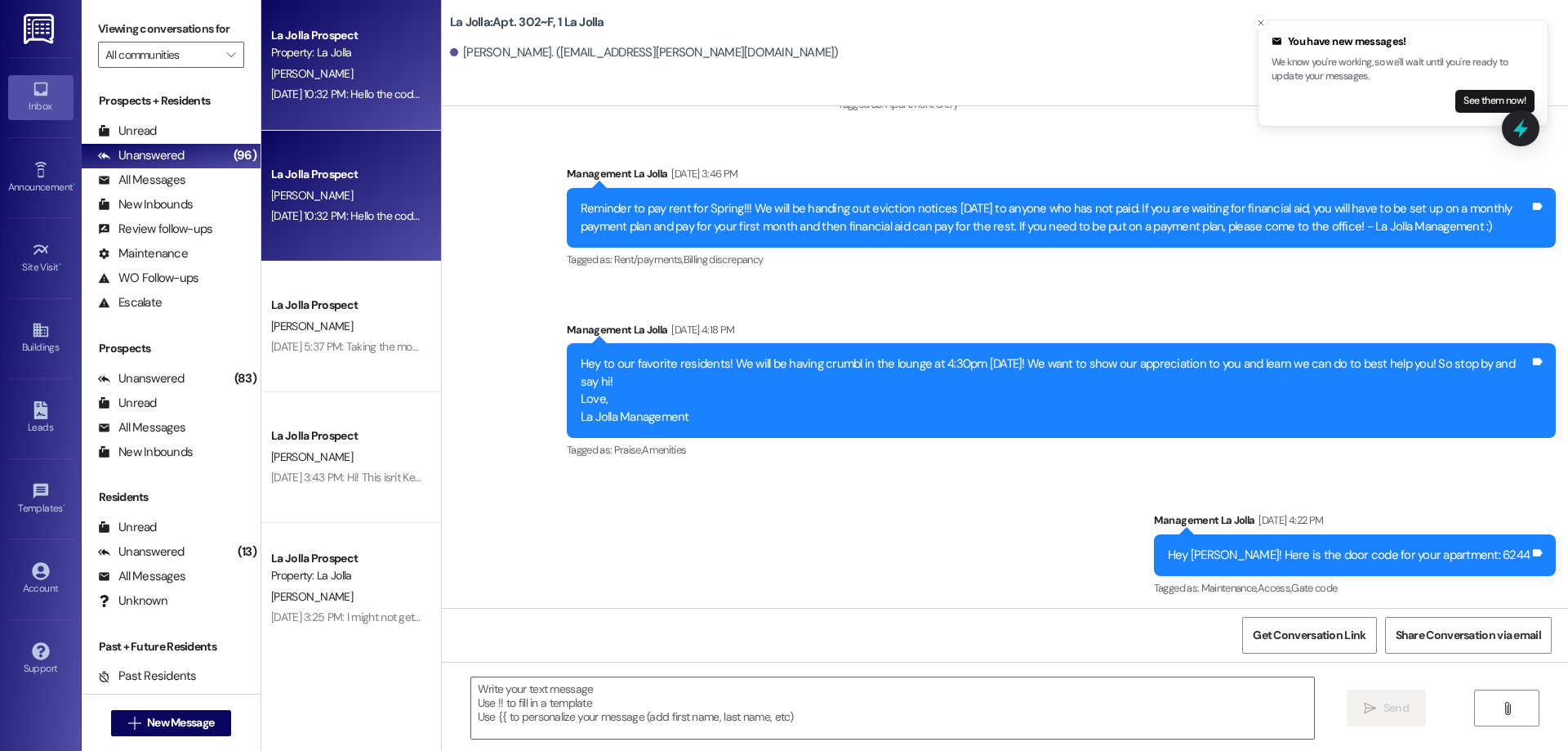
scroll to position [8456, 0]
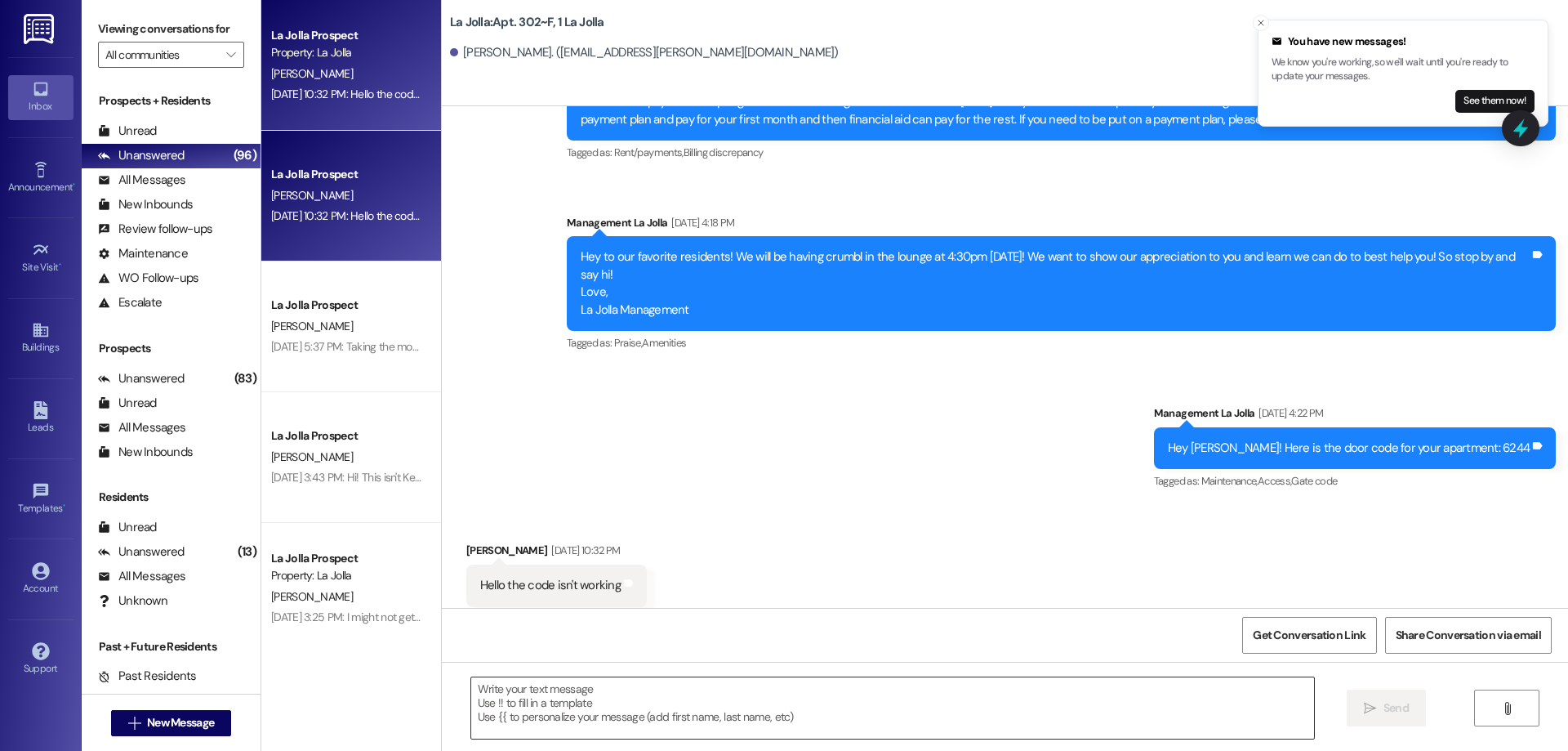
click at [651, 710] on textarea at bounding box center [893, 708] width 843 height 61
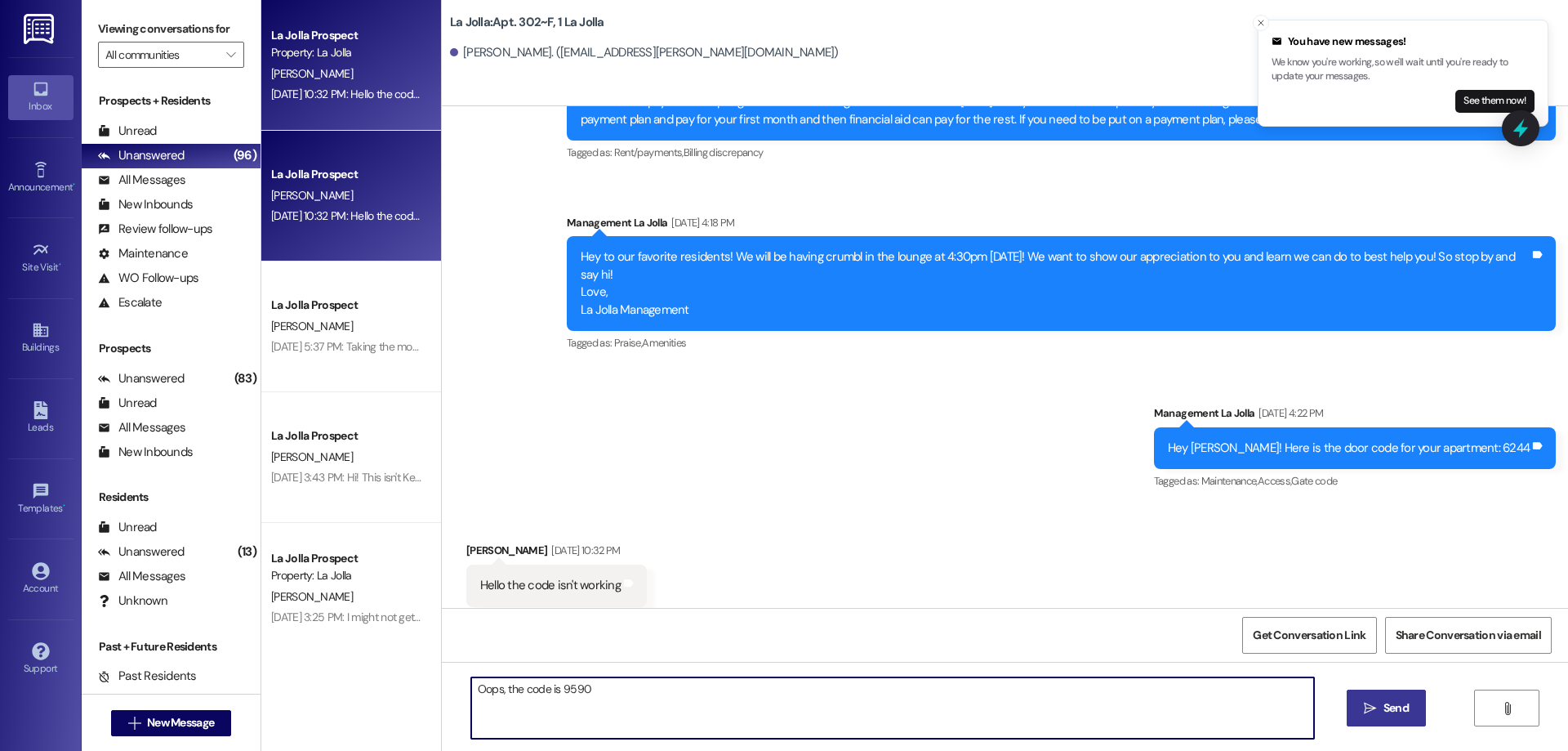
type textarea "Oops, the code is 9590!"
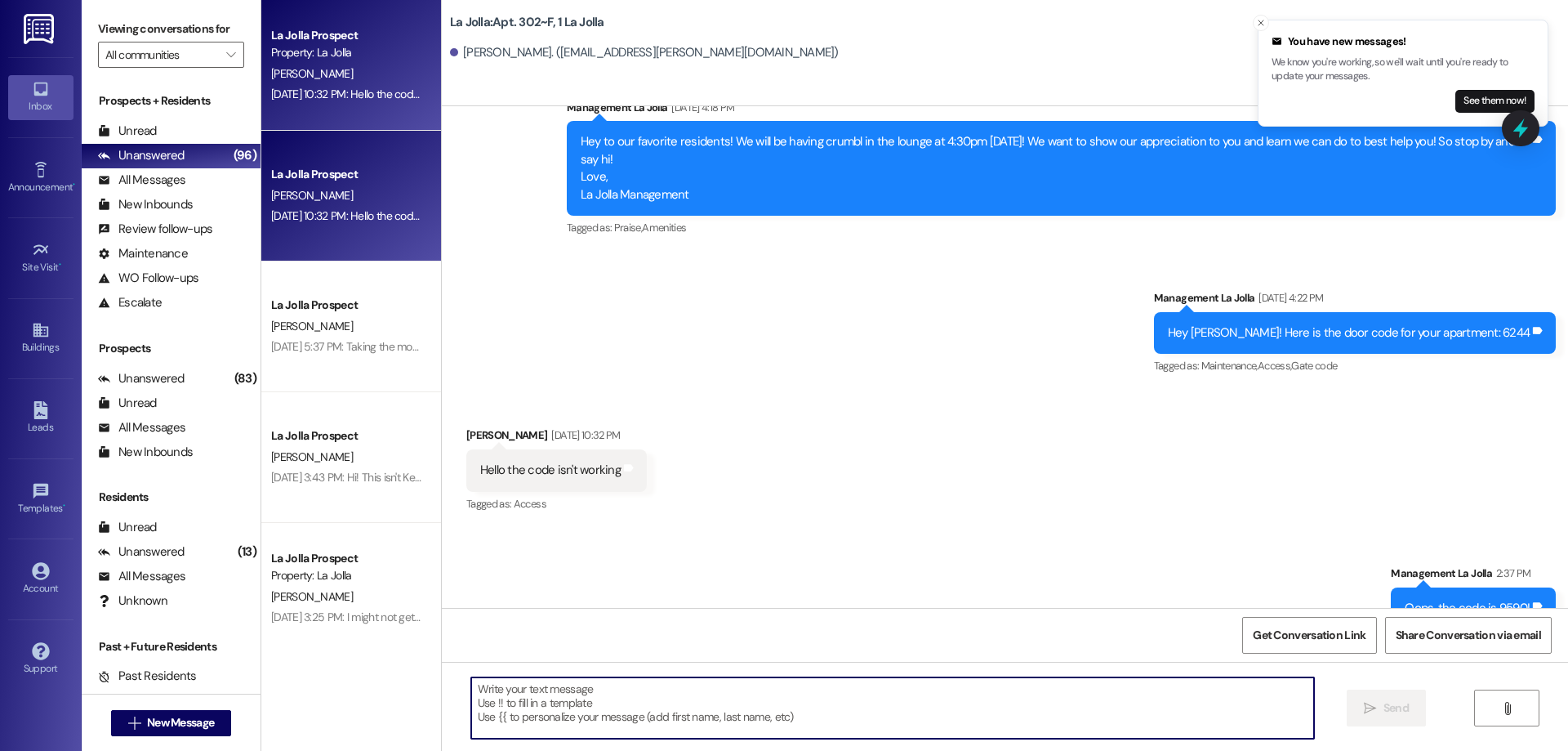
click at [320, 193] on div "[PERSON_NAME]" at bounding box center [346, 195] width 155 height 21
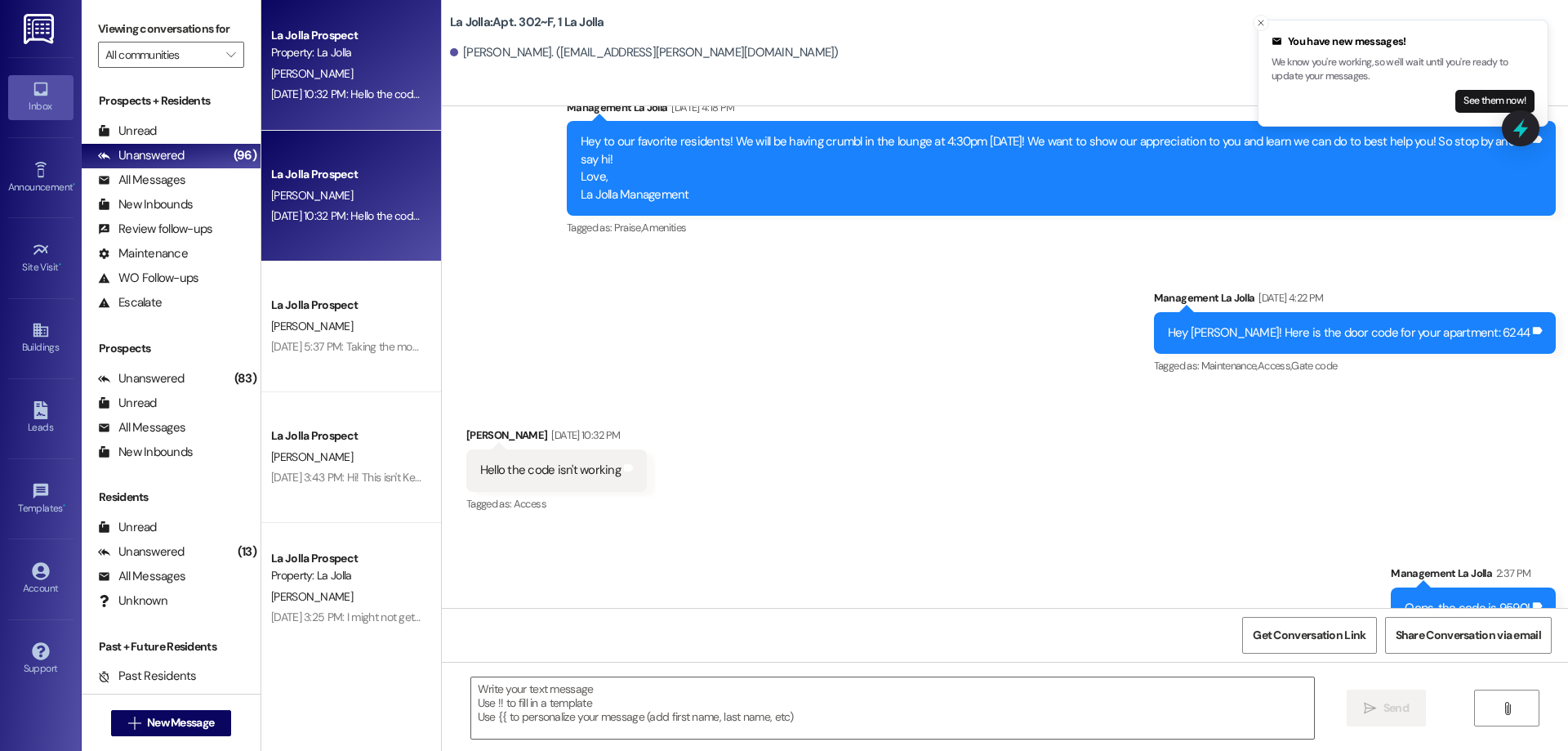
click at [367, 85] on div "[DATE] 10:32 PM: Hello the code isn't working [DATE] 10:32 PM: Hello the code i…" at bounding box center [346, 94] width 155 height 21
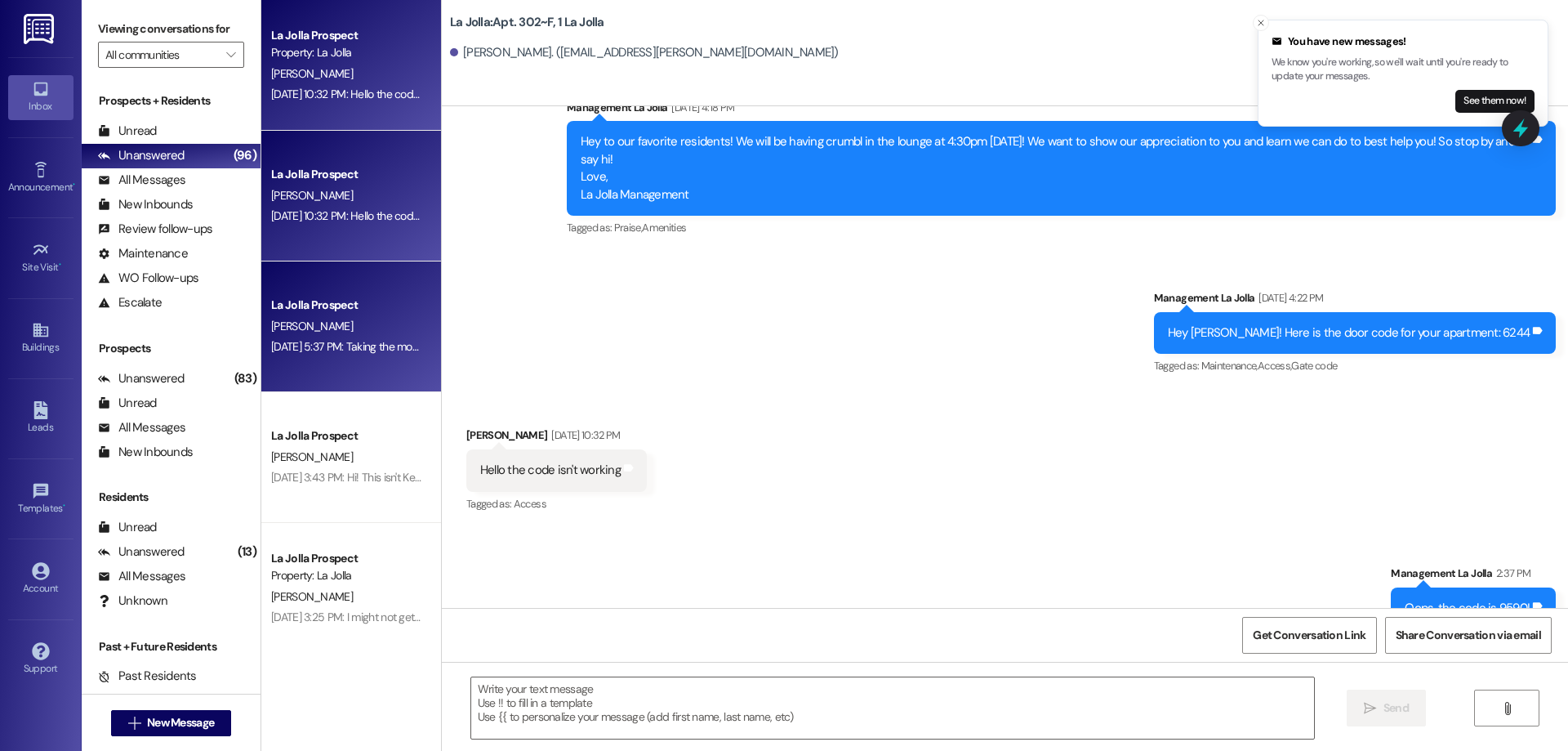
click at [322, 294] on div "La Jolla Prospect [PERSON_NAME] [DATE] 5:37 PM: Taking the monthly charge off? …" at bounding box center [350, 327] width 179 height 131
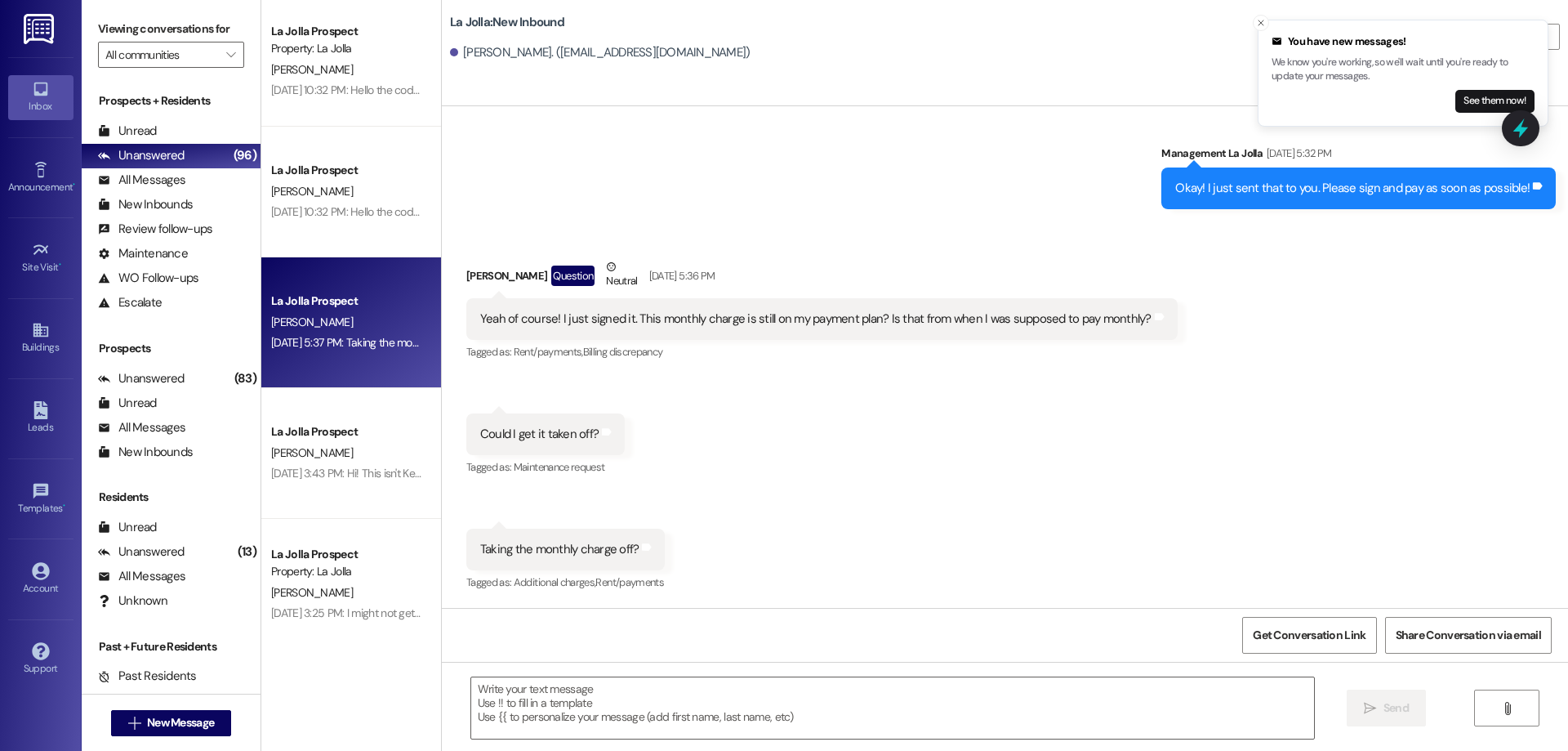
scroll to position [0, 0]
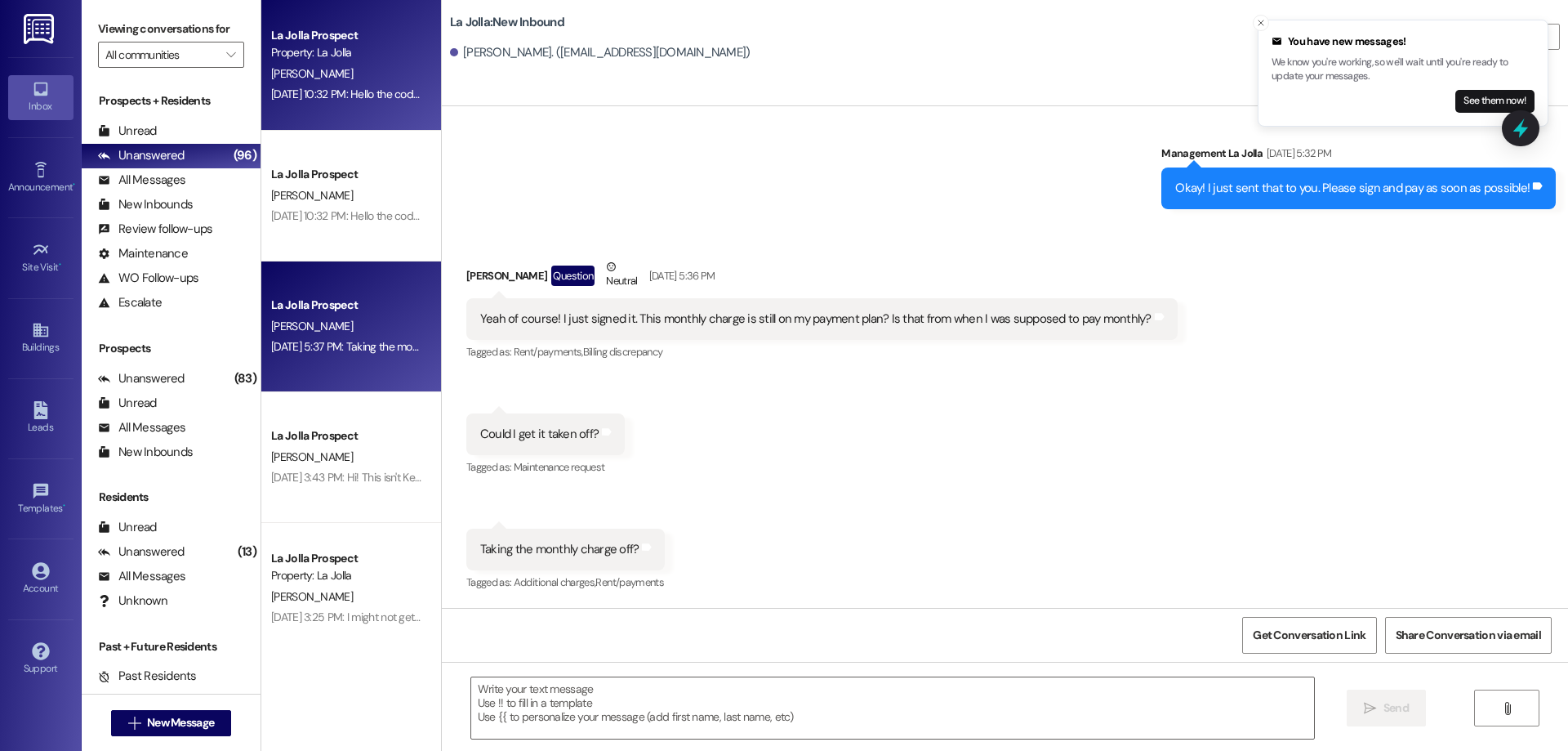
click at [303, 69] on span "[PERSON_NAME]" at bounding box center [312, 74] width 82 height 15
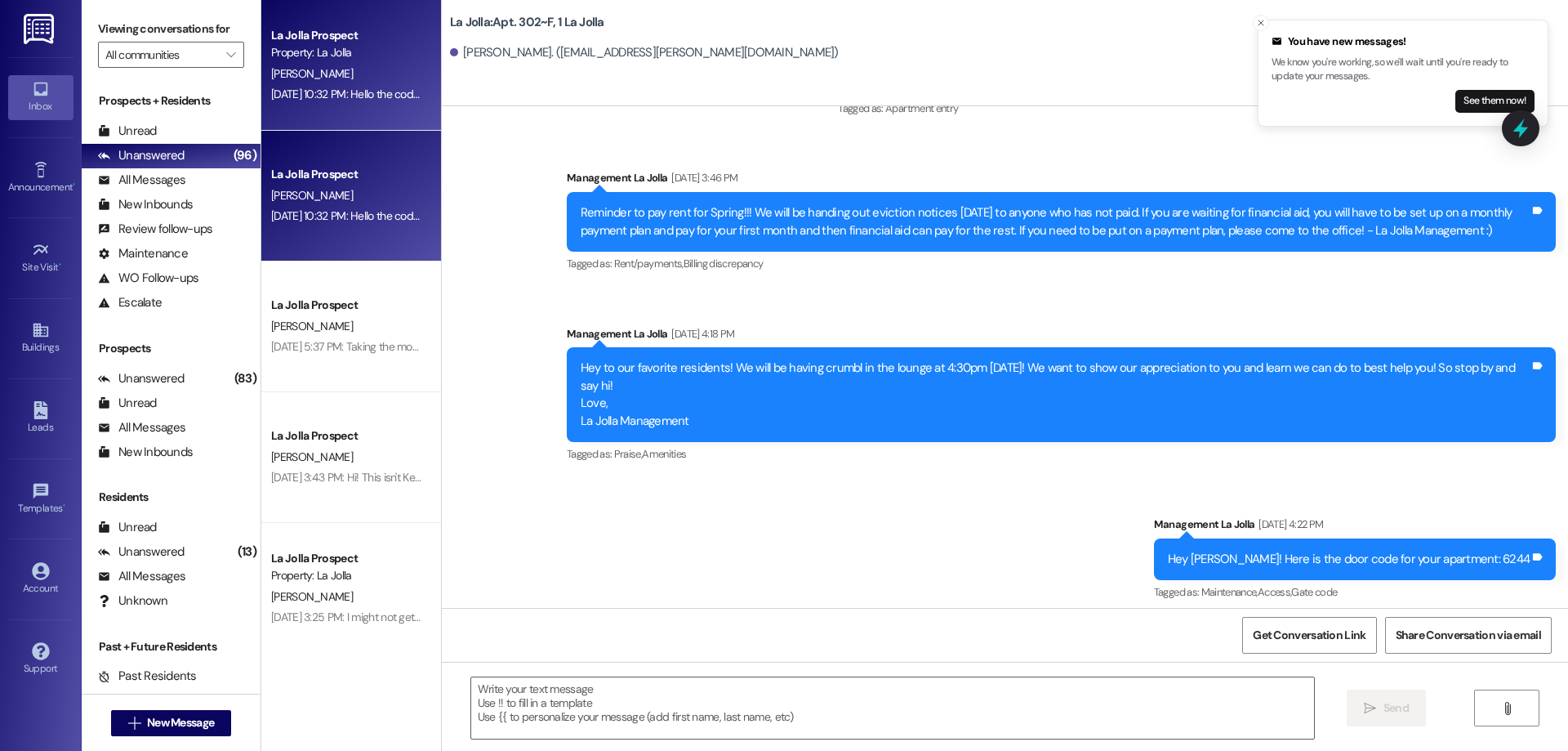
scroll to position [8572, 0]
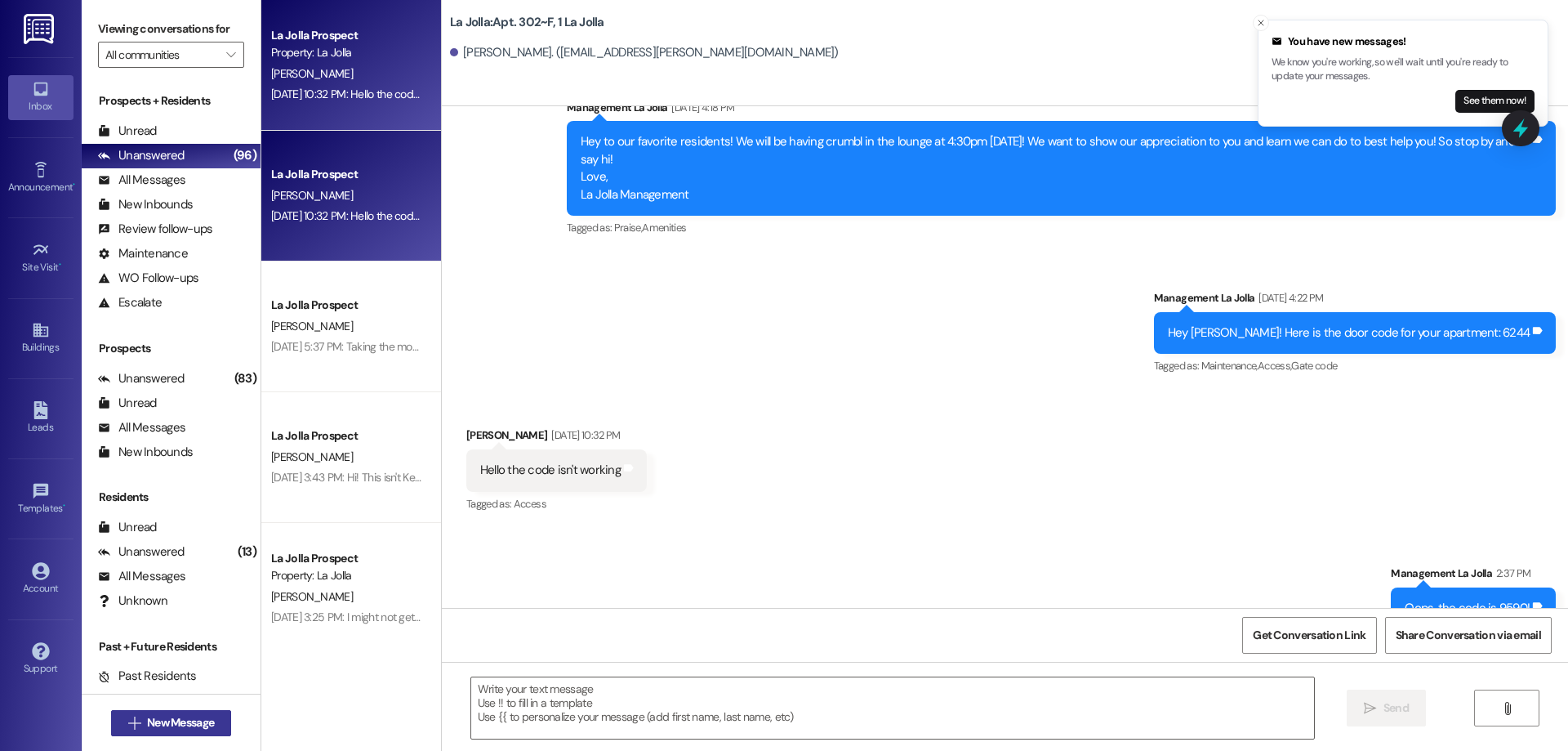
click at [206, 715] on span "New Message" at bounding box center [180, 723] width 67 height 17
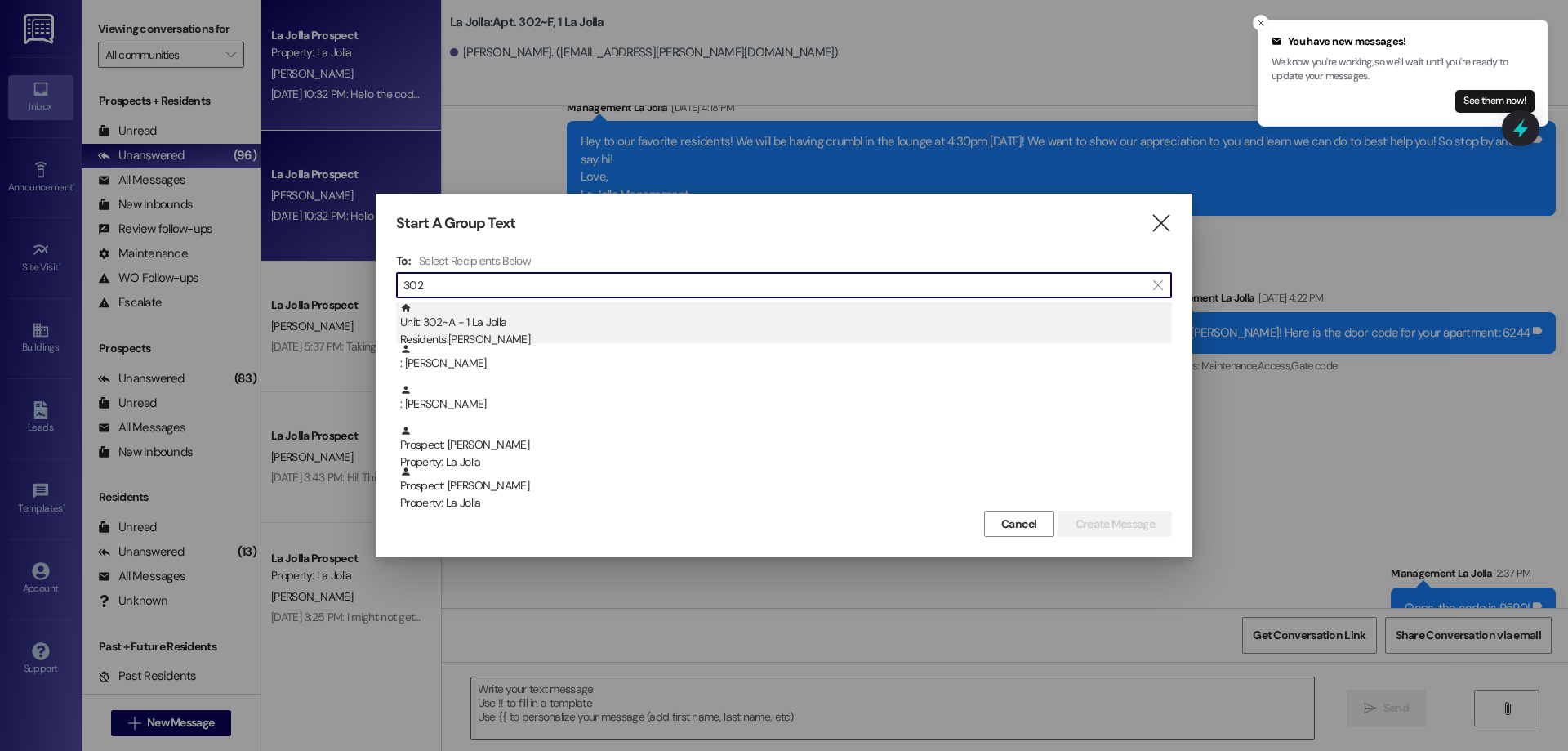
type input "302"
click at [664, 336] on div "Residents: [PERSON_NAME]" at bounding box center [786, 339] width 772 height 17
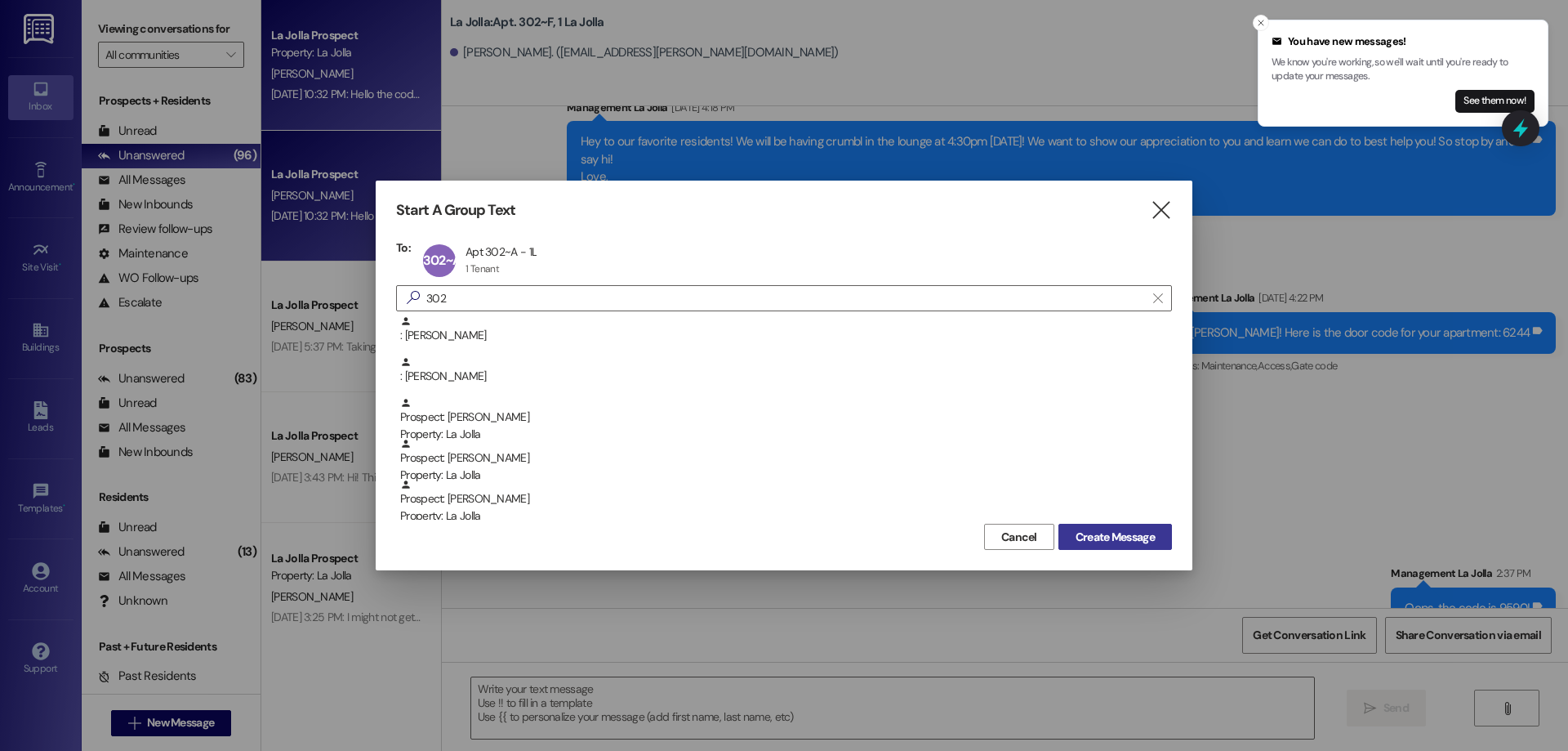
click at [1069, 526] on button "Create Message" at bounding box center [1115, 537] width 113 height 26
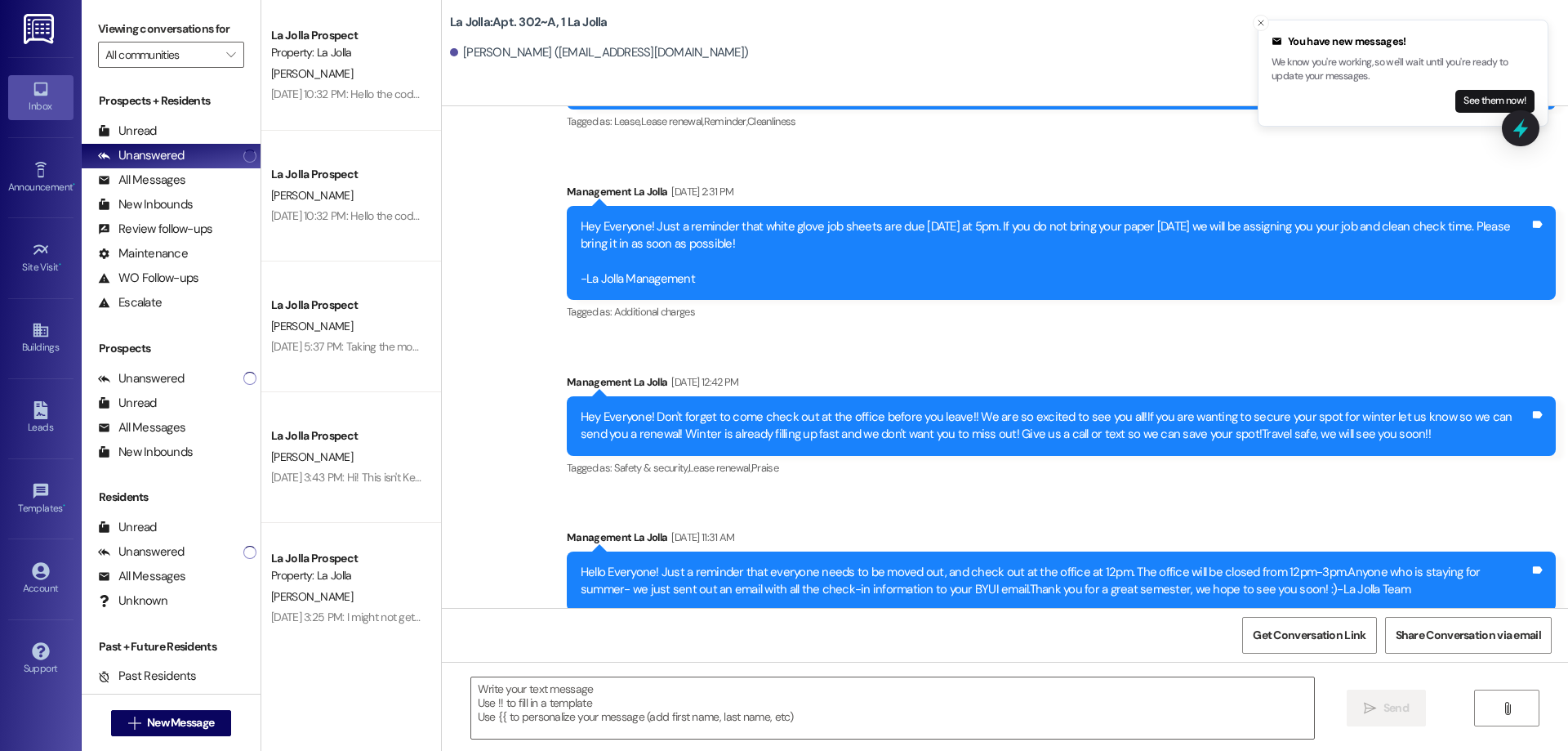
scroll to position [3254, 0]
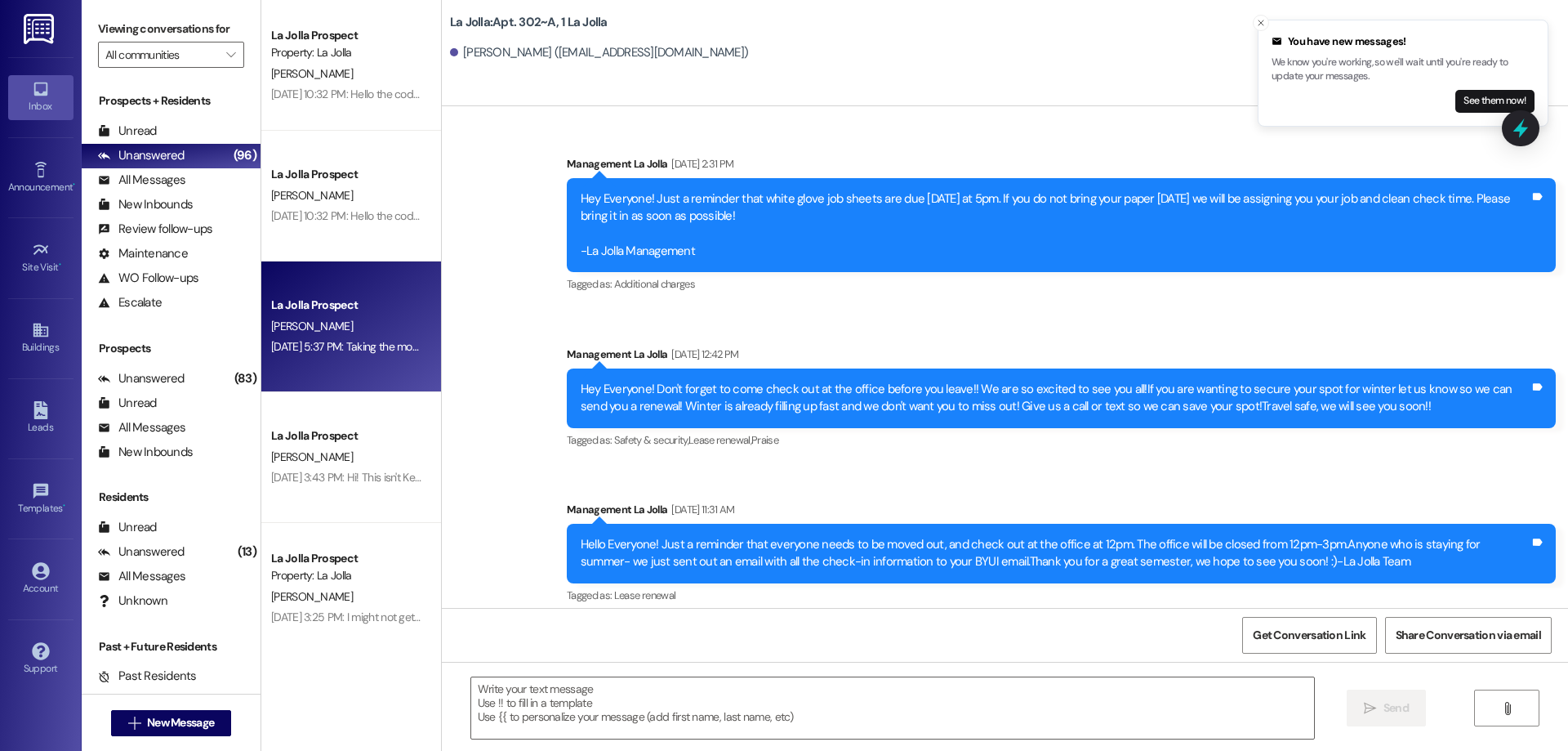
click at [331, 313] on div "La Jolla Prospect" at bounding box center [346, 305] width 151 height 17
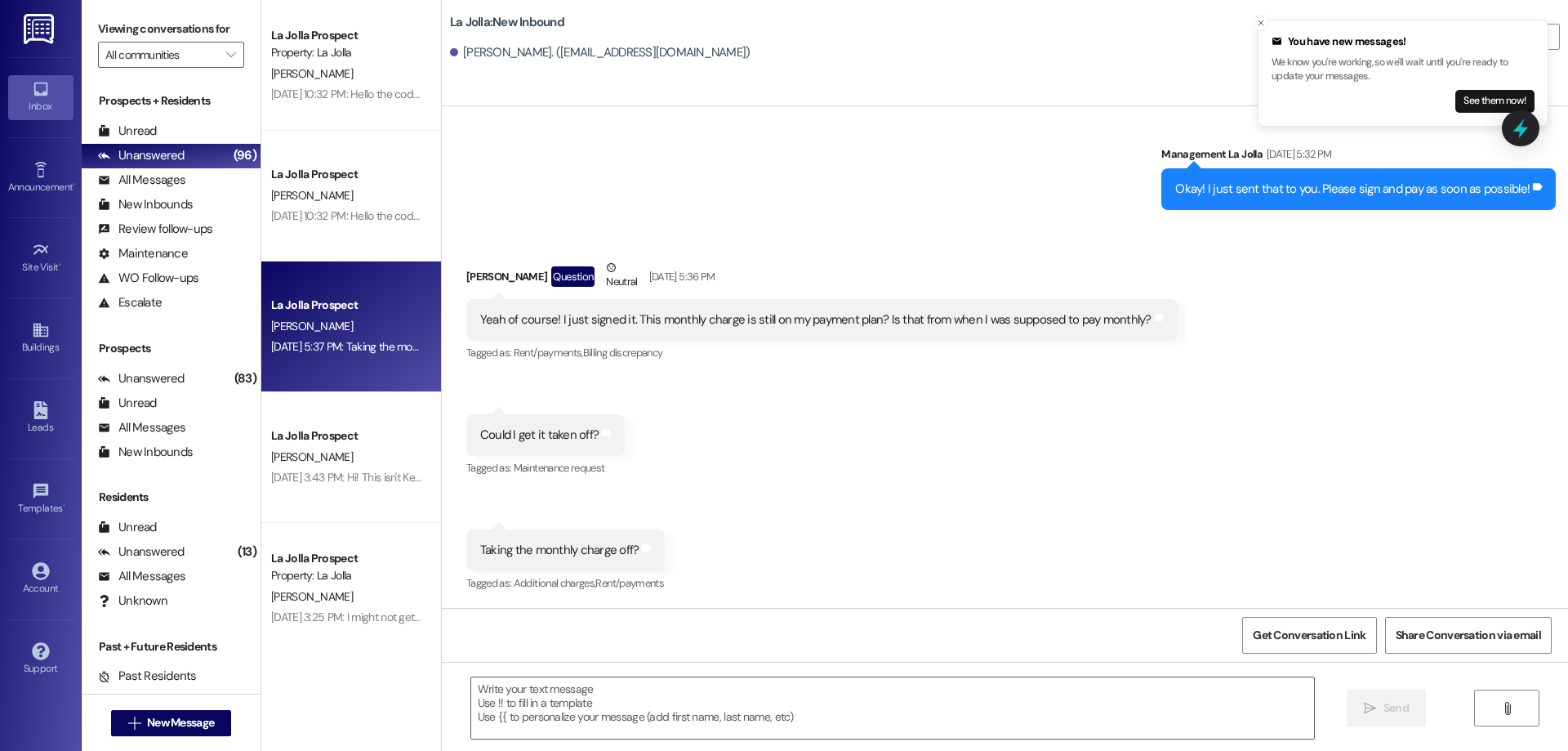
scroll to position [3388, 0]
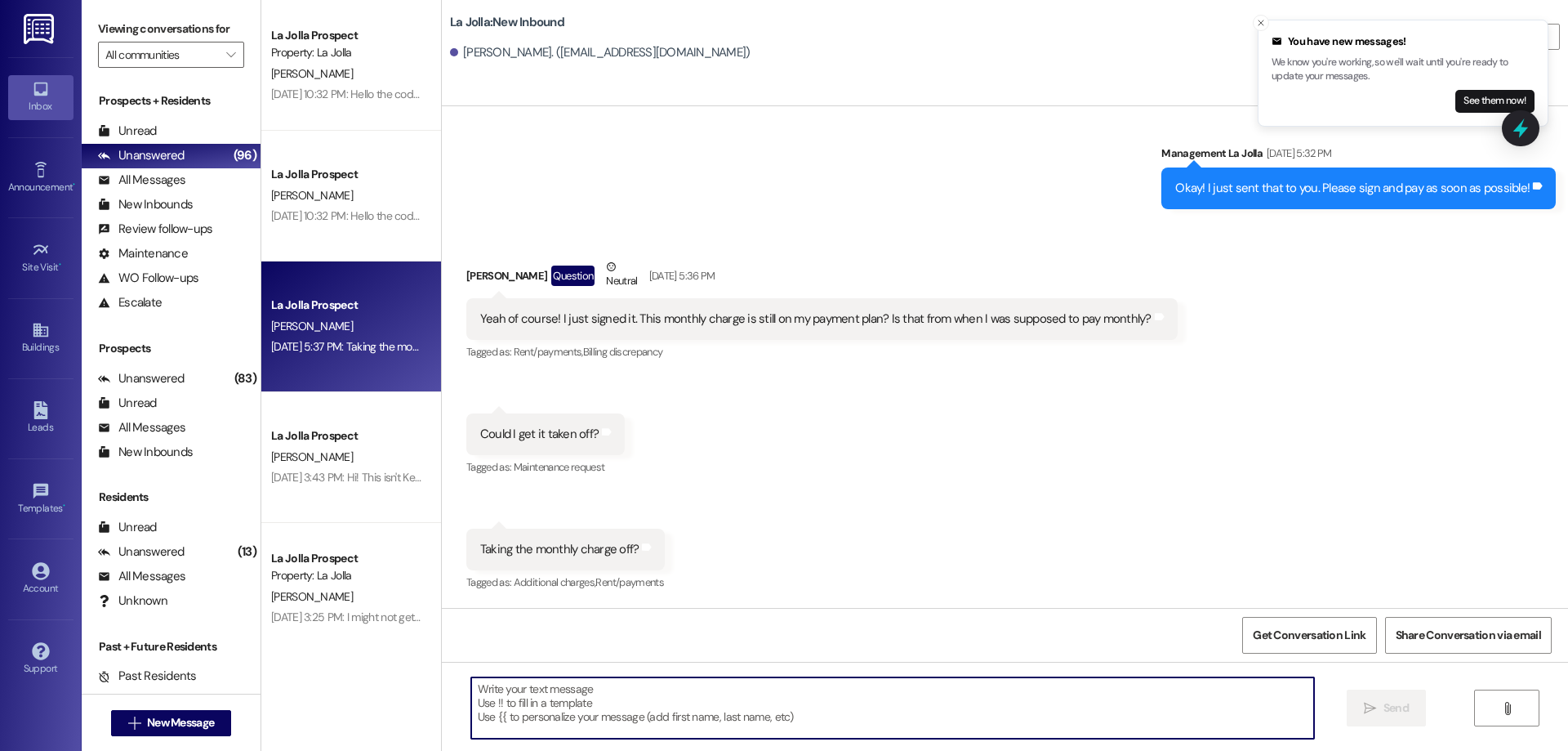
click at [681, 678] on textarea at bounding box center [893, 708] width 843 height 61
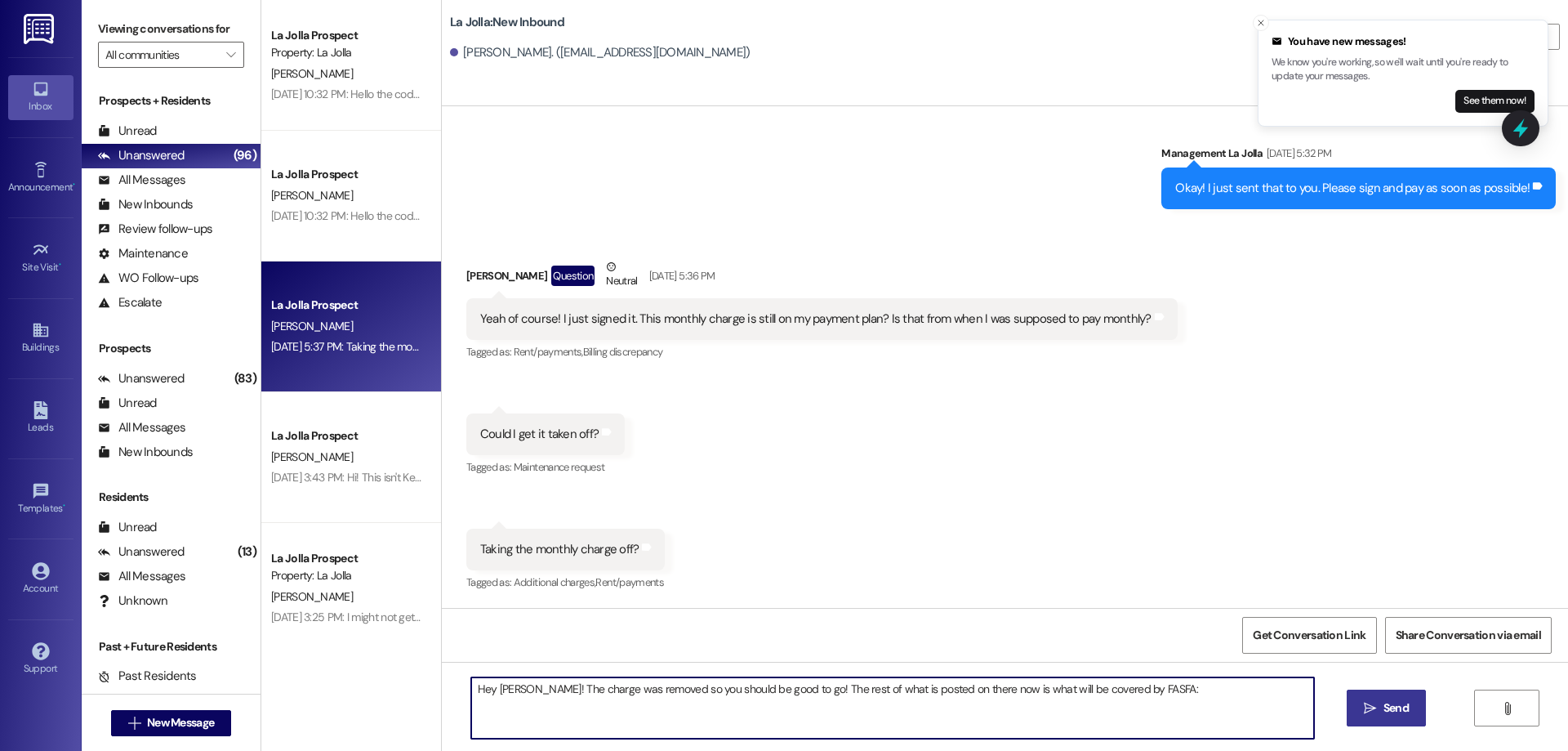
type textarea "Hey [PERSON_NAME]! The charge was removed so you should be good to go! The rest…"
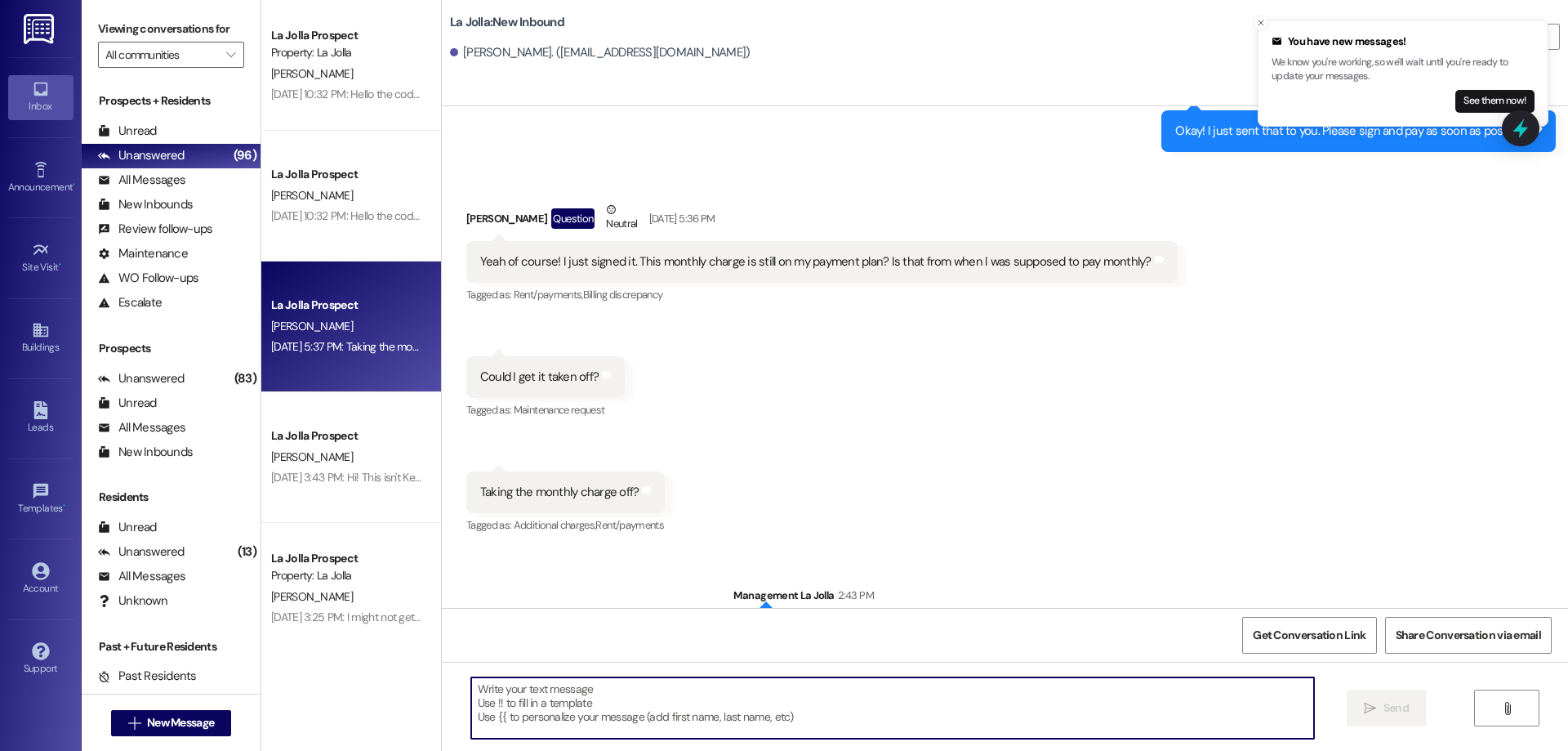
scroll to position [3502, 0]
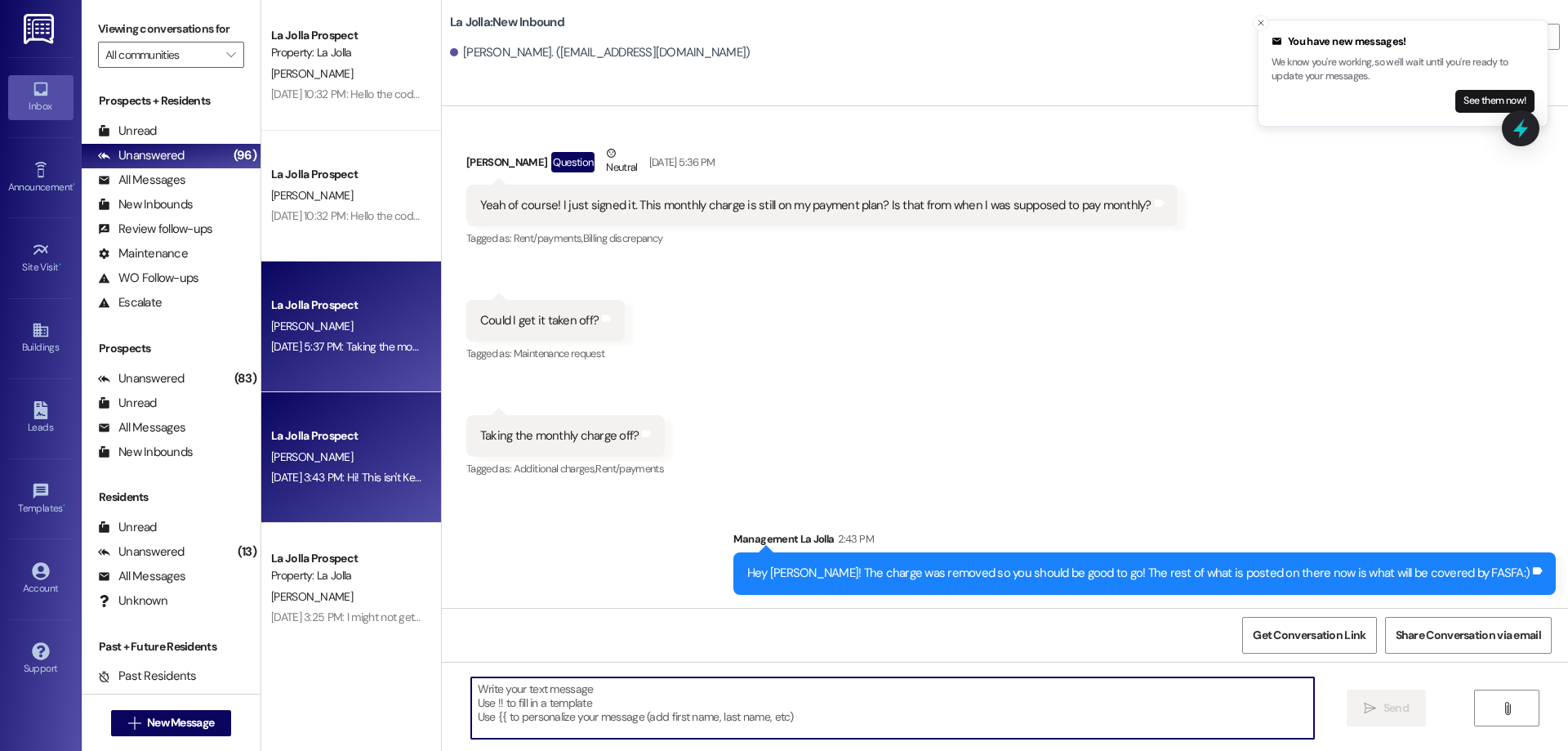
click at [298, 496] on div "La Jolla Prospect [PERSON_NAME] [DATE] 3:43 PM: Hi! This isn't Kenadee:) [DATE]…" at bounding box center [350, 457] width 179 height 131
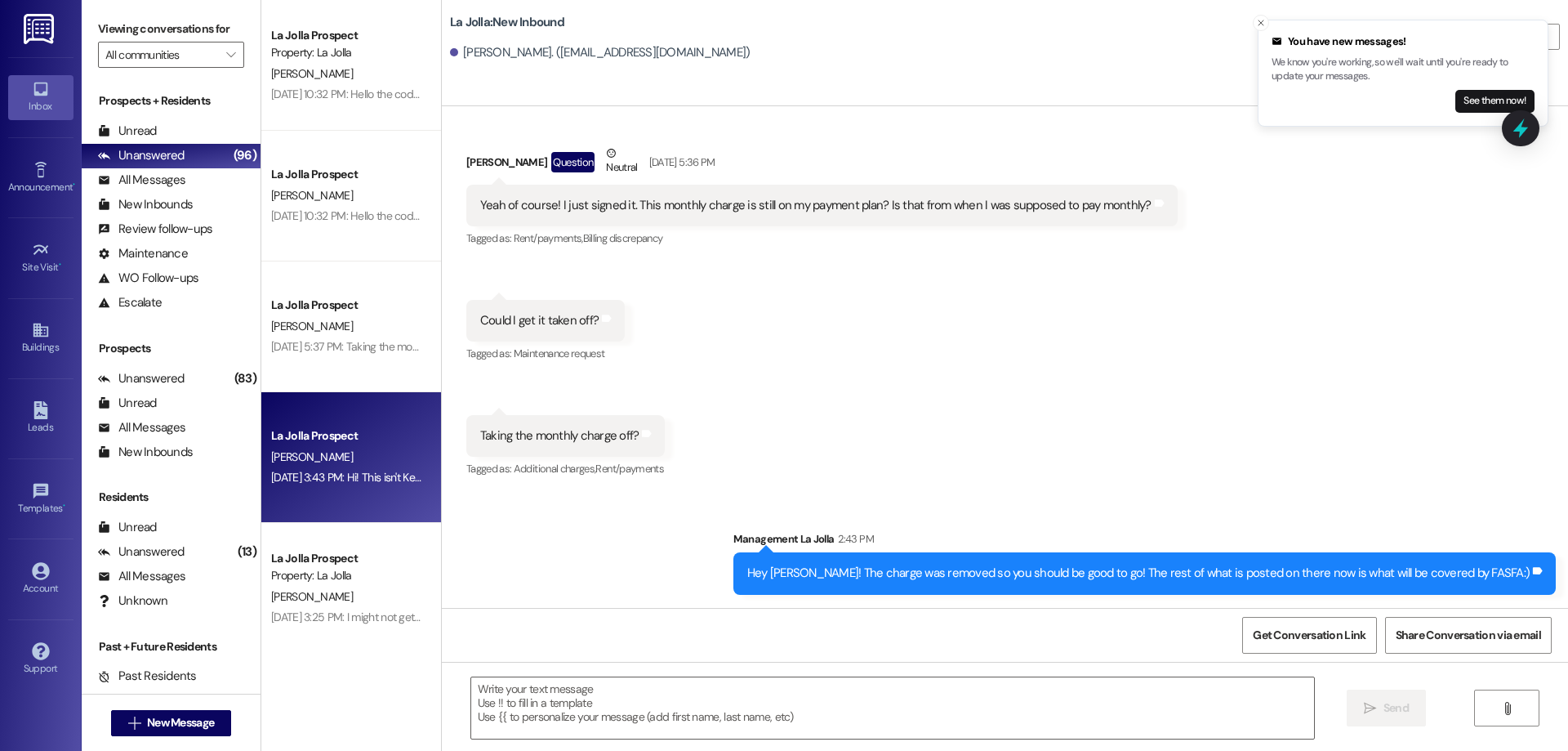
scroll to position [0, 0]
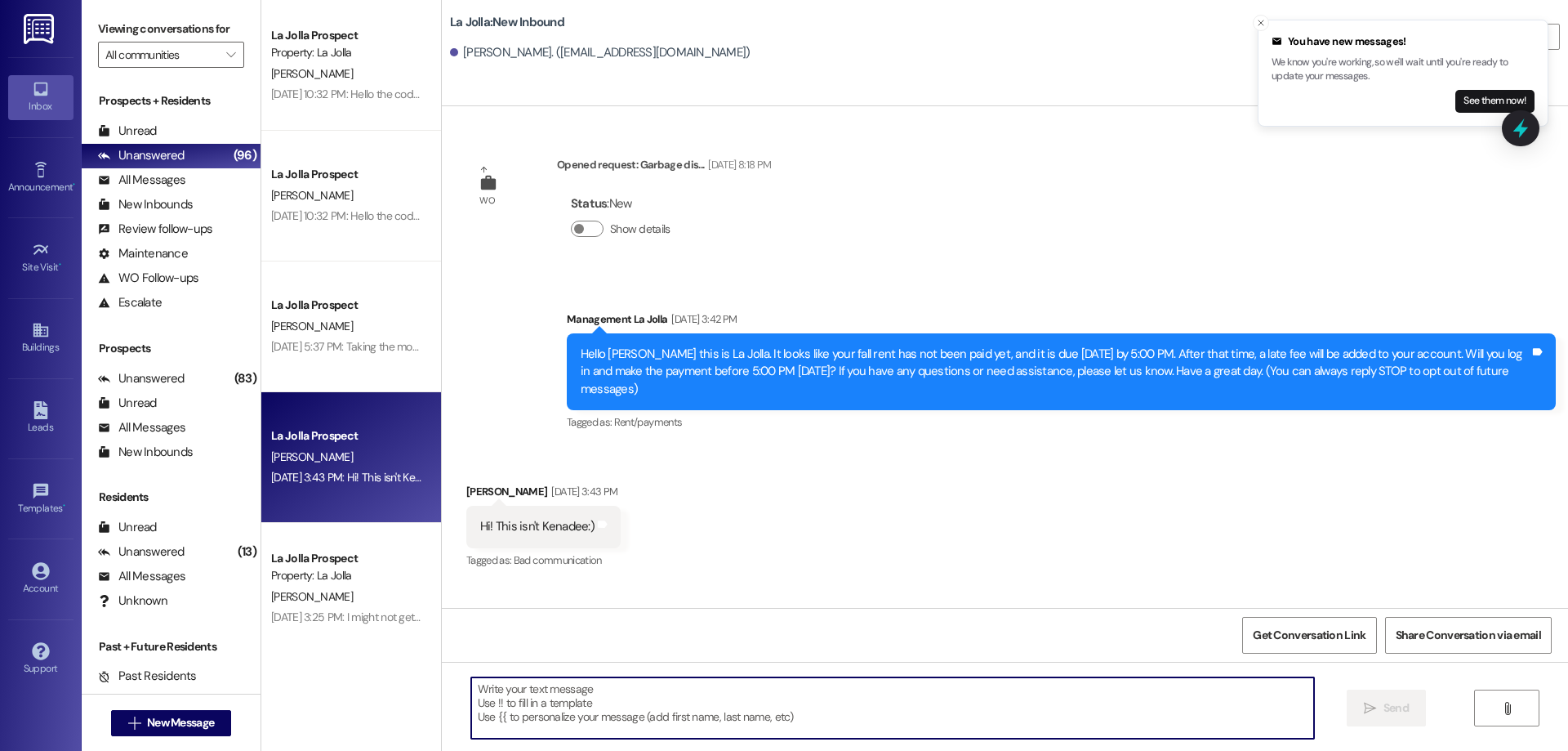
click at [715, 702] on textarea at bounding box center [893, 708] width 843 height 61
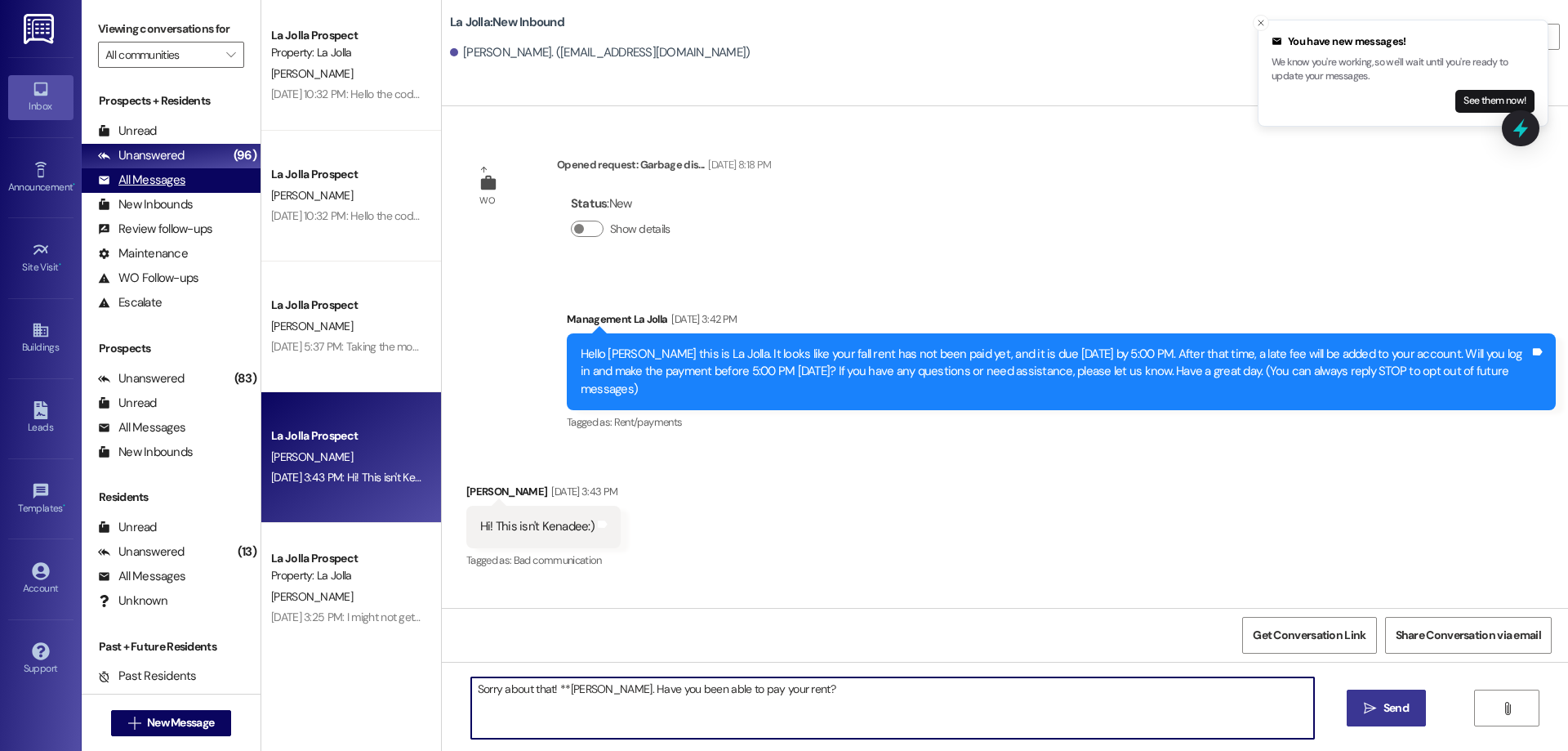
type textarea "Sorry about that! **[PERSON_NAME]. Have you been able to pay your rent?"
click at [150, 176] on div "All Messages" at bounding box center [142, 179] width 88 height 17
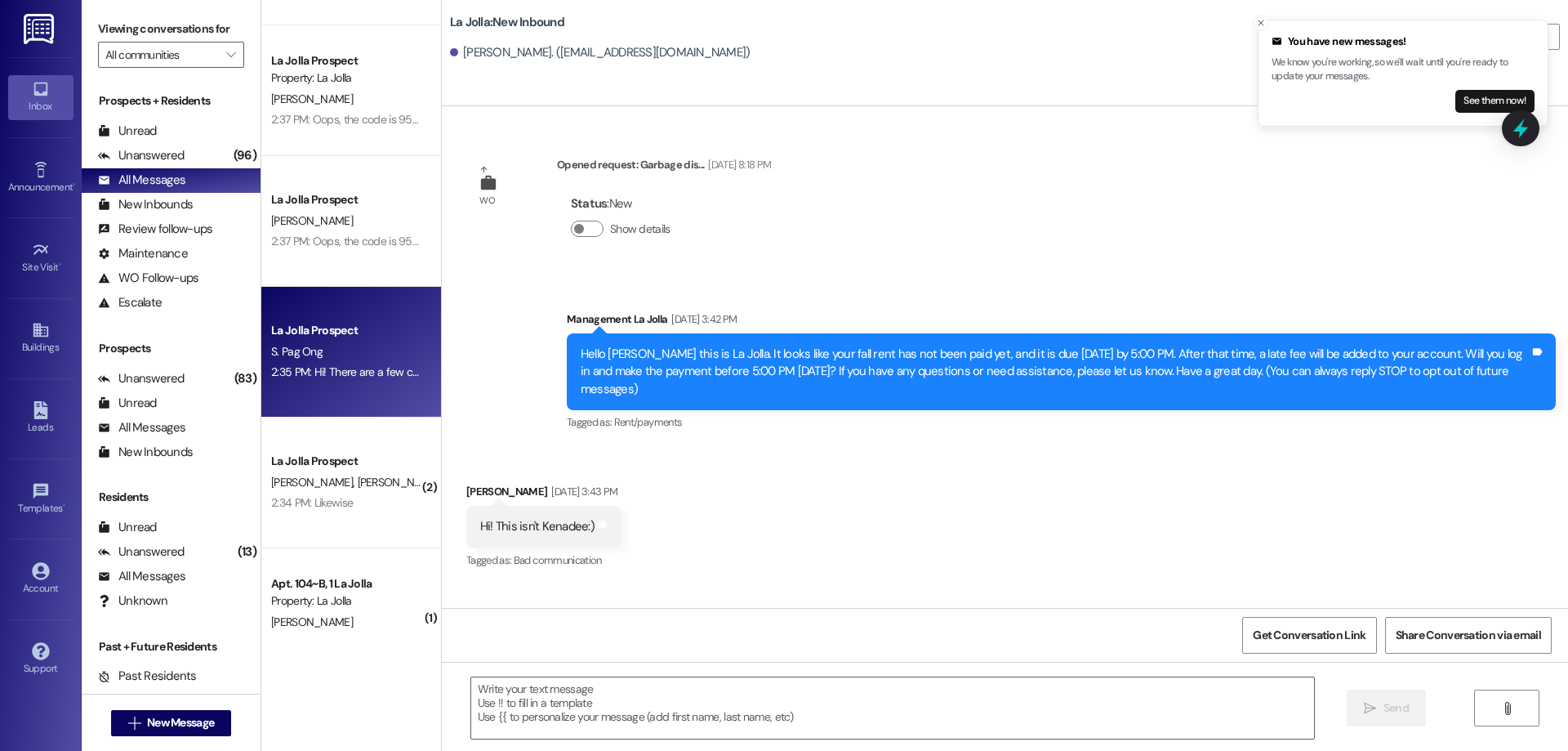
scroll to position [108, 0]
click at [444, 474] on span "S. Pag Ong" at bounding box center [472, 479] width 56 height 15
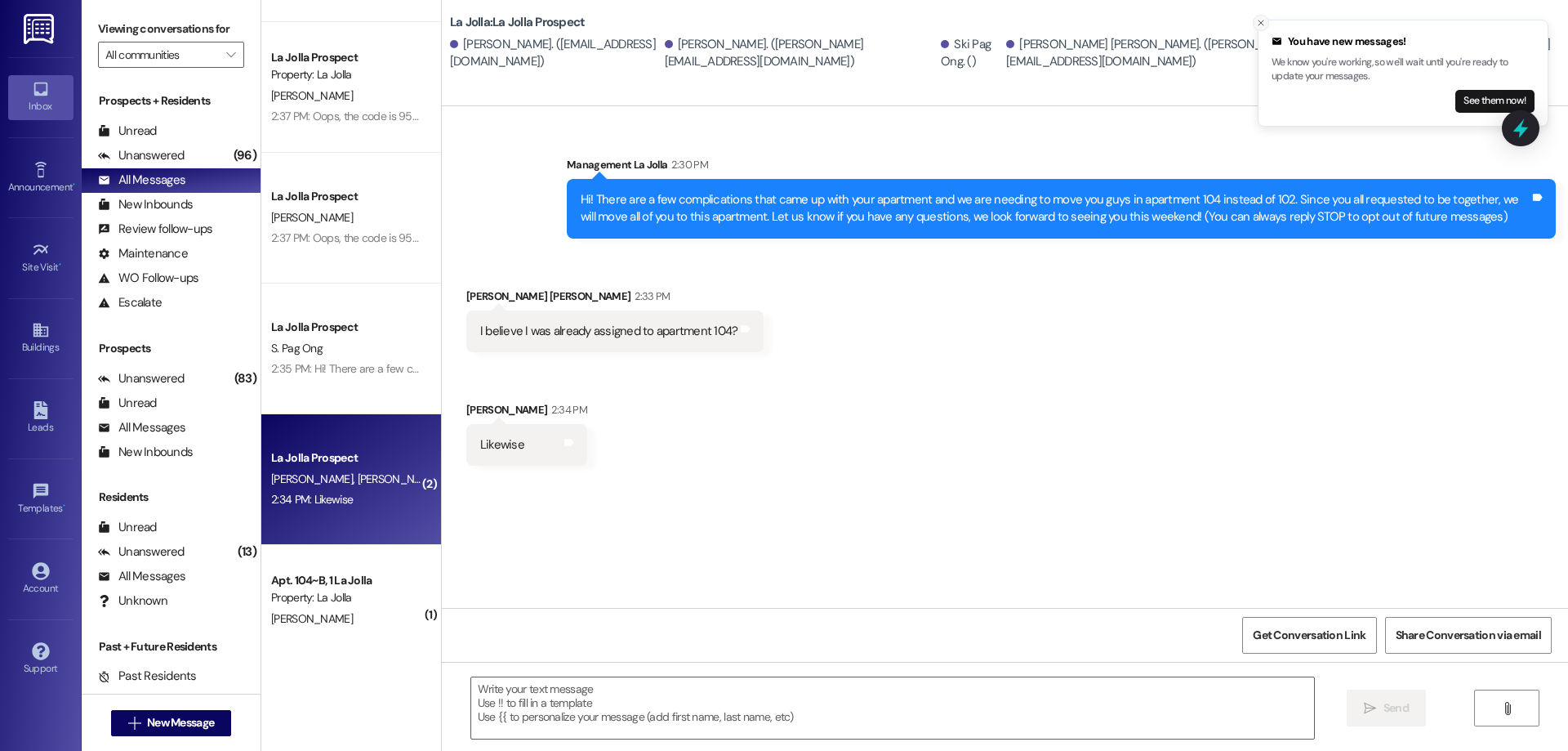
click at [1268, 25] on button "Close toast" at bounding box center [1261, 23] width 17 height 17
click at [605, 679] on textarea at bounding box center [893, 708] width 843 height 61
click at [1477, 501] on div "Sent via SMS Management La Jolla 2:30 PM Hi! There are a few complications that…" at bounding box center [1005, 356] width 1127 height 502
click at [522, 702] on textarea at bounding box center [893, 708] width 843 height 61
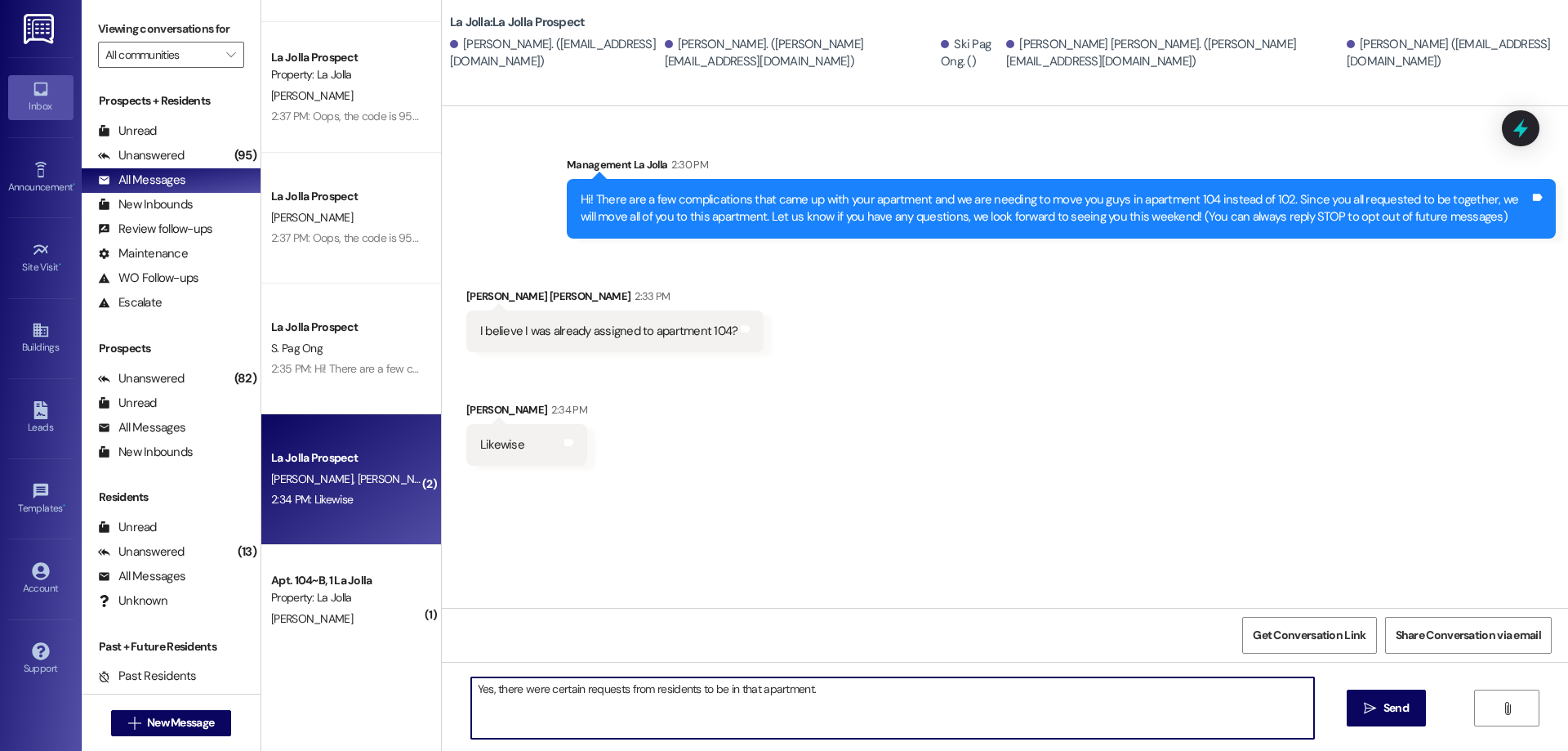
drag, startPoint x: 830, startPoint y: 688, endPoint x: 431, endPoint y: 687, distance: 399.0
click at [442, 687] on div "Yes, there were certain requests from residents to be in that apartment.  Send…" at bounding box center [1005, 723] width 1127 height 122
type textarea "Yes, there were certain requests from residents to be in that apartment."
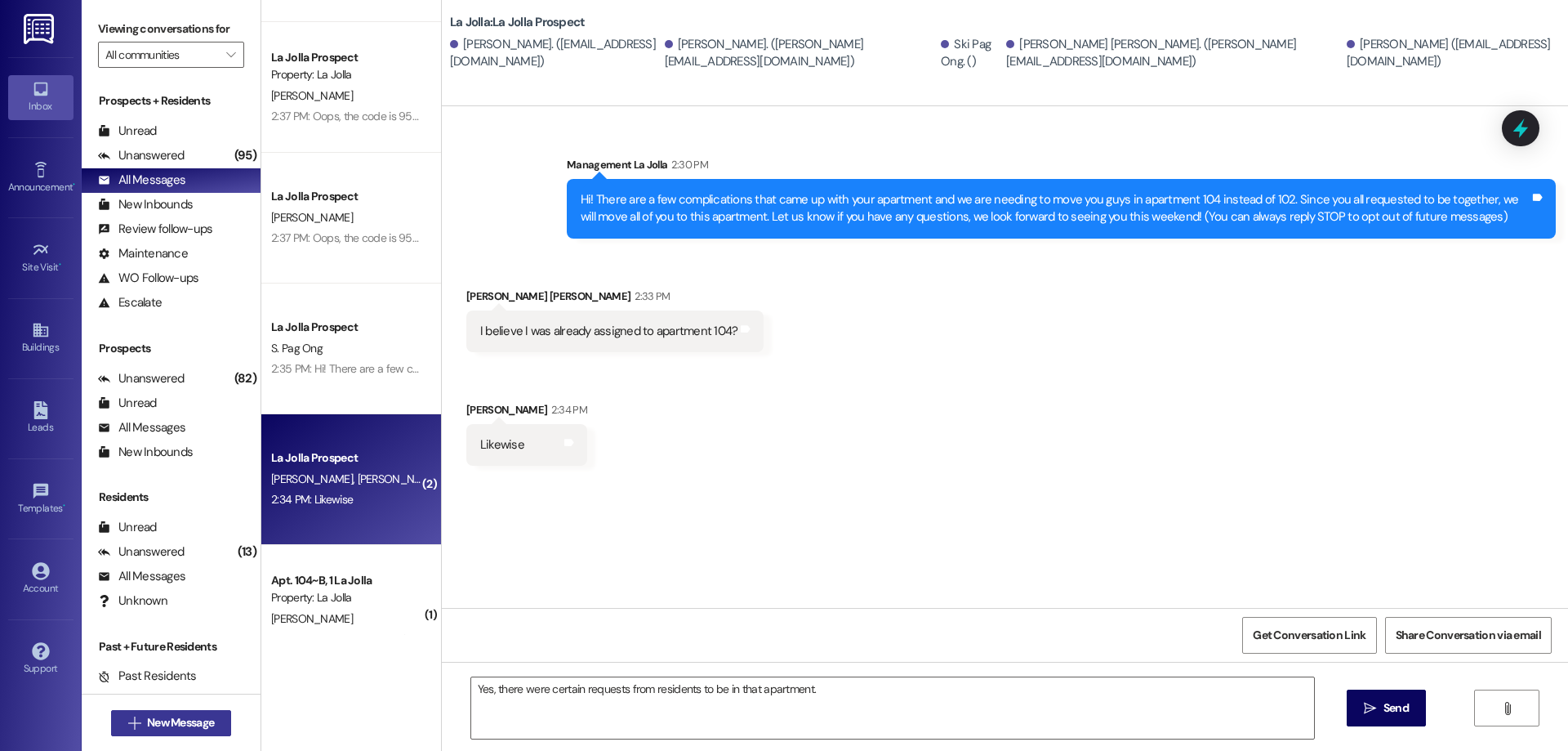
click at [193, 723] on span "New Message" at bounding box center [180, 723] width 67 height 17
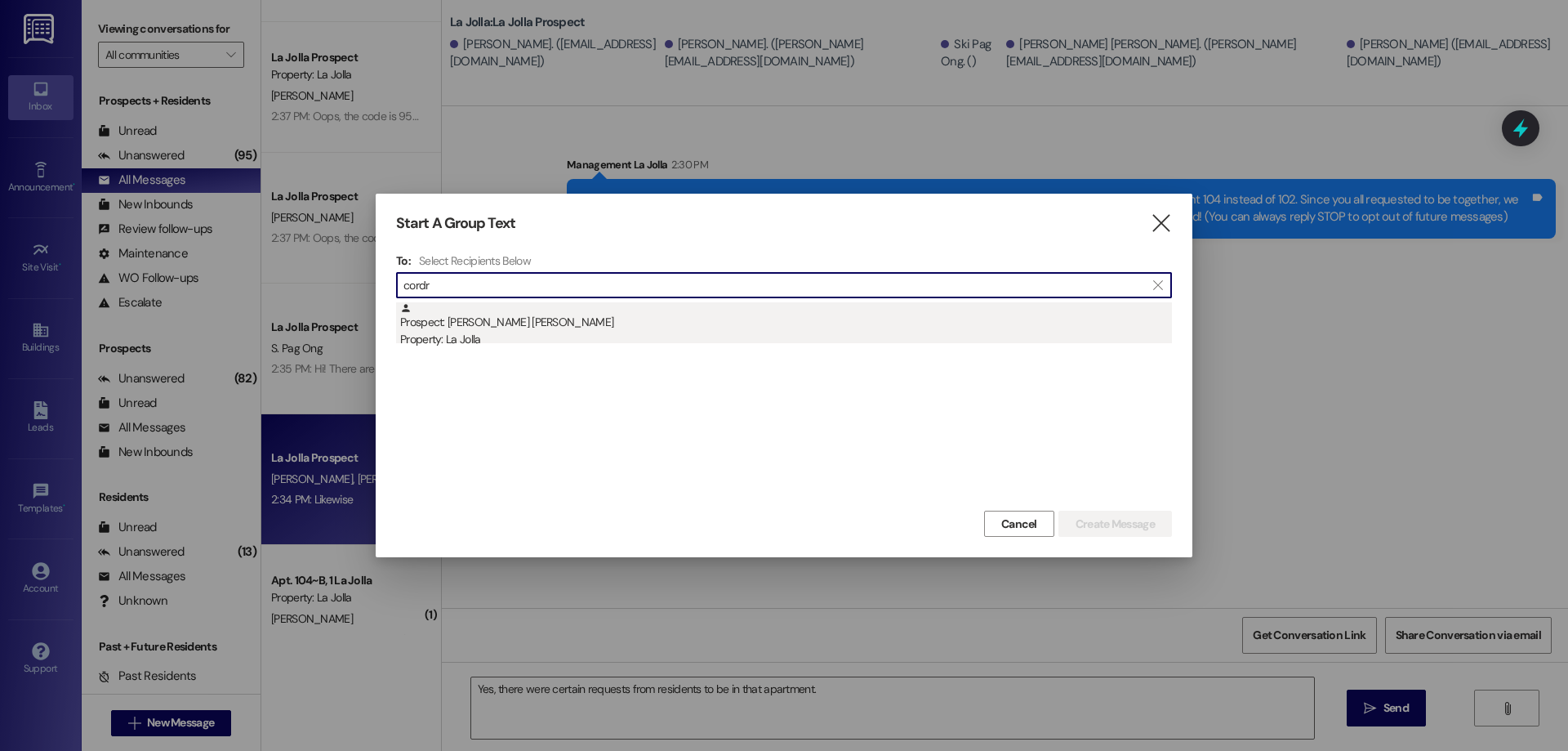
type input "cordr"
click at [511, 330] on div "Prospect: [PERSON_NAME] [PERSON_NAME] Property: La Jolla" at bounding box center [786, 326] width 772 height 46
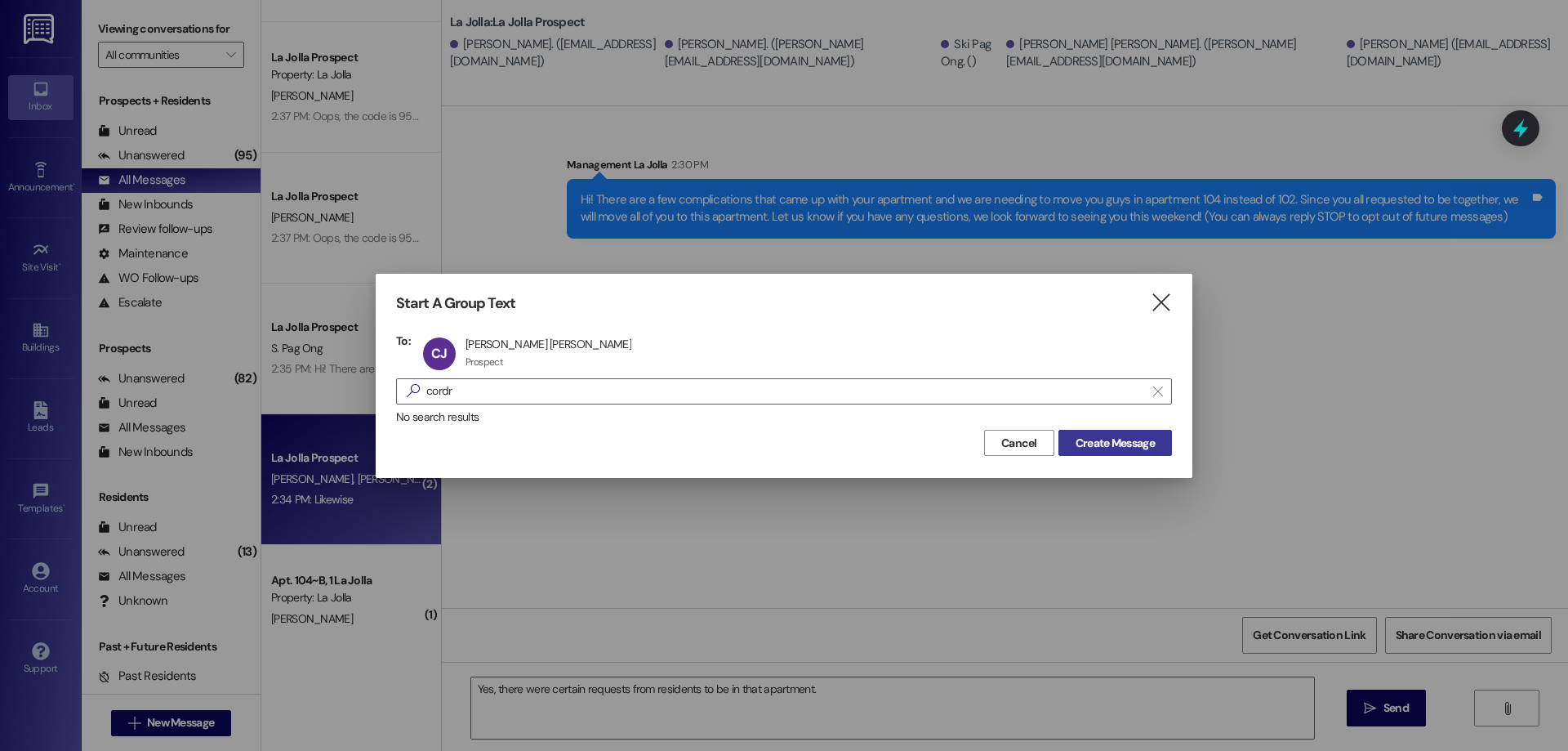
click at [1097, 455] on button "Create Message" at bounding box center [1115, 443] width 113 height 26
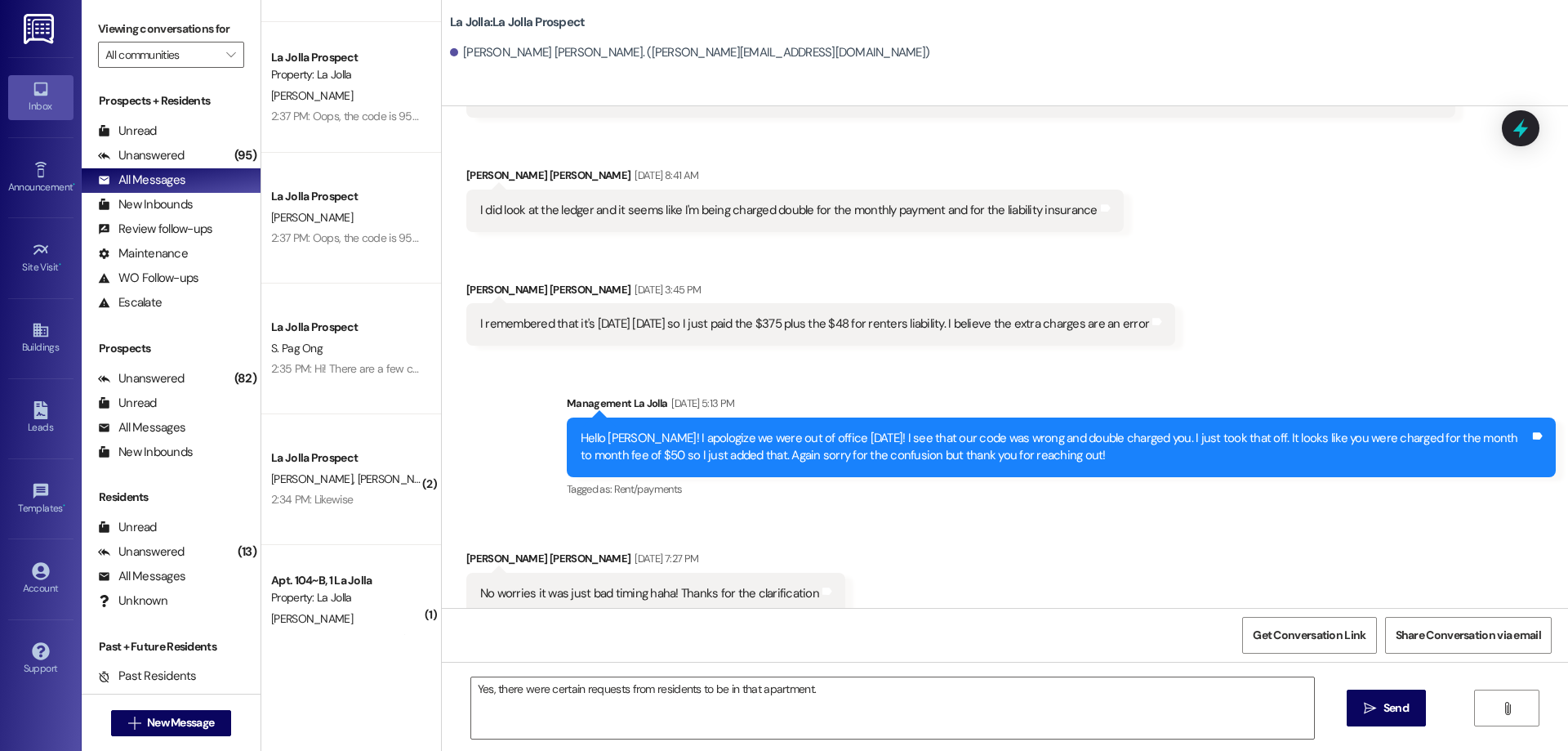
scroll to position [1878, 0]
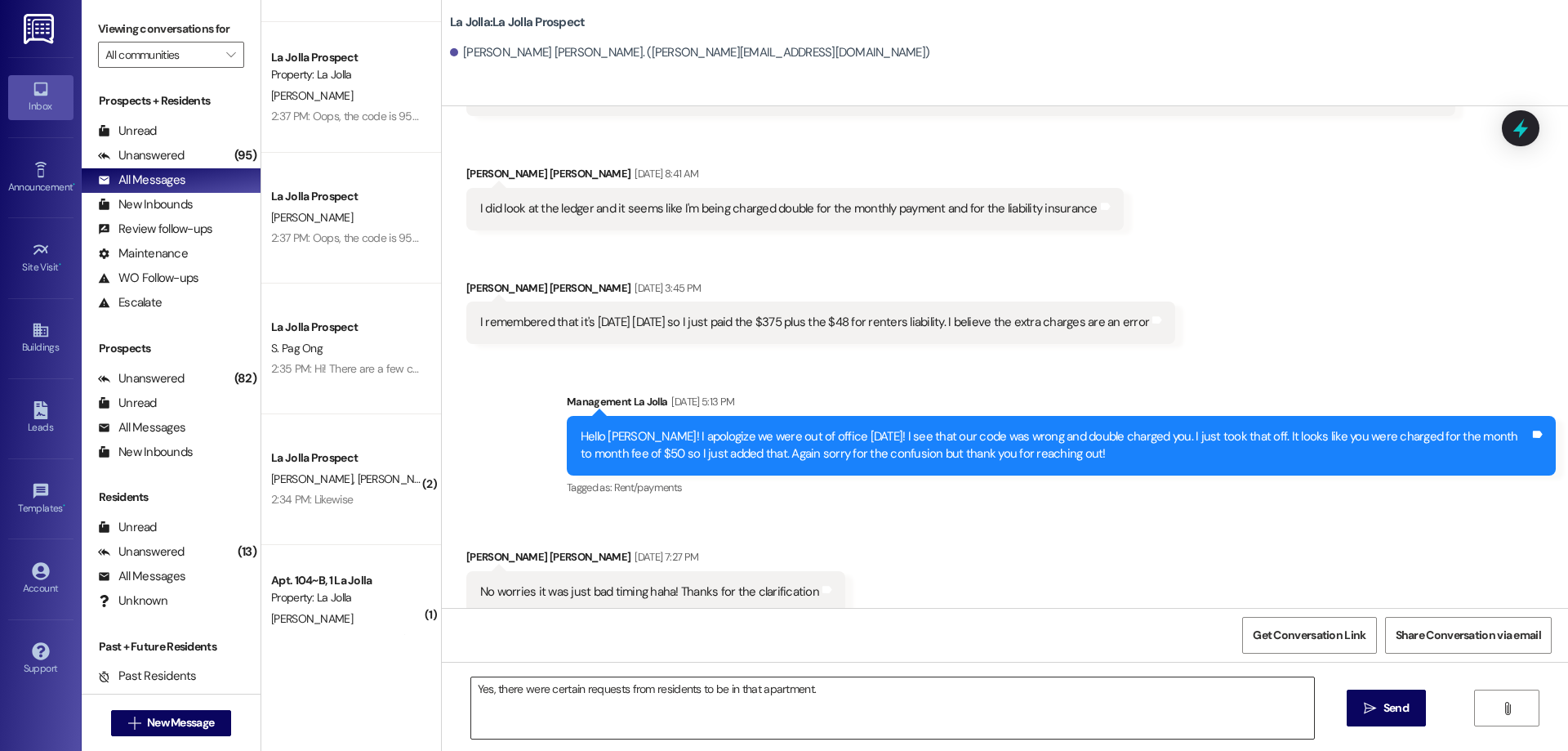
click at [921, 696] on textarea "Yes, there were certain requests from residents to be in that apartment." at bounding box center [893, 708] width 843 height 61
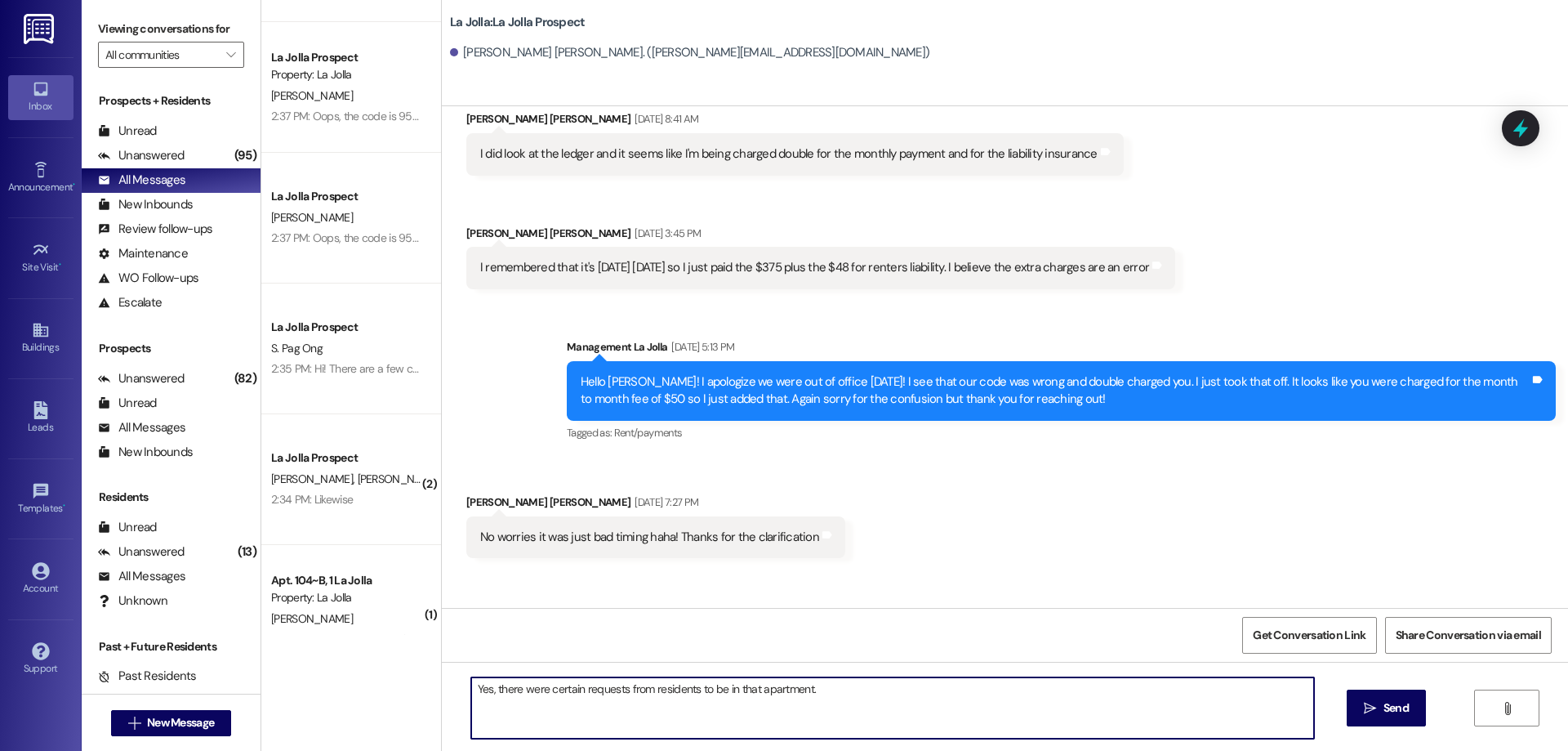
scroll to position [2010, 0]
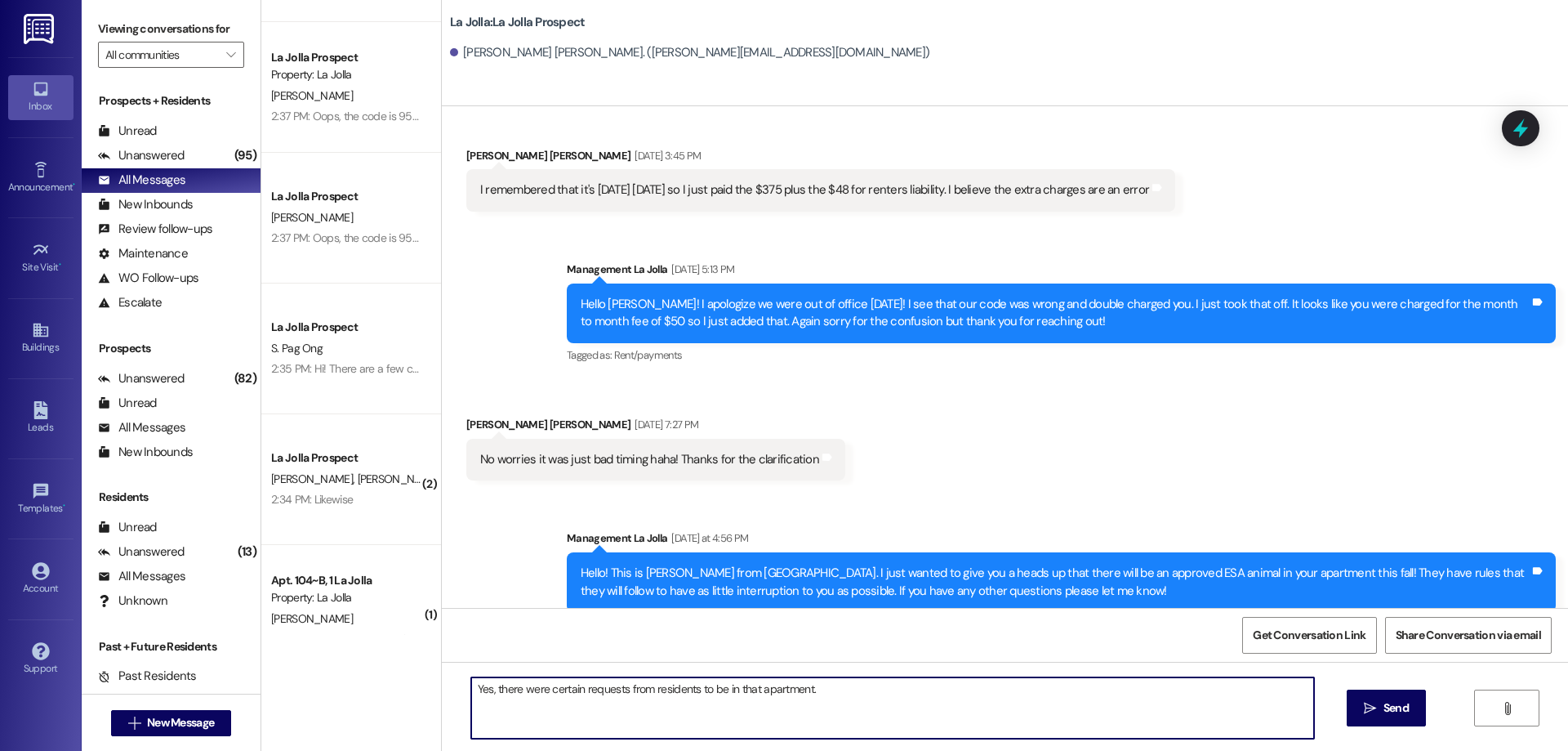
drag, startPoint x: 484, startPoint y: 688, endPoint x: 460, endPoint y: 699, distance: 26.4
click at [471, 699] on textarea "Yes, there were certain requests from residents to be in that apartment." at bounding box center [893, 708] width 843 height 61
click at [903, 706] on textarea "Hey [PERSON_NAME]! There were certain requests from residents to be in that apa…" at bounding box center [893, 708] width 843 height 61
drag, startPoint x: 523, startPoint y: 687, endPoint x: 489, endPoint y: 694, distance: 34.7
click at [489, 694] on textarea "Hey [PERSON_NAME]! There were certain requests from residents to be in that apa…" at bounding box center [893, 708] width 843 height 61
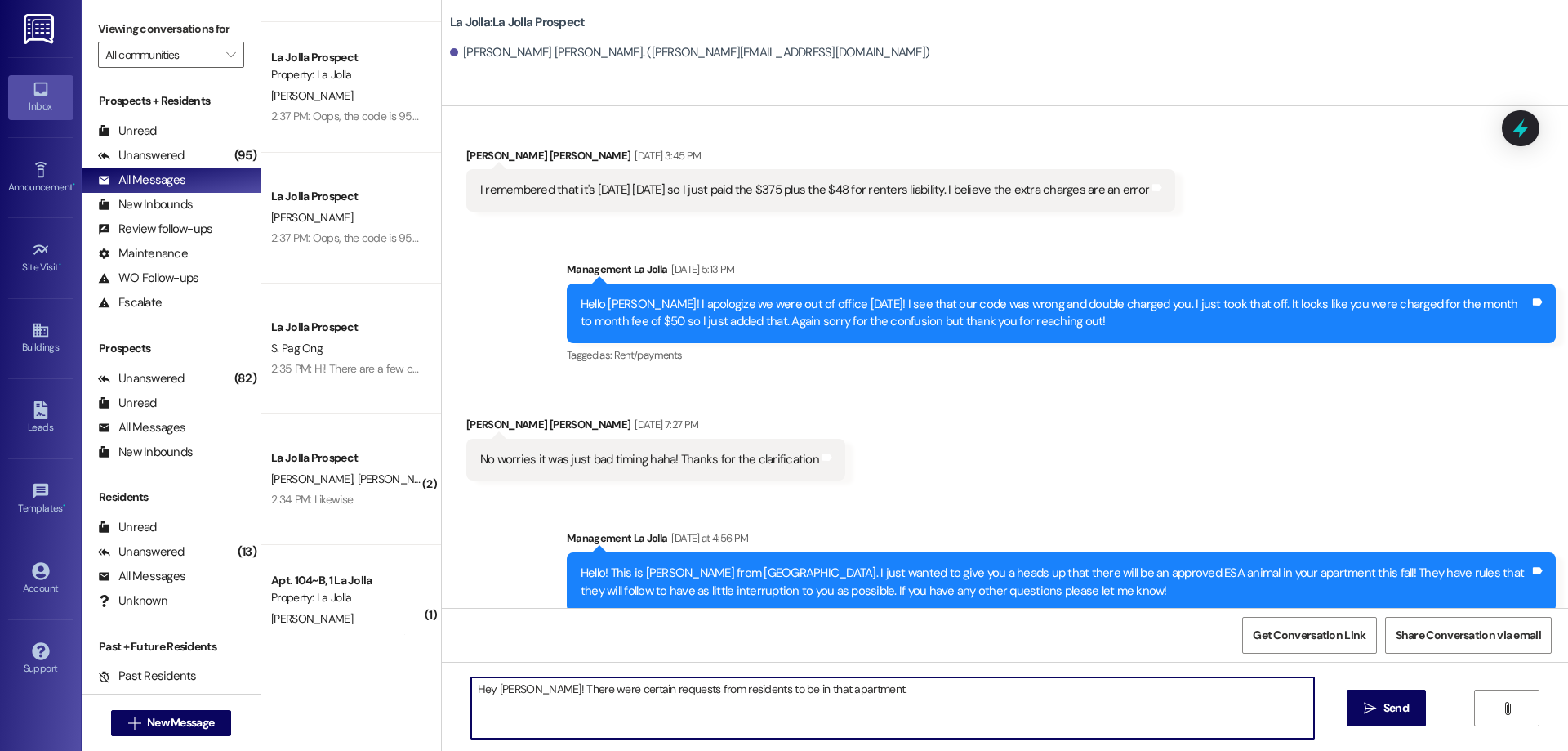
click at [525, 693] on textarea "Hey [PERSON_NAME]! There were certain requests from residents to be in that apa…" at bounding box center [893, 708] width 843 height 61
drag, startPoint x: 525, startPoint y: 693, endPoint x: 460, endPoint y: 687, distance: 65.3
click at [471, 687] on textarea "Hey [PERSON_NAME]! There were certain requests from residents to be in that apa…" at bounding box center [893, 708] width 843 height 61
click at [809, 690] on textarea "There were certain requests from residents to be in that apartment." at bounding box center [893, 708] width 843 height 61
click at [473, 682] on textarea "There were certain requests from residents to be in that apartment." at bounding box center [893, 708] width 843 height 61
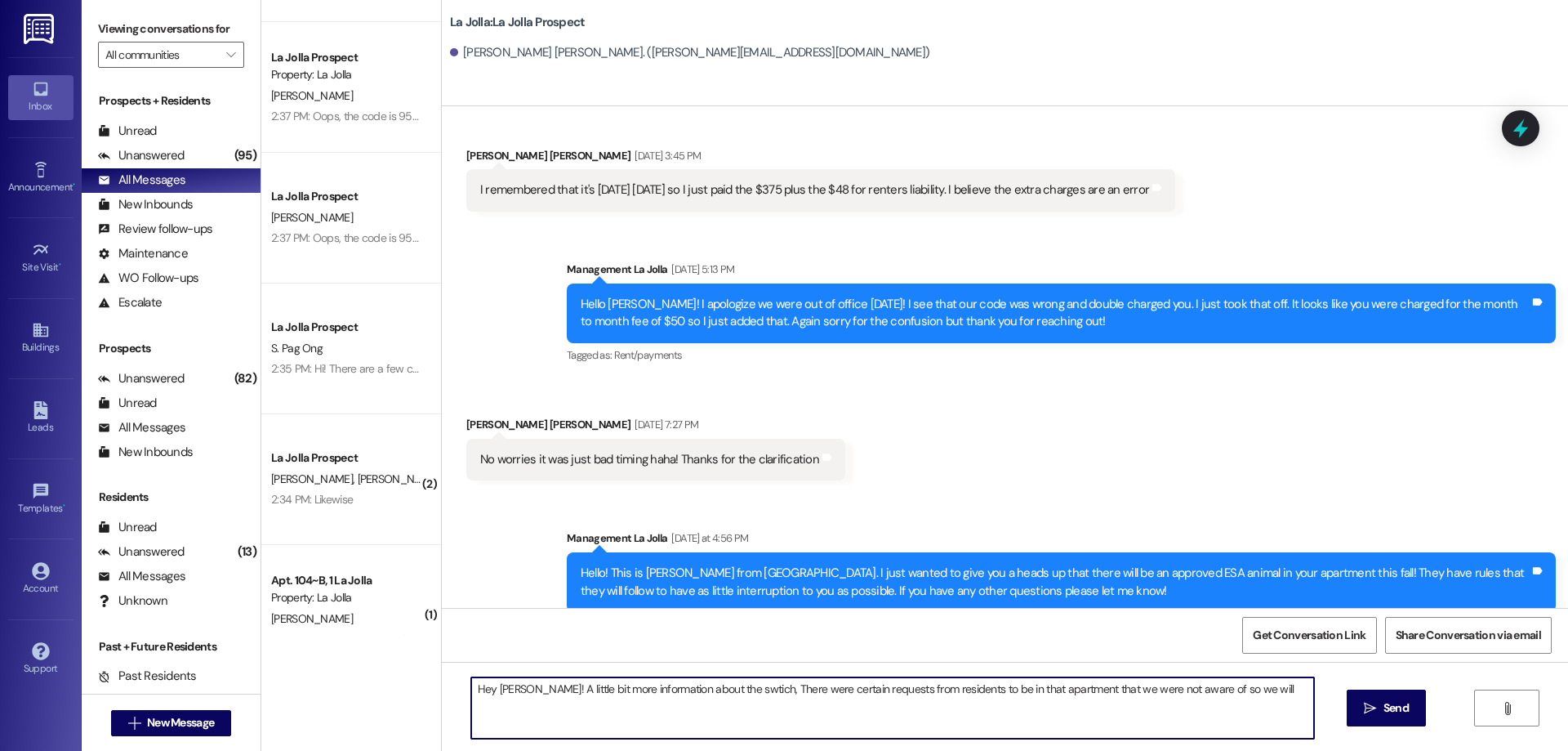
click at [899, 685] on textarea "Hey [PERSON_NAME]! A little bit more information about the swtich, There were c…" at bounding box center [893, 708] width 843 height 61
drag, startPoint x: 1291, startPoint y: 687, endPoint x: 1226, endPoint y: 701, distance: 66.5
click at [1226, 701] on textarea "Hey [PERSON_NAME]! A little bit more information about the swtich, There were c…" at bounding box center [893, 708] width 843 height 61
click at [646, 734] on textarea "Hey [PERSON_NAME]! A little bit more information about the switch, There were c…" at bounding box center [893, 708] width 843 height 61
click at [748, 697] on textarea "Hey [PERSON_NAME]! A little bit more information about the switch, There were c…" at bounding box center [893, 708] width 843 height 61
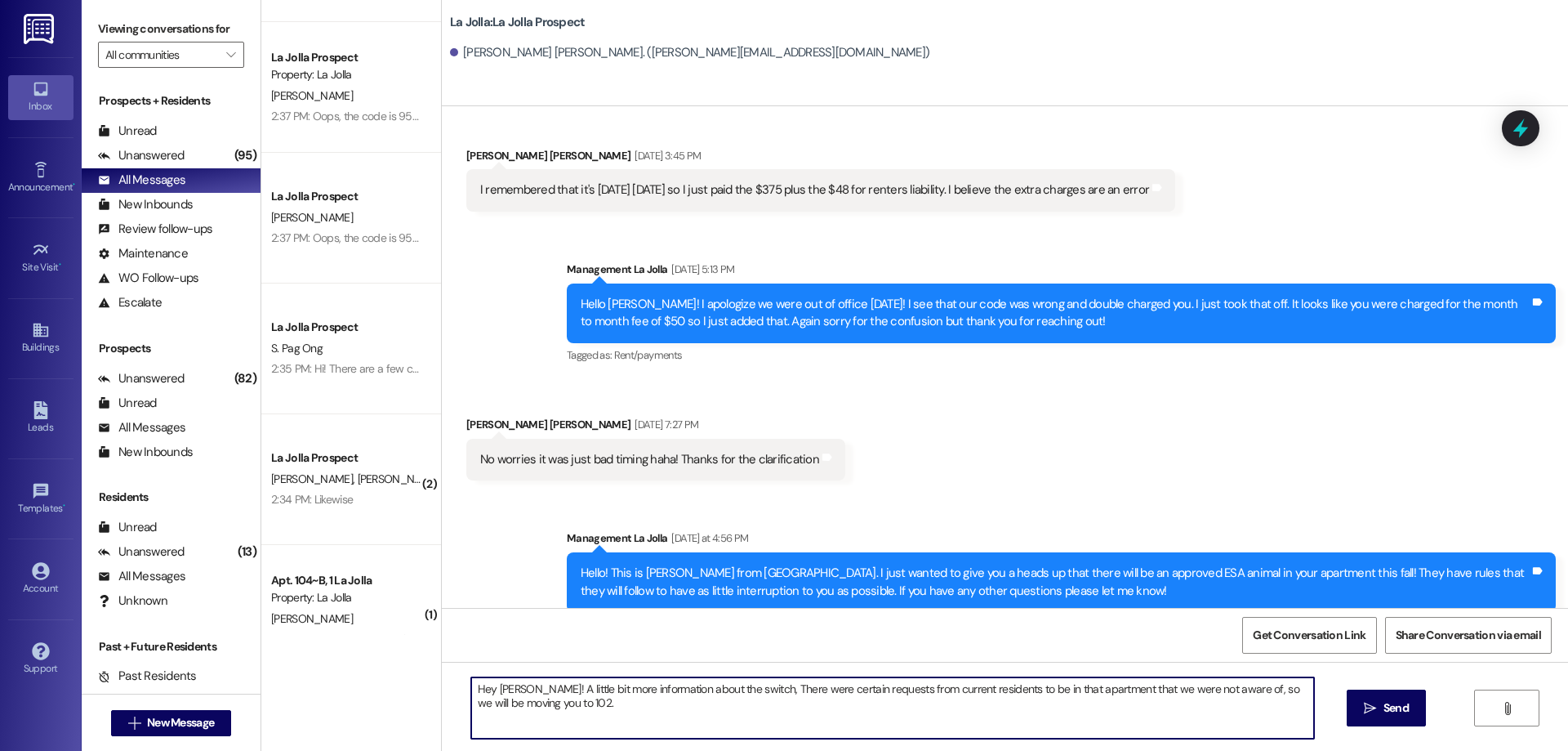
click at [741, 687] on textarea "Hey [PERSON_NAME]! A little bit more information about the switch, There were c…" at bounding box center [893, 708] width 843 height 61
click at [646, 708] on textarea "Hey [PERSON_NAME]! A little bit more information about the switch, there were c…" at bounding box center [893, 708] width 843 height 61
click at [1006, 688] on textarea "Hey [PERSON_NAME]! A little bit more information about the switch, there were c…" at bounding box center [893, 708] width 843 height 61
click at [1108, 698] on textarea "Hey [PERSON_NAME]! A little bit more information about the switch, there were c…" at bounding box center [893, 708] width 843 height 61
type textarea "Hey [PERSON_NAME]! A little bit more information about the switch, there were c…"
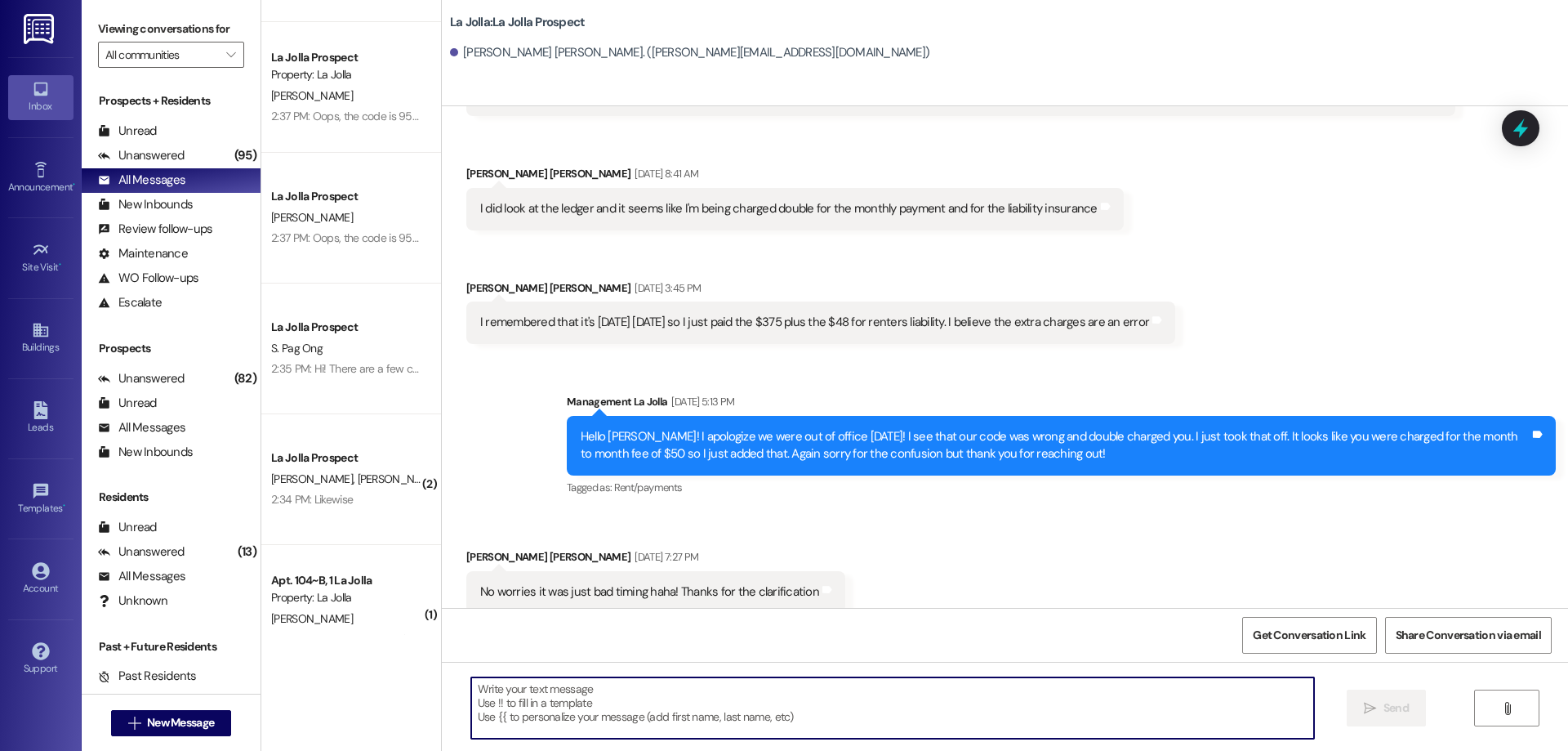
scroll to position [2141, 0]
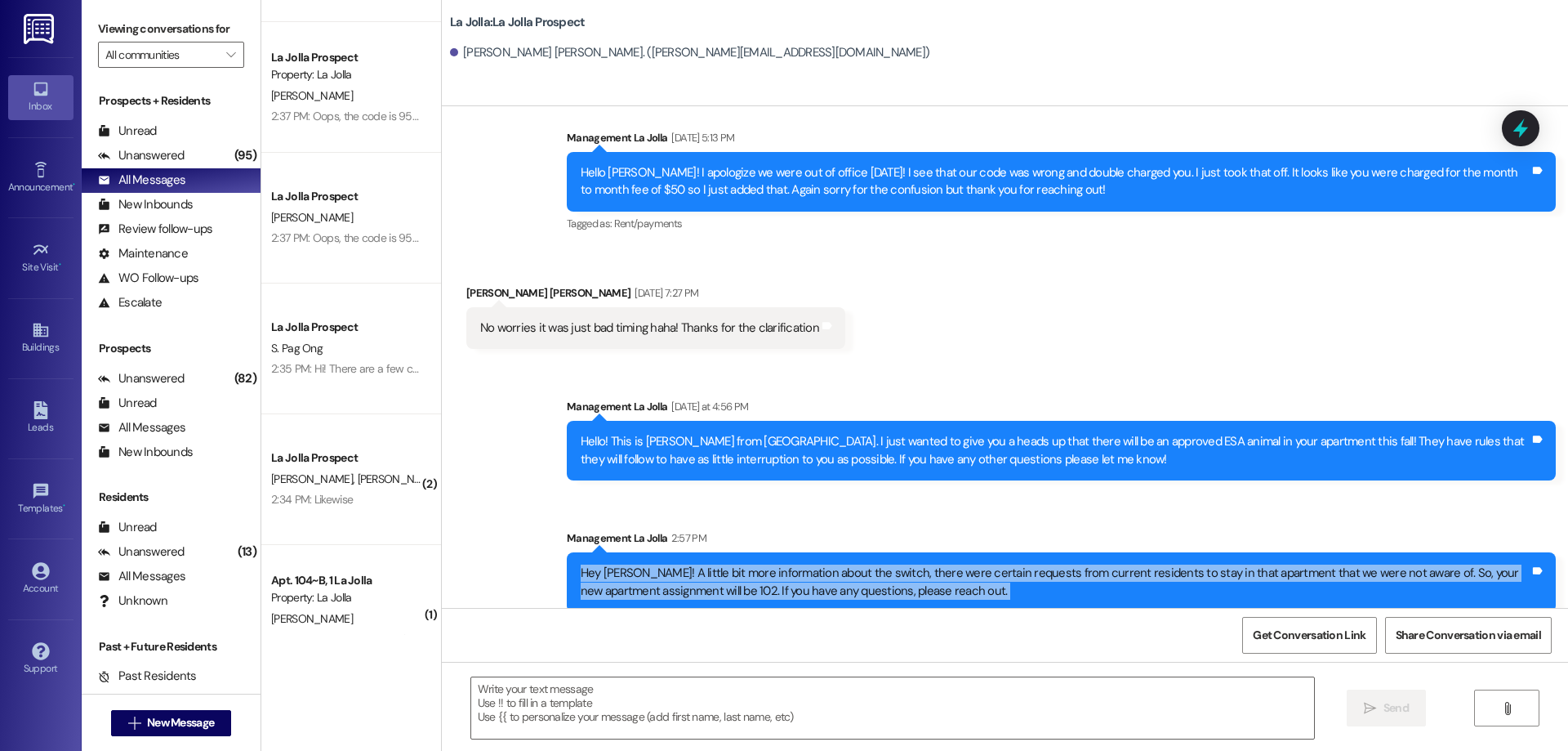
drag, startPoint x: 554, startPoint y: 552, endPoint x: 963, endPoint y: 631, distance: 416.6
click at [963, 631] on div "Sent via SMS Management La Jolla [DATE] 1:10 PM Hi [PERSON_NAME], this is [PERS…" at bounding box center [1005, 481] width 1127 height 751
copy div "Hey [PERSON_NAME]! A little bit more information about the switch, there were c…"
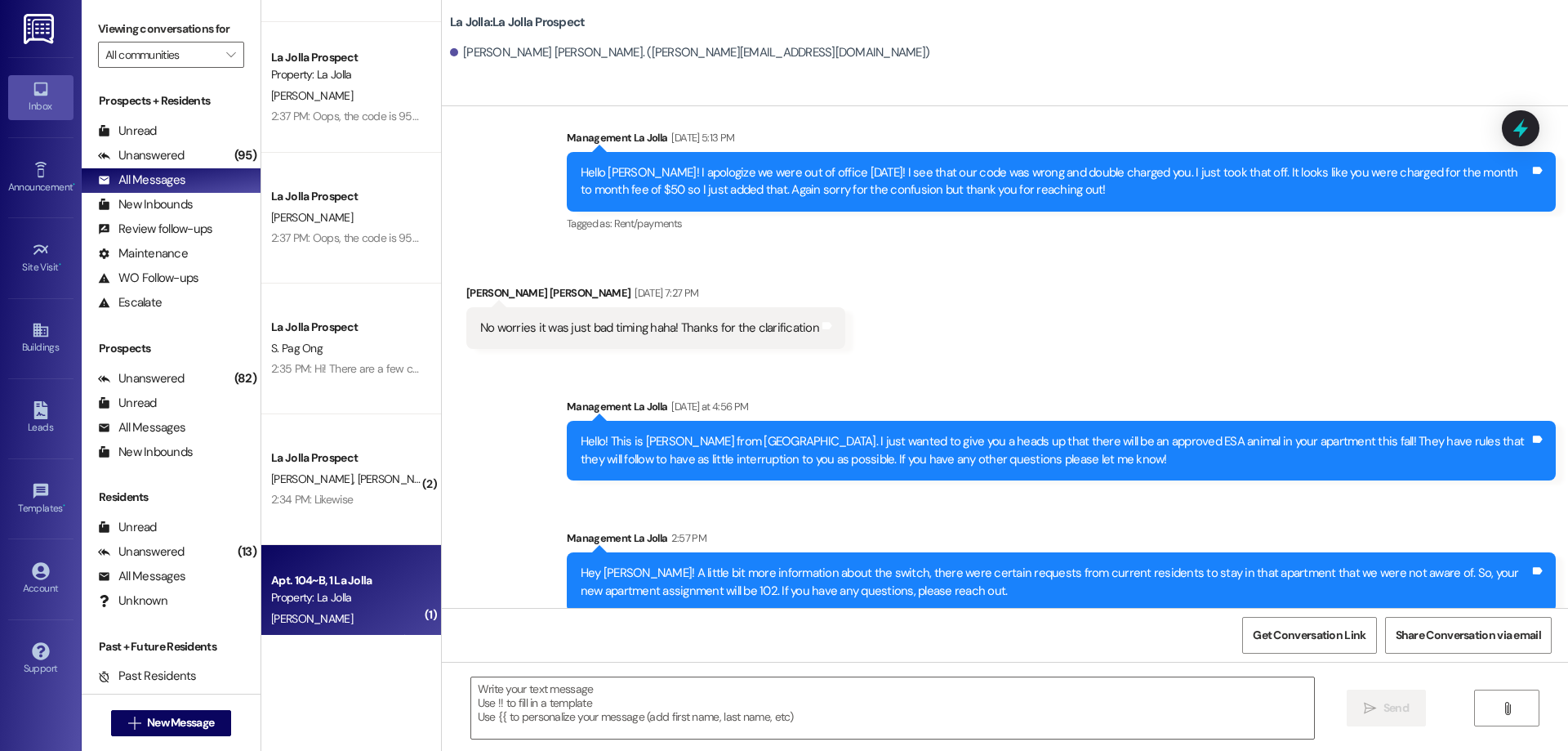
click at [316, 558] on div "Apt. 104~B, 1 La Jolla Property: La Jolla [PERSON_NAME] 2:27 PM: Hey I thought …" at bounding box center [350, 610] width 179 height 131
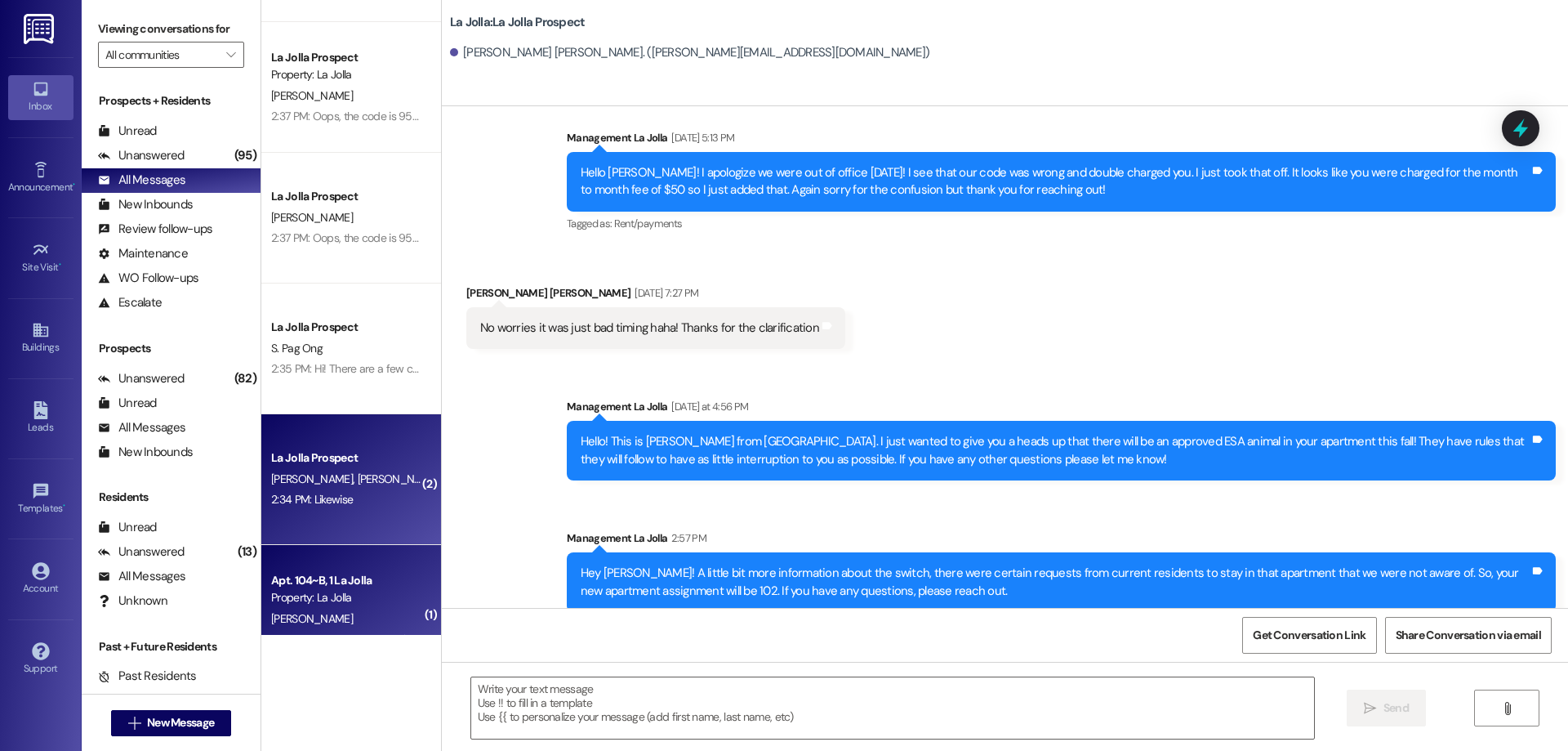
click at [326, 498] on div "2:34 PM: Likewise 2:34 PM: Likewise" at bounding box center [312, 500] width 82 height 15
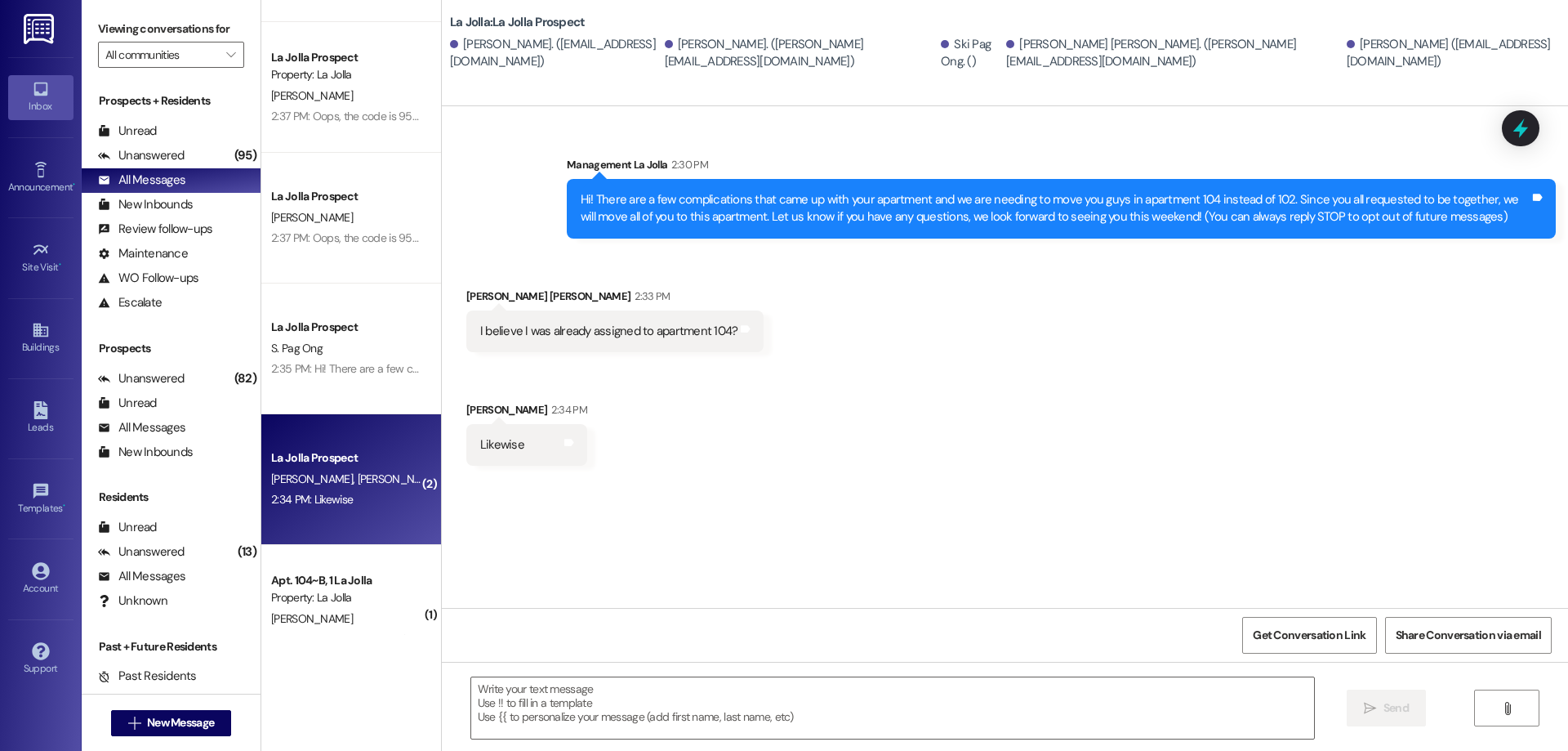
scroll to position [0, 0]
click at [194, 717] on span "New Message" at bounding box center [180, 723] width 67 height 17
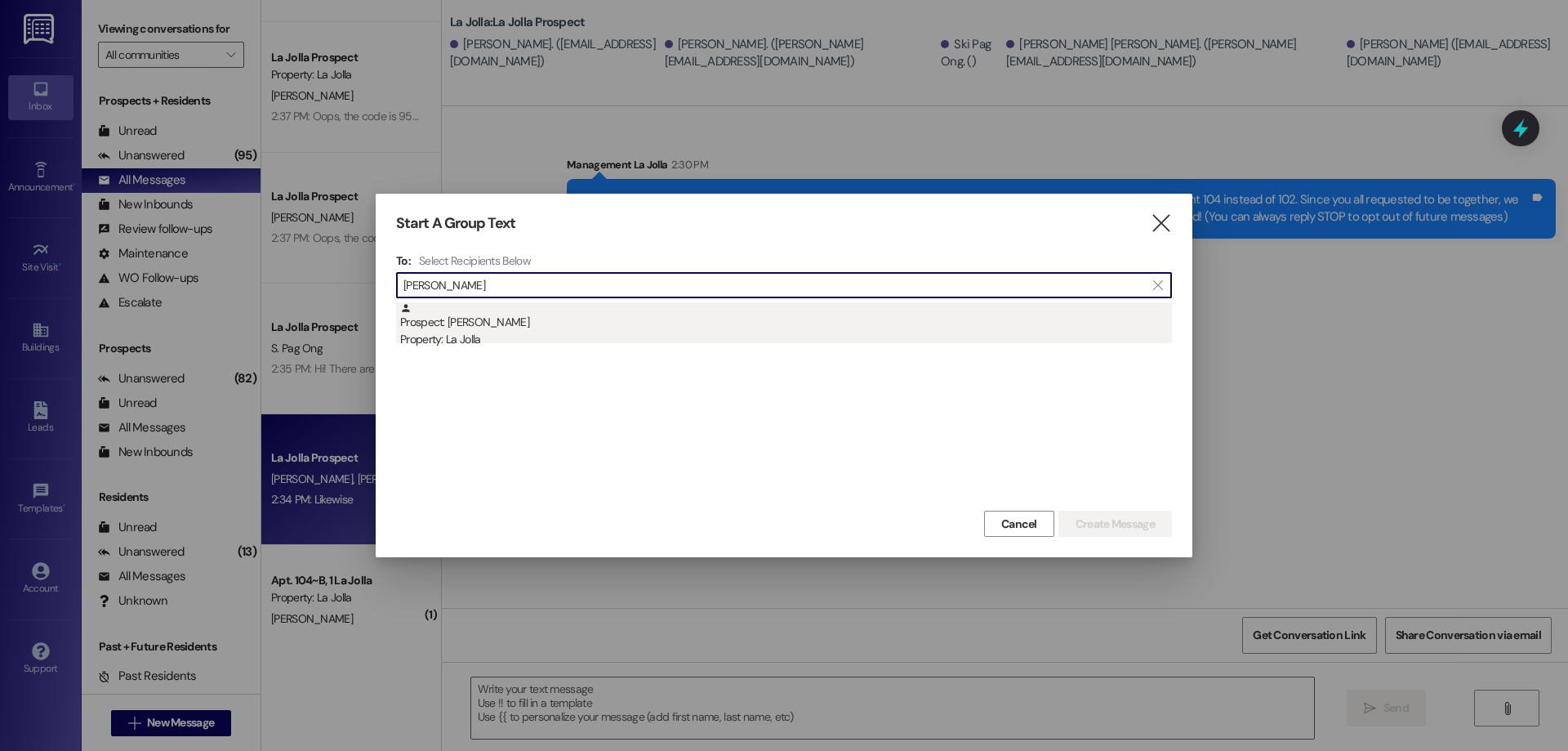
type input "[PERSON_NAME]"
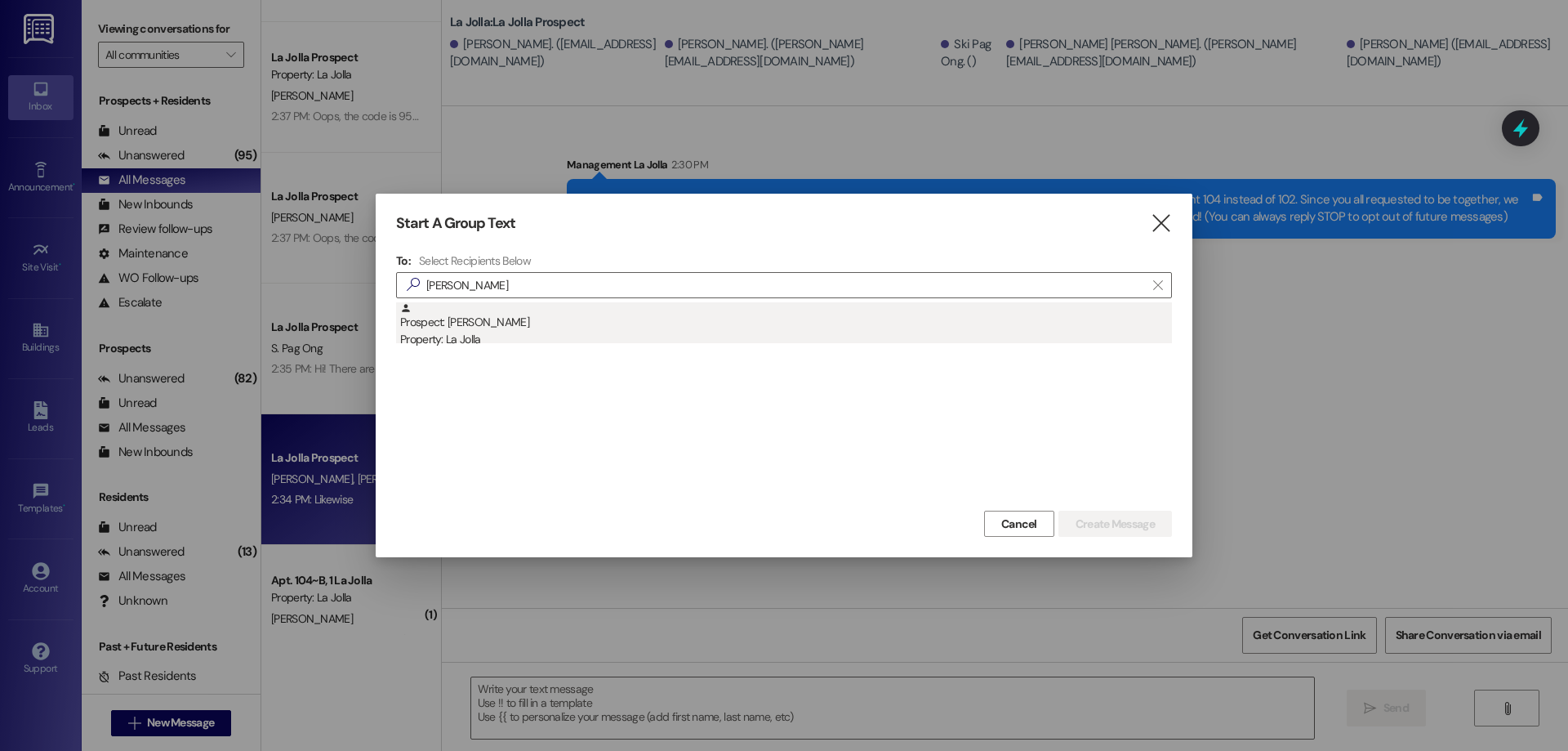
click at [617, 316] on div "Prospect: [PERSON_NAME] Property: La Jolla" at bounding box center [786, 326] width 772 height 46
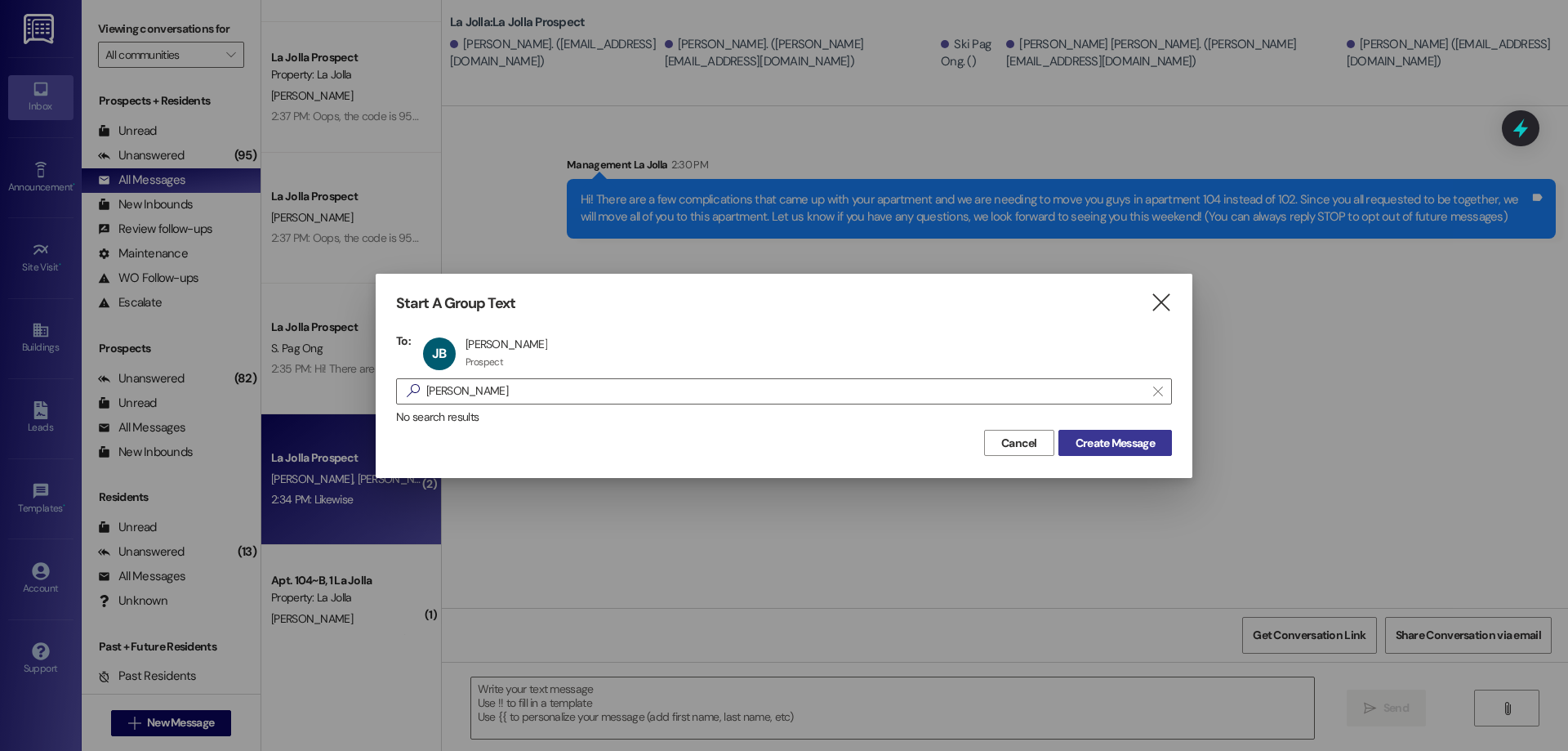
click at [1126, 452] on button "Create Message" at bounding box center [1115, 443] width 113 height 26
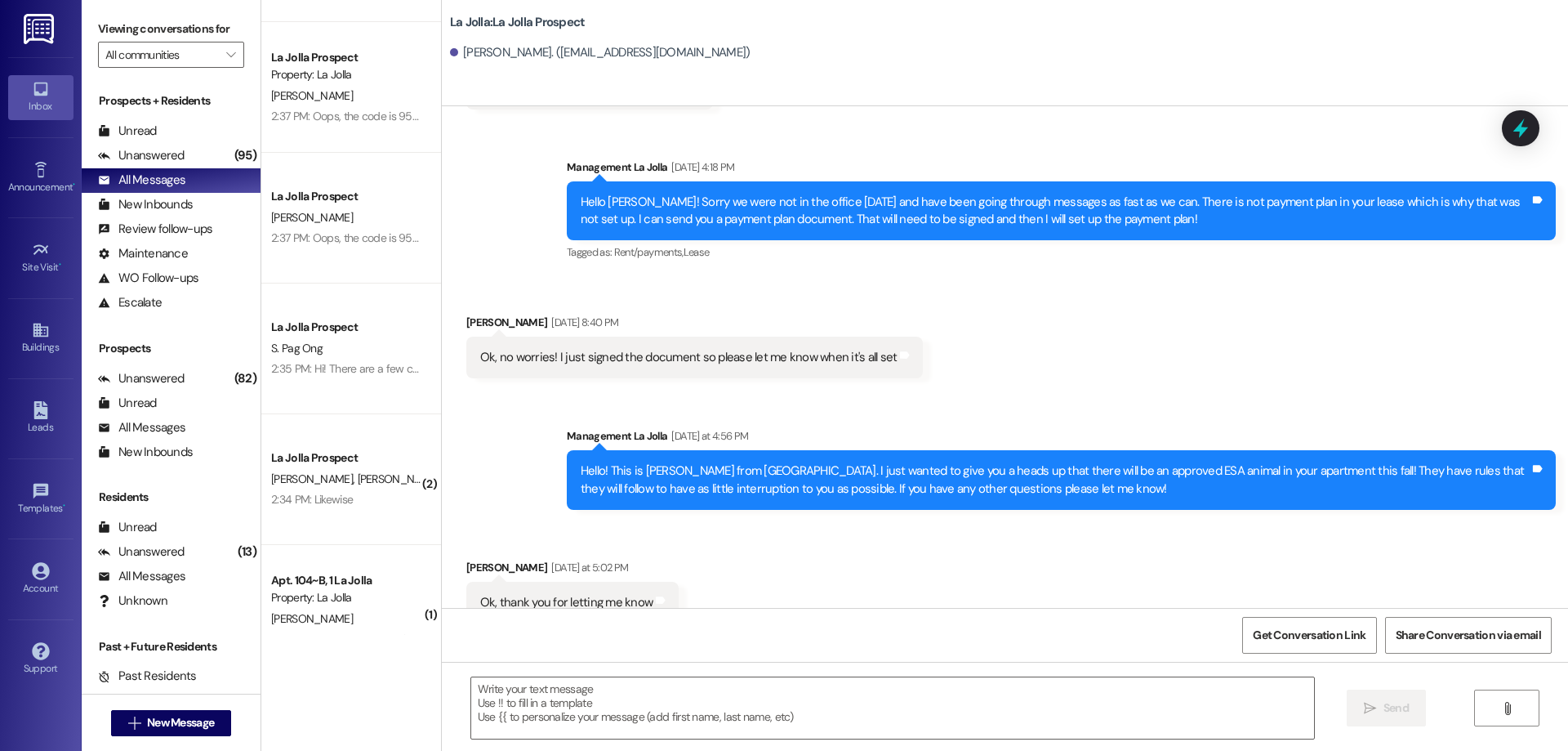
scroll to position [1515, 0]
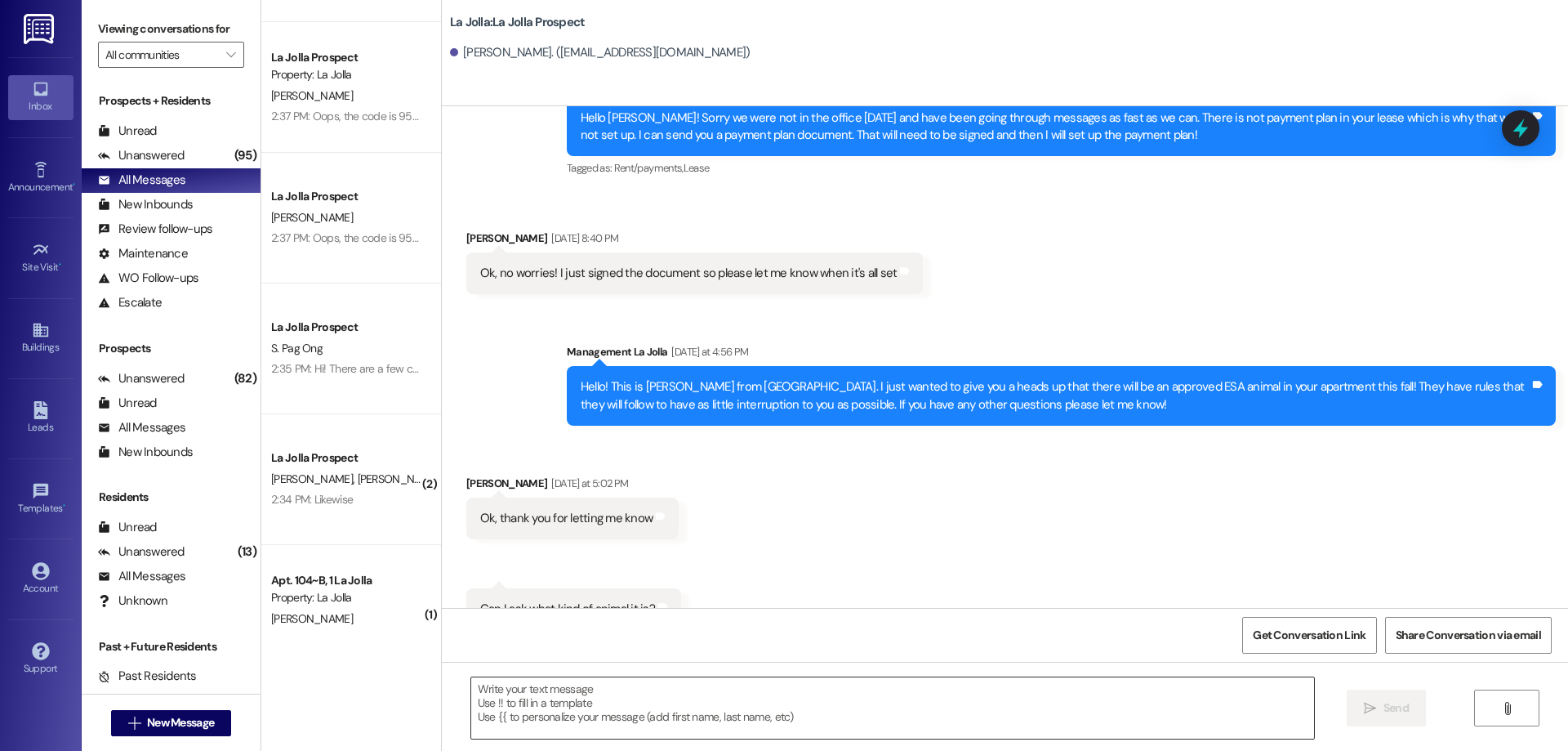
click at [530, 691] on textarea at bounding box center [893, 708] width 843 height 61
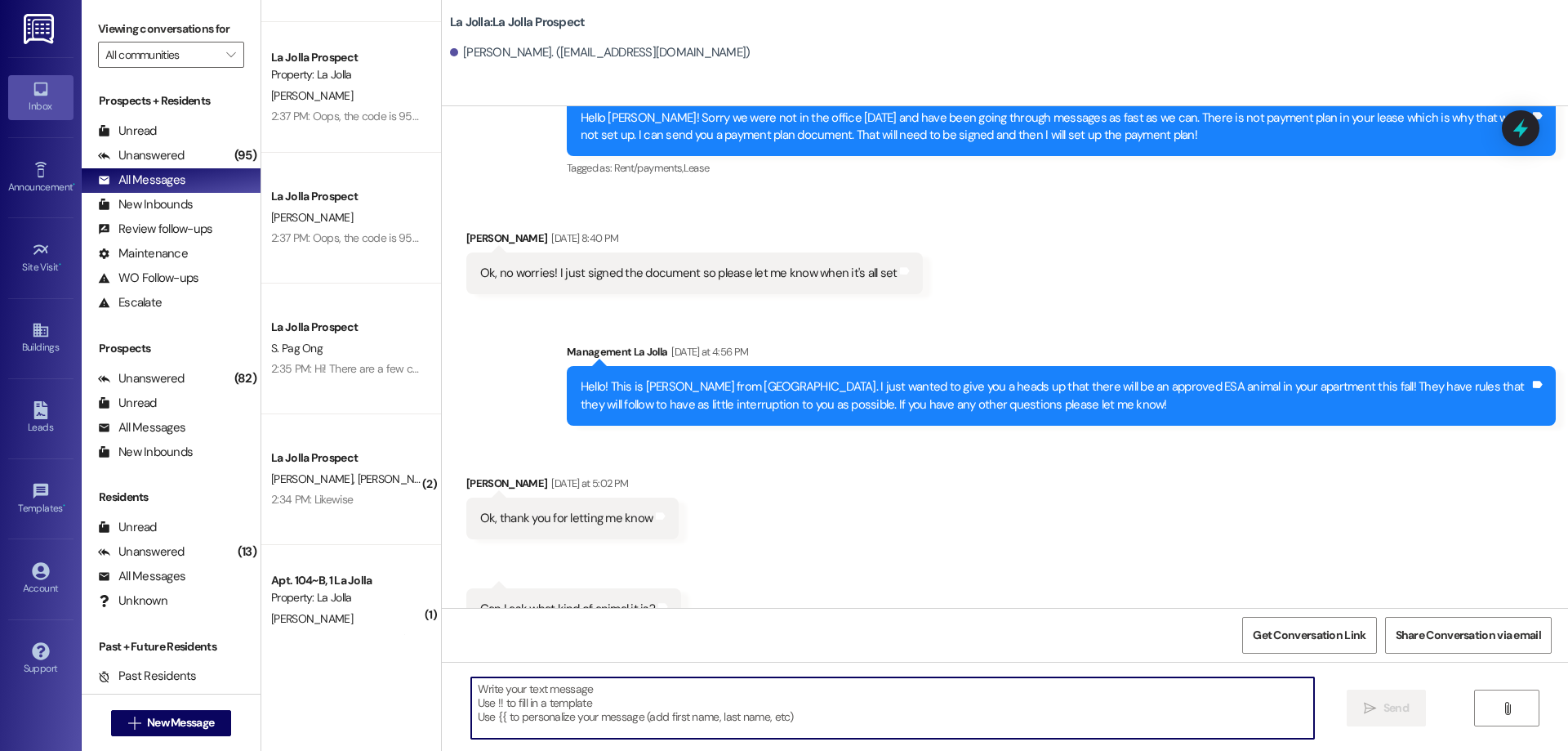
paste textarea "Hey [PERSON_NAME]! A little bit more information about the switch, there were c…"
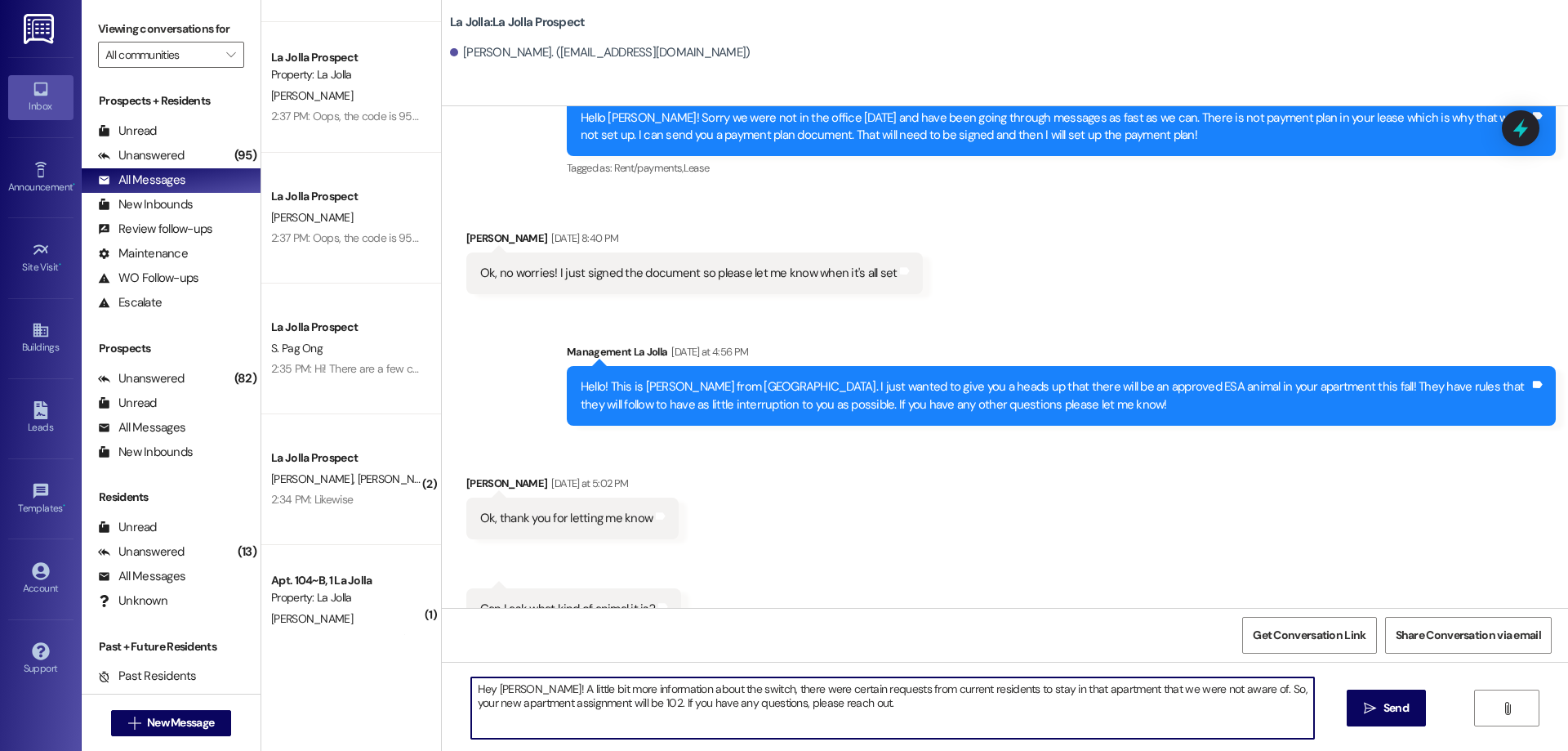
click at [515, 695] on textarea "Hey [PERSON_NAME]! A little bit more information about the switch, there were c…" at bounding box center [893, 708] width 843 height 61
click at [861, 706] on textarea "Hey [PERSON_NAME]! A little bit more information about the switch, there were c…" at bounding box center [893, 708] width 843 height 61
type textarea "Hey [PERSON_NAME]! A little bit more information about the switch, there were c…"
click at [1404, 709] on span "Send" at bounding box center [1396, 708] width 26 height 17
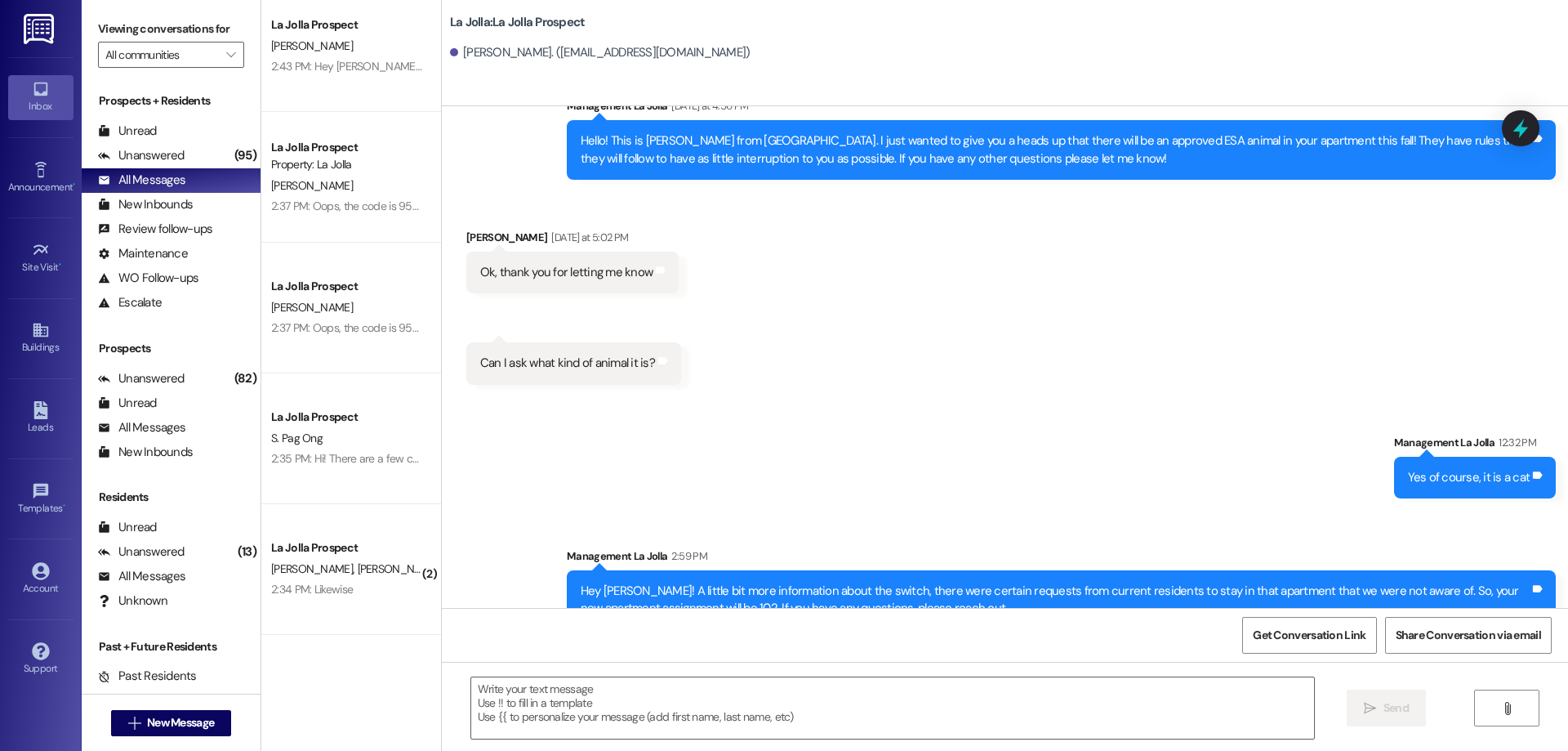
scroll to position [0, 0]
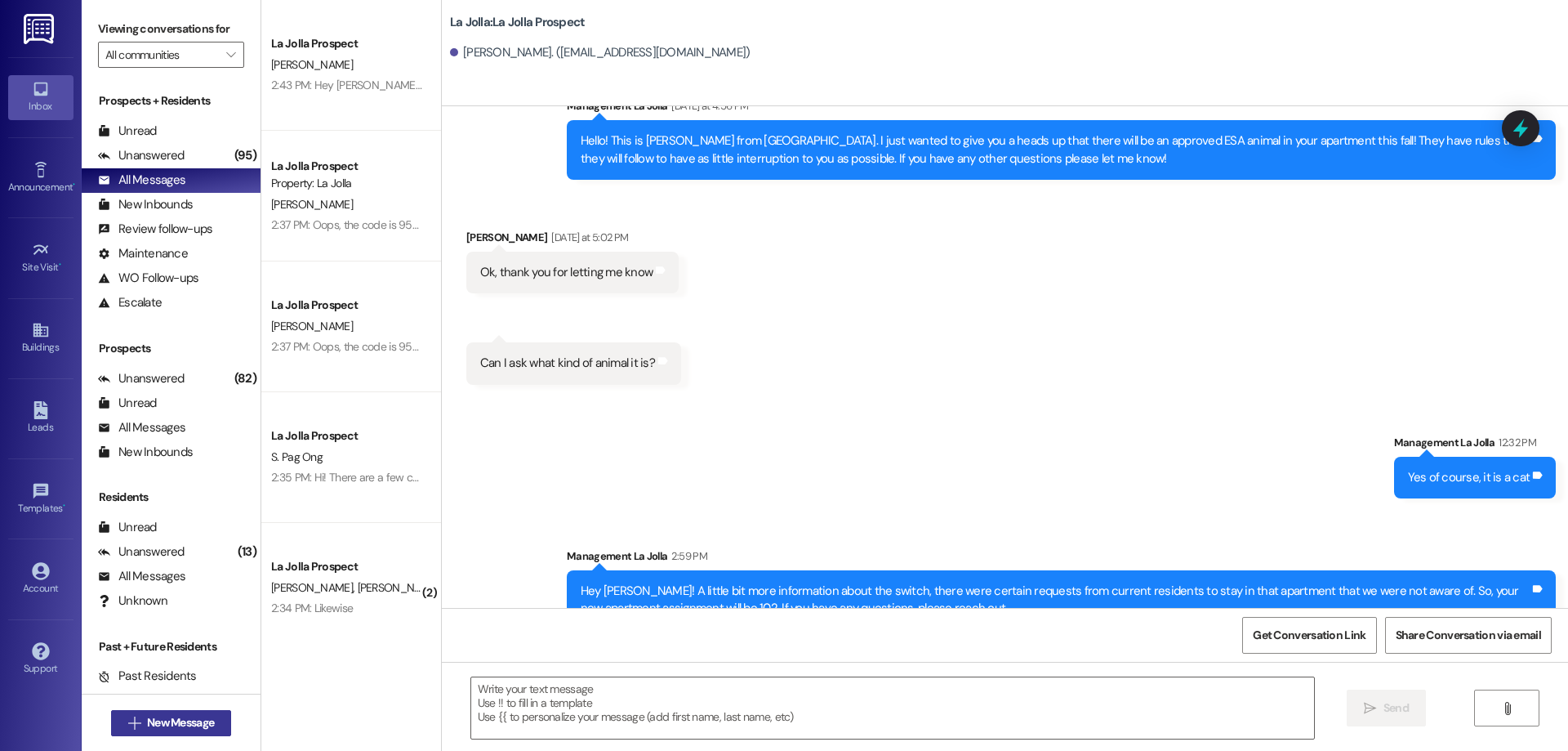
click at [165, 718] on span "New Message" at bounding box center [180, 723] width 67 height 17
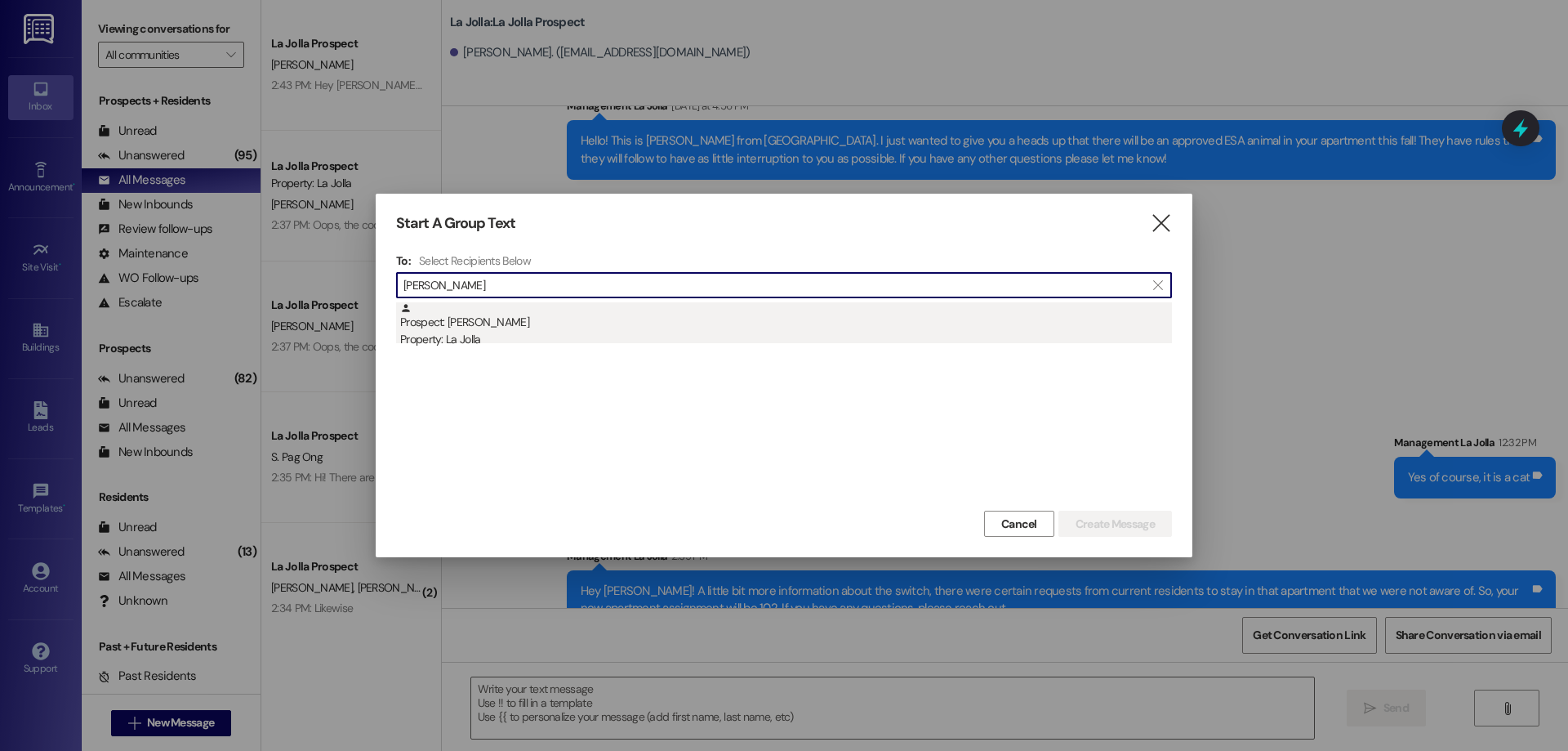
type input "[PERSON_NAME]"
click at [544, 310] on div "Prospect: [PERSON_NAME] Property: La Jolla" at bounding box center [786, 326] width 772 height 46
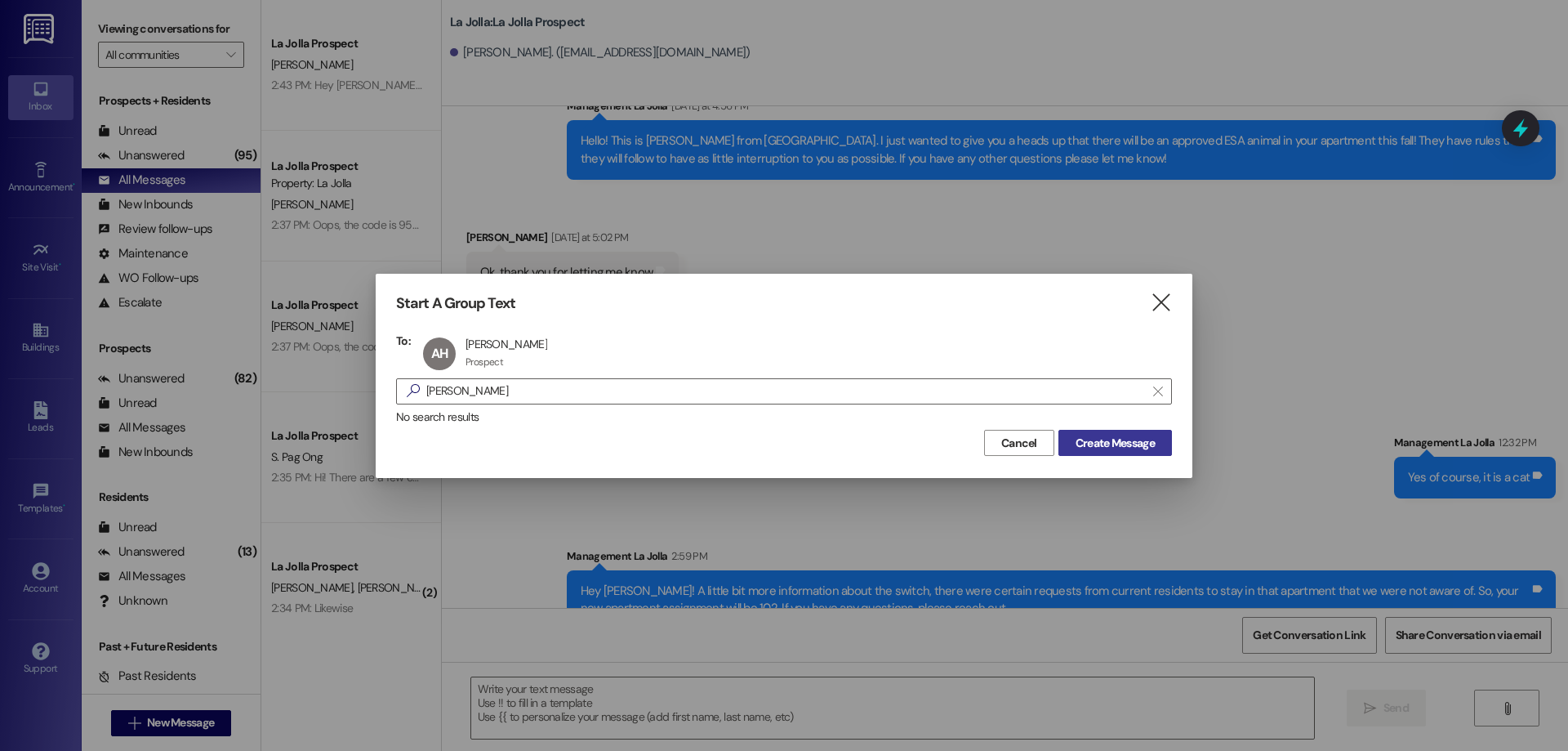
click at [1137, 444] on span "Create Message" at bounding box center [1115, 443] width 79 height 17
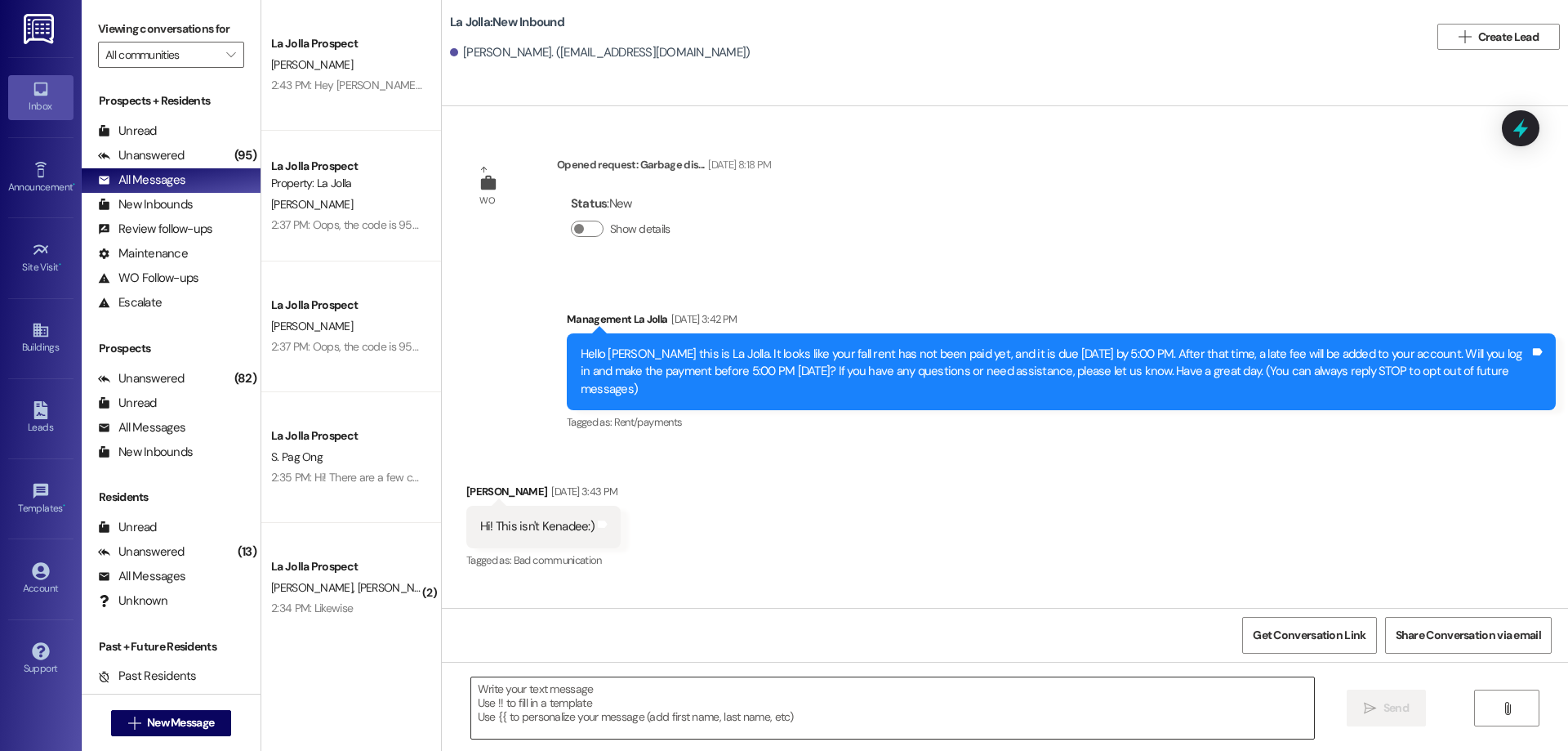
click at [651, 694] on textarea at bounding box center [893, 708] width 843 height 61
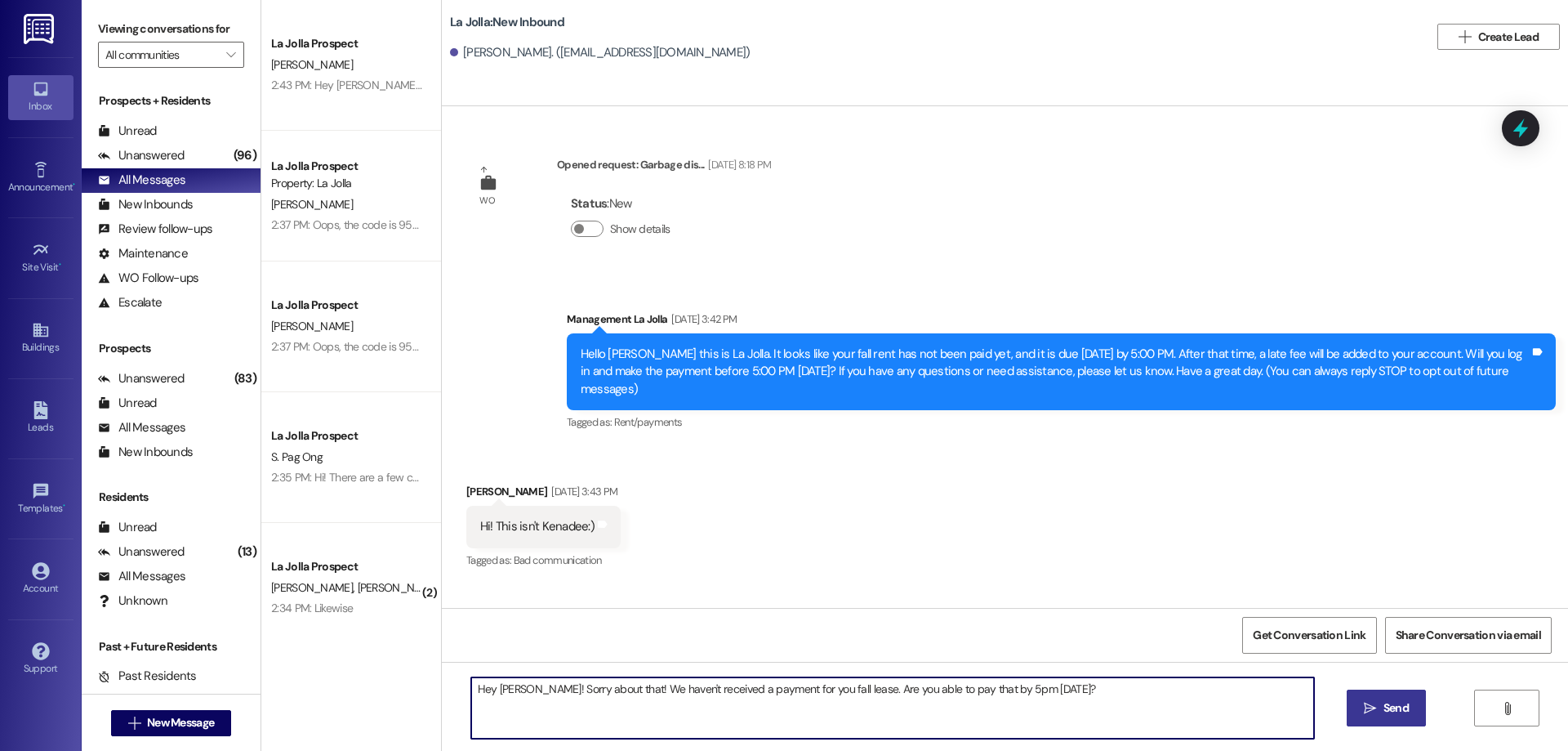
drag, startPoint x: 822, startPoint y: 689, endPoint x: 799, endPoint y: 691, distance: 23.1
click at [799, 691] on textarea "Hey [PERSON_NAME]! Sorry about that! We haven't received a payment for you fall…" at bounding box center [893, 708] width 843 height 61
click at [872, 691] on textarea "Hey [PERSON_NAME]! Sorry about that! We haven't received a payment for you fall…" at bounding box center [893, 708] width 843 height 61
type textarea "Hey [PERSON_NAME]! Sorry about that! We haven't received a payment for you fall…"
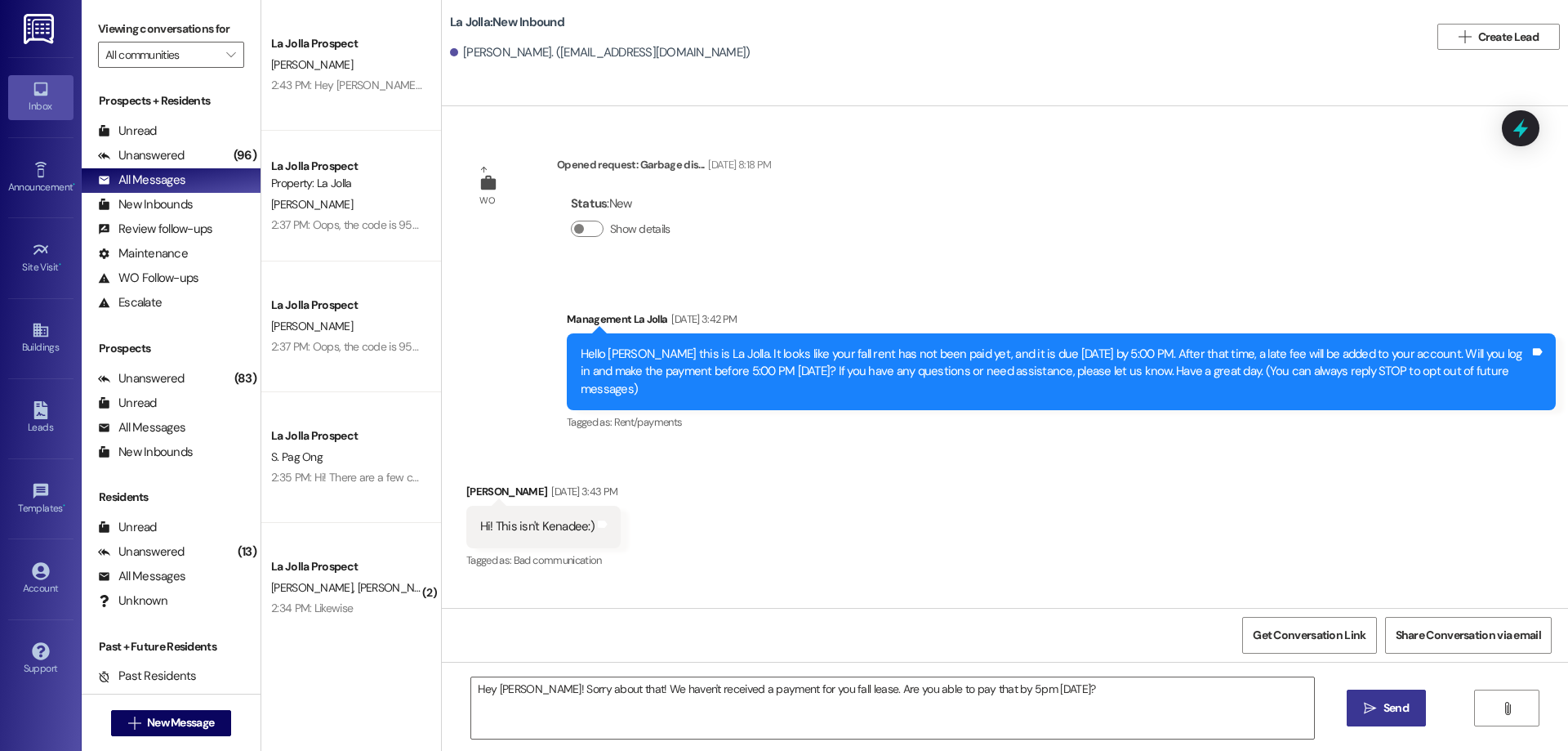
click at [1352, 712] on button " Send" at bounding box center [1386, 708] width 79 height 36
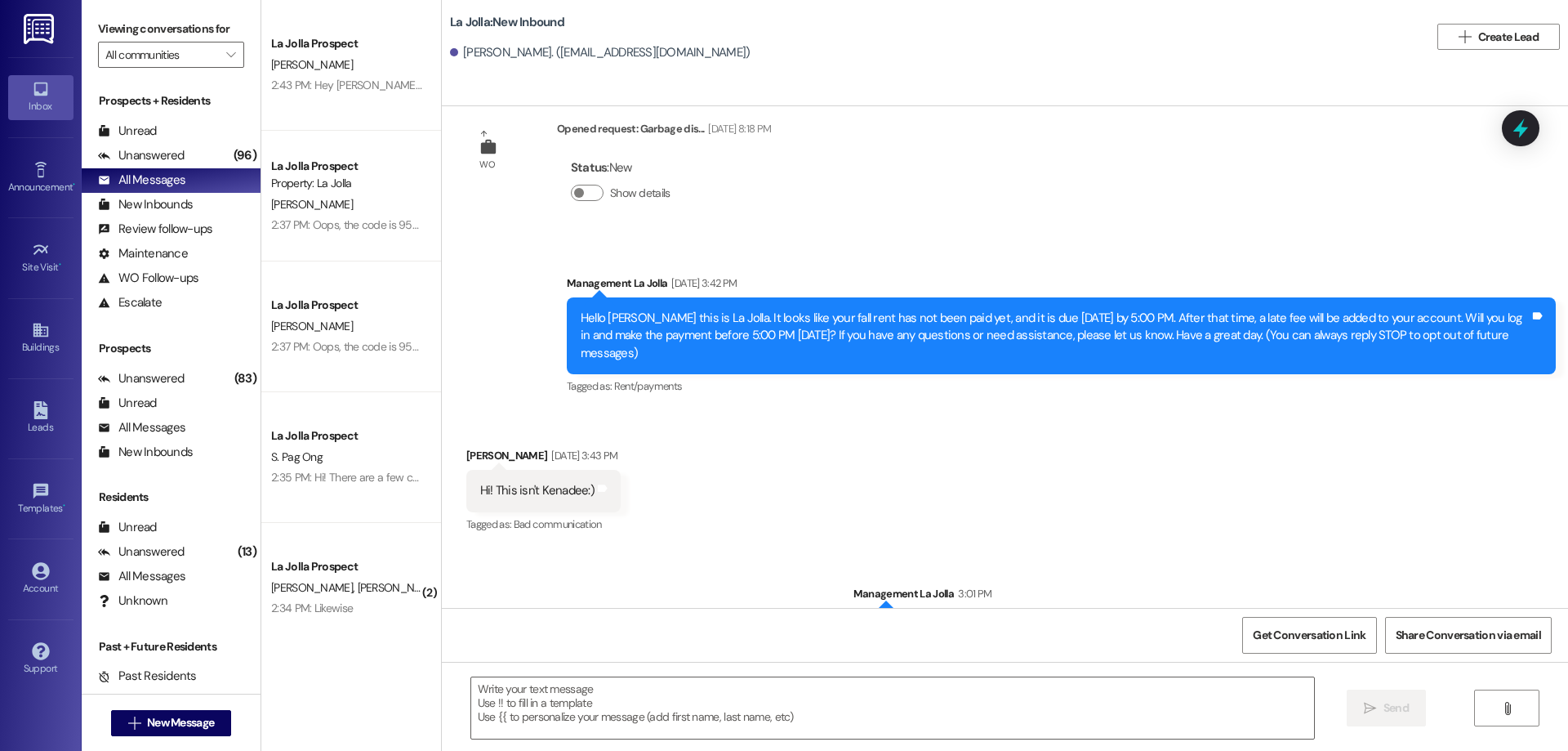
scroll to position [74, 0]
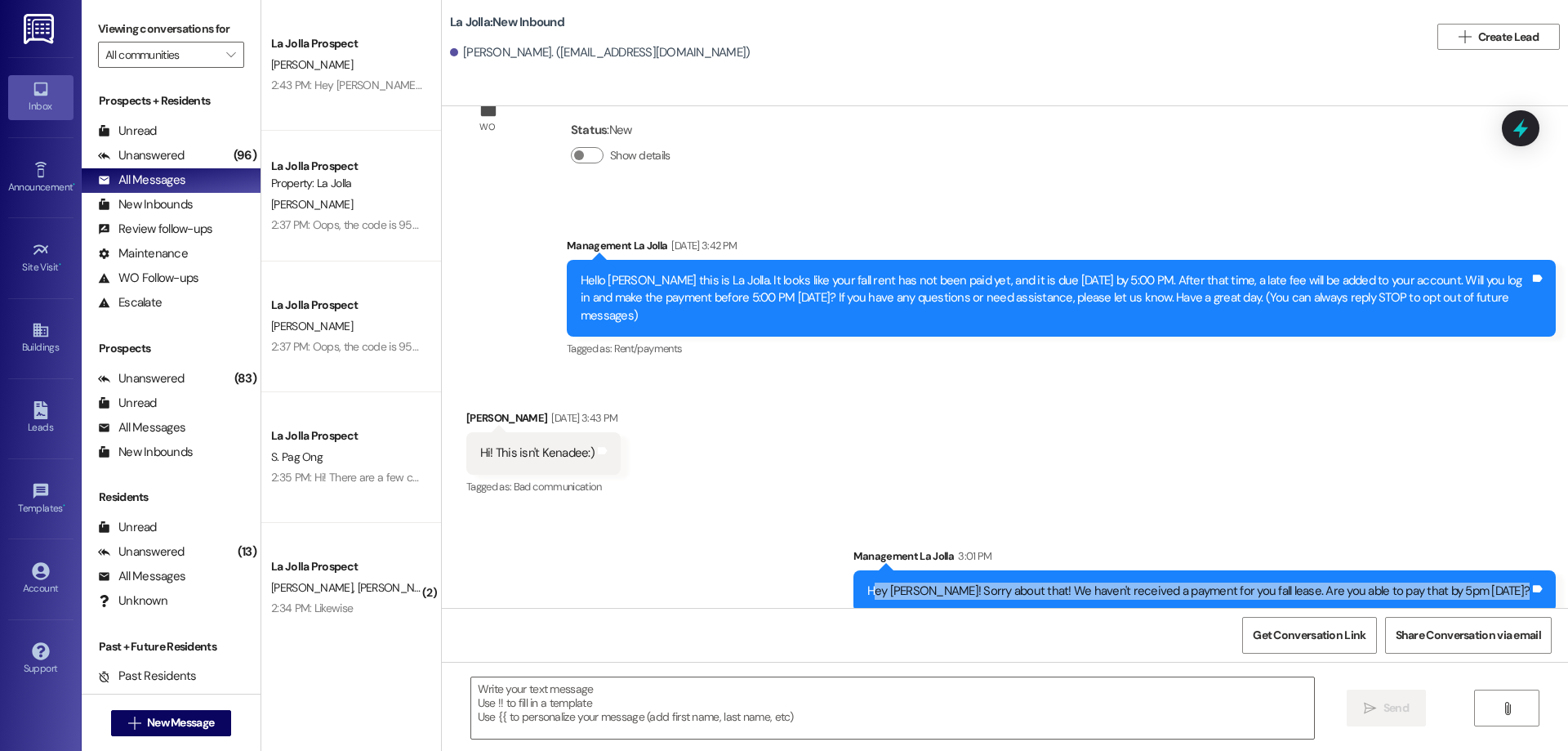
drag, startPoint x: 938, startPoint y: 572, endPoint x: 1567, endPoint y: 603, distance: 629.8
click at [1567, 603] on div "WO Opened request: Garbage dis... [DATE] 8:18 PM Status : New Show details Sent…" at bounding box center [1005, 356] width 1127 height 502
drag, startPoint x: 932, startPoint y: 576, endPoint x: 1567, endPoint y: 572, distance: 635.0
click at [1567, 572] on div "WO Opened request: Garbage dis... [DATE] 8:18 PM Status : New Show details Sent…" at bounding box center [1005, 356] width 1127 height 502
copy div "Hey [PERSON_NAME]! Sorry about that! We haven't received a payment for you fall…"
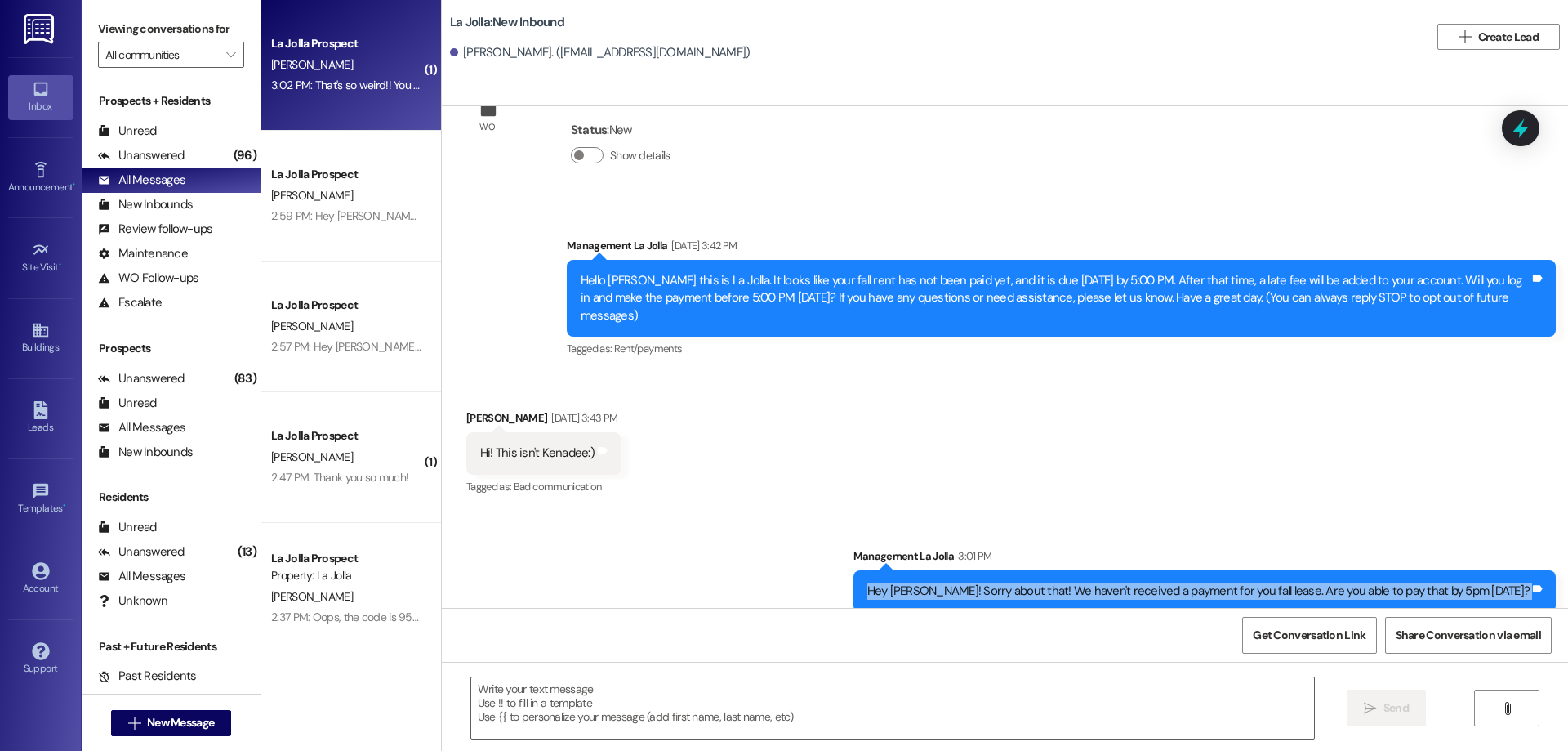
scroll to position [186, 0]
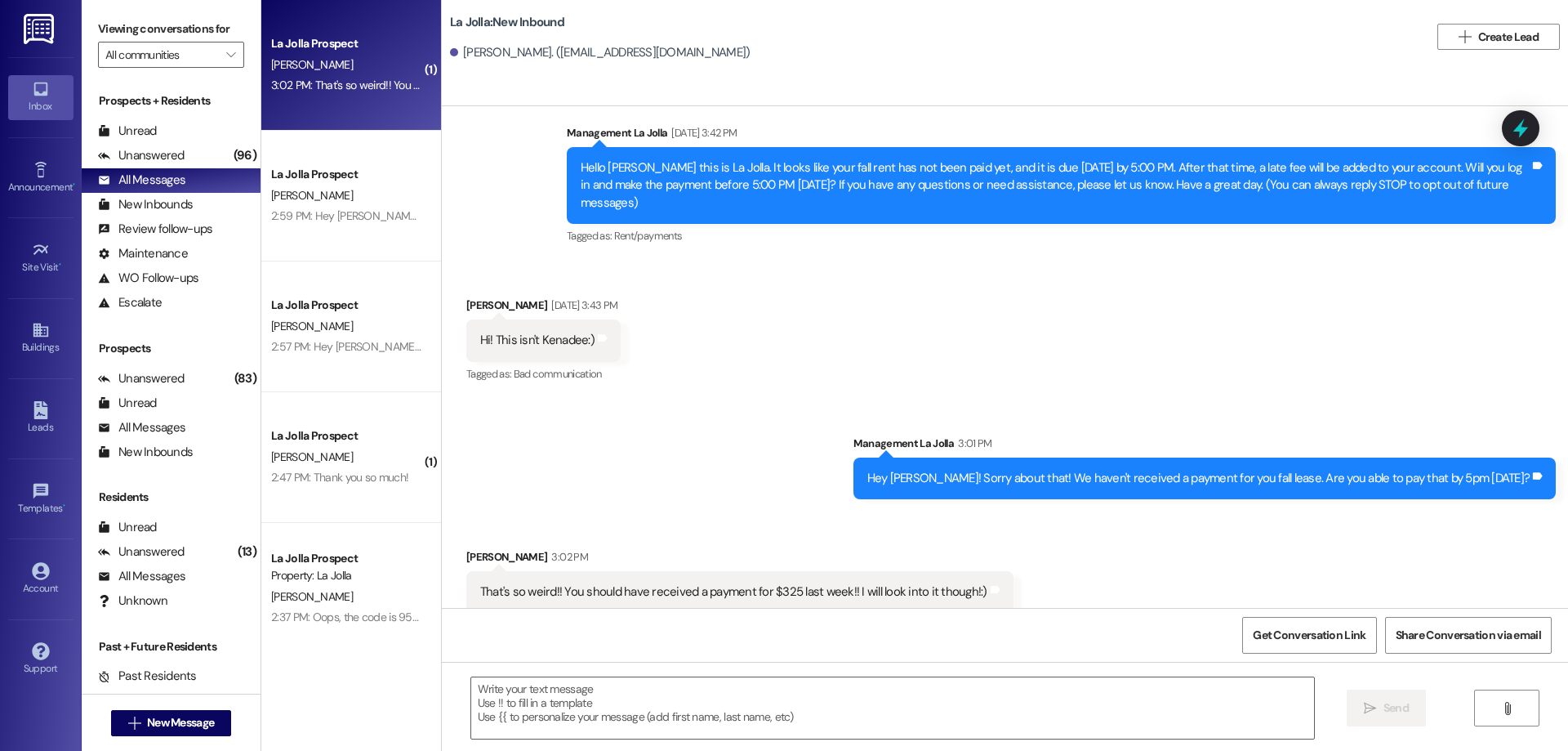
click at [539, 427] on div "Sent via SMS Management La Jolla 3:01 PM Hey [PERSON_NAME]! Sorry about that! W…" at bounding box center [1005, 454] width 1127 height 113
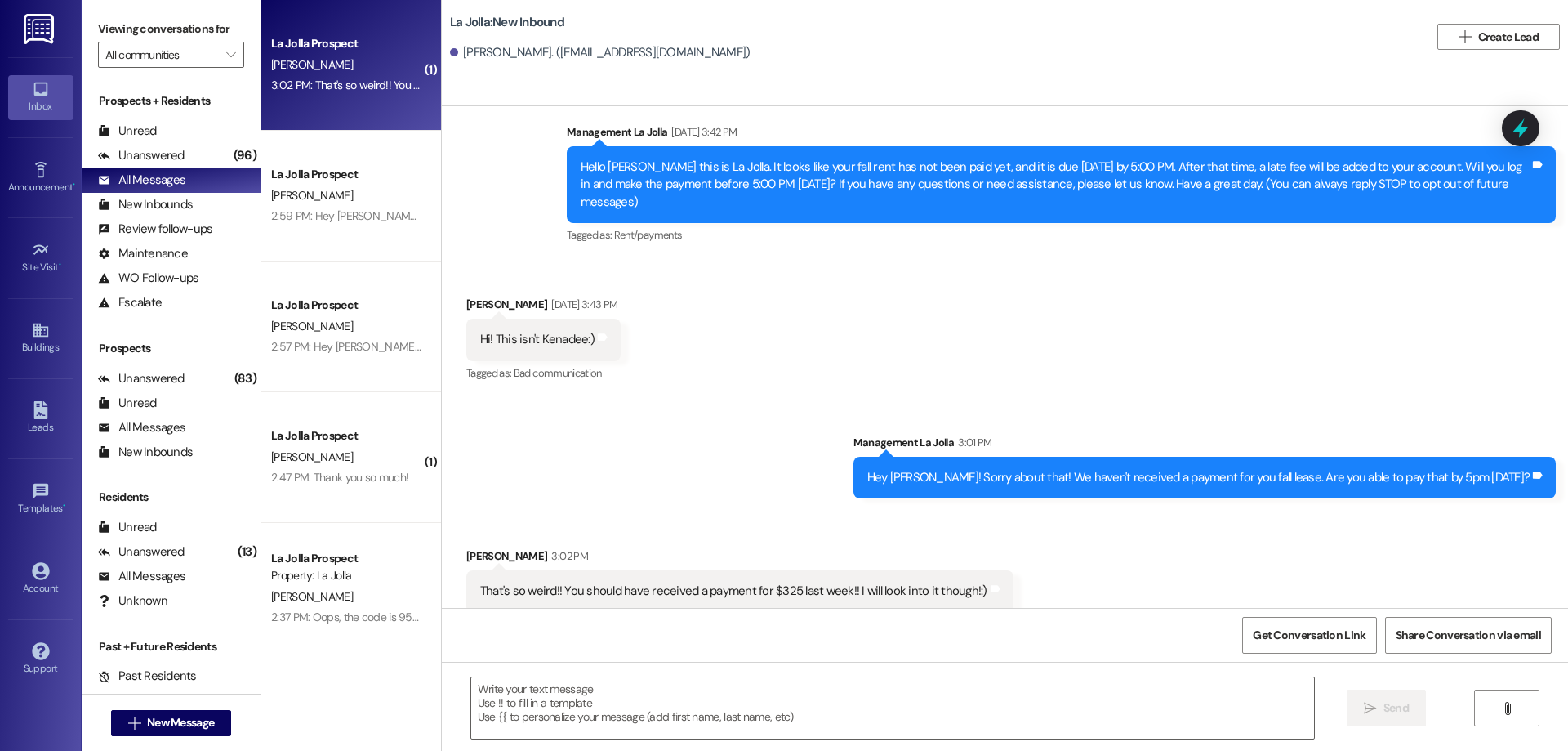
click at [607, 397] on div "Sent via SMS Management La Jolla 3:01 PM Hey [PERSON_NAME]! Sorry about that! W…" at bounding box center [1005, 453] width 1127 height 113
click at [799, 679] on textarea at bounding box center [893, 708] width 843 height 61
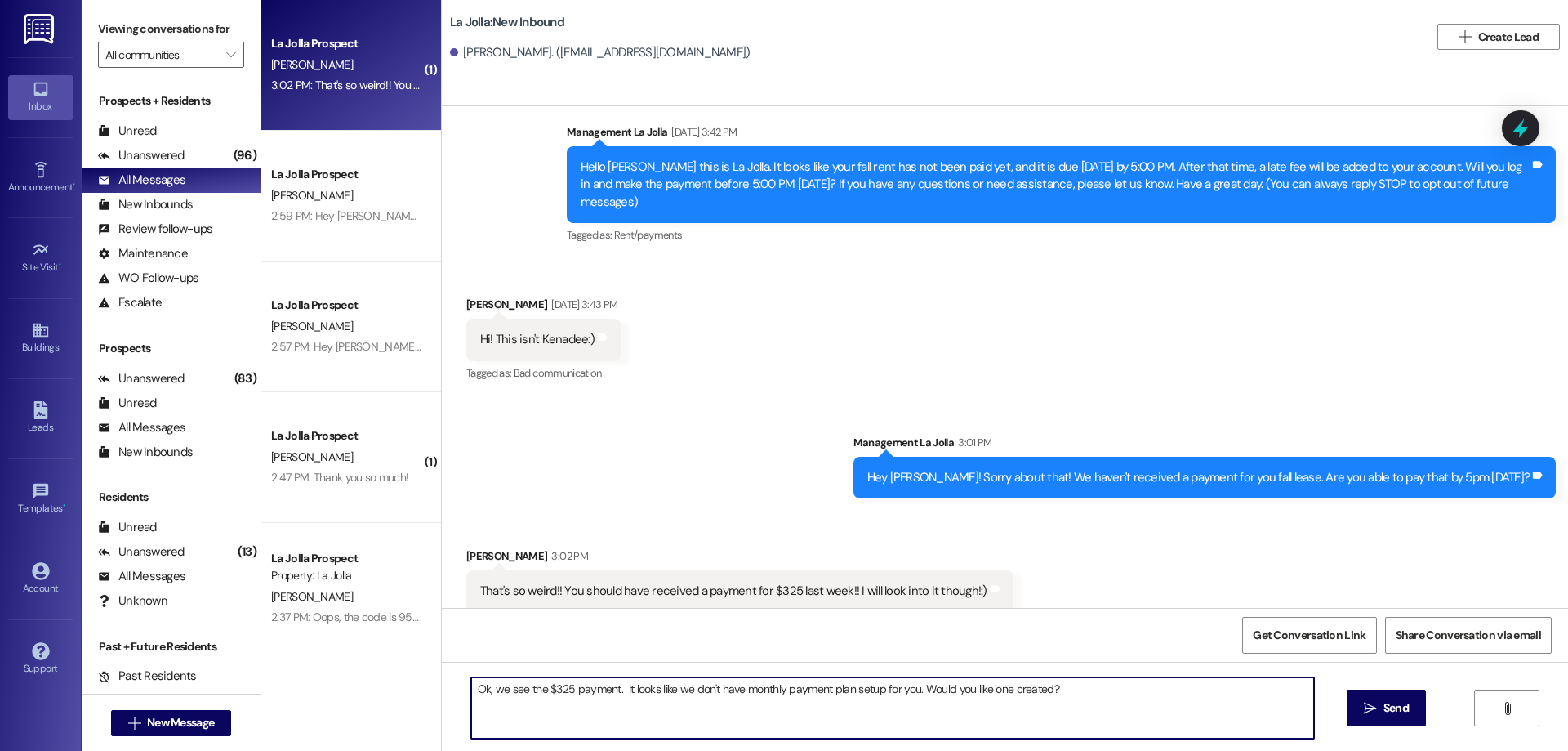
drag, startPoint x: 491, startPoint y: 694, endPoint x: 398, endPoint y: 687, distance: 93.3
click at [398, 689] on div "( 1 ) La Jolla Prospect [PERSON_NAME] 3:02 PM: That's so weird!! You should hav…" at bounding box center [914, 376] width 1307 height 751
click at [1099, 696] on textarea "Sounds good! We see the $325 payment. It looks like we don't have monthly payme…" at bounding box center [893, 708] width 843 height 61
click at [958, 694] on textarea "Sounds good! We see the $325 payment. It looks like we don't have monthly payme…" at bounding box center [893, 708] width 843 height 61
drag, startPoint x: 957, startPoint y: 691, endPoint x: 735, endPoint y: 699, distance: 222.1
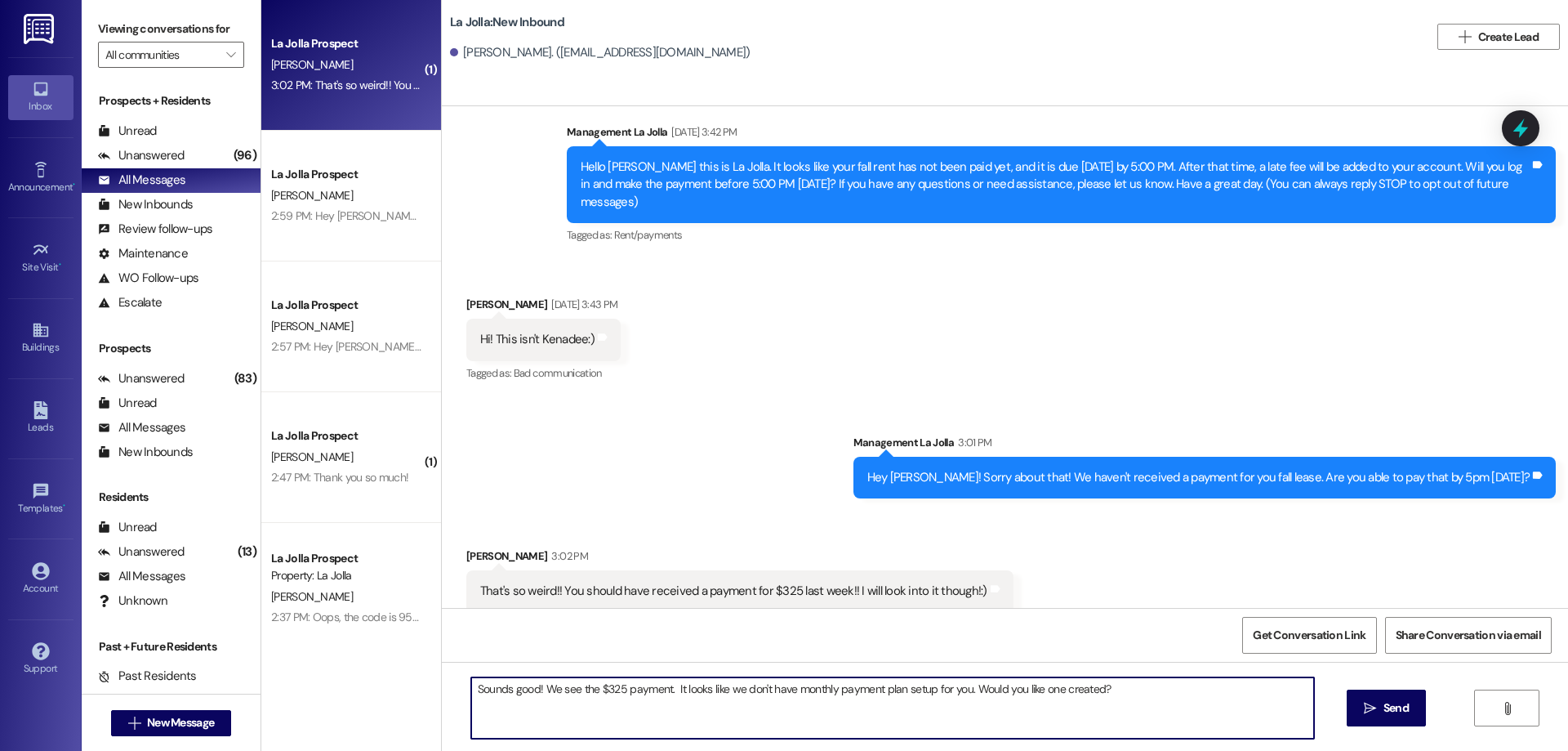
click at [735, 699] on textarea "Sounds good! We see the $325 payment. It looks like we don't have monthly payme…" at bounding box center [893, 708] width 843 height 61
type textarea "Sounds good! We see the $325 payment. It looks like we have it setup for you to…"
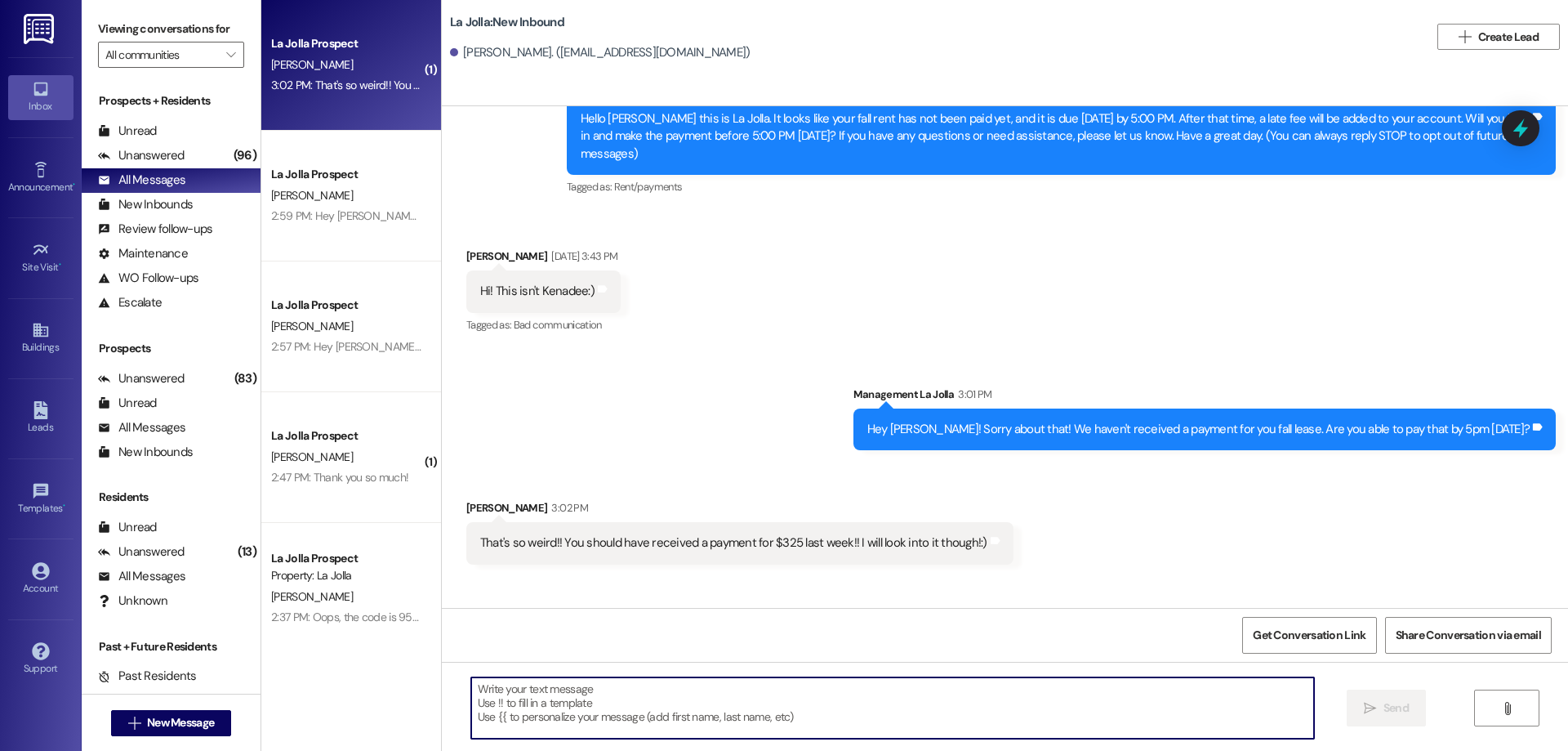
scroll to position [302, 0]
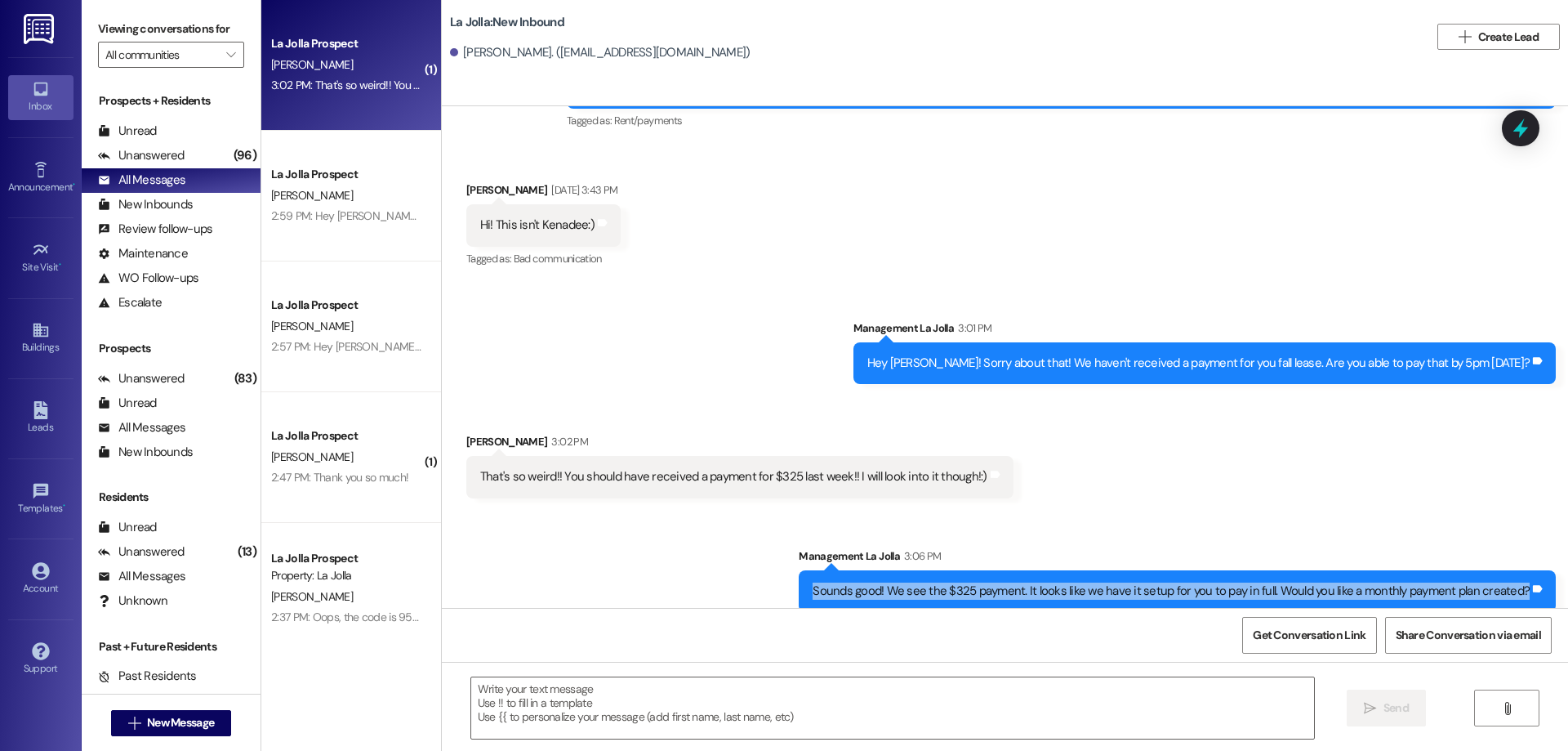
drag, startPoint x: 814, startPoint y: 576, endPoint x: 1567, endPoint y: 575, distance: 753.0
click at [1567, 575] on div "WO Opened request: Garbage dis... [DATE] 8:18 PM Status : New Show details Sent…" at bounding box center [1005, 356] width 1127 height 502
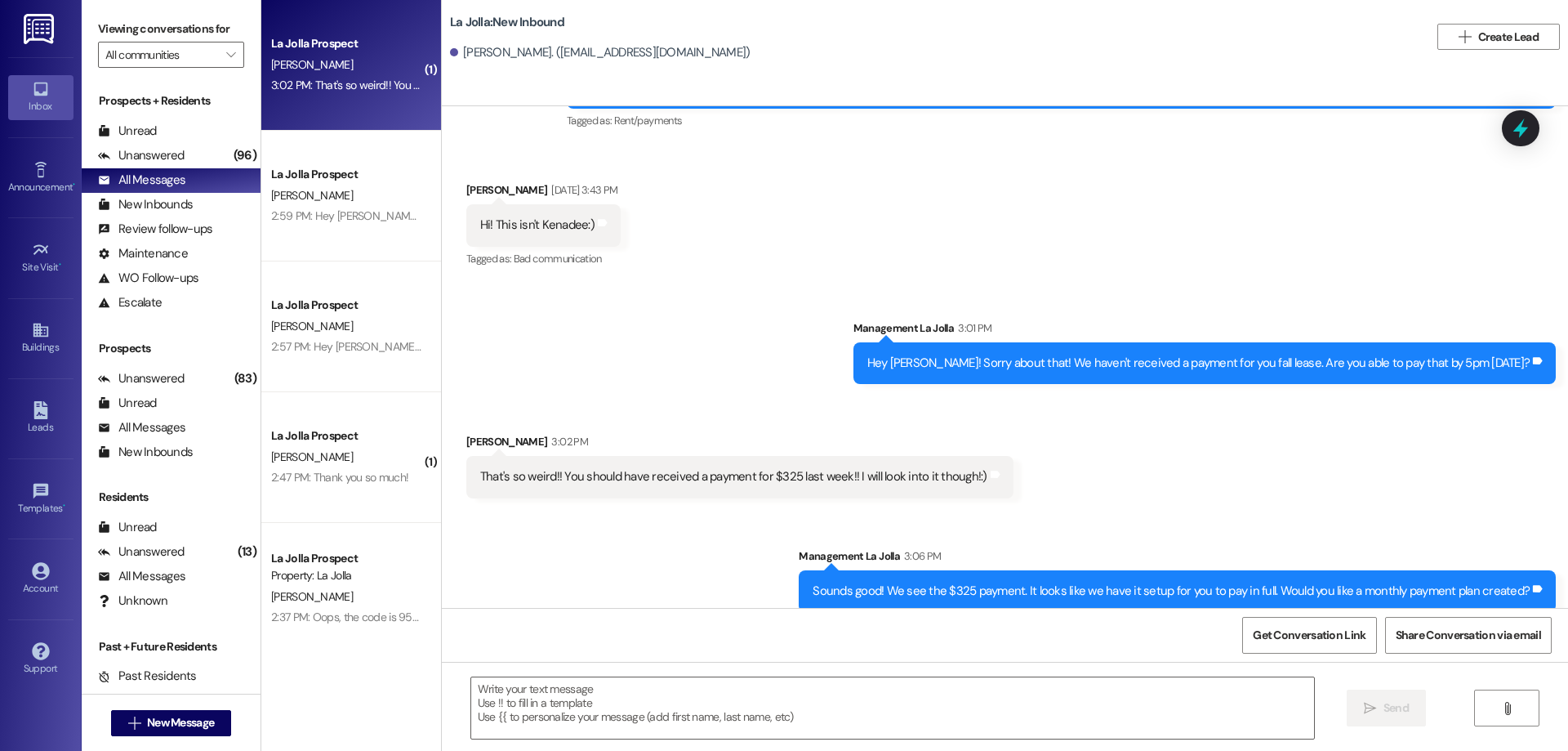
click at [1313, 514] on div "Sent via SMS Management La Jolla 3:06 PM Sounds good! We see the $325 payment. …" at bounding box center [1005, 567] width 1127 height 113
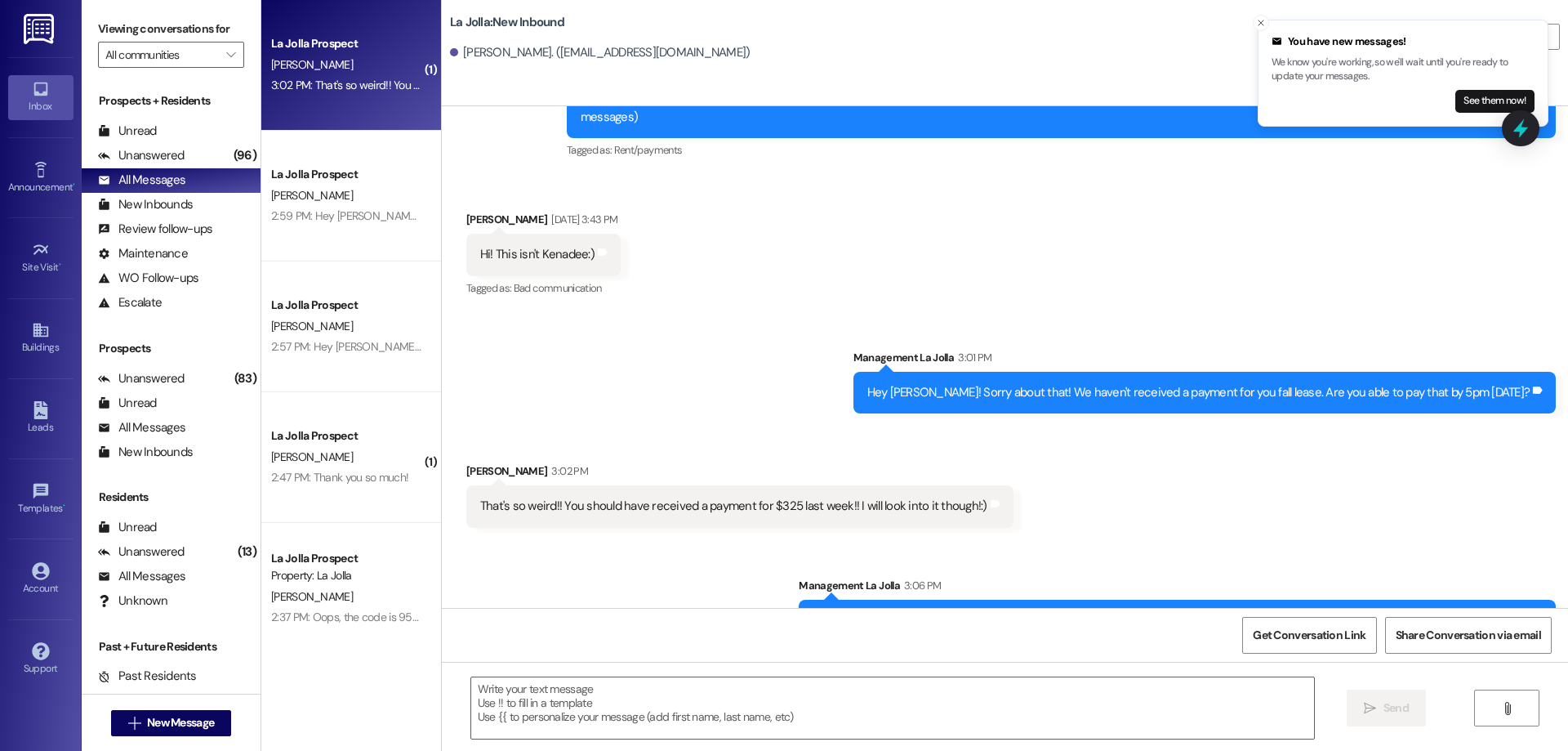
scroll to position [415, 0]
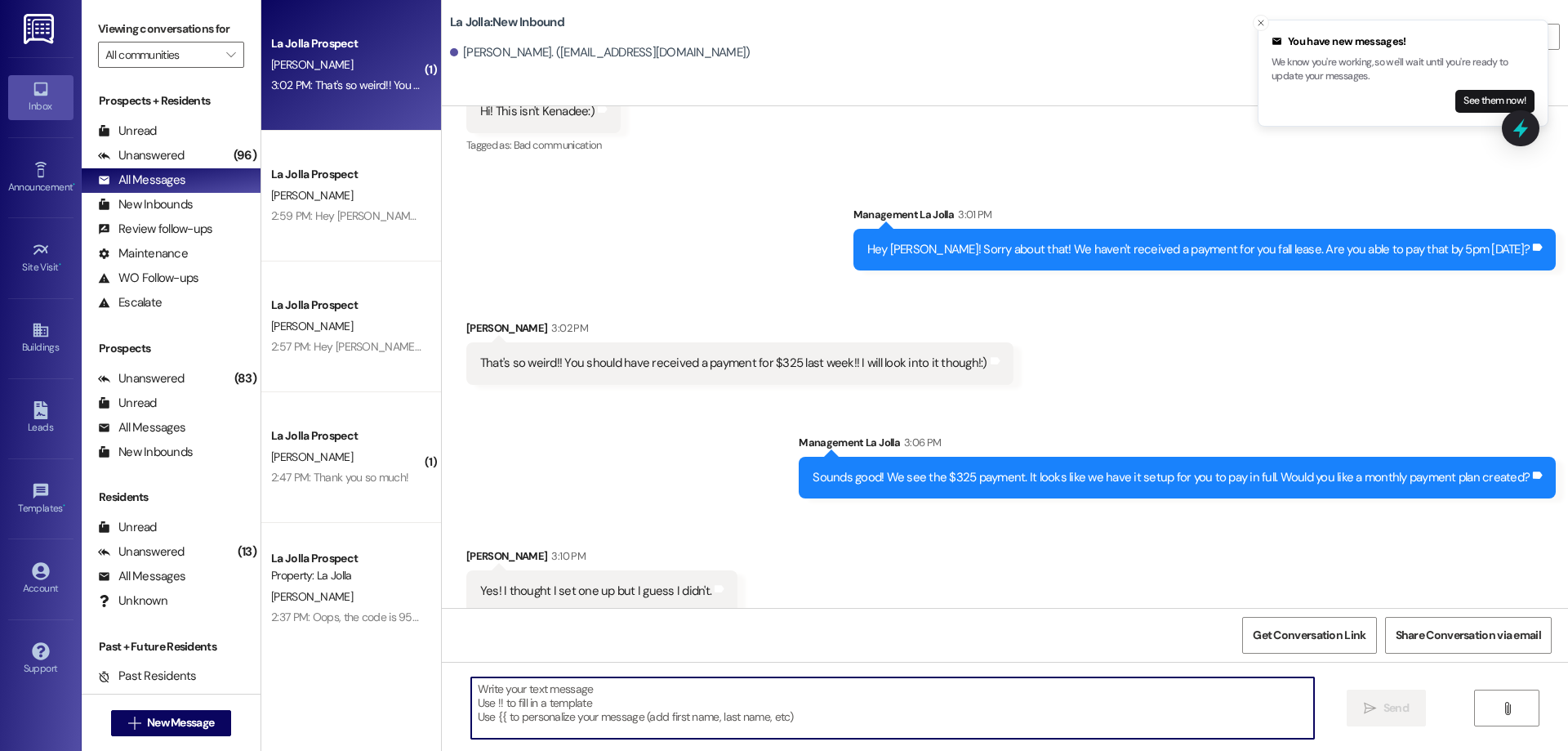
click at [604, 723] on textarea at bounding box center [893, 708] width 843 height 61
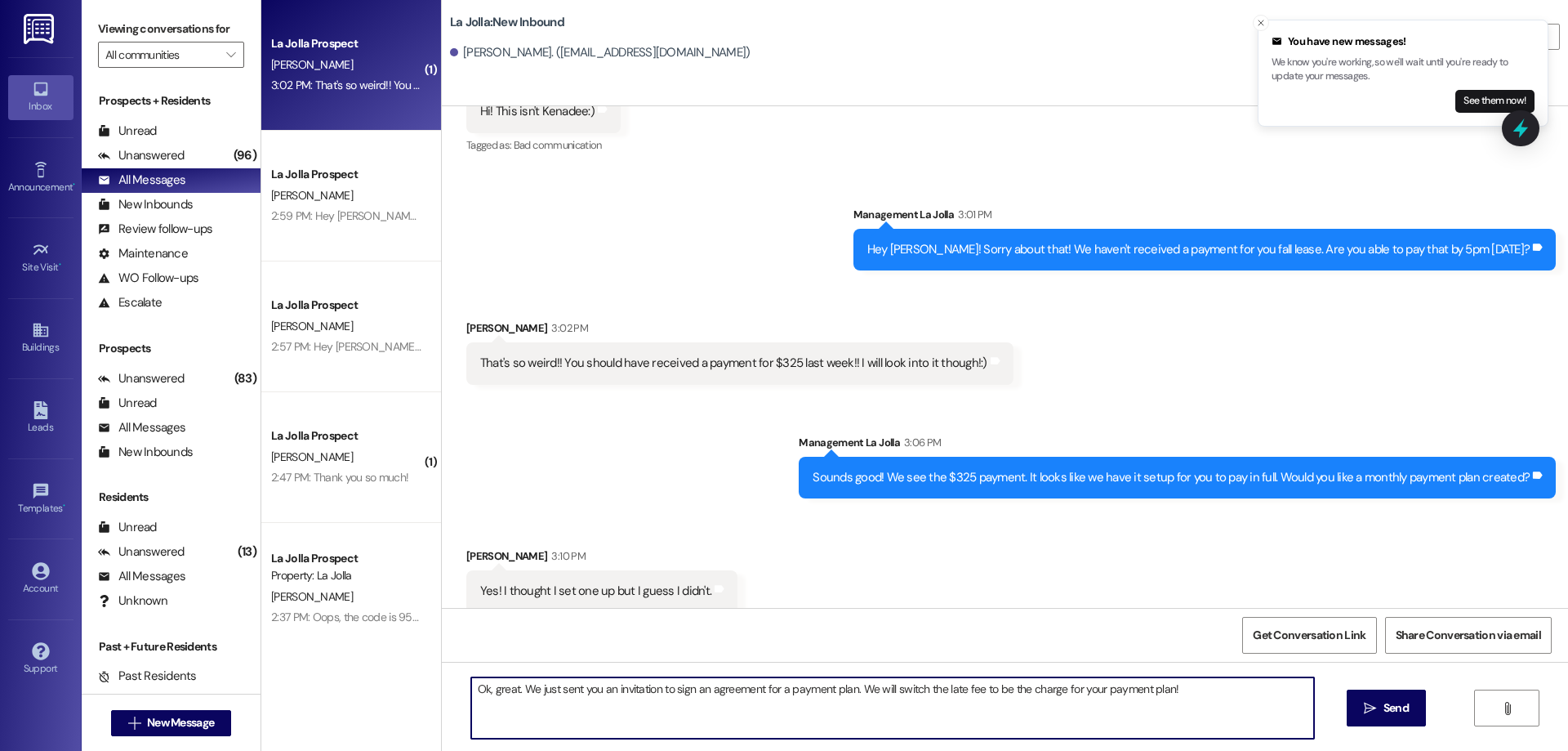
click at [932, 691] on textarea "Ok, great. We just sent you an invitation to sign an agreement for a payment pl…" at bounding box center [893, 708] width 843 height 61
type textarea "Ok, great. We just sent you an invitation to sign an agreement for a payment pl…"
click at [1348, 715] on button " Send" at bounding box center [1386, 708] width 79 height 36
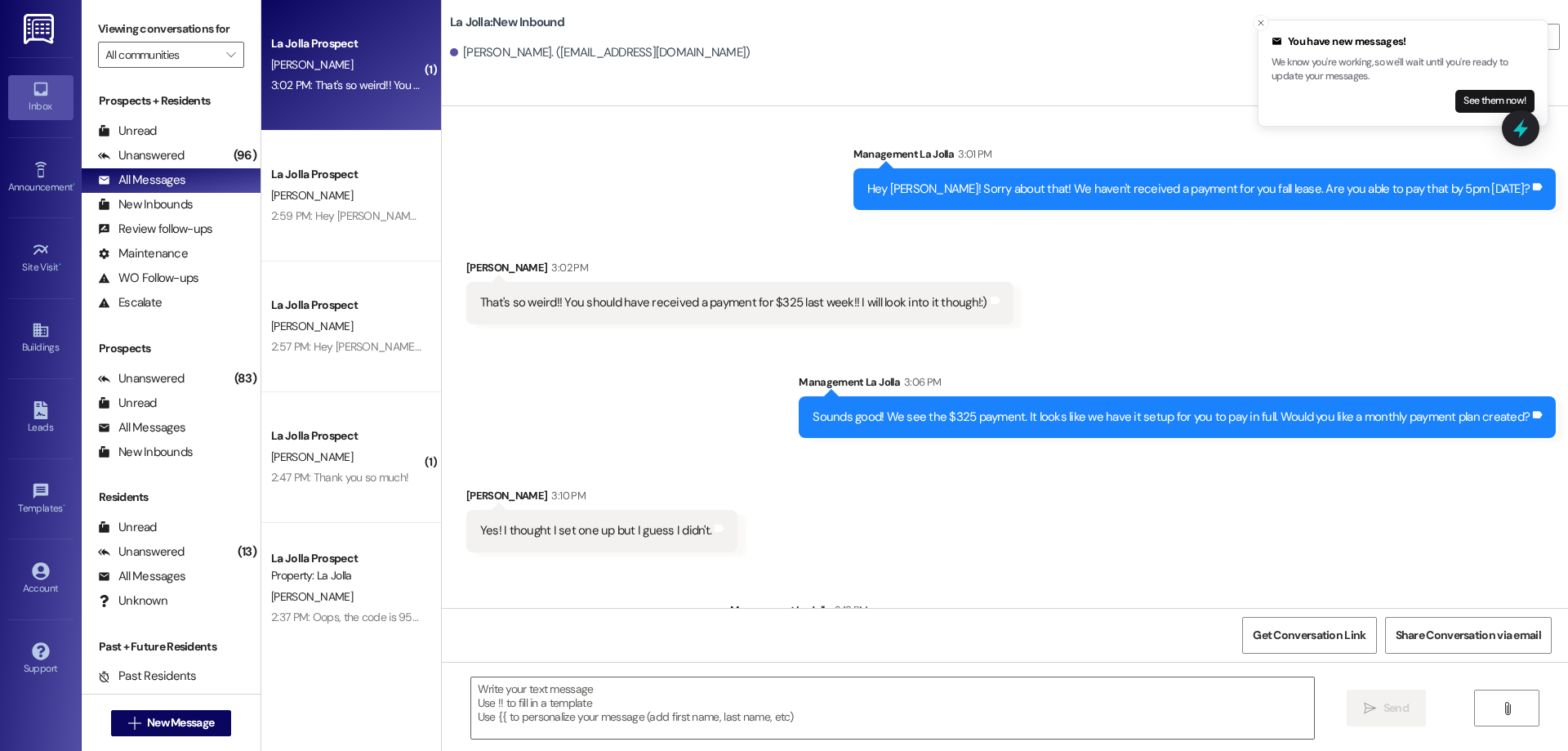
scroll to position [529, 0]
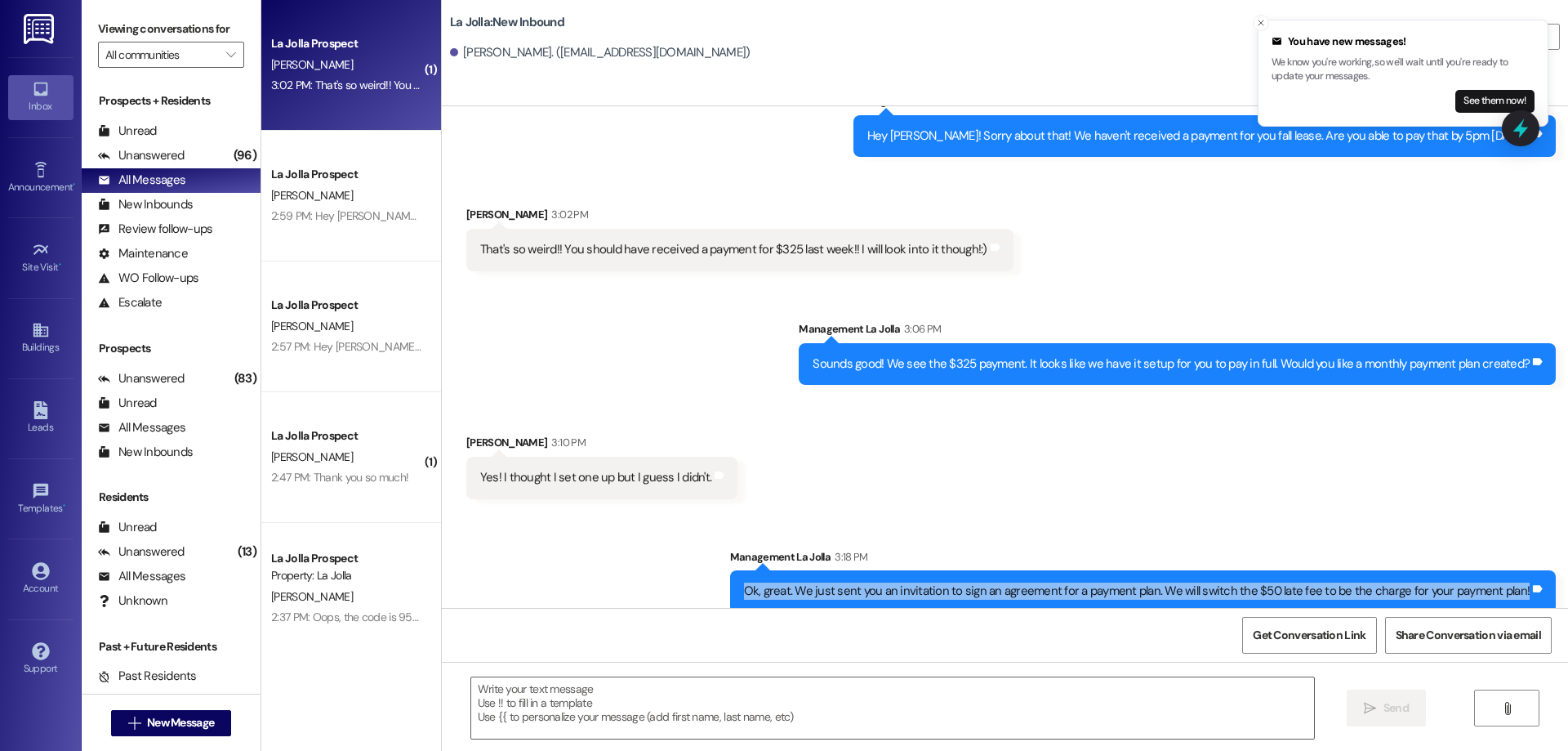
drag, startPoint x: 752, startPoint y: 579, endPoint x: 1533, endPoint y: 585, distance: 781.0
click at [1533, 585] on div "Ok, great. We just sent you an invitation to sign an agreement for a payment pl…" at bounding box center [1143, 591] width 827 height 41
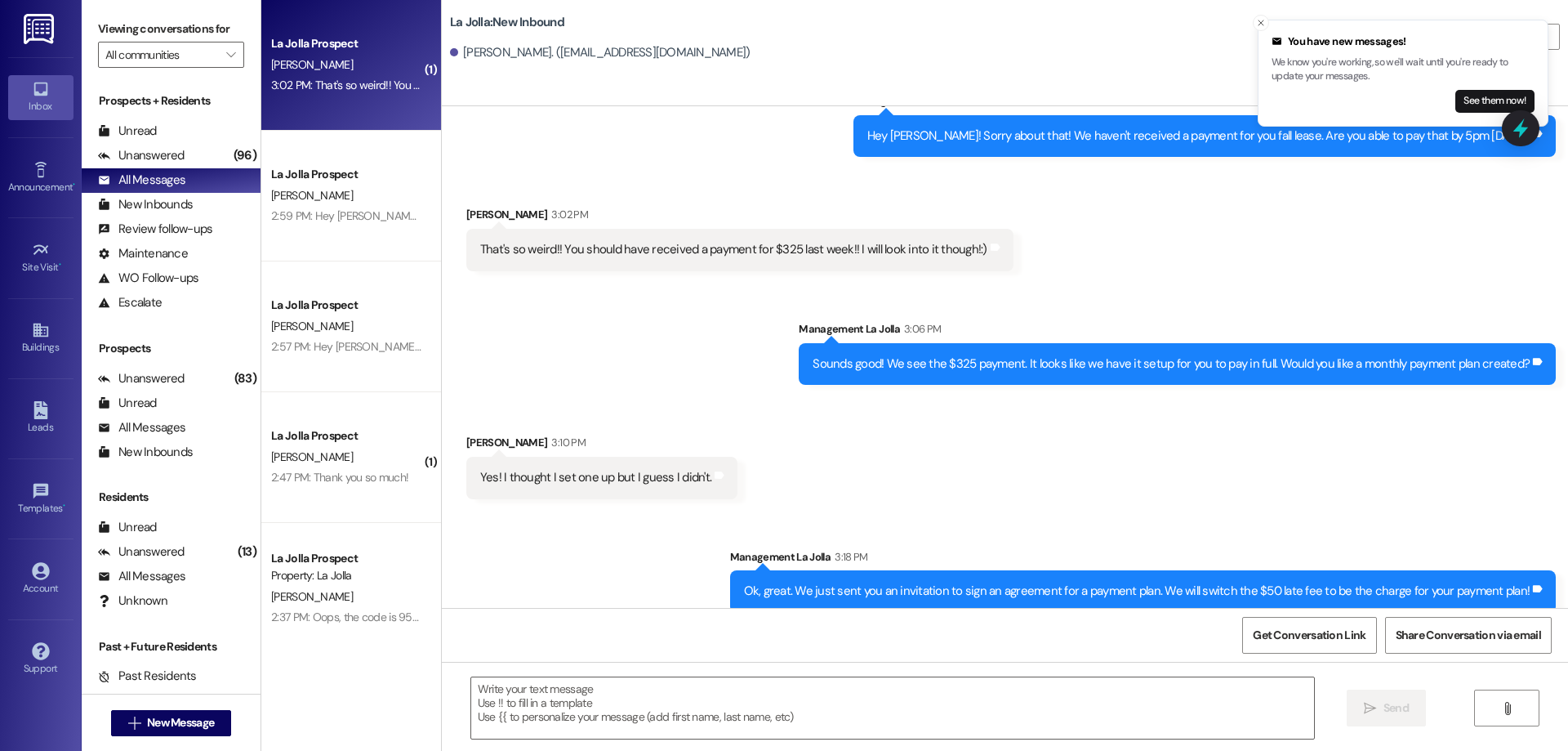
click at [1237, 512] on div "Sent via SMS Management La Jolla 3:18 PM Ok, great. We just sent you an invitat…" at bounding box center [1005, 568] width 1127 height 113
click at [626, 438] on div "[PERSON_NAME] 3:10 PM" at bounding box center [602, 446] width 271 height 23
click at [1259, 22] on icon "Close toast" at bounding box center [1261, 23] width 10 height 10
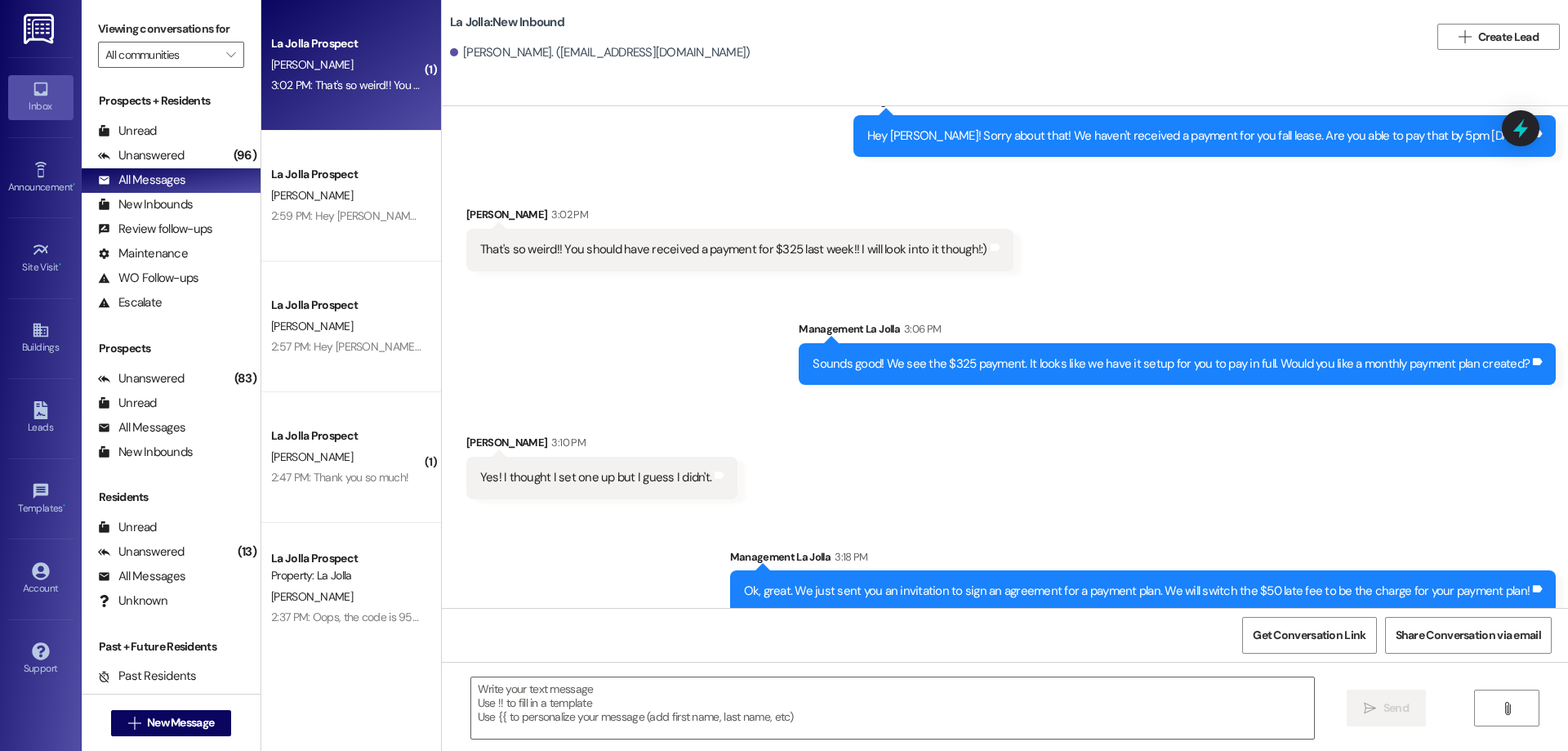
click at [271, 101] on div "La Jolla Prospect [PERSON_NAME] 3:02 PM: That's so weird!! You should have rece…" at bounding box center [350, 65] width 179 height 131
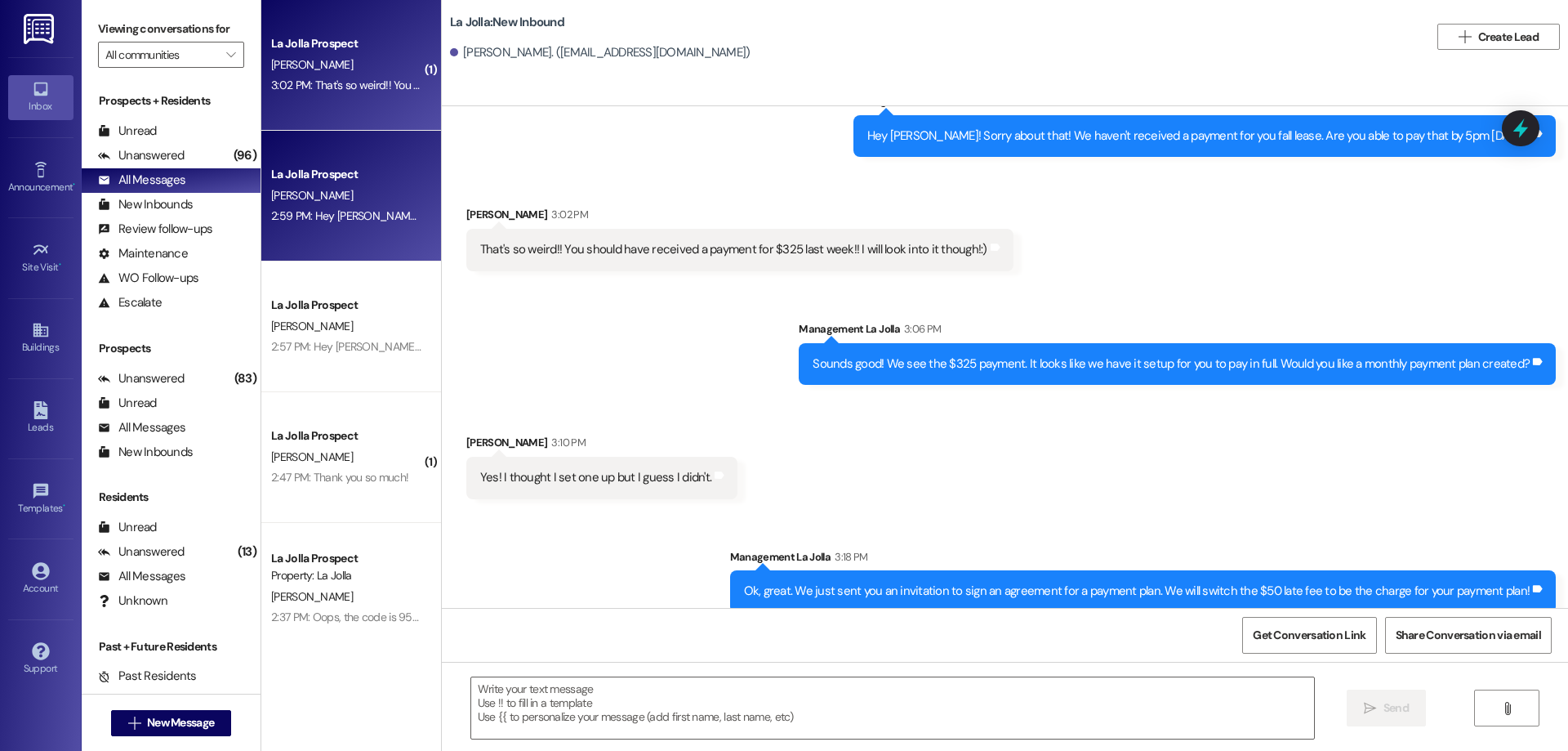
click at [339, 171] on div "La Jolla Prospect" at bounding box center [346, 175] width 151 height 17
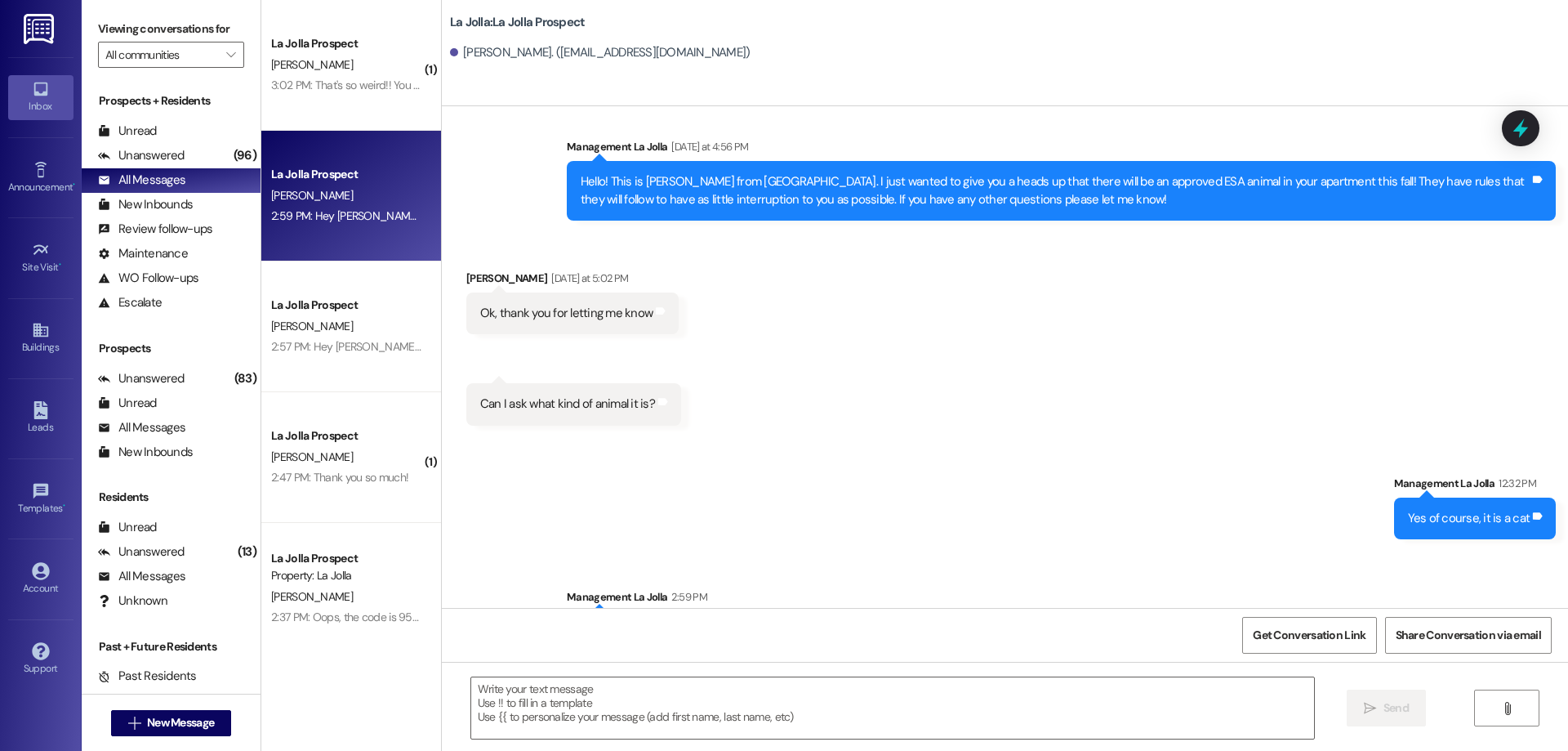
scroll to position [1761, 0]
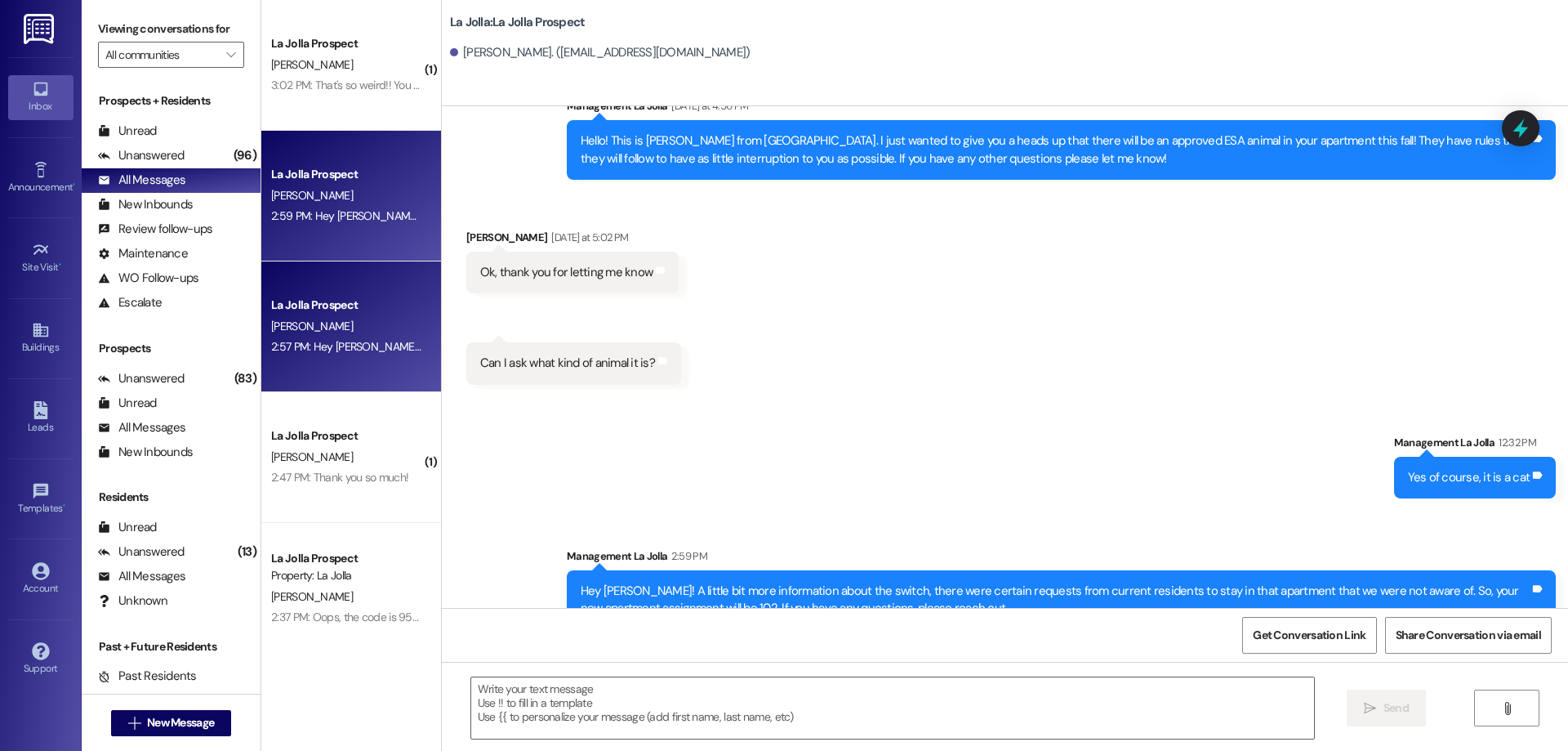
click at [360, 309] on div "La Jolla Prospect" at bounding box center [346, 305] width 151 height 17
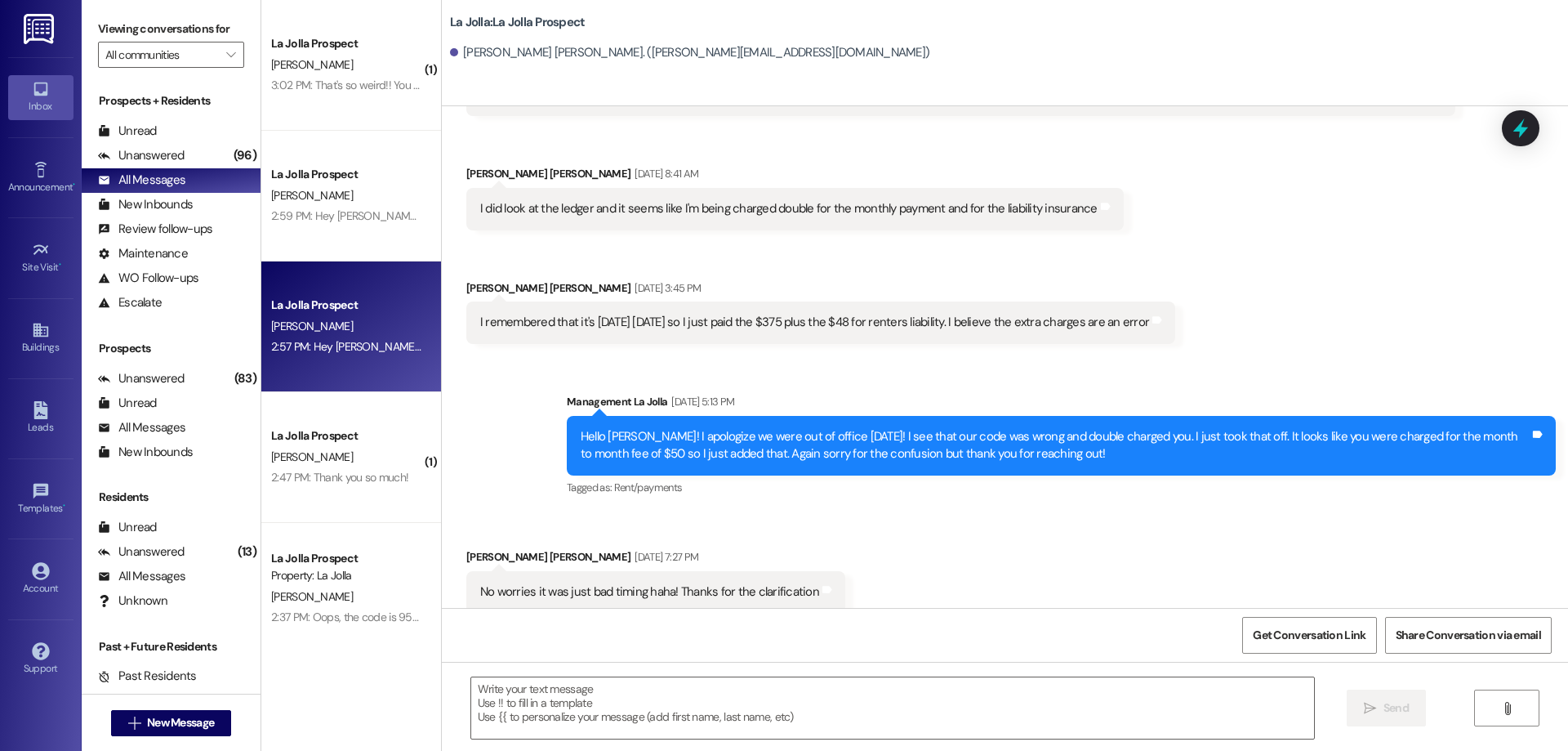
scroll to position [2141, 0]
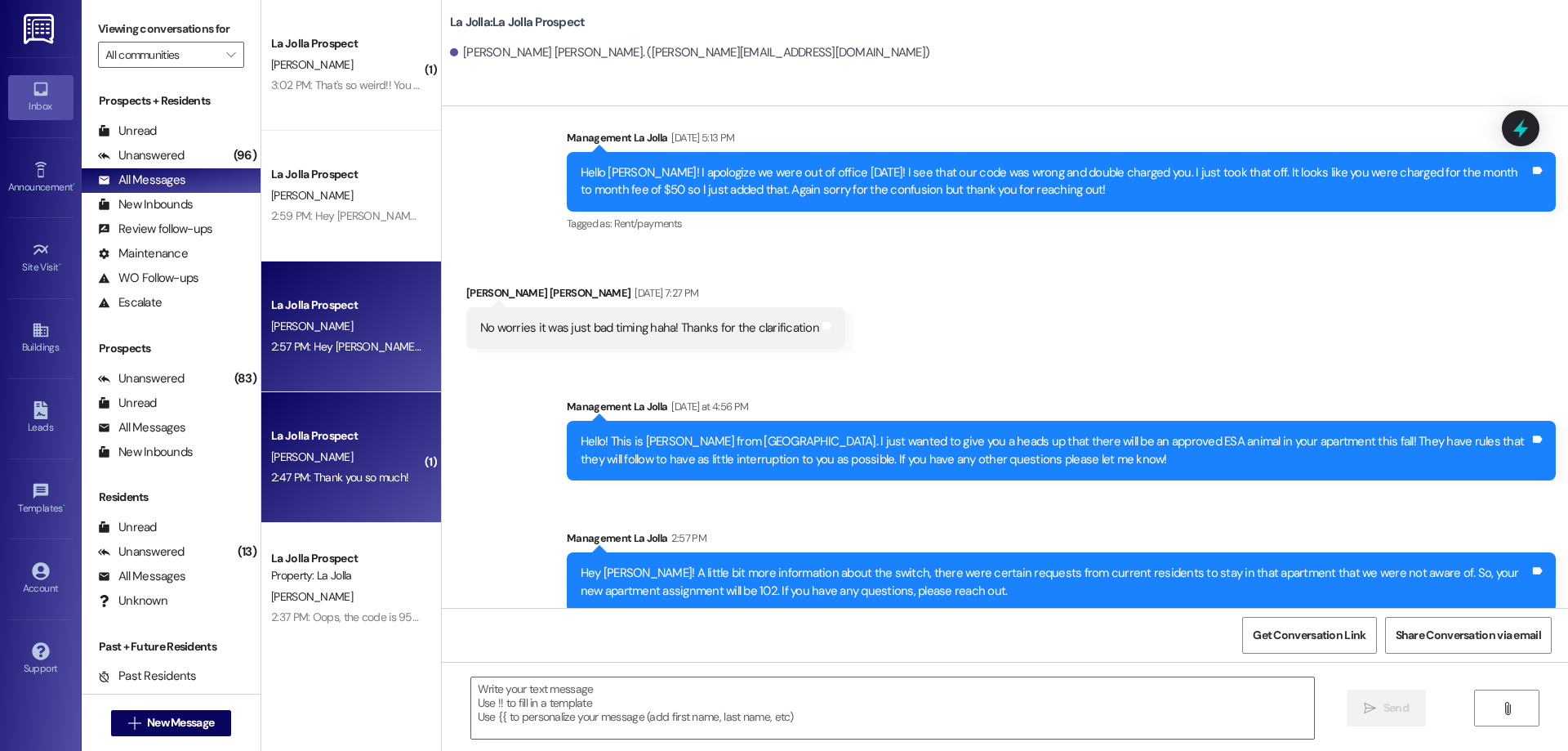
click at [365, 442] on div "La Jolla Prospect" at bounding box center [346, 436] width 151 height 17
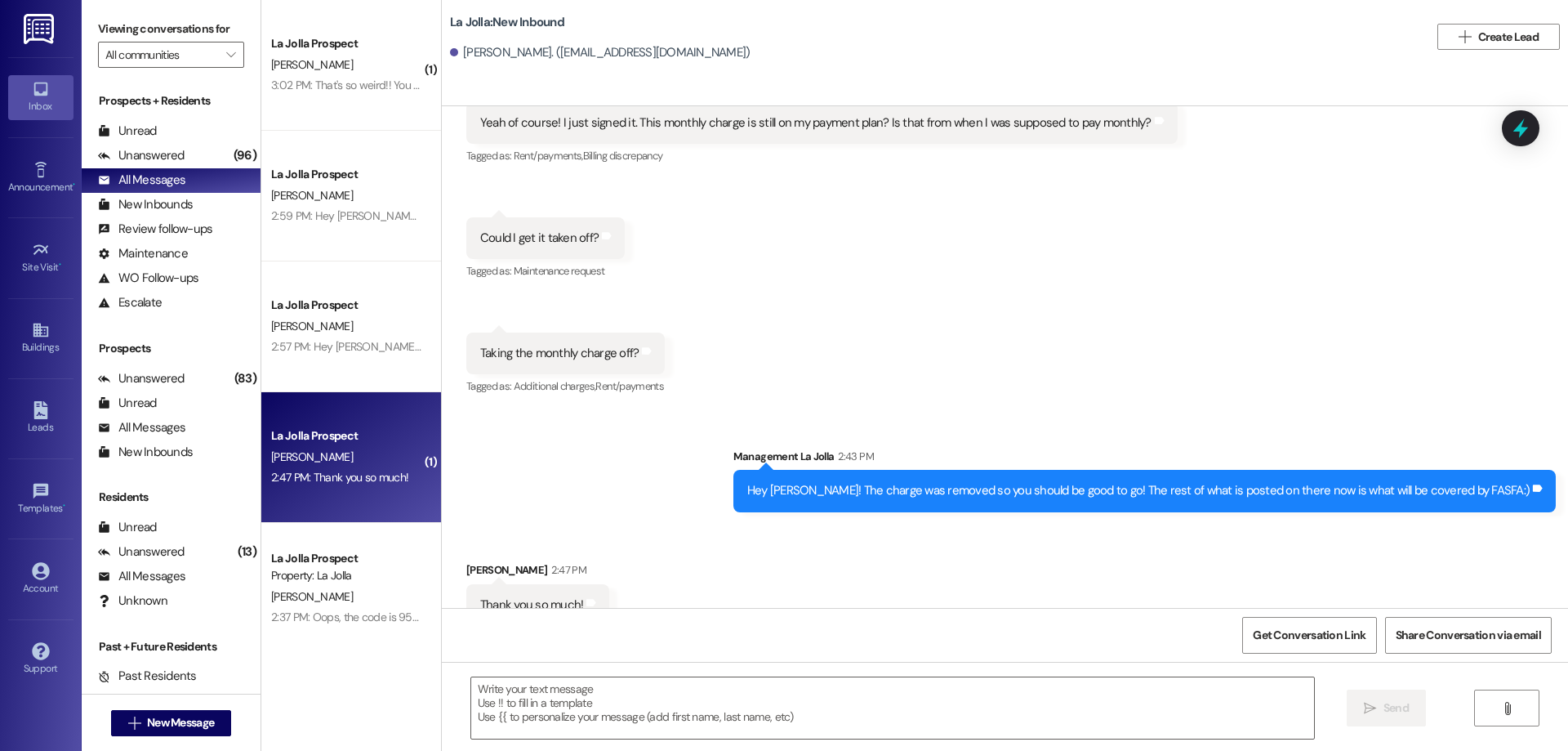
scroll to position [3640, 0]
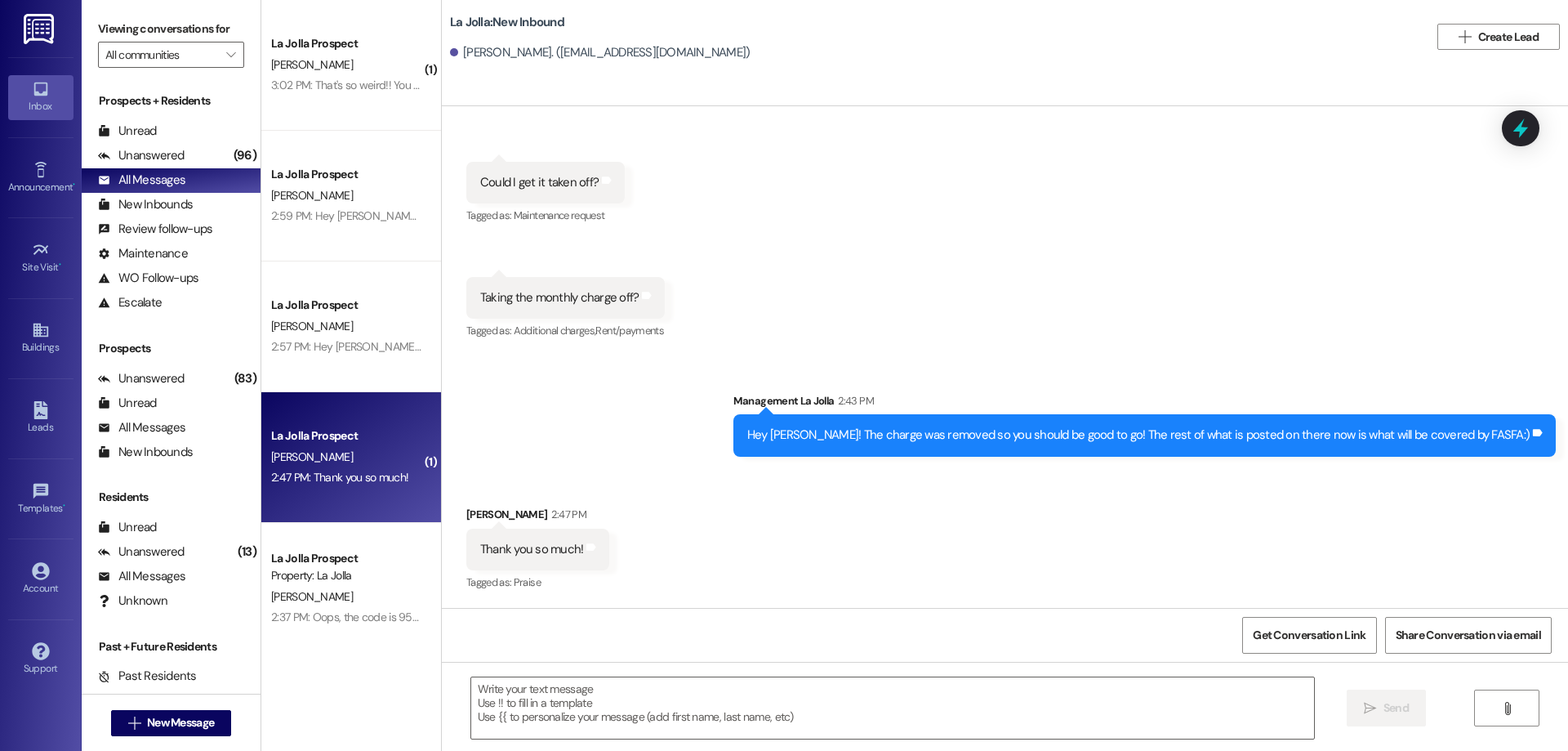
click at [546, 552] on div "Thank you so much!" at bounding box center [531, 549] width 103 height 17
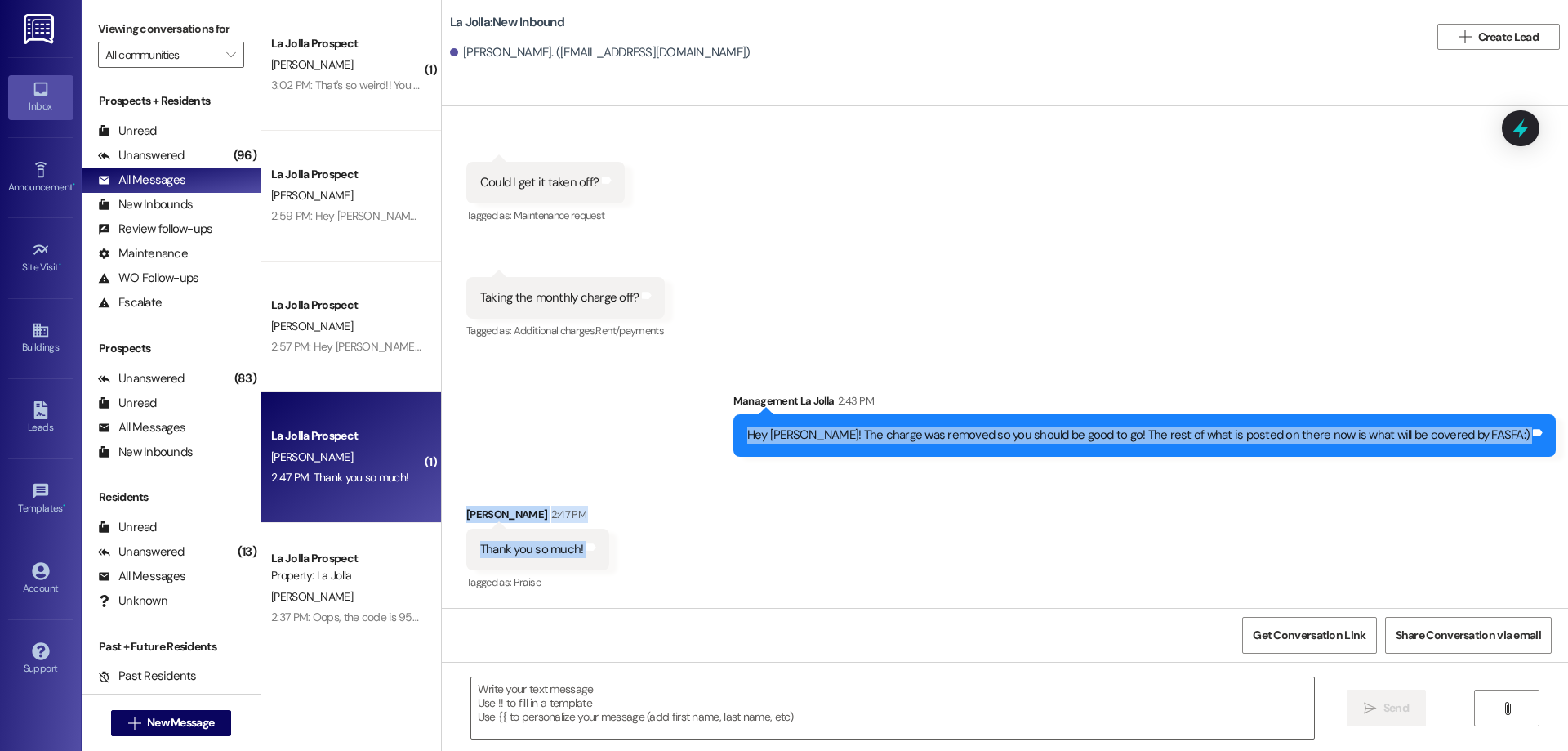
drag, startPoint x: 582, startPoint y: 552, endPoint x: 628, endPoint y: 444, distance: 117.4
click at [628, 444] on div "Sent via SMS Management La Jolla [DATE] 10:23 AM Hello [PERSON_NAME] this is [P…" at bounding box center [1005, 356] width 1127 height 502
click at [628, 444] on div "Sent via SMS Management La Jolla 2:43 PM Hey [PERSON_NAME]! The charge was remo…" at bounding box center [1005, 412] width 1127 height 113
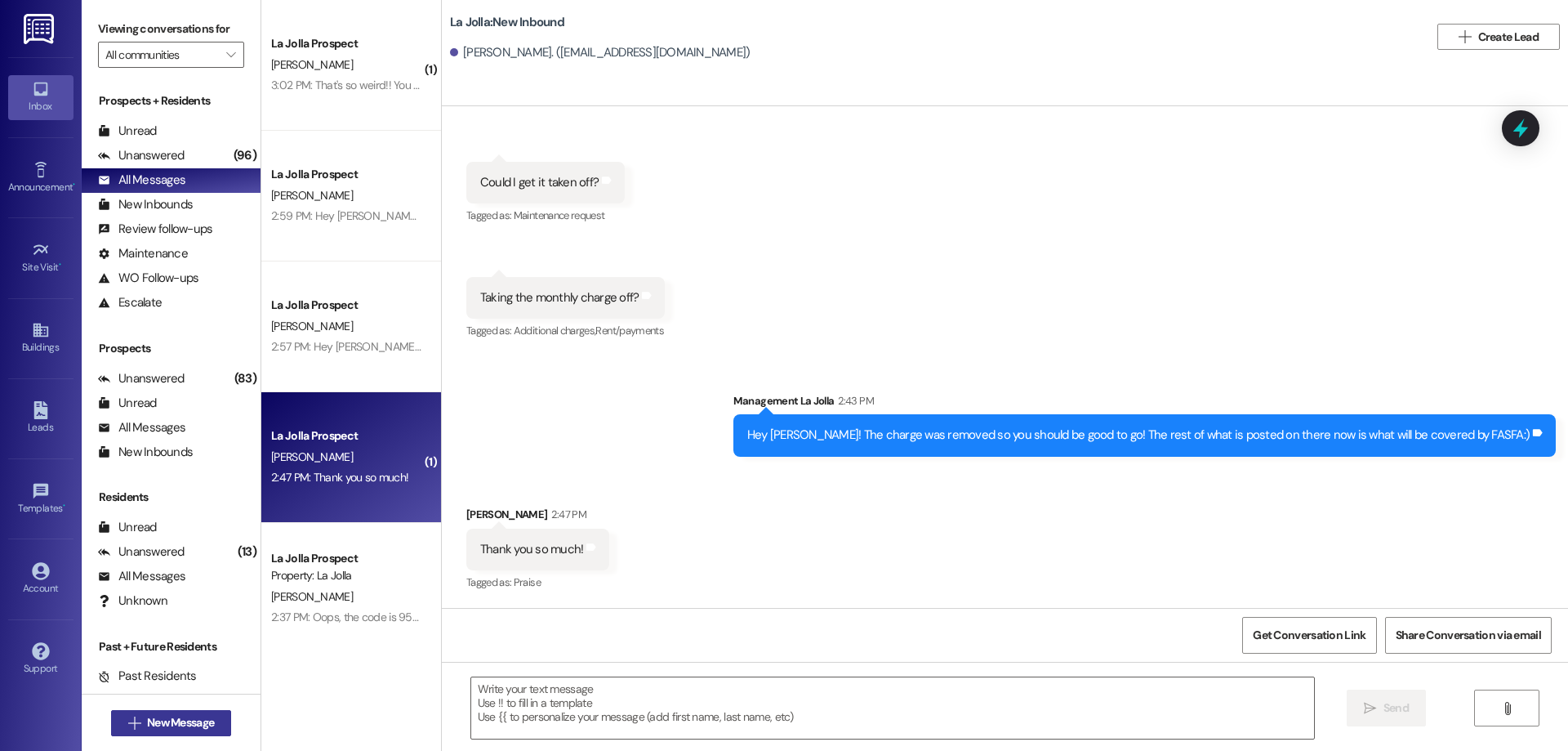
click at [128, 720] on icon "" at bounding box center [134, 724] width 12 height 13
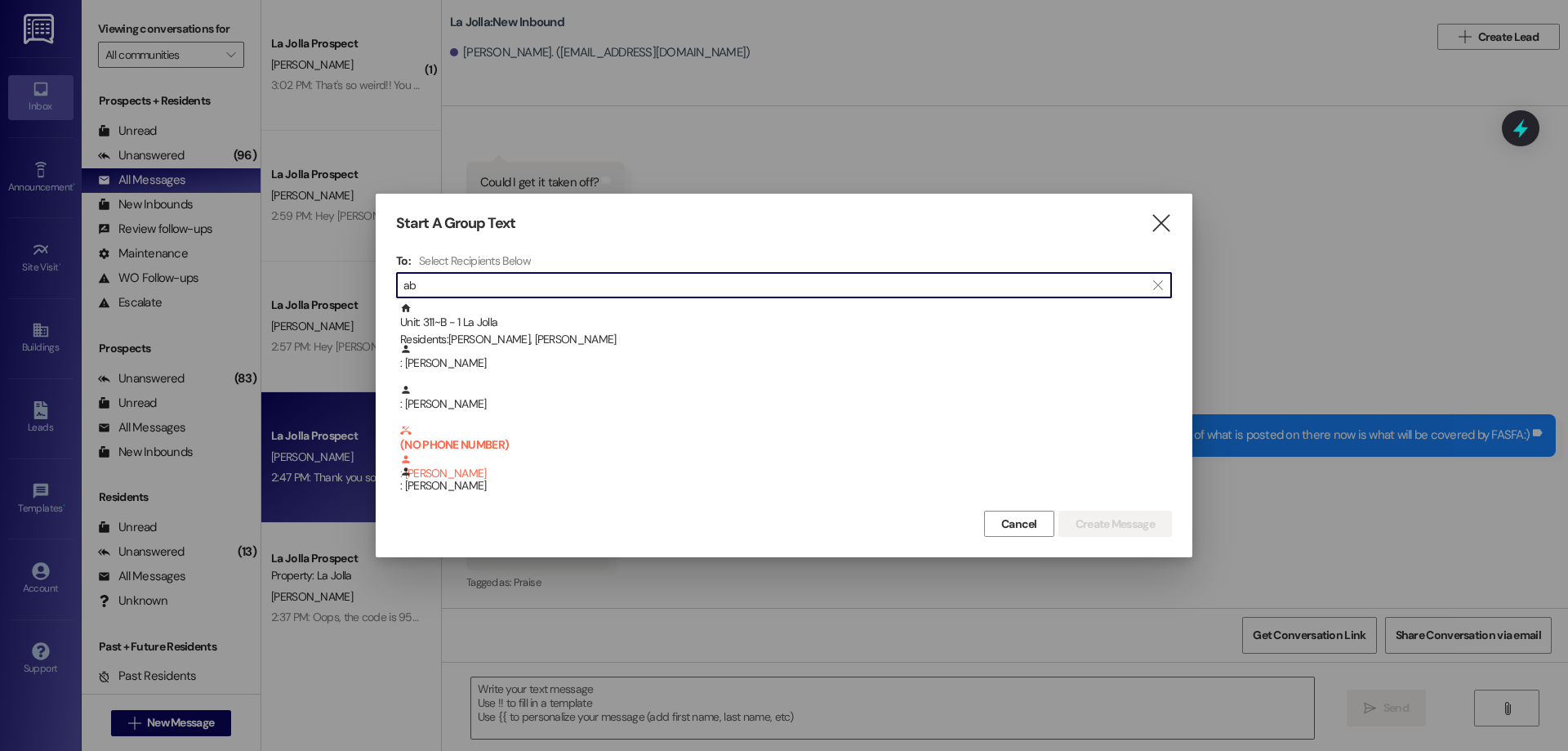
type input "a"
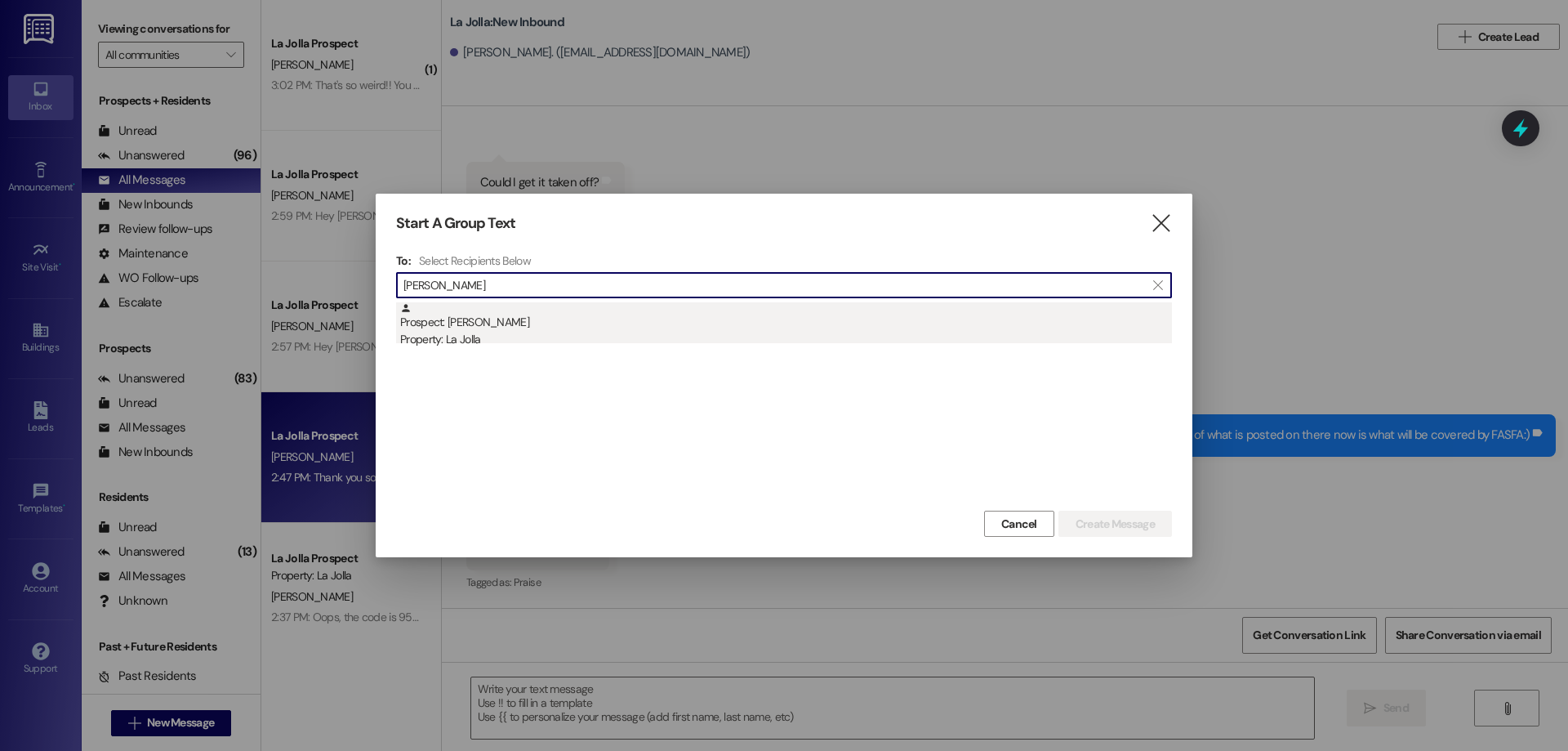
type input "[PERSON_NAME]"
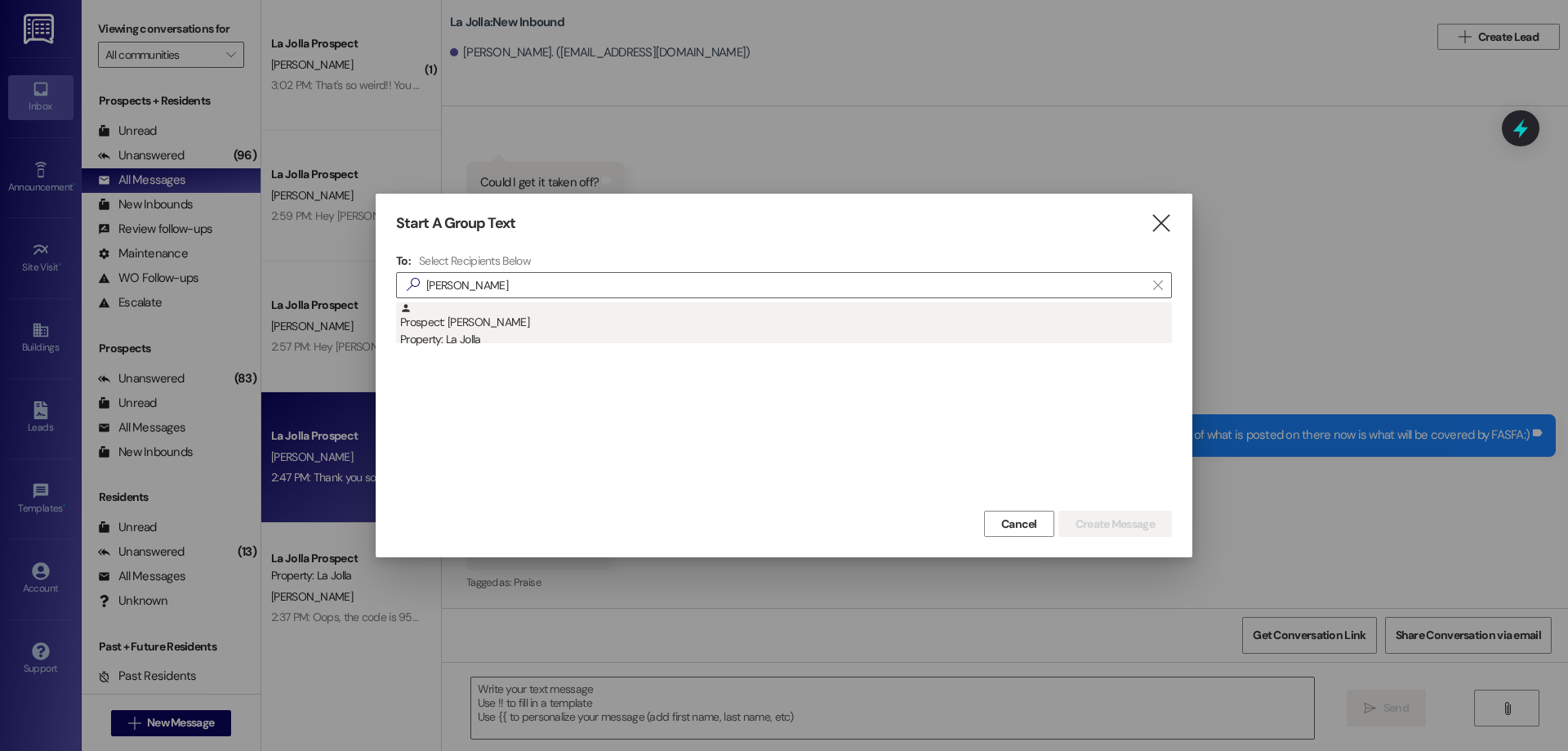
click at [512, 329] on div "Prospect: [PERSON_NAME] Property: La Jolla" at bounding box center [786, 326] width 772 height 46
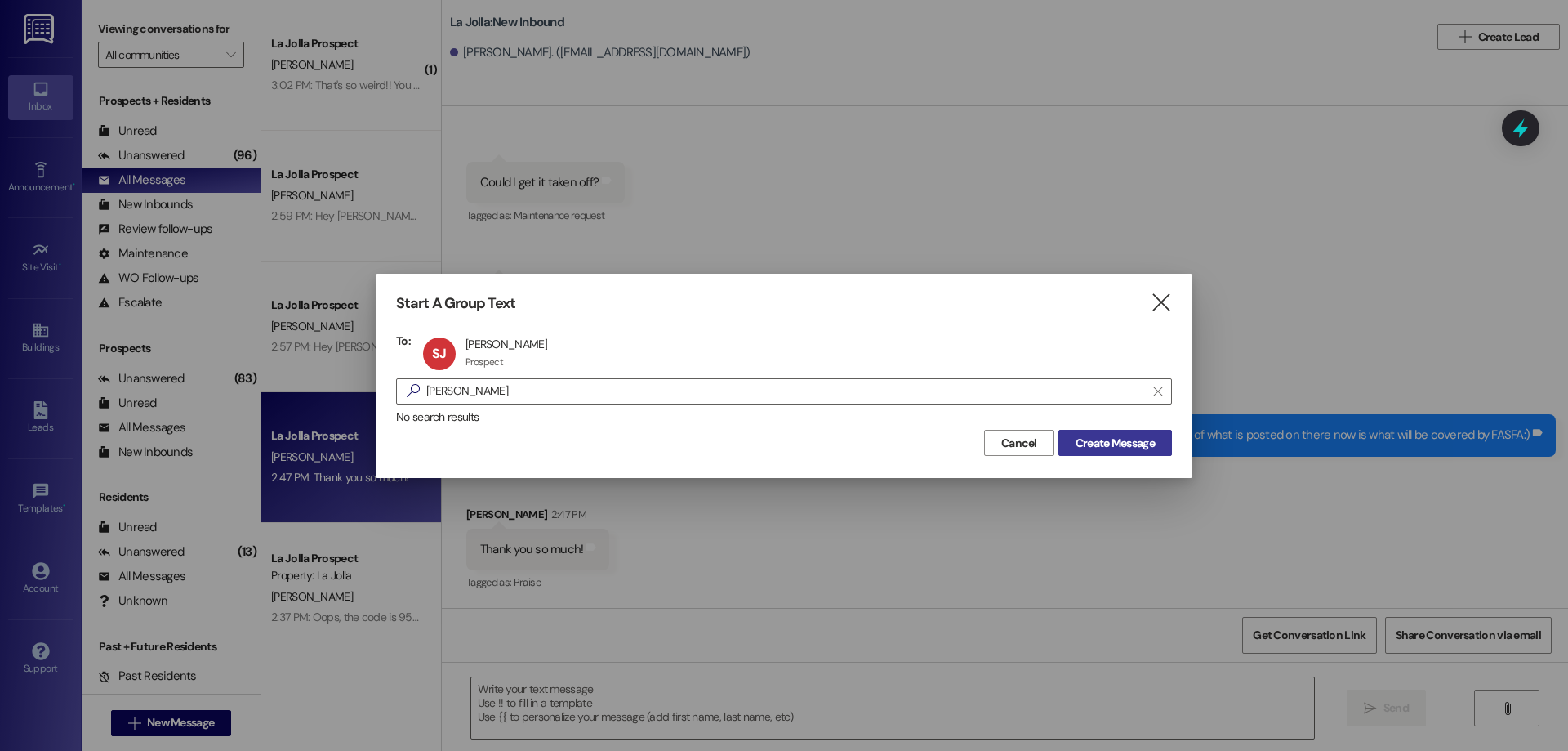
click at [1090, 447] on span "Create Message" at bounding box center [1115, 443] width 79 height 17
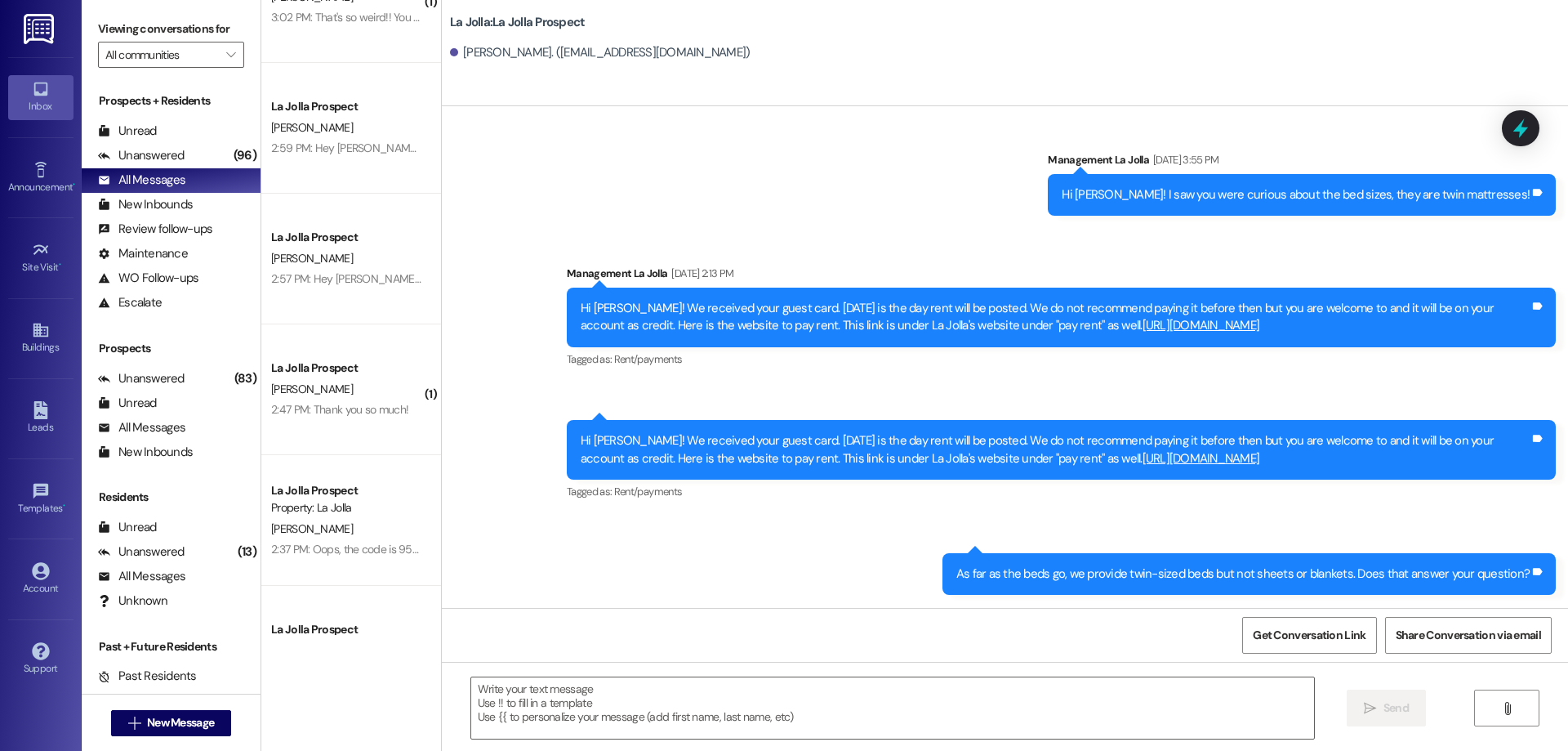
scroll to position [0, 0]
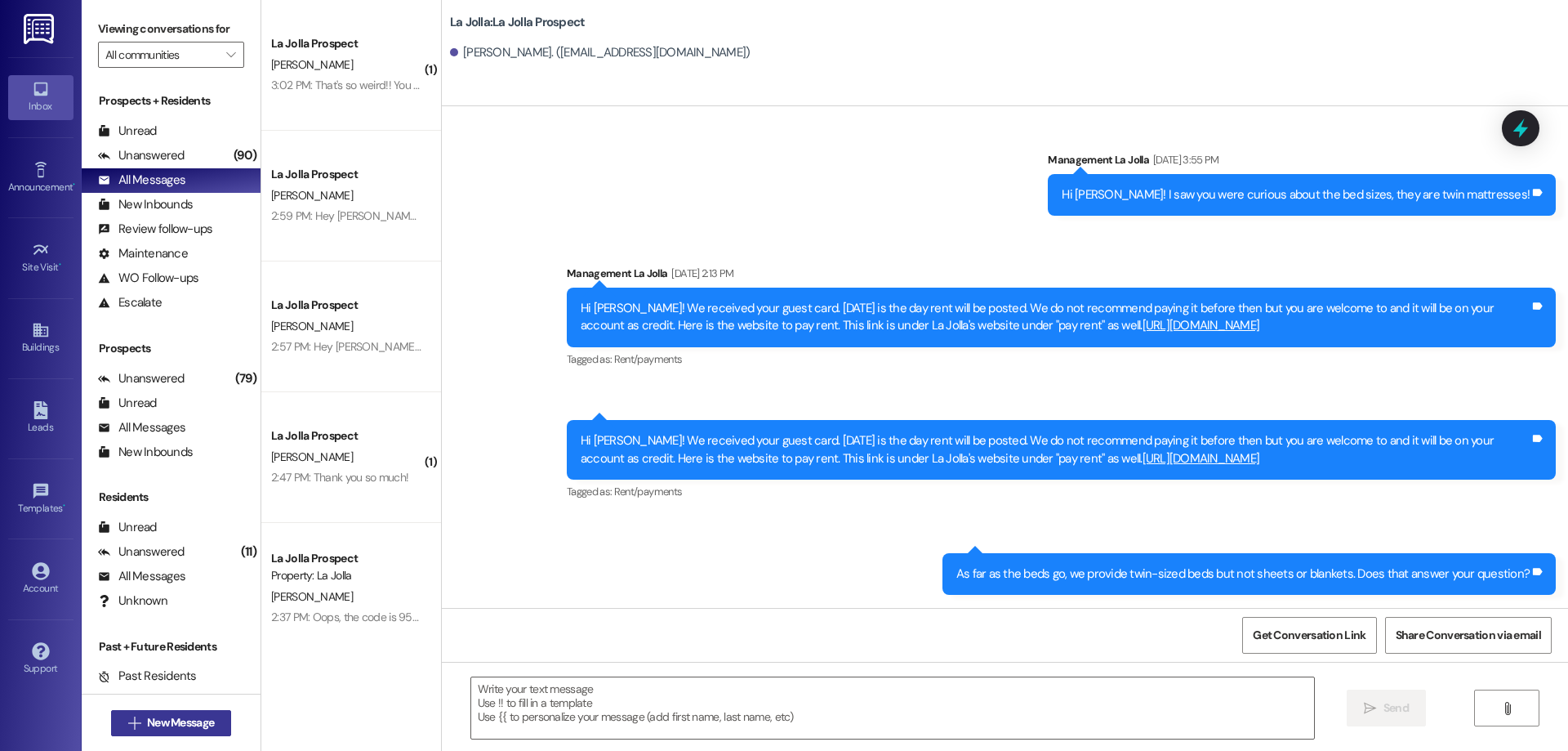
click at [190, 710] on button " New Message" at bounding box center [171, 724] width 121 height 26
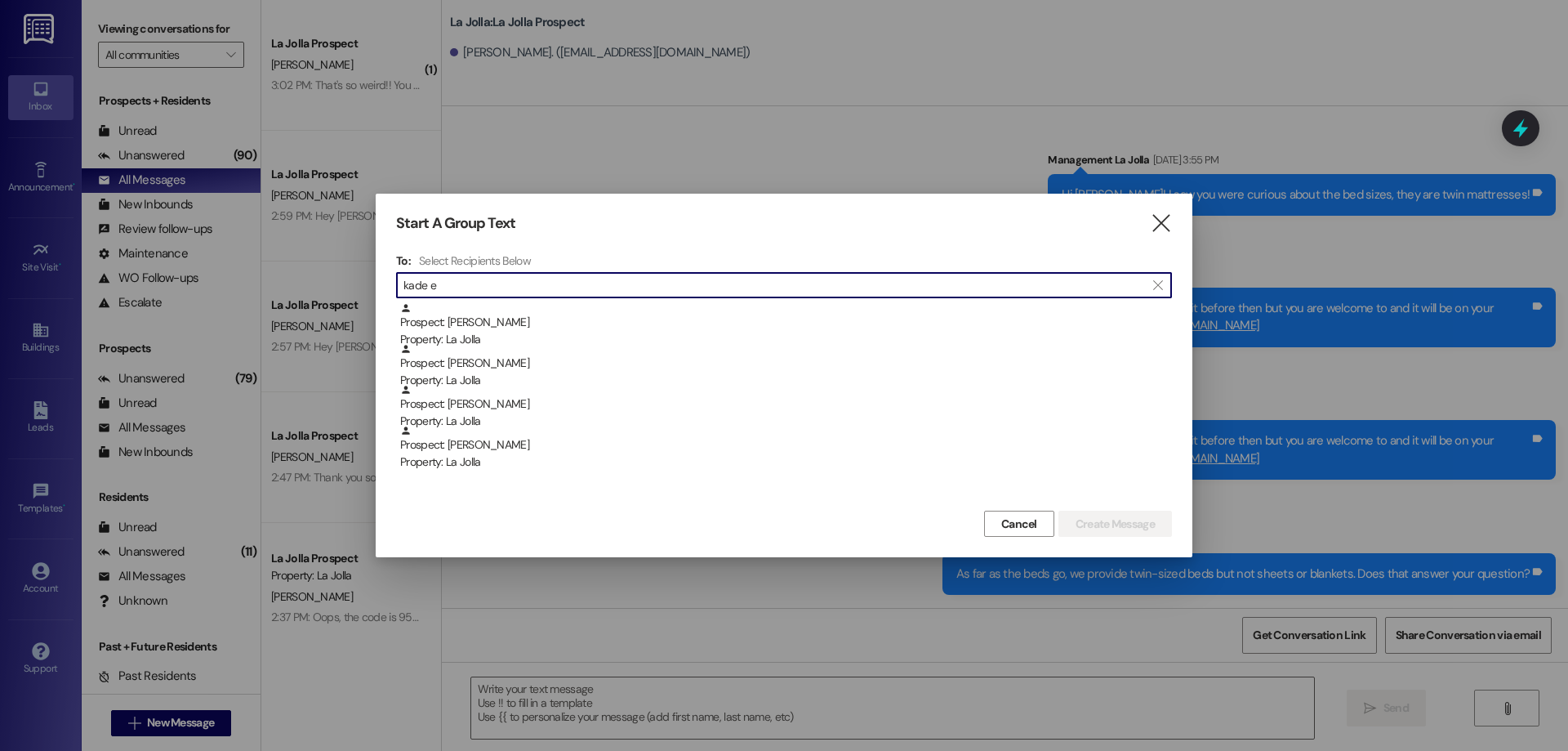
type input "kade e"
click at [473, 449] on div "Prospect: [PERSON_NAME] Property: [GEOGRAPHIC_DATA]" at bounding box center [786, 448] width 772 height 46
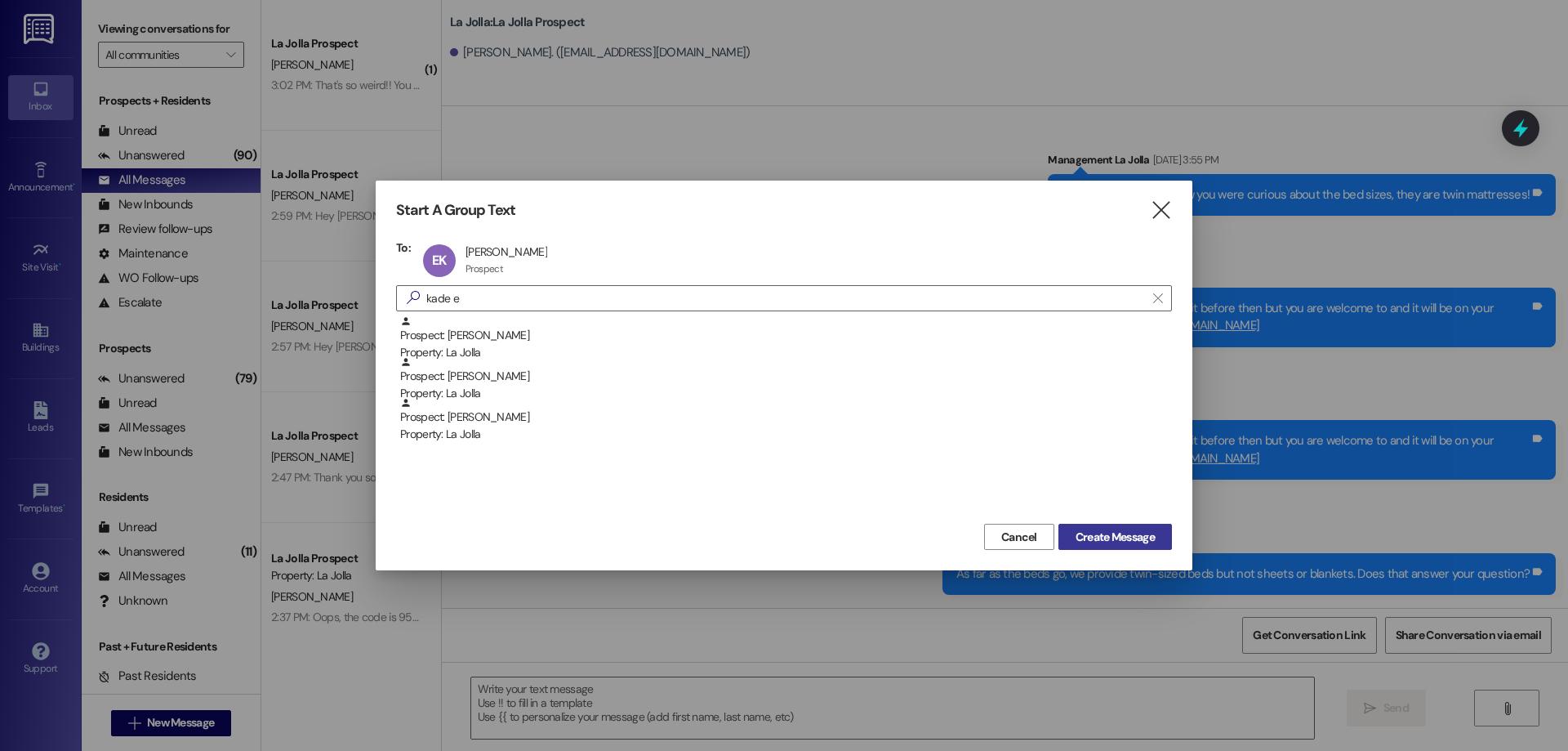
click at [1103, 533] on span "Create Message" at bounding box center [1115, 537] width 79 height 17
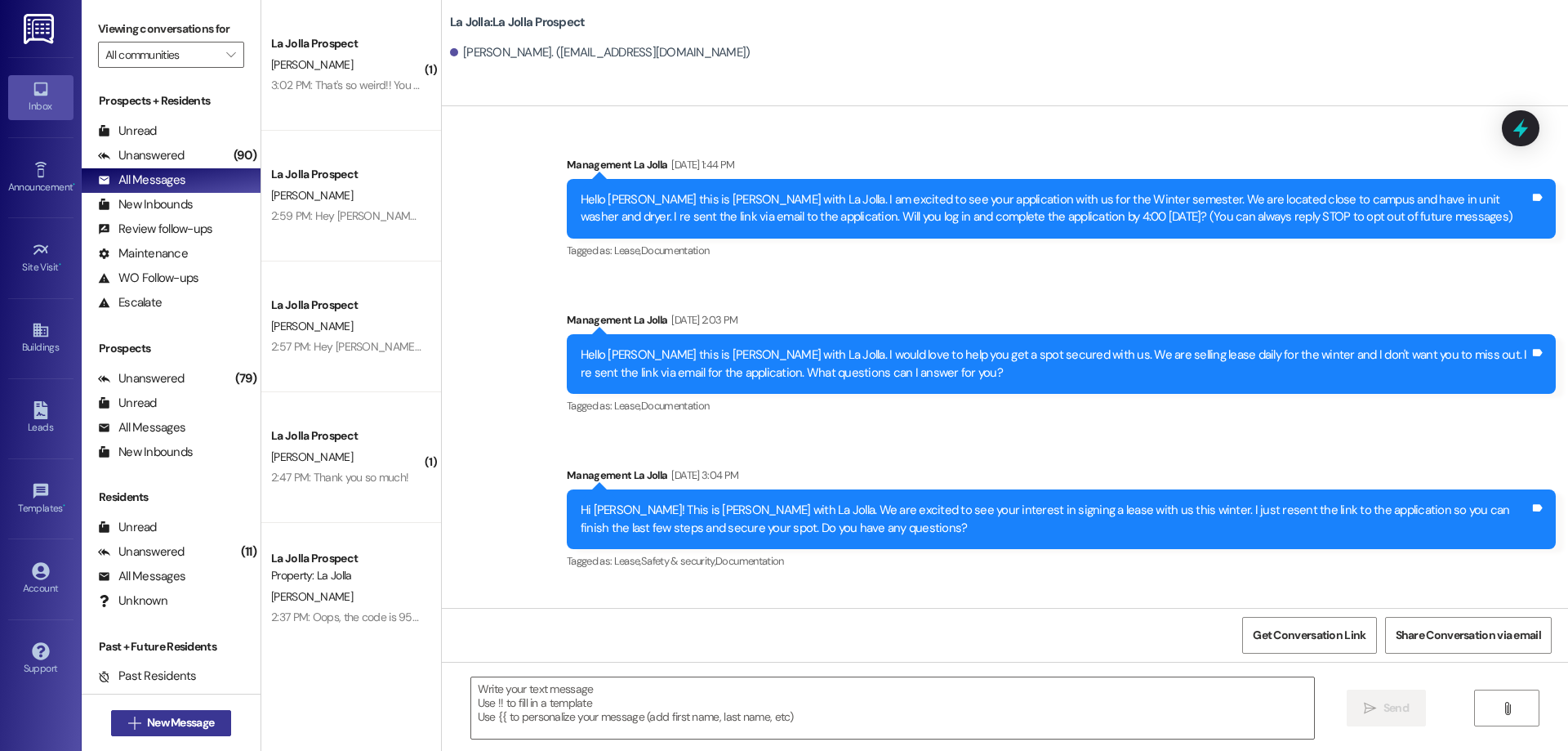
click at [194, 729] on span "New Message" at bounding box center [180, 723] width 67 height 17
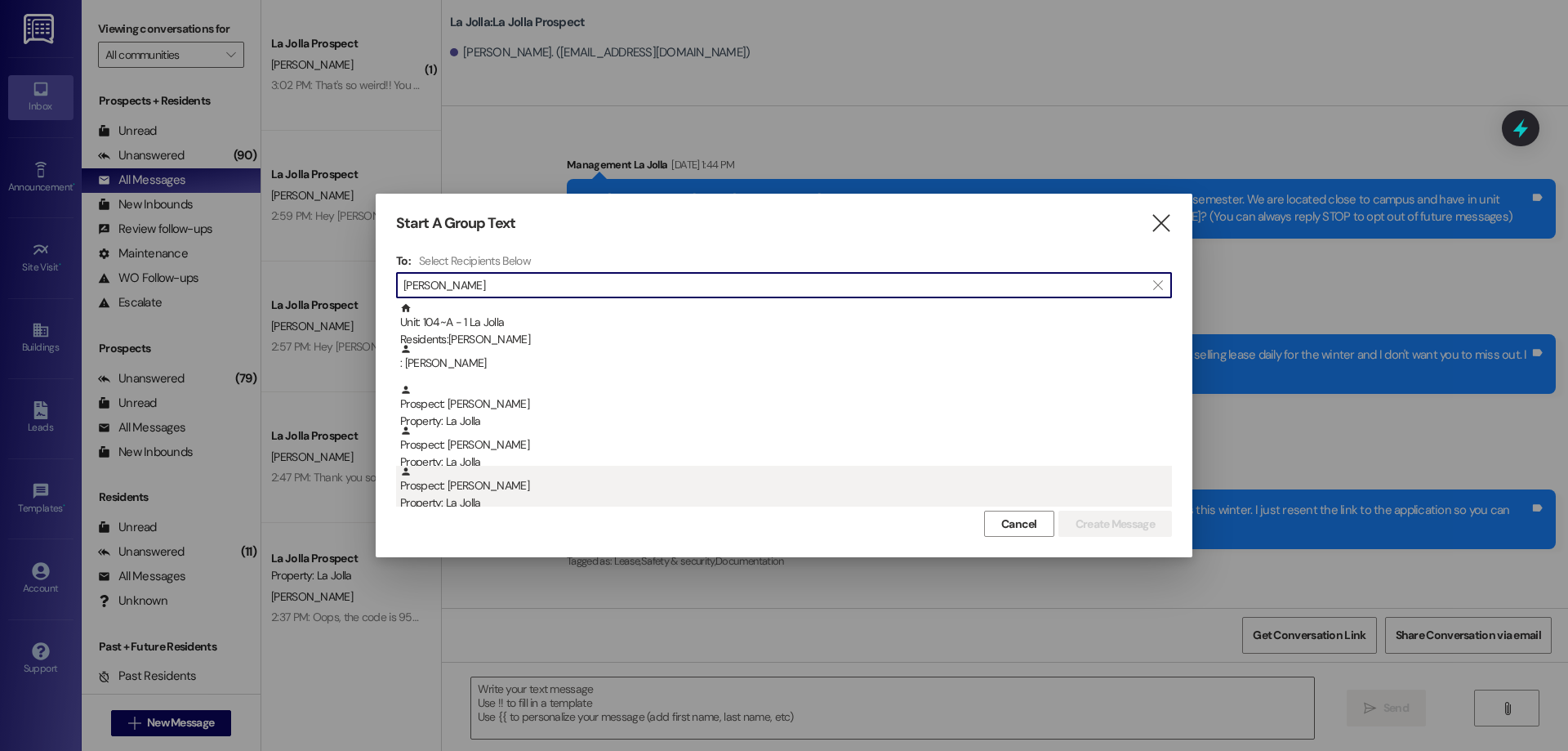
type input "[PERSON_NAME]"
click at [450, 499] on div "Property: La Jolla" at bounding box center [786, 503] width 772 height 17
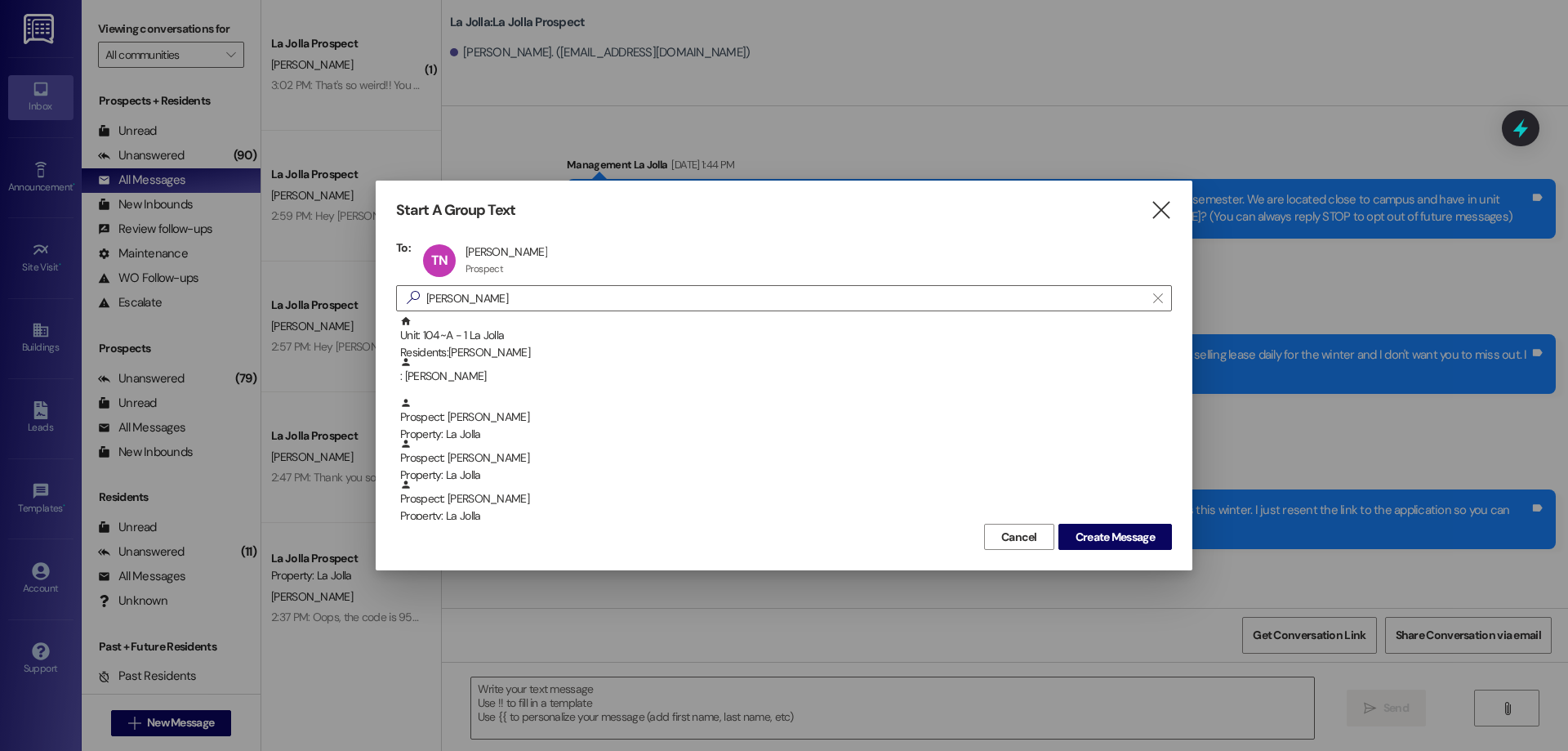
click at [1085, 523] on div "Cancel Create Message" at bounding box center [784, 534] width 776 height 31
click at [1075, 544] on span "Create Message" at bounding box center [1115, 537] width 79 height 17
